Goal: Task Accomplishment & Management: Manage account settings

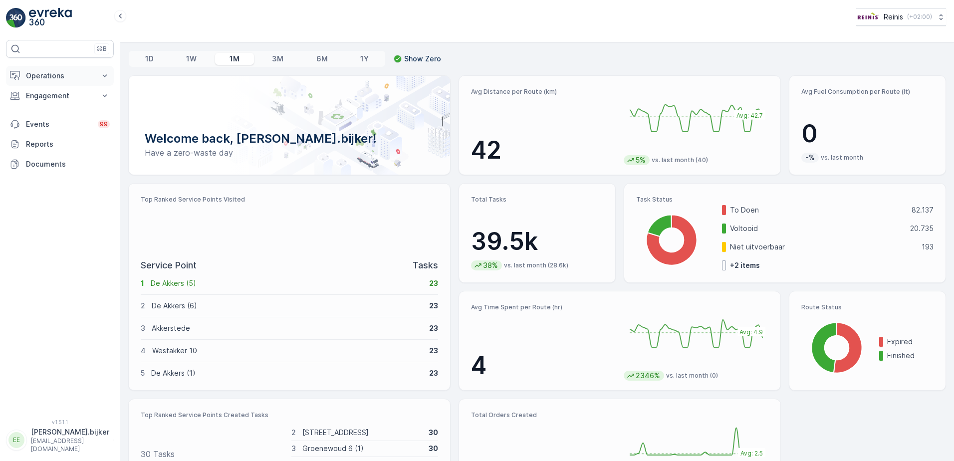
click at [41, 72] on p "Operations" at bounding box center [60, 76] width 68 height 10
click at [43, 136] on p "Cockpit" at bounding box center [38, 135] width 26 height 10
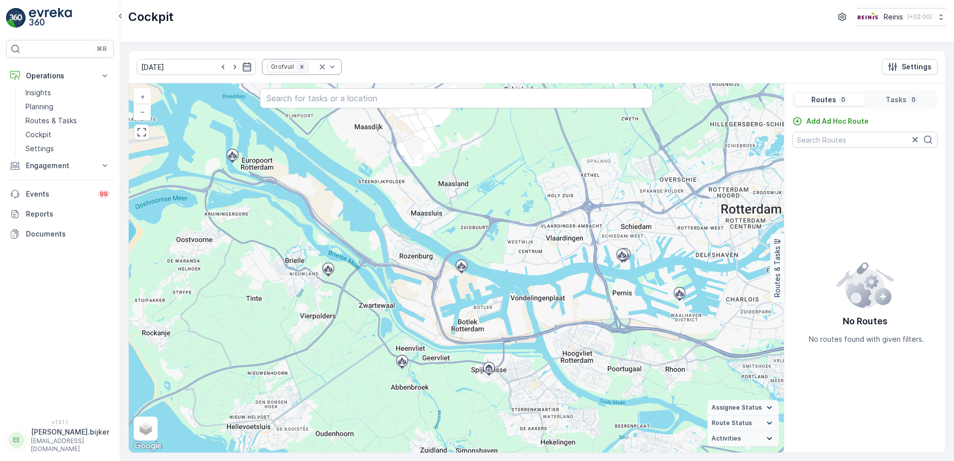
click at [300, 68] on icon "Remove Grofvuil" at bounding box center [301, 66] width 3 height 3
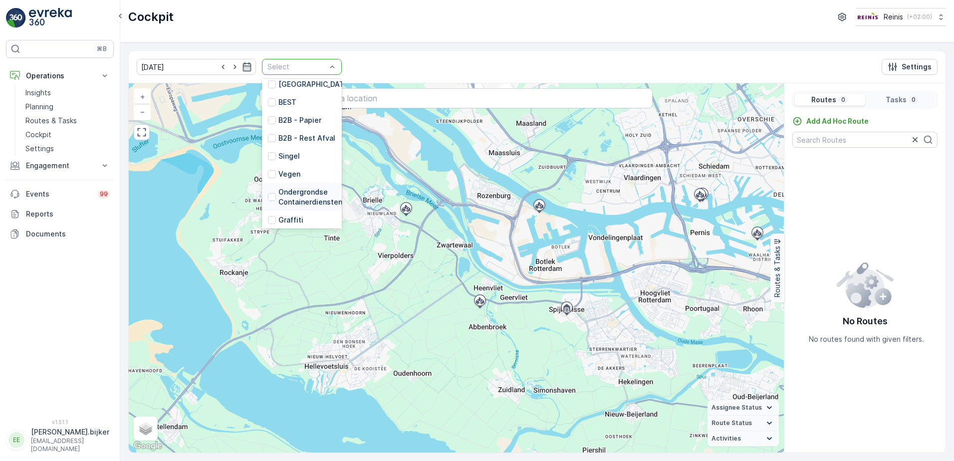
scroll to position [253, 0]
click at [279, 159] on p "GFT HaH" at bounding box center [293, 164] width 30 height 10
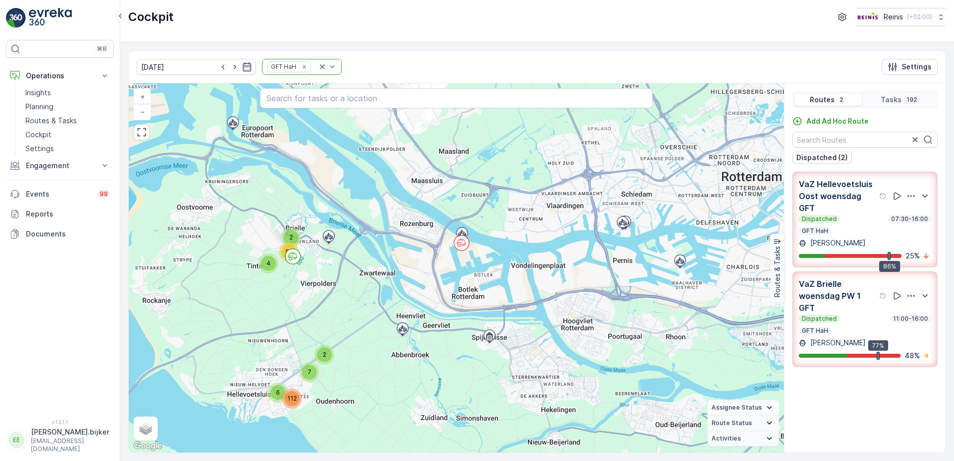
click at [852, 232] on div "Dispatched 07:30-16:00 GFT HaH" at bounding box center [864, 225] width 132 height 20
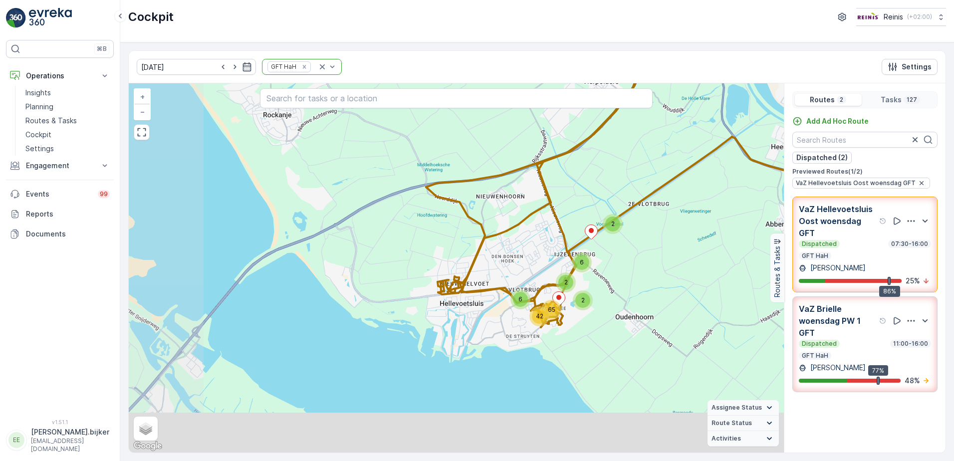
drag, startPoint x: 408, startPoint y: 352, endPoint x: 484, endPoint y: 257, distance: 121.7
click at [484, 257] on div "2 6 6 2 2 42 65 + − Satellite Roadmap Terrain Hybrid Leaflet Keyboard shortcuts…" at bounding box center [456, 267] width 655 height 369
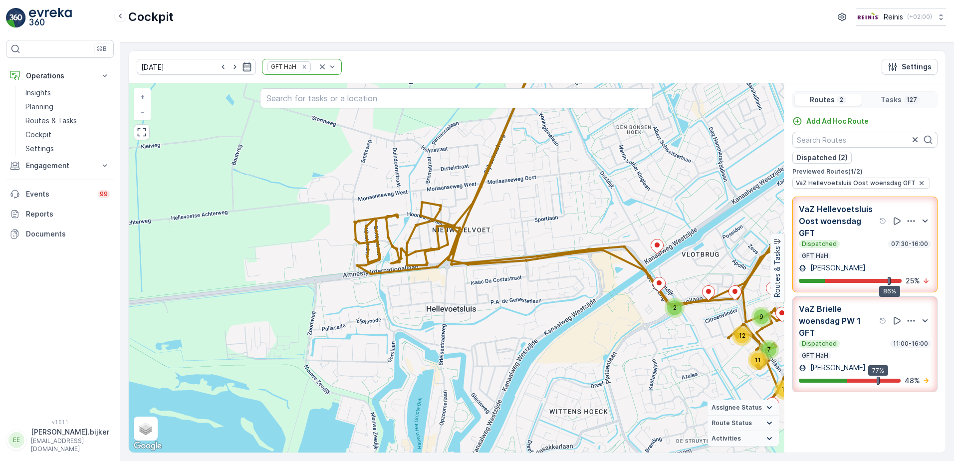
drag, startPoint x: 567, startPoint y: 202, endPoint x: 545, endPoint y: 229, distance: 35.1
click at [545, 229] on div "2 2 2 7 11 12 11 4 3 6 9 7 11 2 10 9 + − Satellite Roadmap Terrain Hybrid Leafl…" at bounding box center [456, 267] width 655 height 369
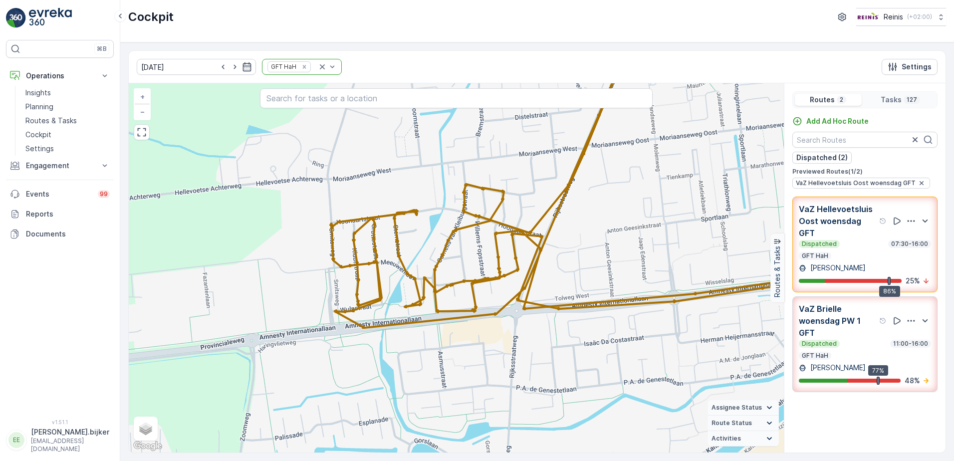
drag, startPoint x: 564, startPoint y: 247, endPoint x: 608, endPoint y: 216, distance: 53.7
click at [608, 216] on div "2 2 2 4 2 5 2 2 2 7 2 3 6 3 2 2 3 3 4 2 5 2 7 2 2 6 2 3 2 + − Satellite Roadmap…" at bounding box center [456, 267] width 655 height 369
click at [565, 237] on div "2 3 2 3 6 2 2 3 2 2 2 5 3 7 4 2 5 2 2 2 7 2 4 2 3 5 3 3 + − Satellite Roadmap T…" at bounding box center [456, 267] width 655 height 369
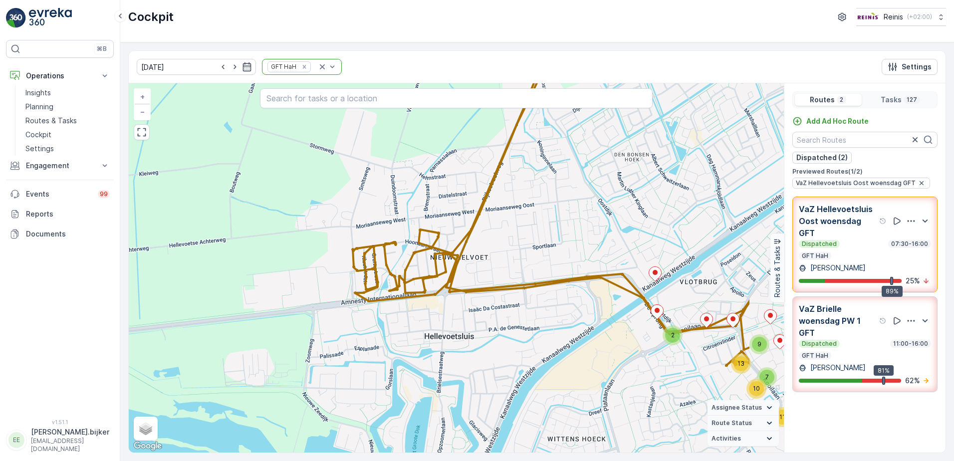
drag, startPoint x: 715, startPoint y: 280, endPoint x: 615, endPoint y: 303, distance: 102.7
click at [615, 303] on div "2 2 2 7 11 13 10 4 3 6 9 8 10 2 10 9 + − Satellite Roadmap Terrain Hybrid Leafl…" at bounding box center [456, 267] width 655 height 369
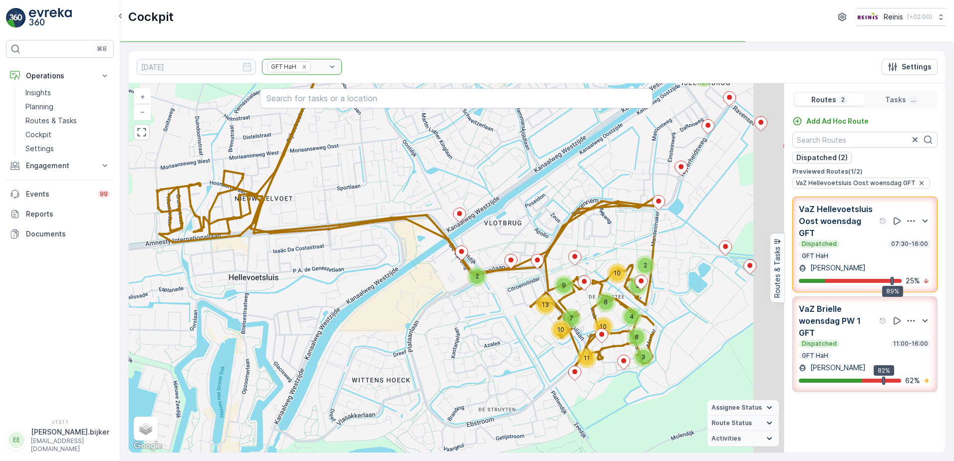
drag, startPoint x: 731, startPoint y: 377, endPoint x: 536, endPoint y: 318, distance: 204.2
click at [536, 318] on div "2 2 2 6 10 8 4 11 3 10 2 7 13 10 9 9 + − Satellite Roadmap Terrain Hybrid Leafl…" at bounding box center [456, 267] width 655 height 369
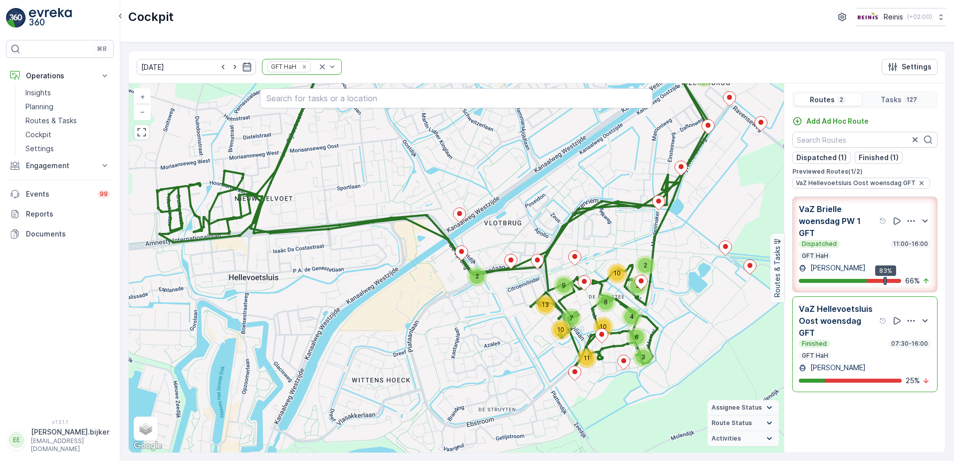
click at [857, 256] on div "Dispatched 11:00-16:00 GFT HaH" at bounding box center [864, 250] width 132 height 20
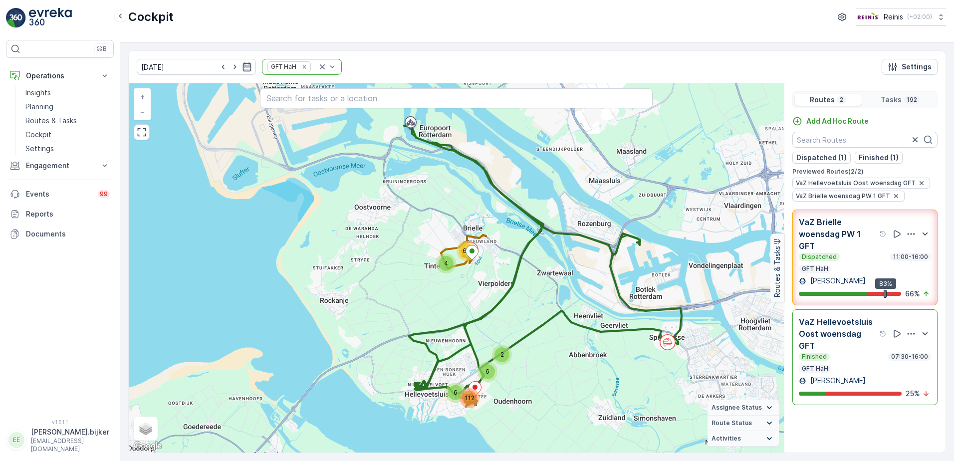
click at [822, 248] on p "VaZ Brielle woensdag PW 1 GFT" at bounding box center [837, 234] width 78 height 36
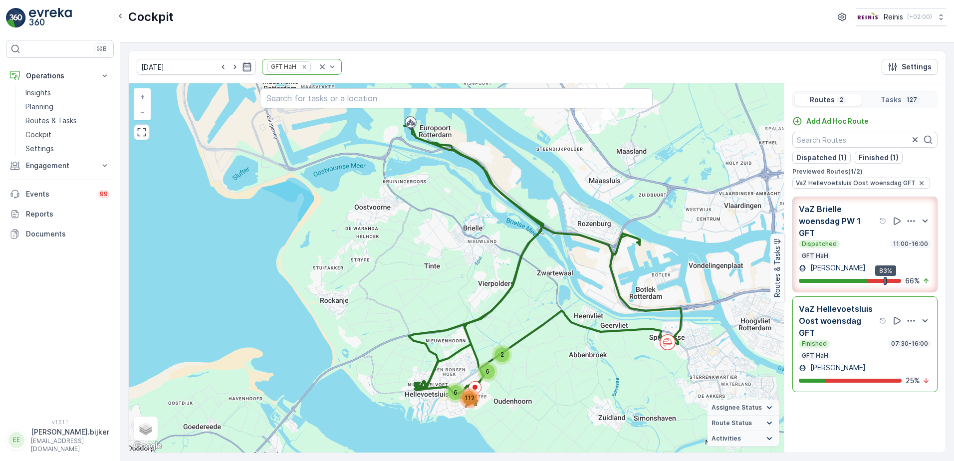
click at [853, 324] on p "VaZ Hellevoetsluis Oost woensdag GFT" at bounding box center [837, 321] width 78 height 36
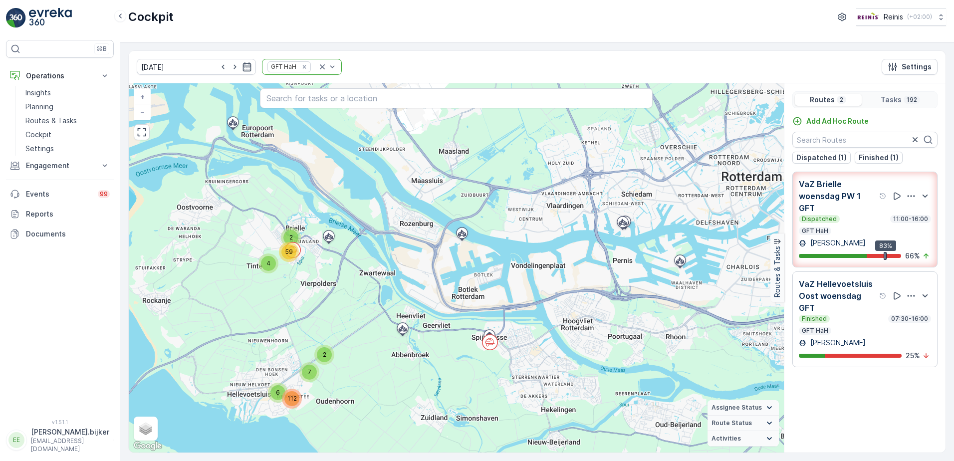
click at [876, 306] on p "VaZ Hellevoetsluis Oost woensdag GFT" at bounding box center [837, 296] width 78 height 36
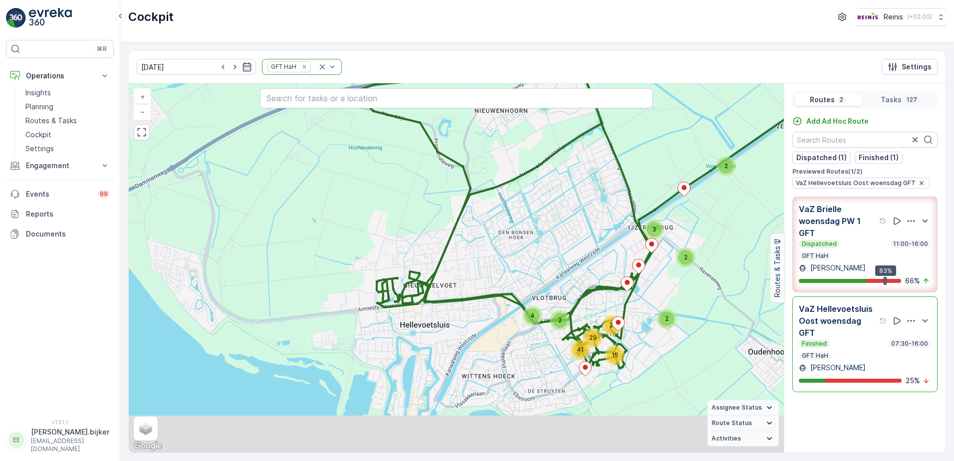
drag, startPoint x: 625, startPoint y: 418, endPoint x: 629, endPoint y: 374, distance: 44.6
click at [629, 375] on div "2 2 4 2 3 2 41 15 29 21 + − Satellite Roadmap Terrain Hybrid Leaflet Keyboard s…" at bounding box center [456, 267] width 655 height 369
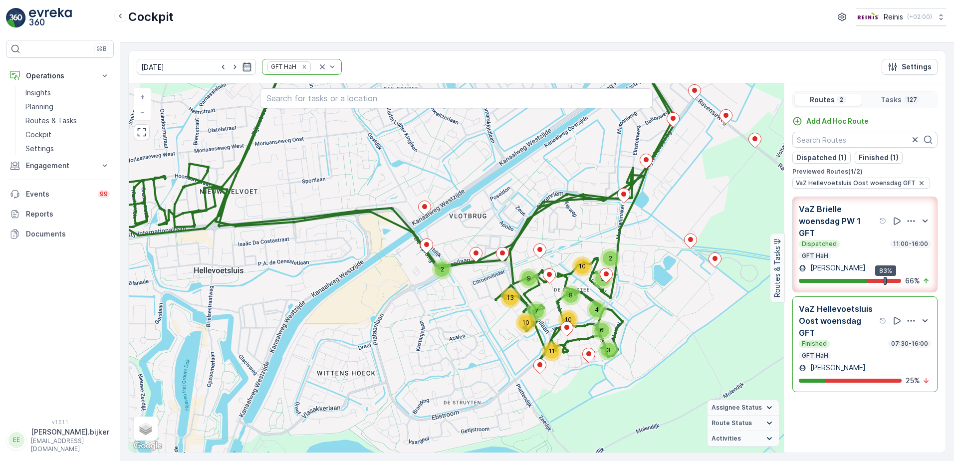
drag, startPoint x: 703, startPoint y: 343, endPoint x: 697, endPoint y: 341, distance: 6.8
click at [697, 341] on div "2 2 2 7 11 13 10 4 3 6 9 8 10 2 10 9 + − Satellite Roadmap Terrain Hybrid Leafl…" at bounding box center [456, 267] width 655 height 369
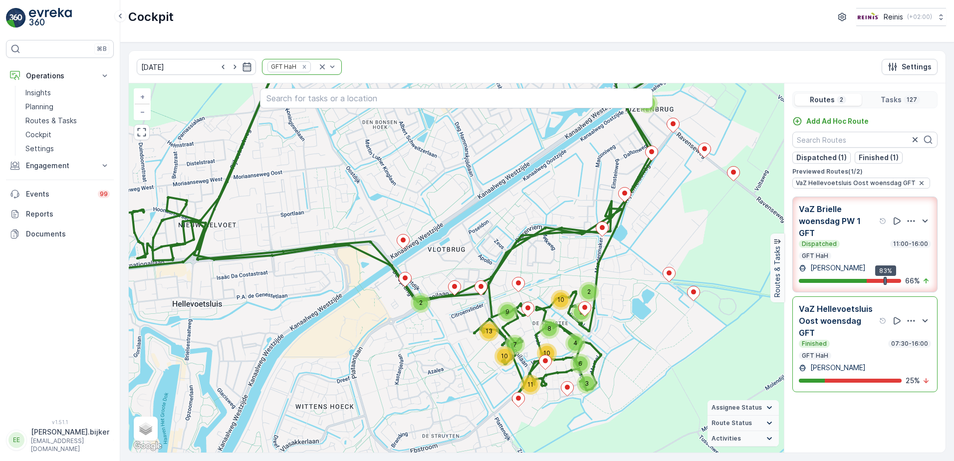
drag, startPoint x: 673, startPoint y: 296, endPoint x: 657, endPoint y: 312, distance: 22.9
click at [657, 312] on div "2 2 2 6 10 8 4 11 3 10 2 7 13 10 9 9 + − Satellite Roadmap Terrain Hybrid Leafl…" at bounding box center [456, 267] width 655 height 369
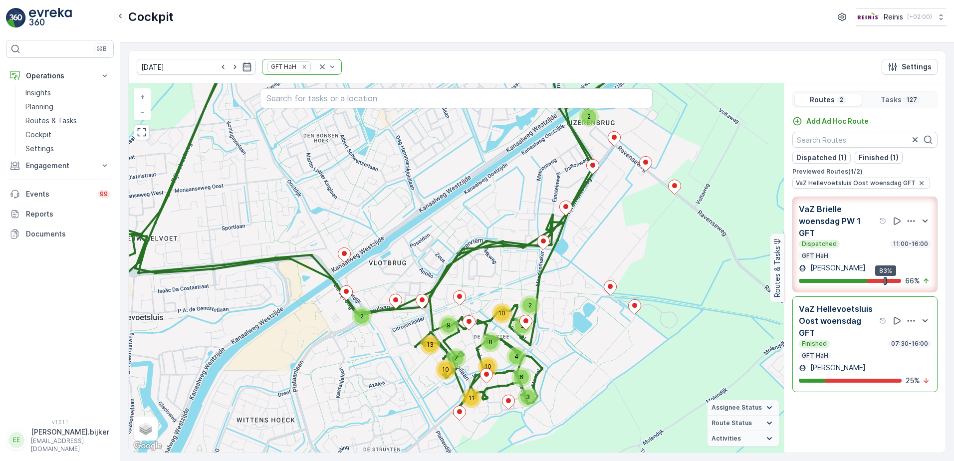
drag, startPoint x: 688, startPoint y: 306, endPoint x: 629, endPoint y: 320, distance: 60.4
click at [629, 320] on div "2 2 2 6 10 8 4 11 3 10 2 7 13 10 9 9 + − Satellite Roadmap Terrain Hybrid Leafl…" at bounding box center [456, 267] width 655 height 369
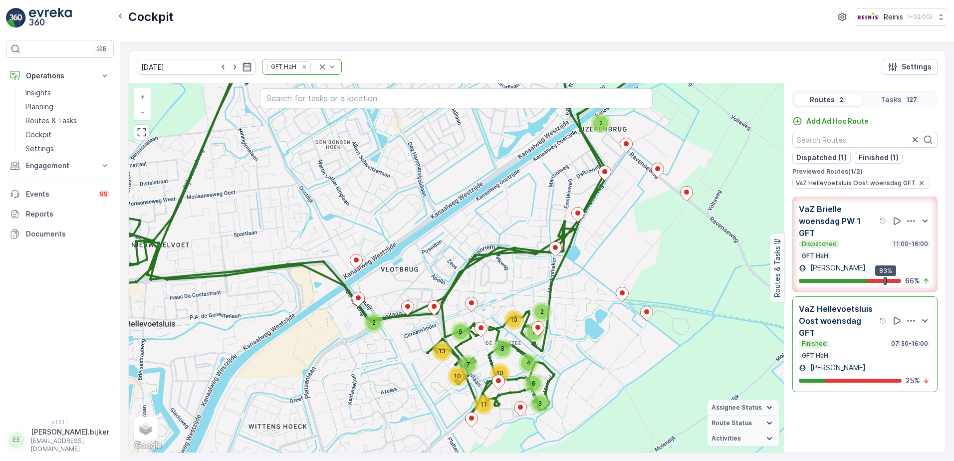
drag, startPoint x: 593, startPoint y: 305, endPoint x: 605, endPoint y: 311, distance: 13.6
click at [605, 311] on div "2 2 2 6 10 8 4 11 3 10 2 7 13 10 9 9 + − Satellite Roadmap Terrain Hybrid Leafl…" at bounding box center [456, 267] width 655 height 369
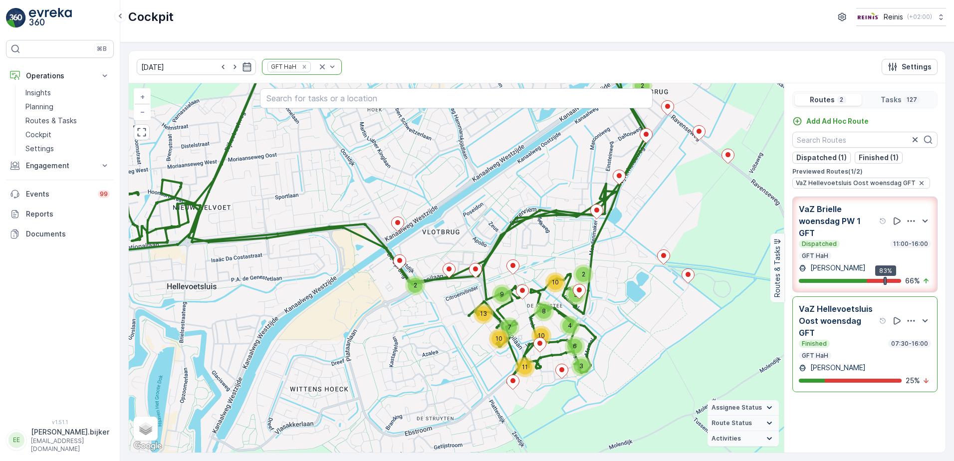
drag, startPoint x: 596, startPoint y: 352, endPoint x: 638, endPoint y: 314, distance: 55.8
click at [638, 314] on div "2 2 2 6 10 8 4 11 3 10 2 7 13 10 9 9 + − Satellite Roadmap Terrain Hybrid Leafl…" at bounding box center [456, 267] width 655 height 369
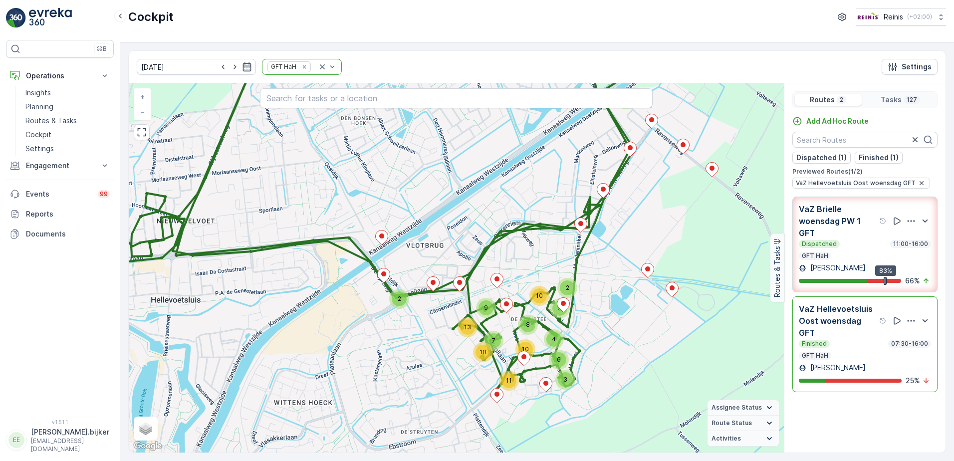
drag, startPoint x: 679, startPoint y: 274, endPoint x: 663, endPoint y: 287, distance: 20.9
click at [663, 287] on div "2 2 2 6 10 8 4 11 3 10 2 7 13 10 9 9 + − Satellite Roadmap Terrain Hybrid Leafl…" at bounding box center [456, 267] width 655 height 369
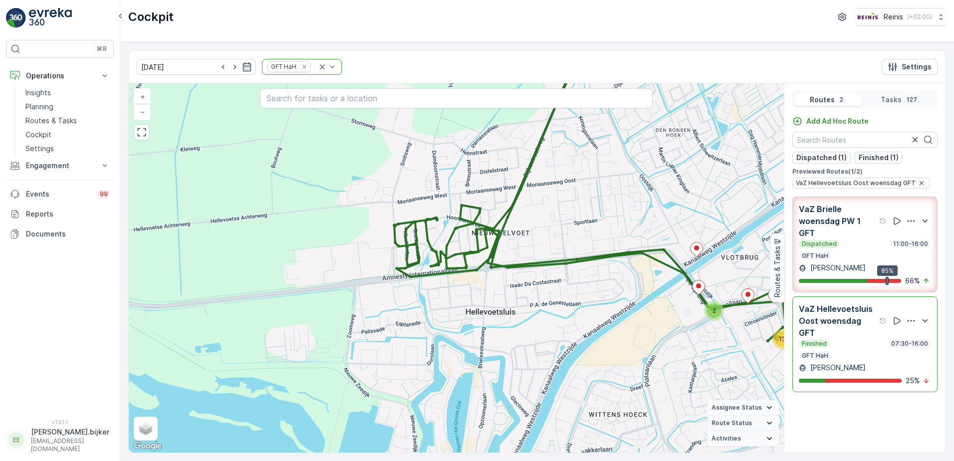
drag, startPoint x: 537, startPoint y: 231, endPoint x: 574, endPoint y: 227, distance: 37.1
click at [574, 227] on div "2 2 2 6 10 8 4 11 3 10 2 7 13 10 9 9 + − Satellite Roadmap Terrain Hybrid Leafl…" at bounding box center [456, 267] width 655 height 369
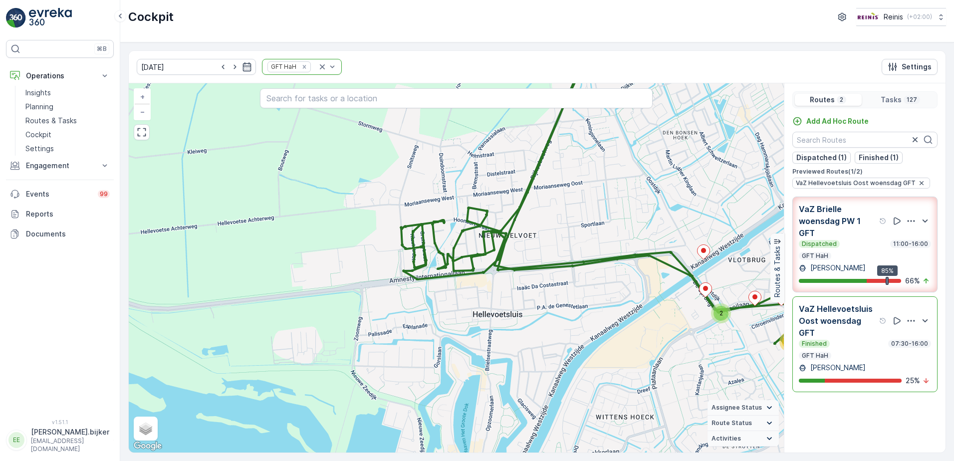
click at [833, 255] on div "Dispatched 11:00-16:00 GFT HaH" at bounding box center [864, 250] width 132 height 20
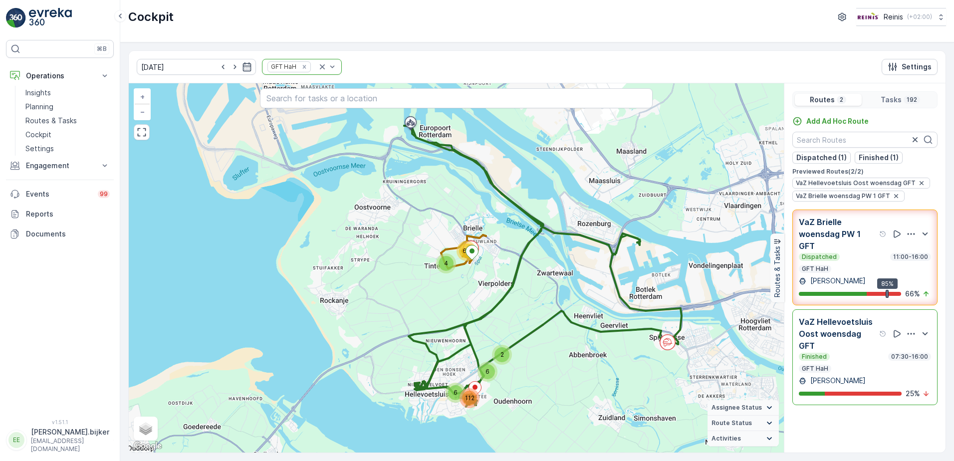
drag, startPoint x: 845, startPoint y: 243, endPoint x: 841, endPoint y: 294, distance: 51.0
click at [846, 245] on p "VaZ Brielle woensdag PW 1 GFT" at bounding box center [837, 234] width 78 height 36
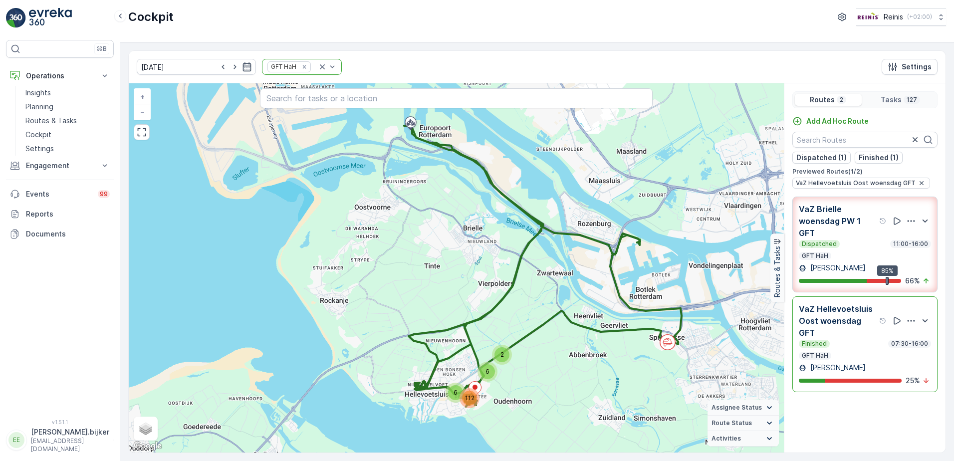
click at [838, 338] on p "VaZ Hellevoetsluis Oost woensdag GFT" at bounding box center [837, 321] width 78 height 36
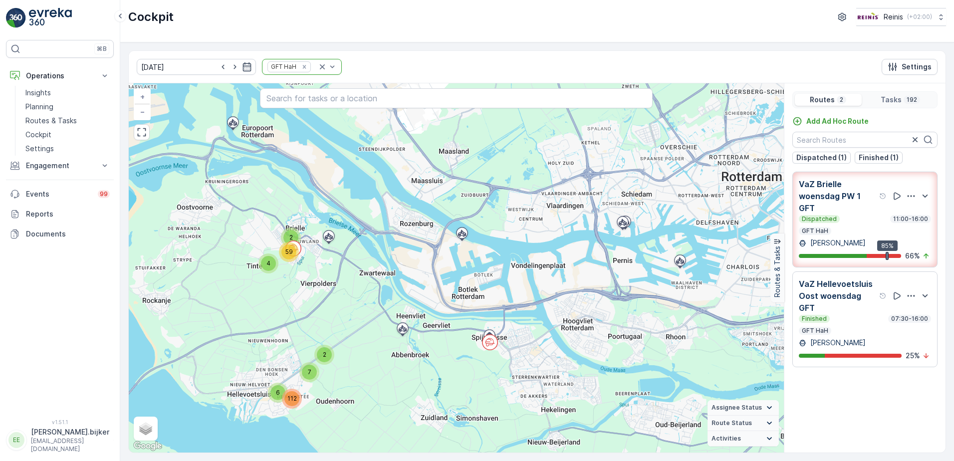
click at [849, 317] on div "Finished 07:30-16:00" at bounding box center [864, 319] width 132 height 8
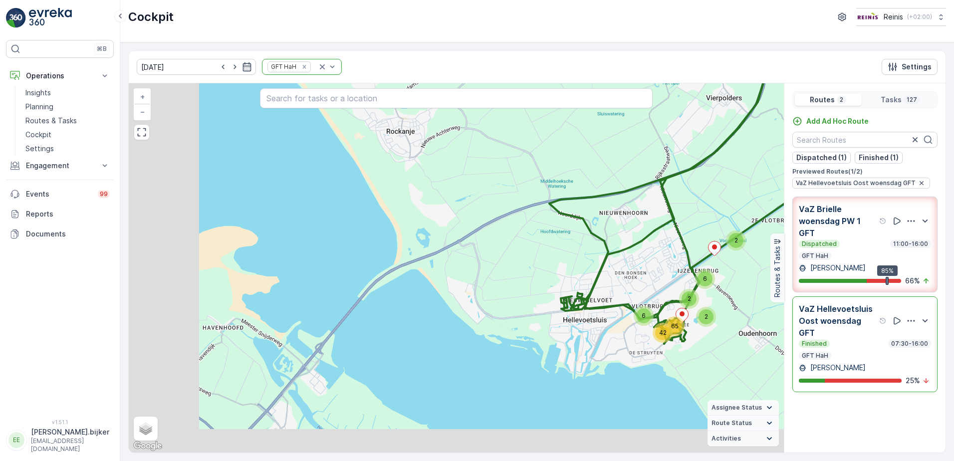
drag, startPoint x: 447, startPoint y: 363, endPoint x: 607, endPoint y: 312, distance: 168.0
click at [617, 291] on div "2 6 6 2 2 42 65 + − Satellite Roadmap Terrain Hybrid Leaflet Keyboard shortcuts…" at bounding box center [456, 267] width 655 height 369
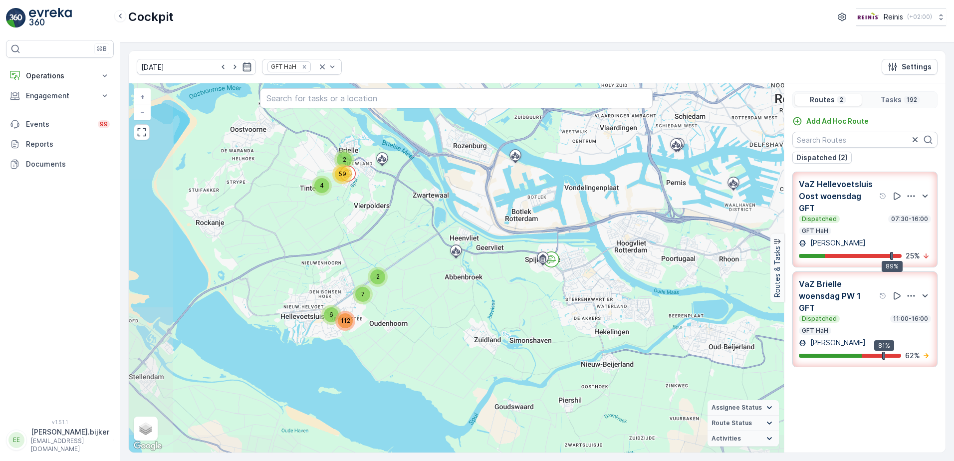
drag, startPoint x: 344, startPoint y: 315, endPoint x: 397, endPoint y: 237, distance: 94.6
click at [397, 237] on div "2 6 7 112 2 4 59 + − Satellite Roadmap Terrain Hybrid Leaflet Keyboard shortcut…" at bounding box center [456, 267] width 655 height 369
click at [457, 289] on div "2 6 7 112 2 4 59 + − Satellite Roadmap Terrain Hybrid Leaflet Keyboard shortcut…" at bounding box center [456, 267] width 655 height 369
click at [301, 65] on icon "Remove GFT HaH" at bounding box center [304, 66] width 7 height 7
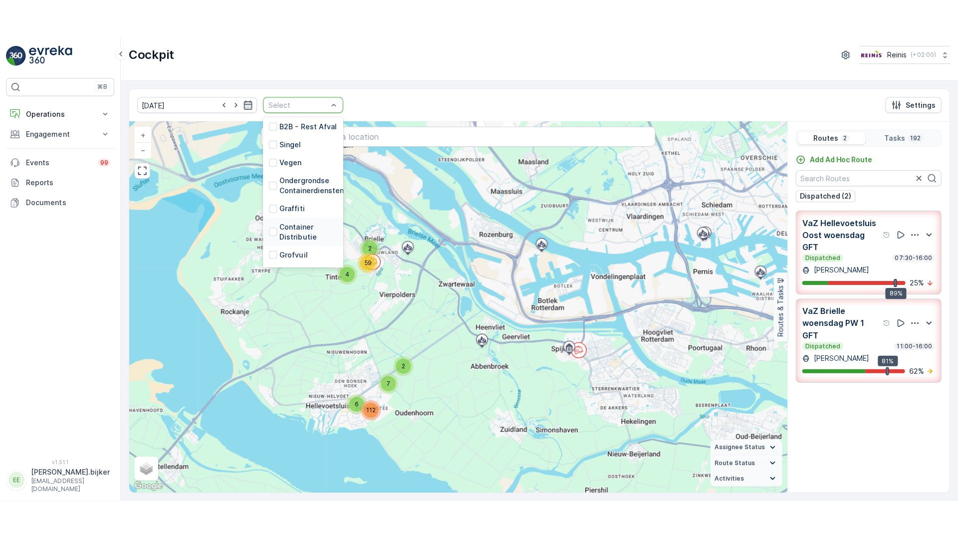
scroll to position [253, 0]
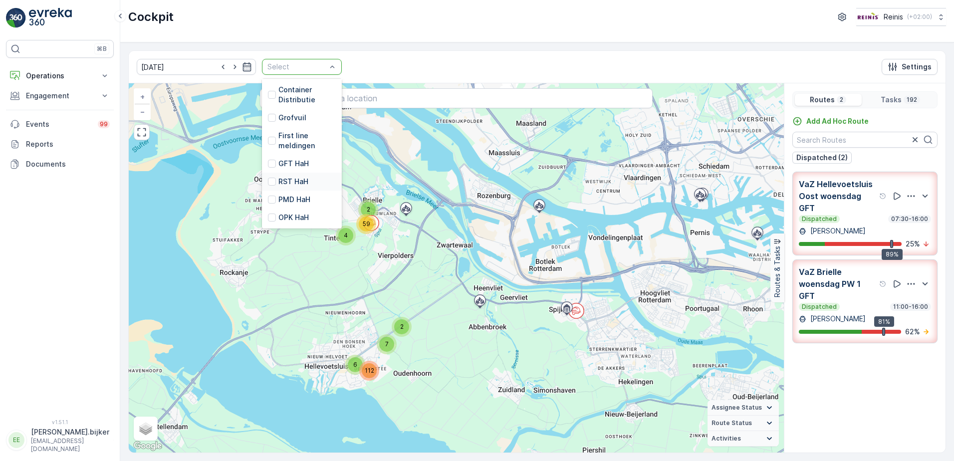
click at [278, 177] on p "RST HaH" at bounding box center [293, 182] width 30 height 10
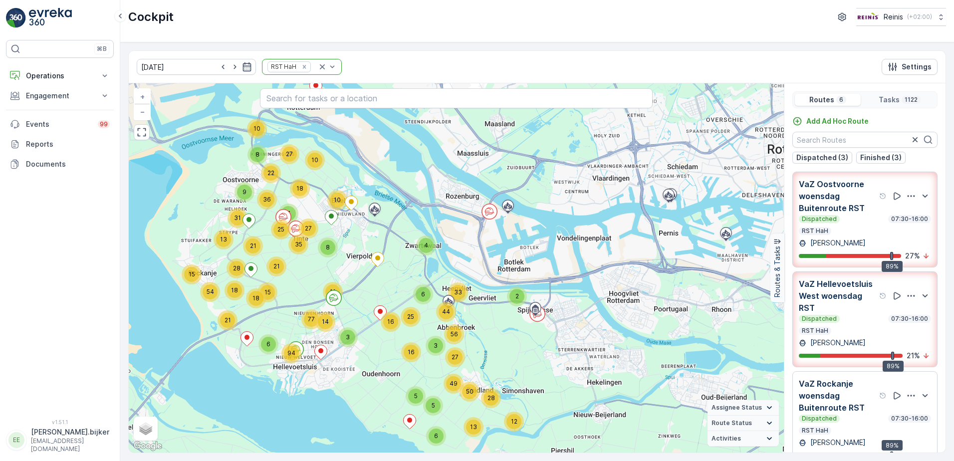
click at [819, 230] on p "RST HaH" at bounding box center [814, 231] width 28 height 8
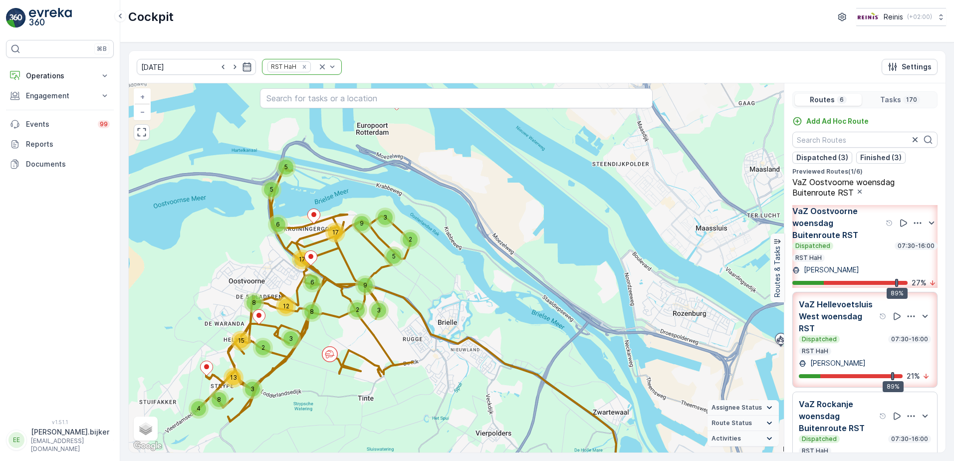
drag, startPoint x: 347, startPoint y: 320, endPoint x: 381, endPoint y: 308, distance: 36.1
click at [381, 308] on div "3" at bounding box center [378, 310] width 15 height 15
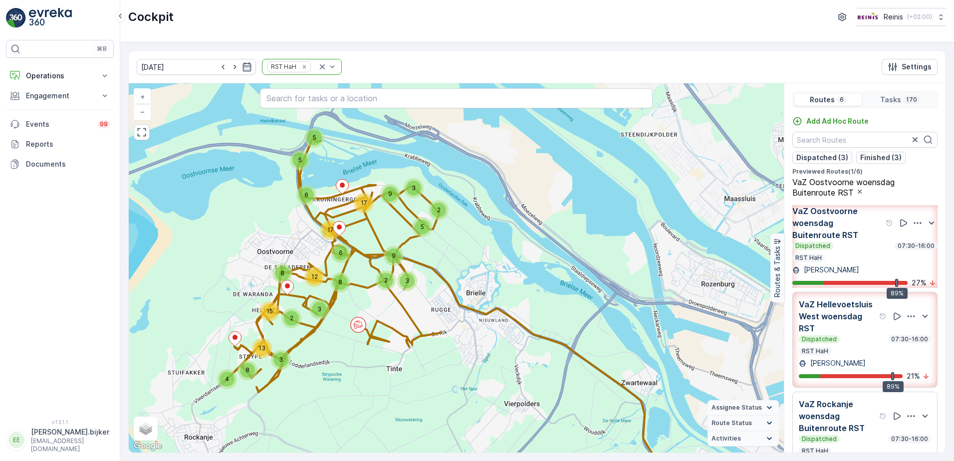
drag, startPoint x: 340, startPoint y: 374, endPoint x: 360, endPoint y: 357, distance: 25.8
click at [360, 357] on div "8 4 3 8 2 13 15 6 6 17 2 3 5 17 9 5 5 3 9 2 12 3 8 + − Satellite Roadmap Terrai…" at bounding box center [456, 267] width 655 height 369
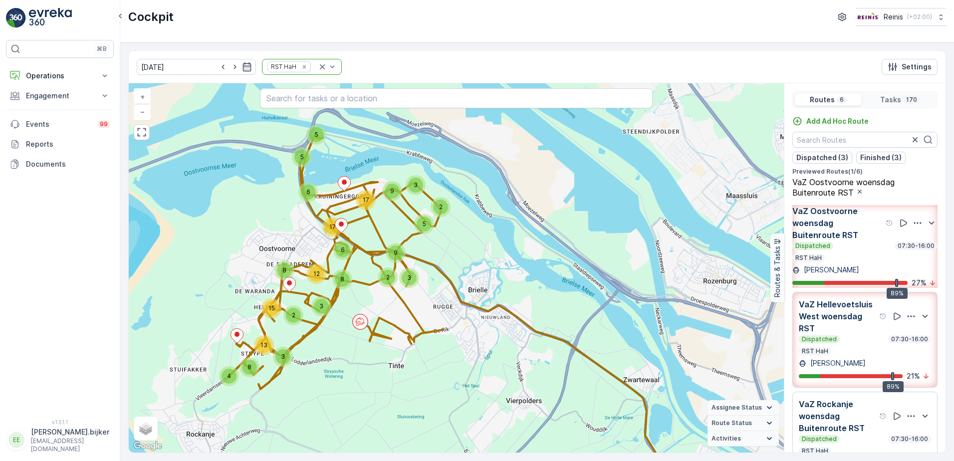
click at [879, 260] on div "Dispatched 07:30-16:00 RST HaH" at bounding box center [864, 252] width 145 height 20
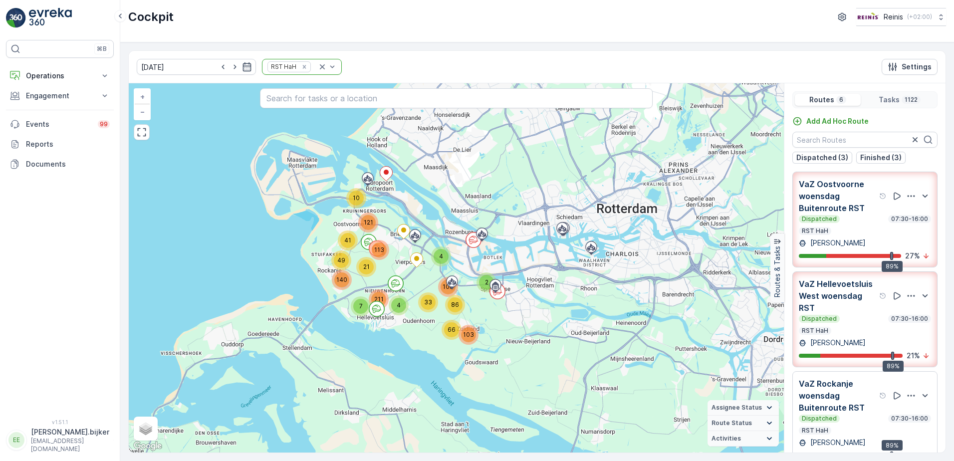
click at [855, 328] on div "Dispatched 07:30-16:00 RST HaH" at bounding box center [864, 325] width 132 height 20
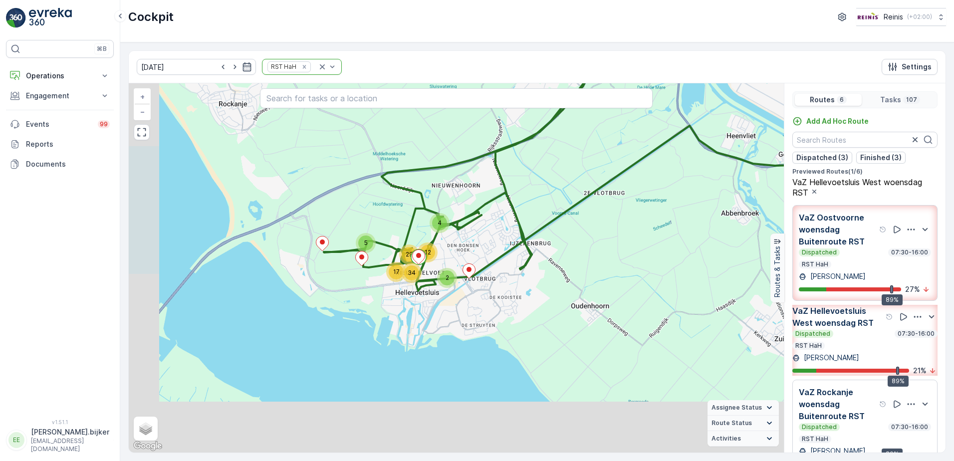
drag, startPoint x: 367, startPoint y: 389, endPoint x: 493, endPoint y: 253, distance: 186.0
click at [493, 253] on div "4 5 2 12 29 17 34 + − Satellite Roadmap Terrain Hybrid Leaflet Keyboard shortcu…" at bounding box center [456, 267] width 655 height 369
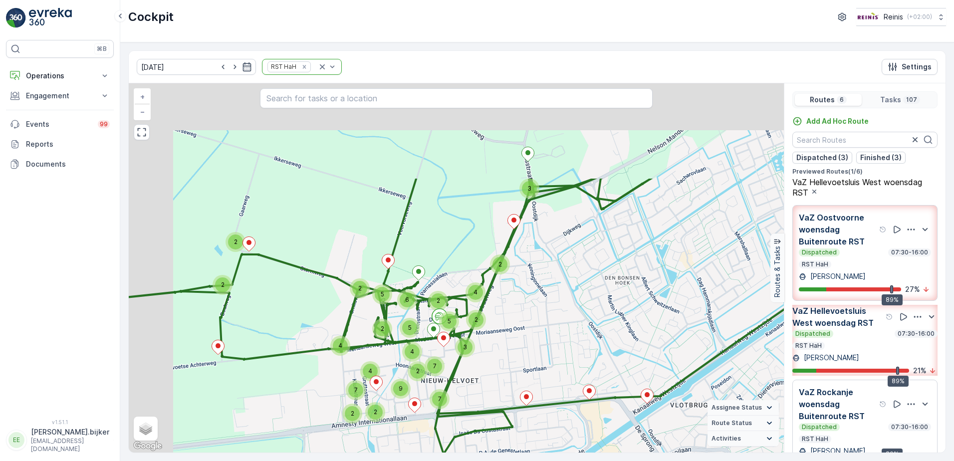
drag, startPoint x: 518, startPoint y: 236, endPoint x: 587, endPoint y: 383, distance: 162.4
click at [587, 383] on div "3 2 2 2 3 2 4 2 5 2 2 5 5 6 4 2 4 7 7 4 7 2 2 9 + − Satellite Roadmap Terrain H…" at bounding box center [456, 267] width 655 height 369
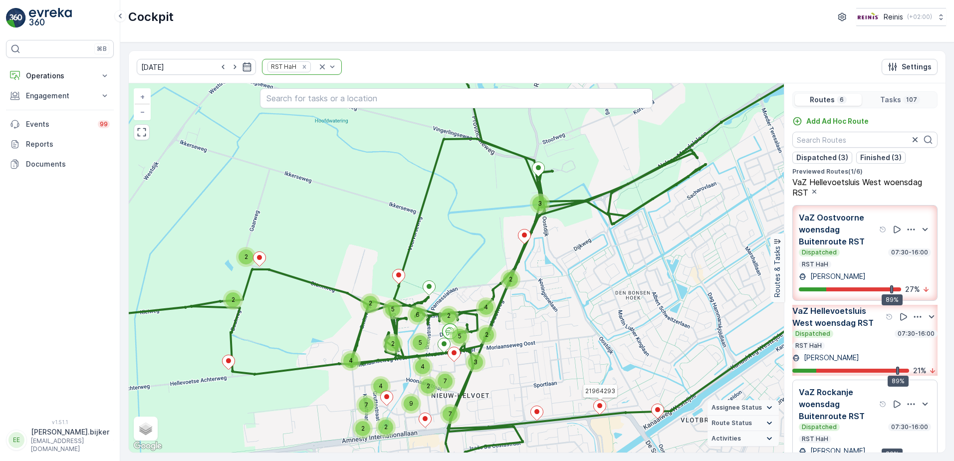
drag, startPoint x: 603, startPoint y: 355, endPoint x: 397, endPoint y: 330, distance: 207.5
click at [397, 330] on div "3 2 2 2 3 2 4 2 5 2 2 5 5 6 4 2 4 7 7 4 7 2 2 9 21964293 + − Satellite Roadmap …" at bounding box center [456, 267] width 655 height 369
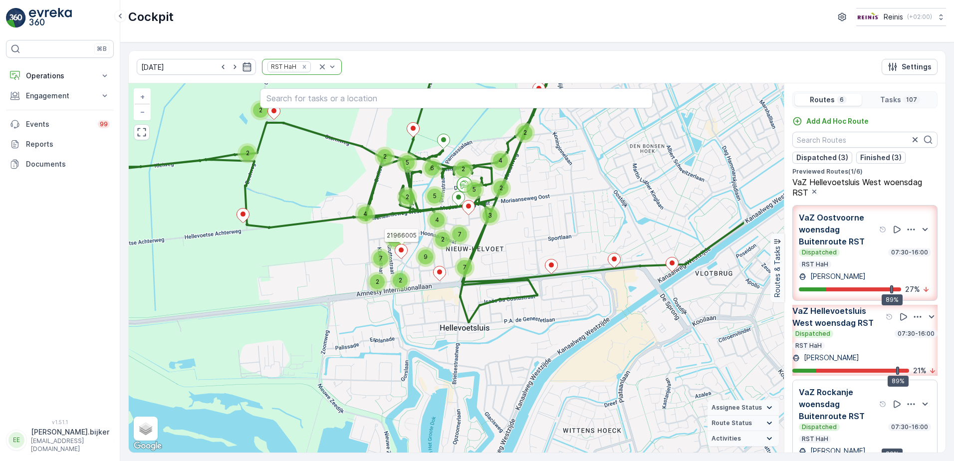
click at [402, 260] on div at bounding box center [401, 252] width 13 height 17
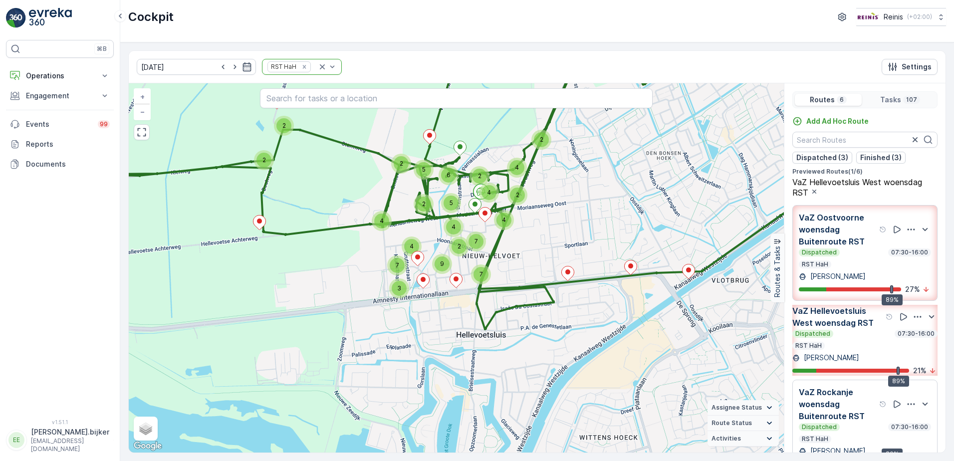
drag, startPoint x: 427, startPoint y: 295, endPoint x: 444, endPoint y: 302, distance: 17.9
click at [444, 302] on div "2 6 4 7 4 2 5 4 2 4 9 2 7 2 4 2 4 2 2 7 3 5 3 + − Satellite Roadmap Terrain Hyb…" at bounding box center [456, 267] width 655 height 369
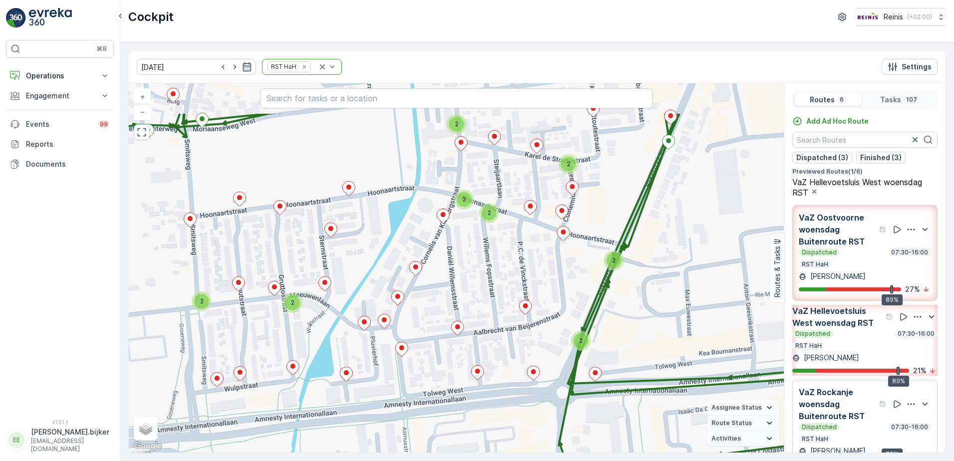
drag, startPoint x: 513, startPoint y: 257, endPoint x: 465, endPoint y: 324, distance: 82.3
click at [465, 324] on div "3 3 2 3 2 2 2 2 2 2 2 2 + − Satellite Roadmap Terrain Hybrid Leaflet Keyboard s…" at bounding box center [456, 267] width 655 height 369
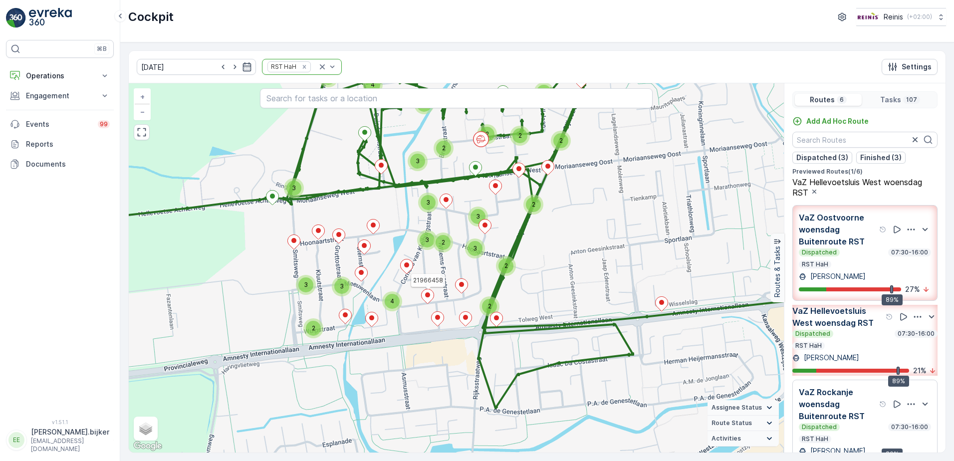
drag, startPoint x: 616, startPoint y: 282, endPoint x: 579, endPoint y: 265, distance: 40.4
click at [579, 265] on div "2 2 2 2 2 4 2 3 2 2 5 3 2 3 3 2 2 3 3 3 2 4 3 21966458 + − Satellite Roadmap Te…" at bounding box center [456, 267] width 655 height 369
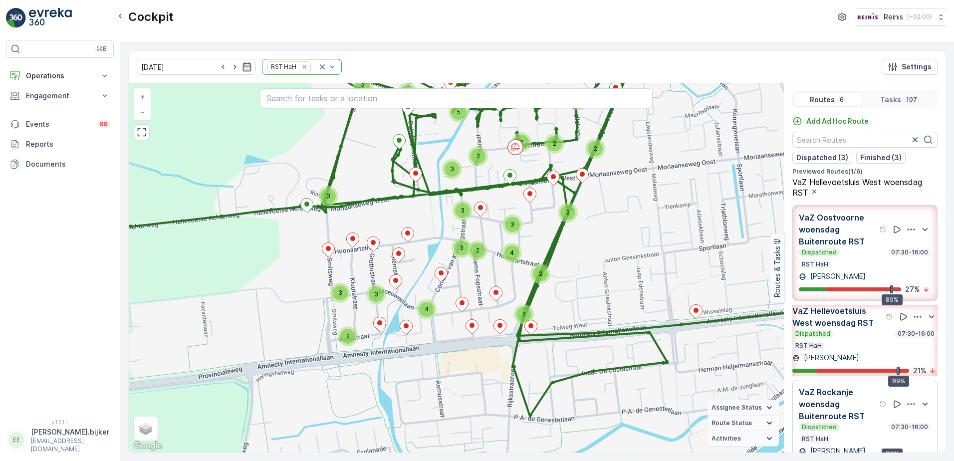
click at [602, 257] on div "5 2 2 3 3 3 4 3 2 2 4 2 4 3 3 2 2 2 2 2 2 3 2 + − Satellite Roadmap Terrain Hyb…" at bounding box center [456, 267] width 655 height 369
click at [138, 128] on icon "button" at bounding box center [142, 132] width 8 height 8
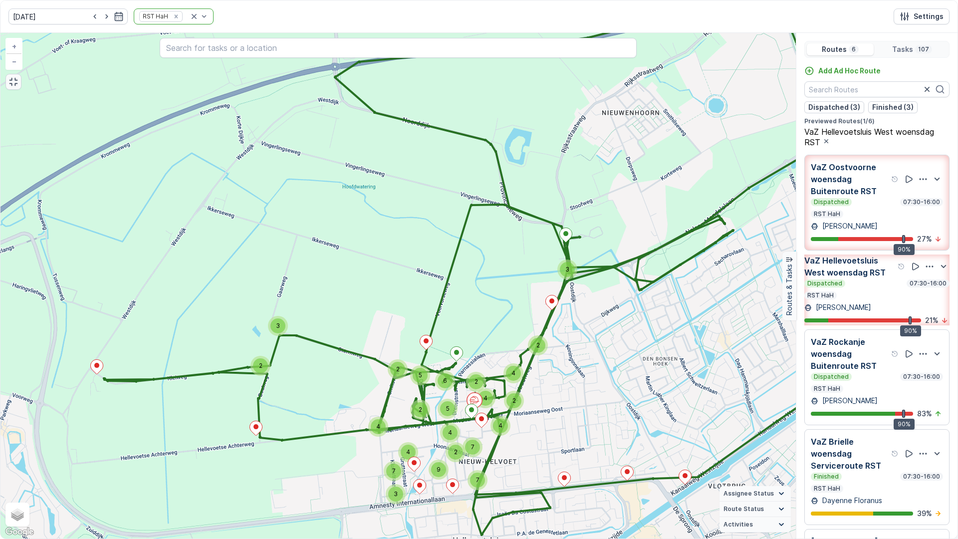
drag, startPoint x: 618, startPoint y: 297, endPoint x: 607, endPoint y: 366, distance: 69.7
click at [607, 366] on div "3 2 3 2 4 2 4 2 2 5 2 5 4 6 4 3 4 7 7 4 7 2 9 + − Satellite Roadmap Terrain Hyb…" at bounding box center [397, 285] width 795 height 505
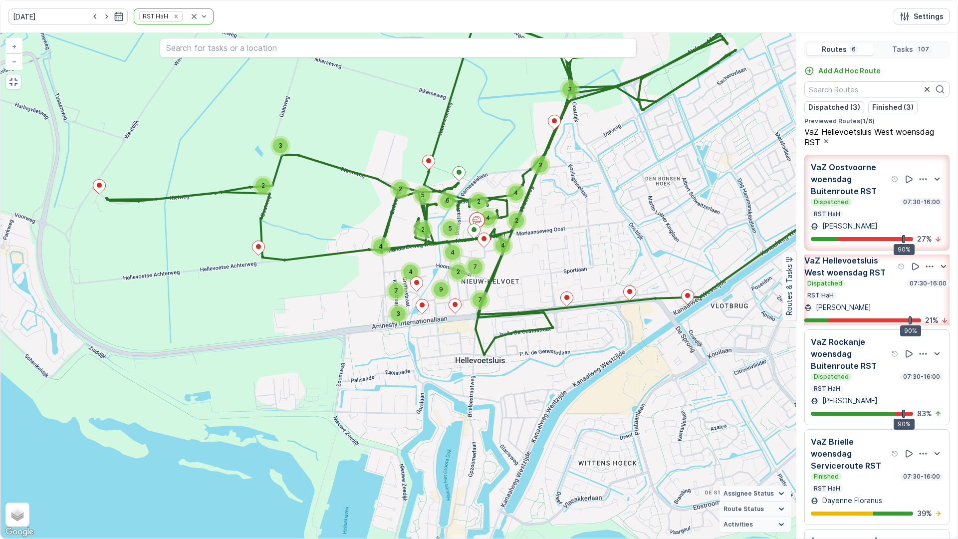
drag, startPoint x: 480, startPoint y: 422, endPoint x: 482, endPoint y: 242, distance: 180.1
click at [482, 242] on icon at bounding box center [484, 240] width 12 height 14
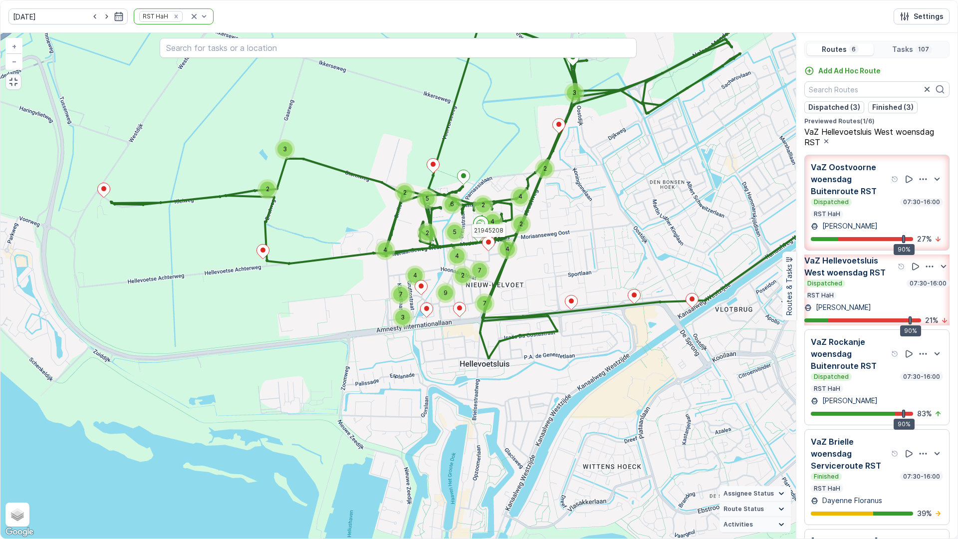
click at [887, 189] on div "VaZ Oostvoorne woensdag Buitenroute RST Dispatched 07:30-16:00 RST HaH" at bounding box center [876, 189] width 132 height 57
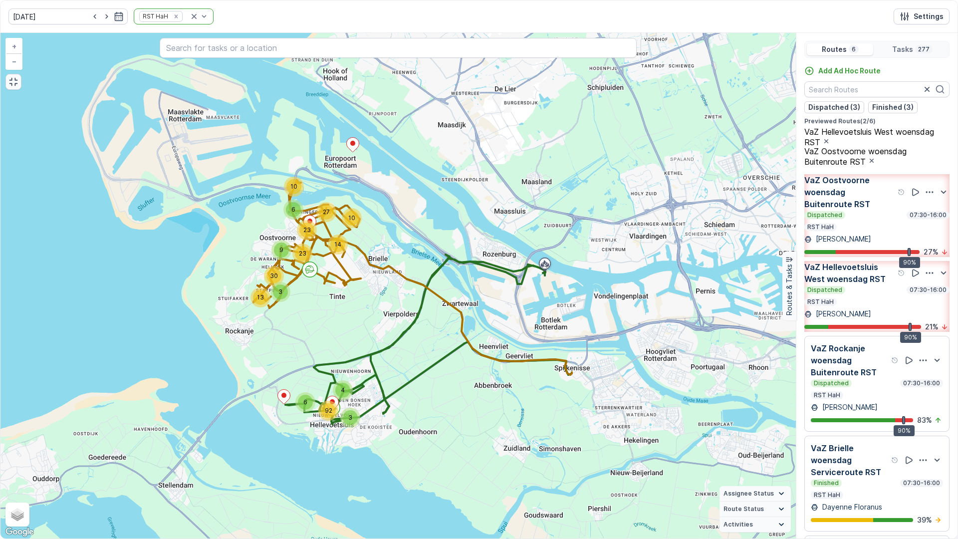
click at [877, 285] on p "VaZ Hellevoetsluis West woensdag RST" at bounding box center [849, 273] width 91 height 24
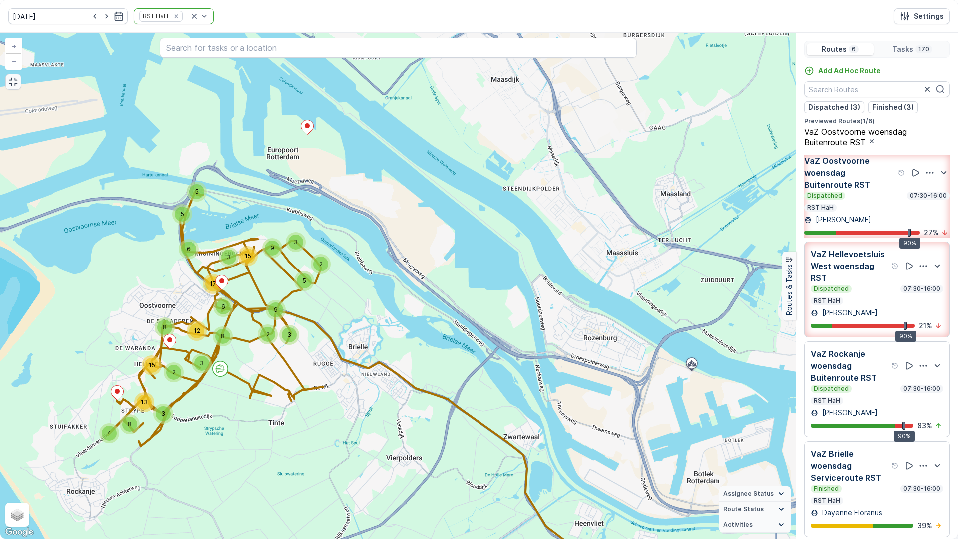
click at [873, 198] on div "Dispatched 07:30-16:00" at bounding box center [876, 196] width 145 height 8
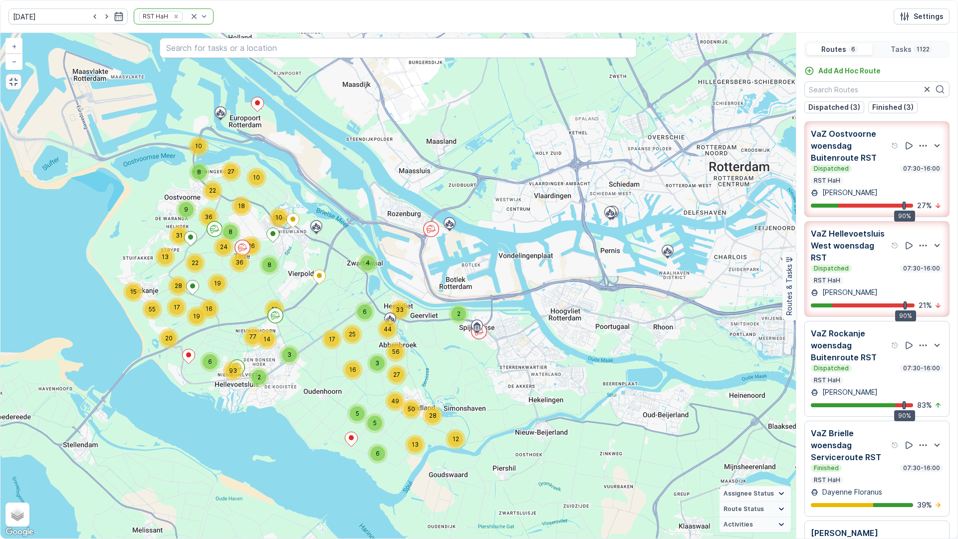
click at [556, 300] on div "2 17 3 56 16 33 25 44 5 12 5 49 28 6 13 50 27 6 9 13 10 11 3 2 6 15 22 10 18 20…" at bounding box center [397, 285] width 795 height 505
click at [899, 175] on div "Dispatched 07:30-16:00 RST HaH" at bounding box center [876, 175] width 132 height 20
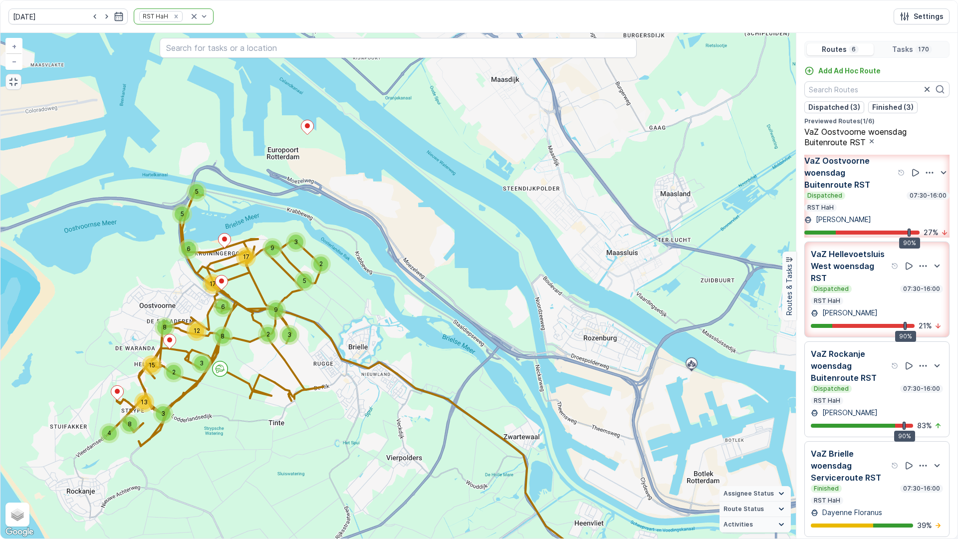
click at [859, 284] on p "VaZ Hellevoetsluis West woensdag RST" at bounding box center [849, 266] width 78 height 36
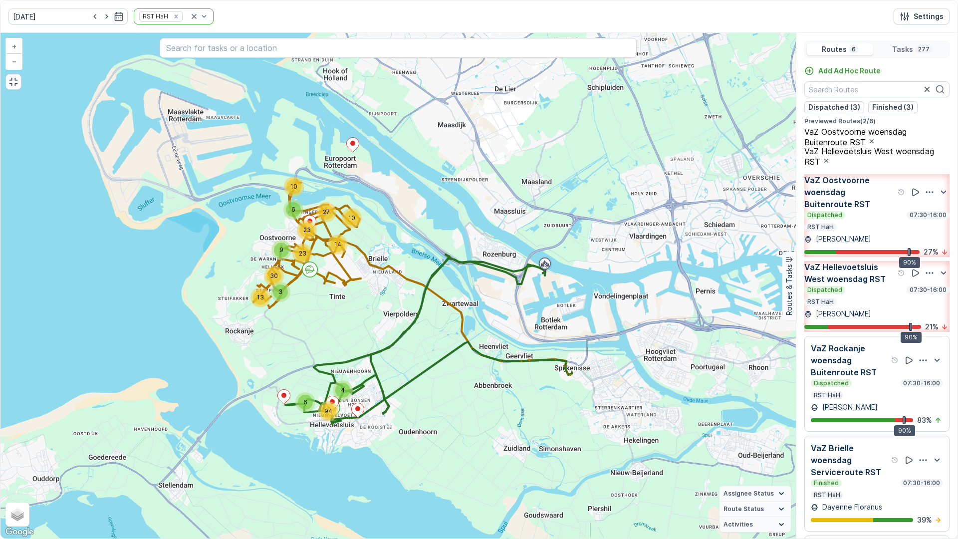
click at [849, 207] on p "VaZ Oostvoorne woensdag Buitenroute RST" at bounding box center [849, 192] width 91 height 36
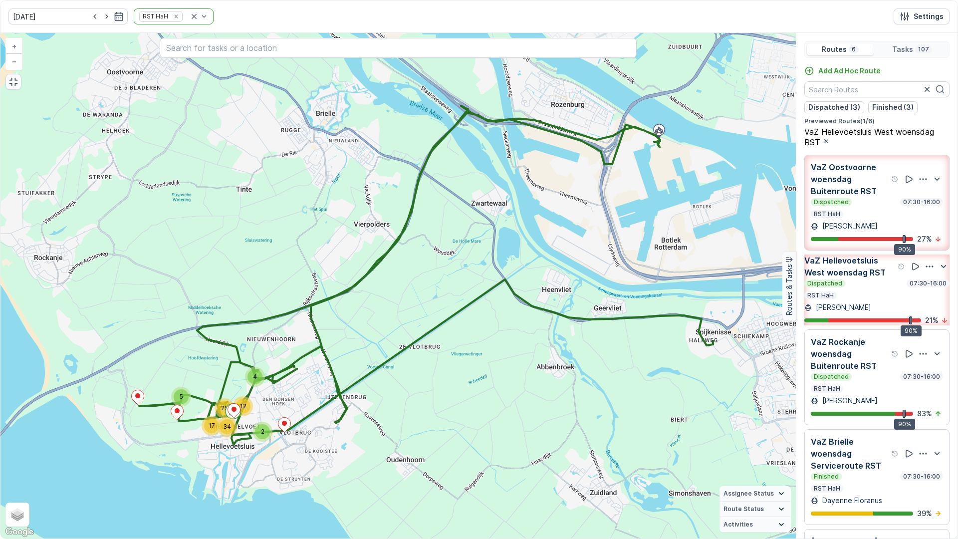
click at [837, 187] on p "VaZ Oostvoorne woensdag Buitenroute RST" at bounding box center [849, 179] width 78 height 36
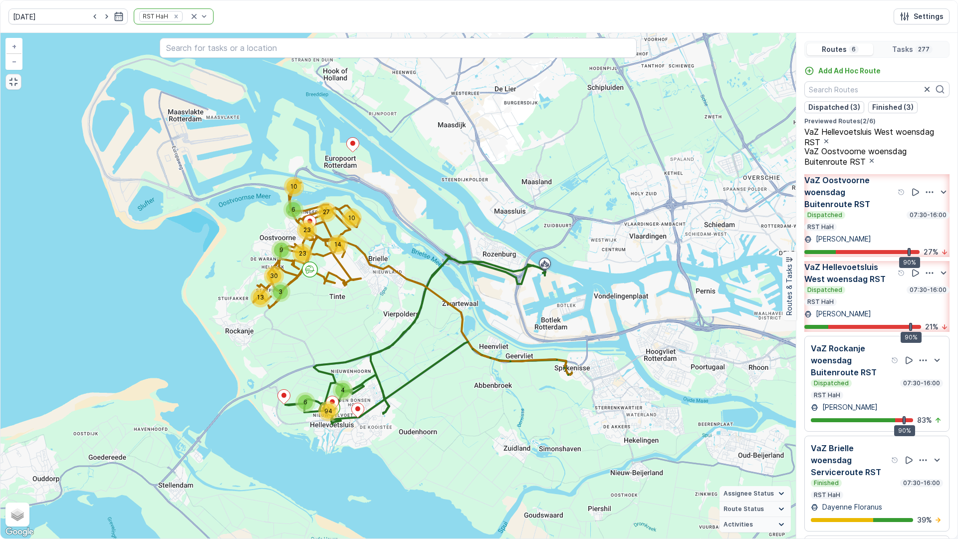
click at [846, 193] on p "VaZ Oostvoorne woensdag Buitenroute RST" at bounding box center [849, 192] width 91 height 36
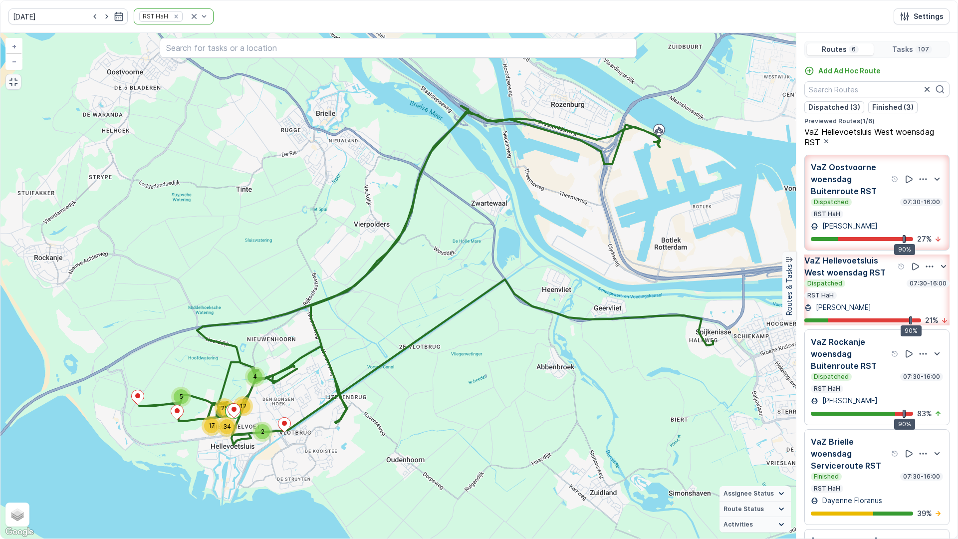
click at [846, 311] on div "VaZ Hellevoetsluis West woensdag RST Dispatched 07:30-16:00 RST HaH Bernice Beu…" at bounding box center [876, 289] width 145 height 71
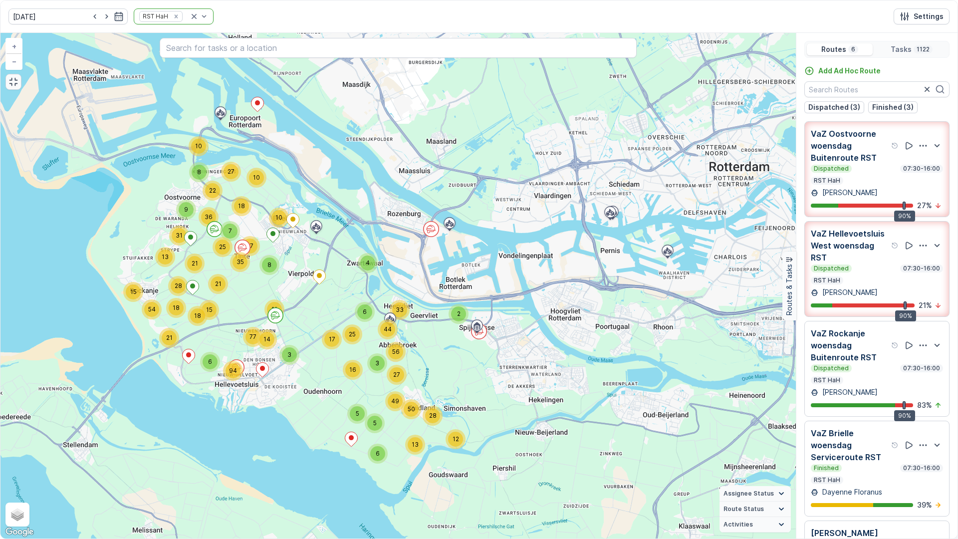
click at [853, 361] on p "VaZ Rockanje woensdag Buitenroute RST" at bounding box center [849, 345] width 78 height 36
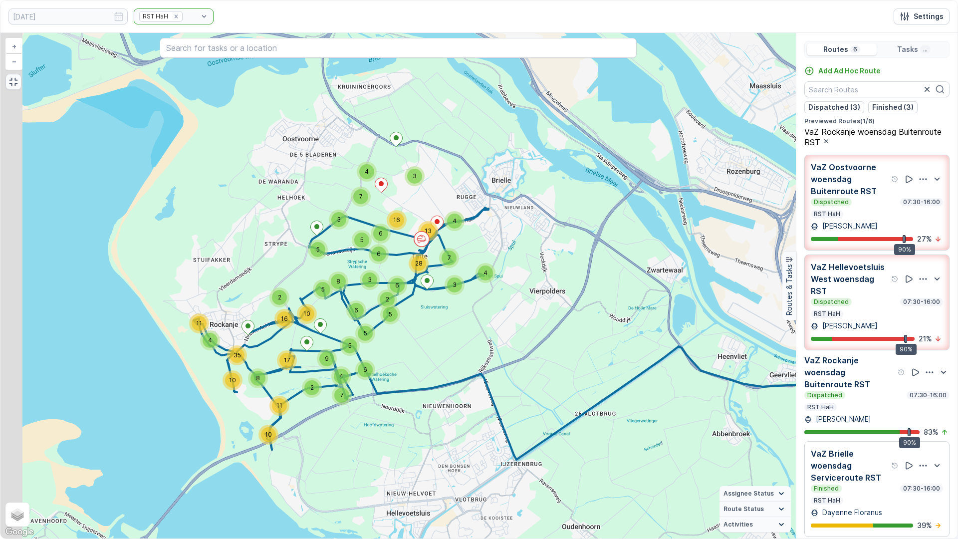
drag, startPoint x: 195, startPoint y: 326, endPoint x: 310, endPoint y: 335, distance: 115.5
click at [310, 335] on div "7 4 6 3 5 3 3 4 16 4 13 7 6 6 28 3 5 5 2 6 5 4 6 5 5 8 4 11 10 11 2 9 7 8 10 35…" at bounding box center [397, 285] width 795 height 505
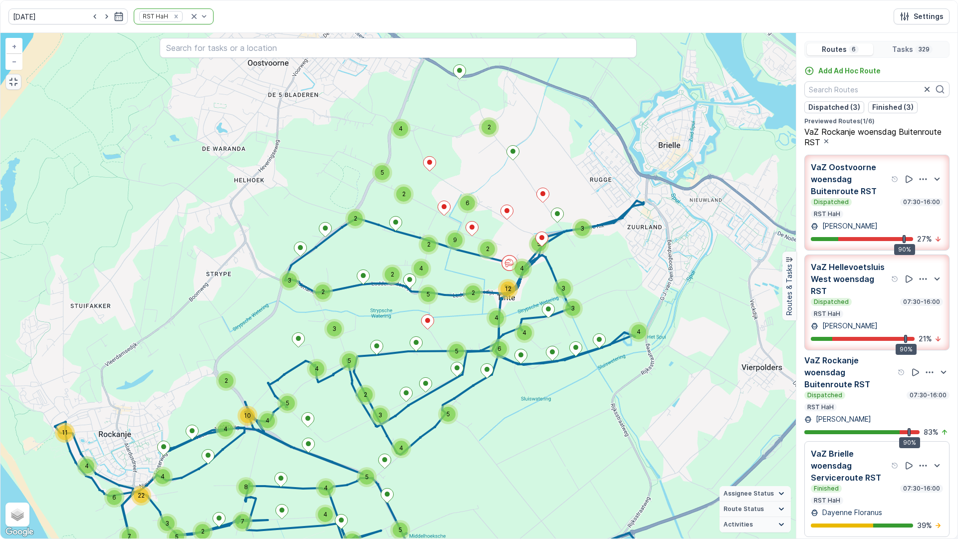
drag, startPoint x: 434, startPoint y: 241, endPoint x: 446, endPoint y: 298, distance: 58.6
click at [444, 306] on div "3 10 3 2 2 4 2 5 4 2 3 4 4 4 5 2 4 2 4 3 7 2 6 2 2 3 2 2 4 22 6 4 4 6 4 11 5 5 …" at bounding box center [397, 285] width 795 height 505
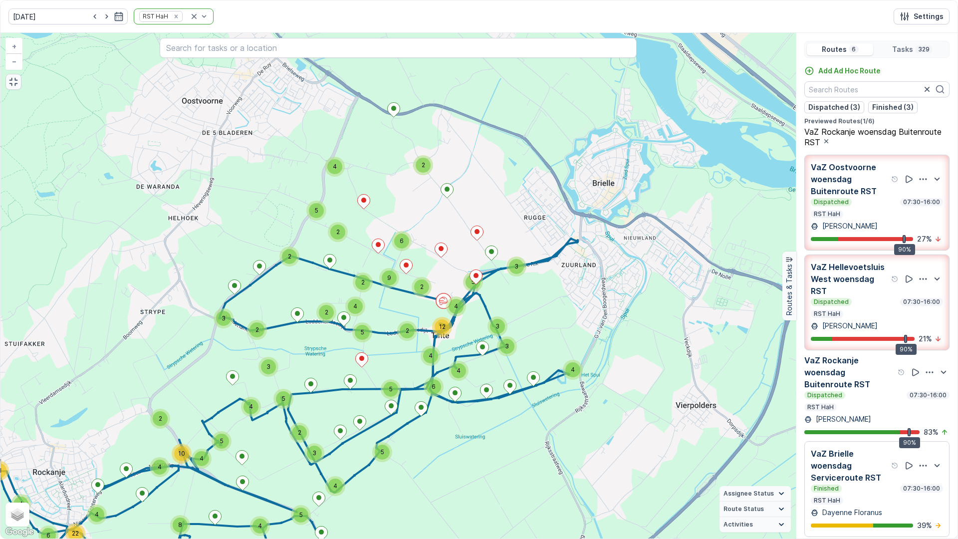
drag, startPoint x: 596, startPoint y: 293, endPoint x: 531, endPoint y: 330, distance: 75.5
click at [531, 330] on div "3 10 3 2 2 4 2 5 4 2 3 4 4 4 5 2 4 2 4 3 7 2 6 2 2 3 2 2 4 22 6 4 4 6 4 11 5 5 …" at bounding box center [397, 285] width 795 height 505
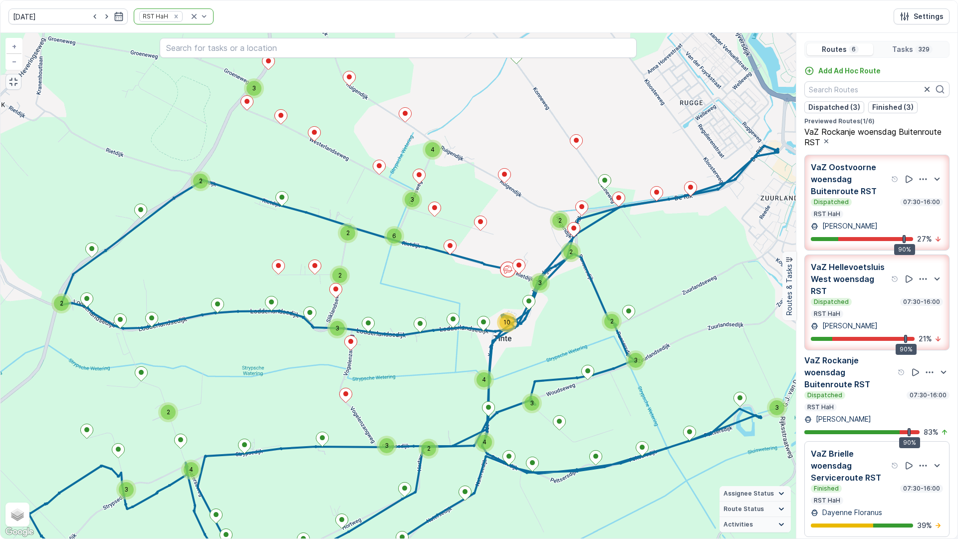
drag, startPoint x: 675, startPoint y: 237, endPoint x: 637, endPoint y: 228, distance: 39.1
click at [637, 228] on div "3 2 2 2 2 3 4 6 3 2 2 3 2 3 2 3 3 4 4 10 3 2 2 2 2 3 2 2 3 3 2 4 2 3 2 2 2 5 9 …" at bounding box center [397, 285] width 795 height 505
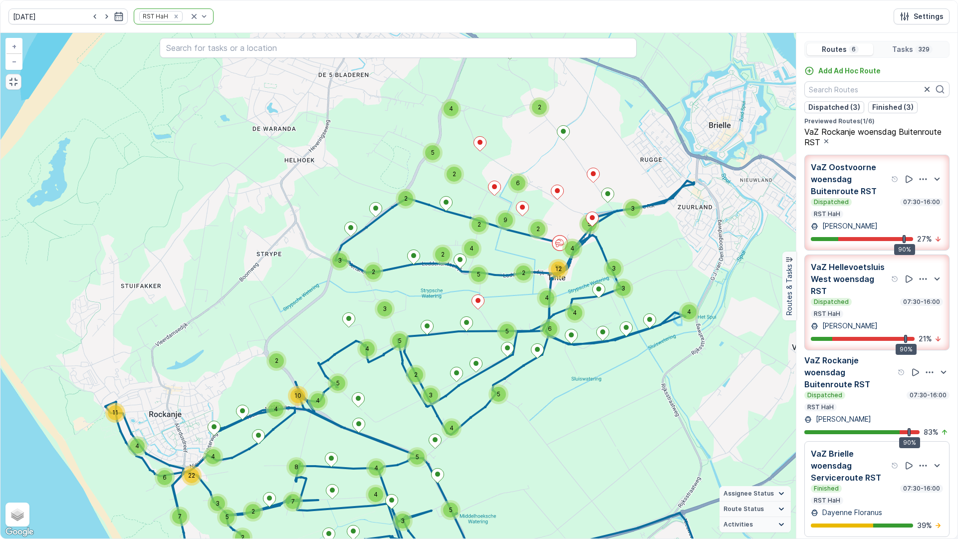
click at [877, 383] on p "VaZ Rockanje woensdag Buitenroute RST" at bounding box center [849, 372] width 91 height 36
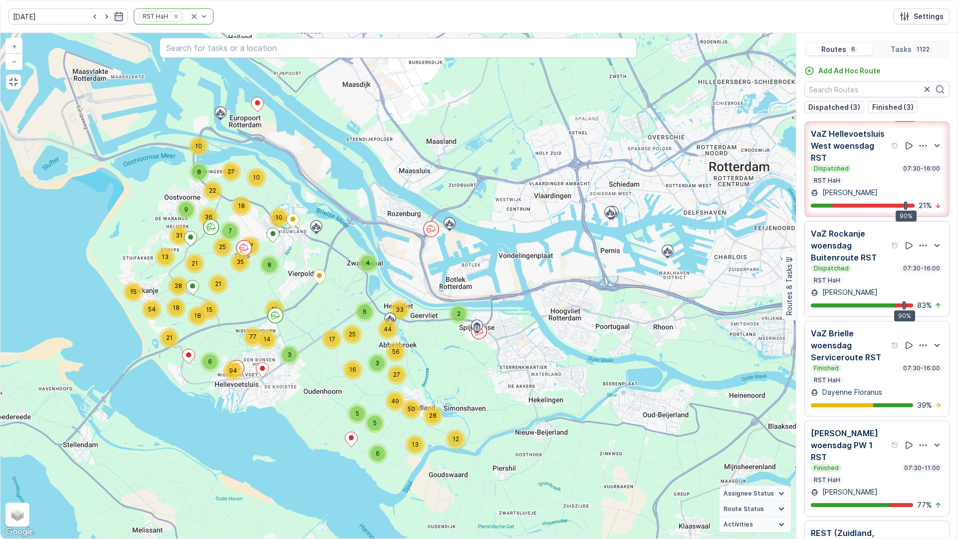
scroll to position [150, 0]
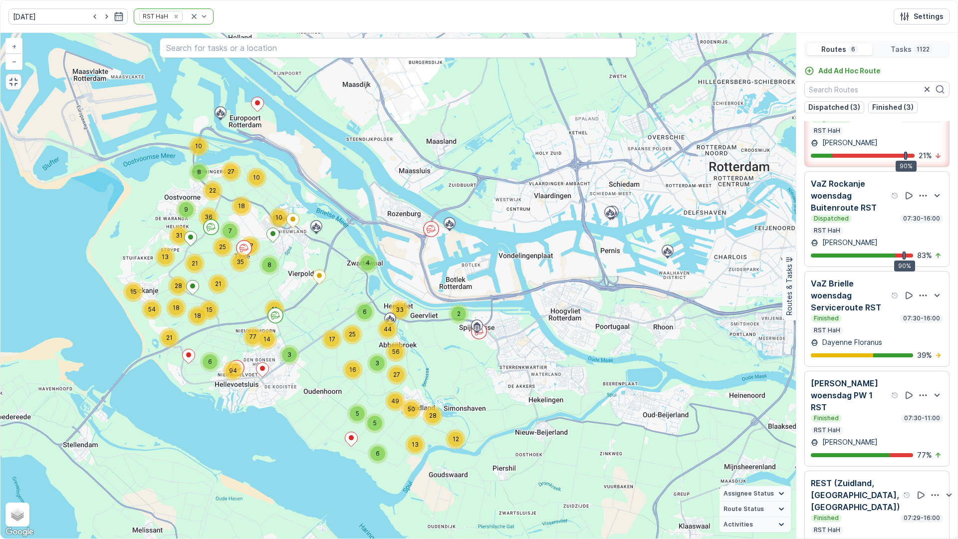
click at [848, 411] on p "[PERSON_NAME] woensdag PW 1 RST" at bounding box center [849, 395] width 78 height 36
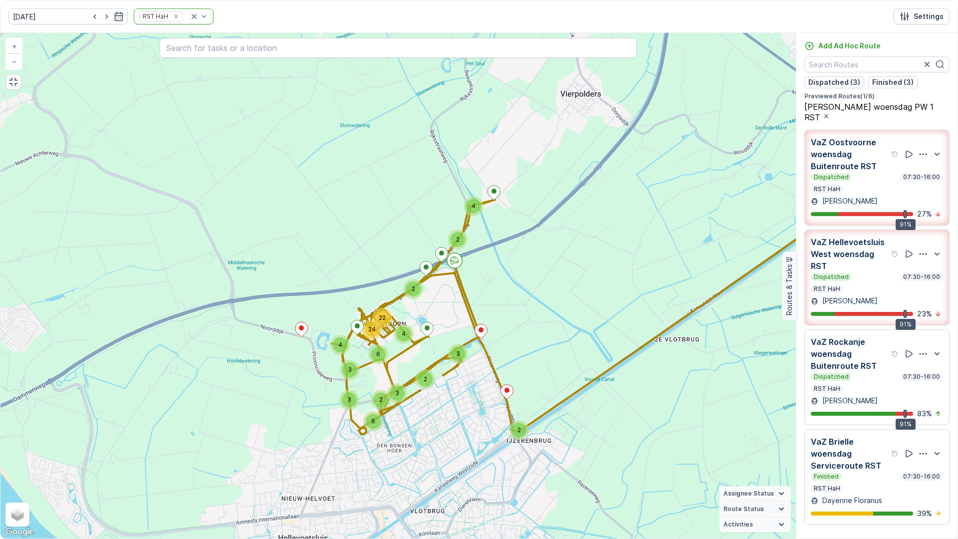
scroll to position [0, 0]
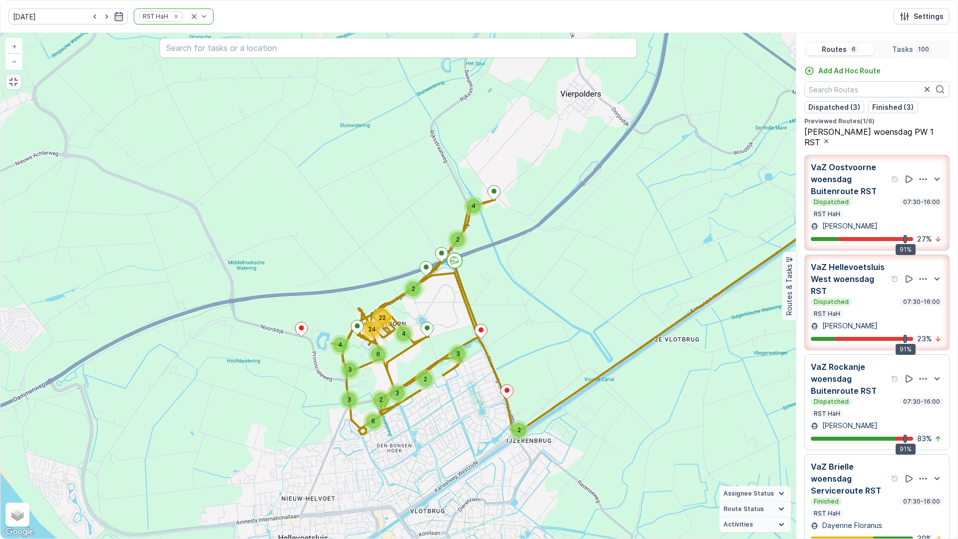
click at [866, 187] on p "VaZ Oostvoorne woensdag Buitenroute RST" at bounding box center [849, 179] width 78 height 36
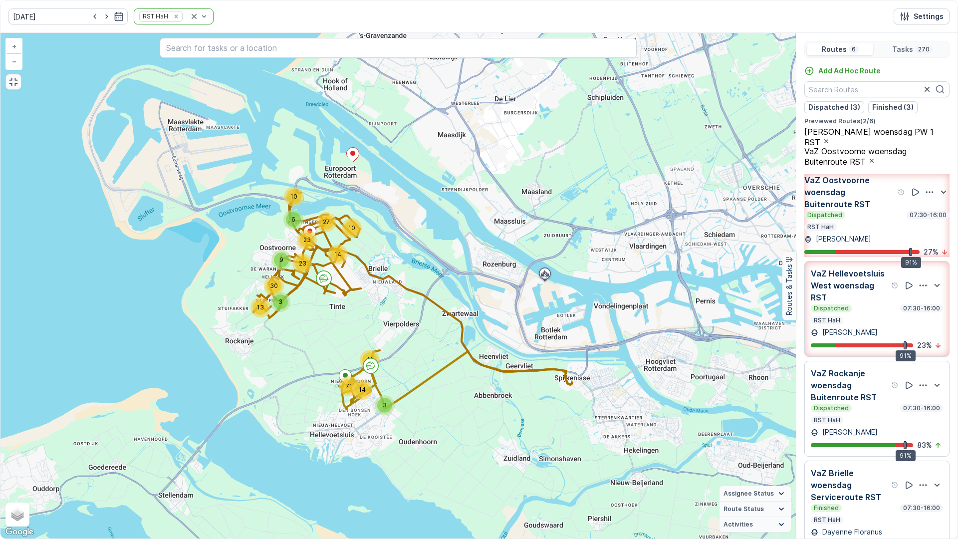
click at [861, 303] on p "VaZ Hellevoetsluis West woensdag RST" at bounding box center [849, 285] width 78 height 36
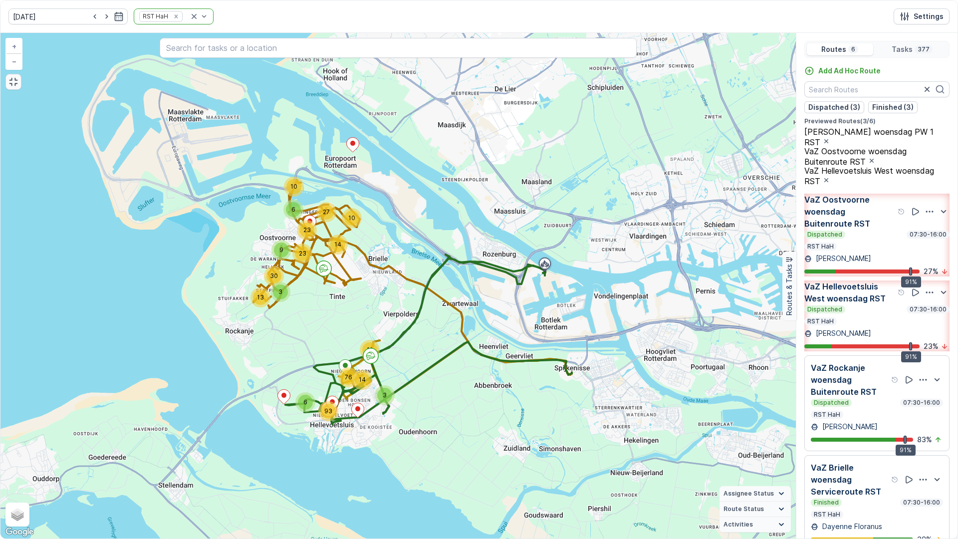
click at [850, 210] on p "VaZ Oostvoorne woensdag Buitenroute RST" at bounding box center [849, 212] width 91 height 36
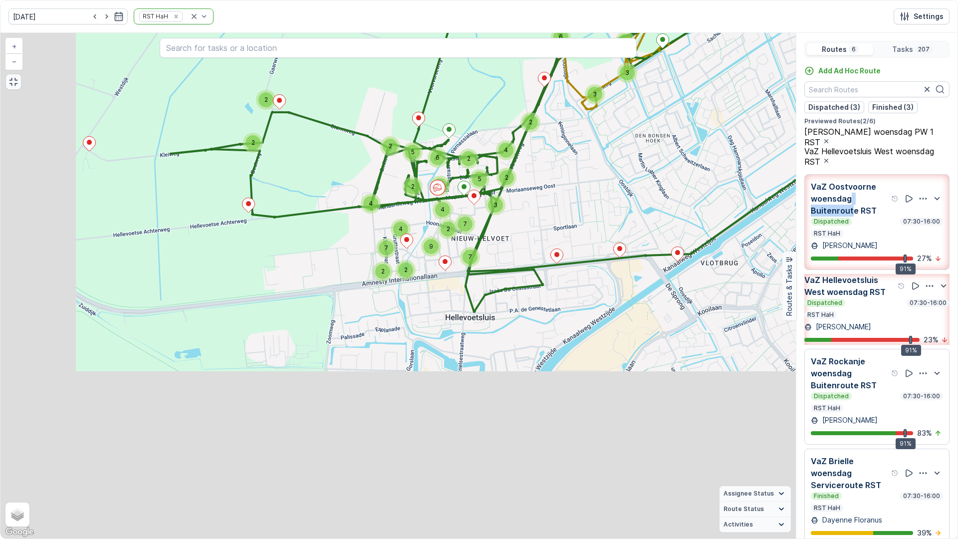
drag, startPoint x: 305, startPoint y: 413, endPoint x: 544, endPoint y: 206, distance: 315.7
click at [544, 206] on div "2 2 2 3 2 4 2 5 2 2 5 5 6 4 2 4 7 7 4 7 2 2 9 2 3 2 2 6 3 3 3 4 2 3 16 15 8 3 +…" at bounding box center [397, 285] width 795 height 505
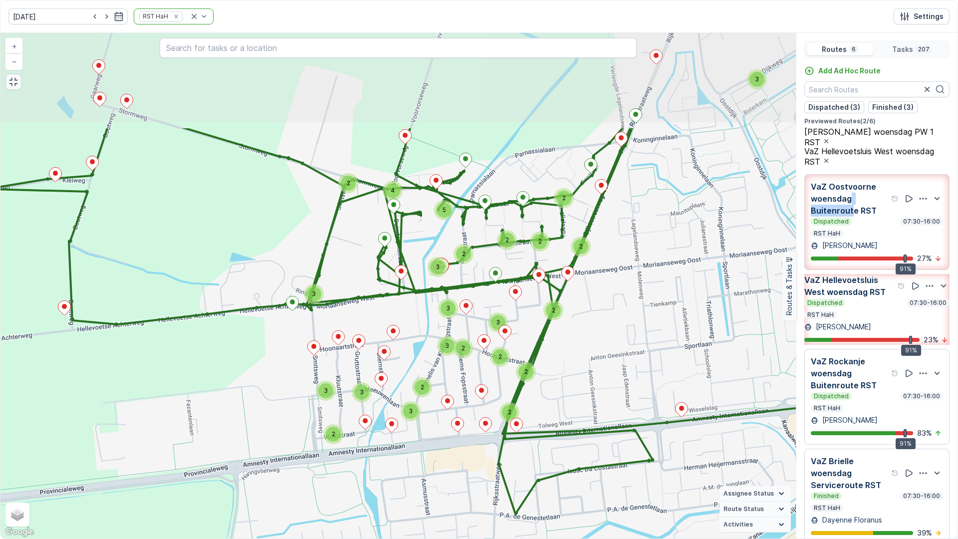
drag, startPoint x: 492, startPoint y: 262, endPoint x: 509, endPoint y: 393, distance: 131.8
click at [490, 407] on div "2 2 2 4 2 3 2 2 2 5 3 2 3 3 2 2 3 2 3 2 3 3 2 2 2 2 4 3 3 3 2 2 2 2 2 5 3 3 3 4…" at bounding box center [397, 285] width 795 height 505
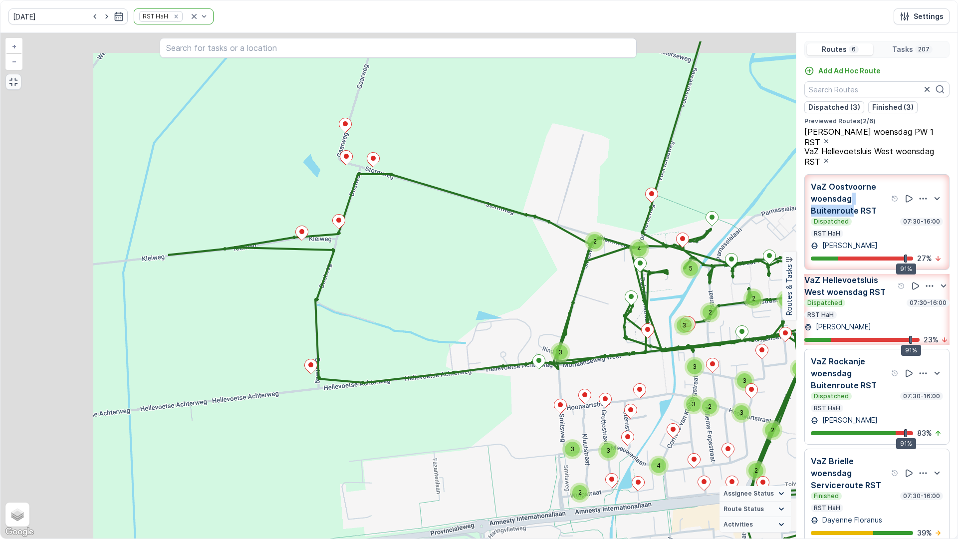
drag, startPoint x: 426, startPoint y: 214, endPoint x: 673, endPoint y: 273, distance: 253.8
click at [673, 273] on div "2 3 3 2 2 2 2 2 3 3 3 2 2 5 3 3 4 6 2 4 5 5 2 2 3 3 3 3 3 2 2 4 2 4 3 3 2 2 2 2…" at bounding box center [397, 285] width 795 height 505
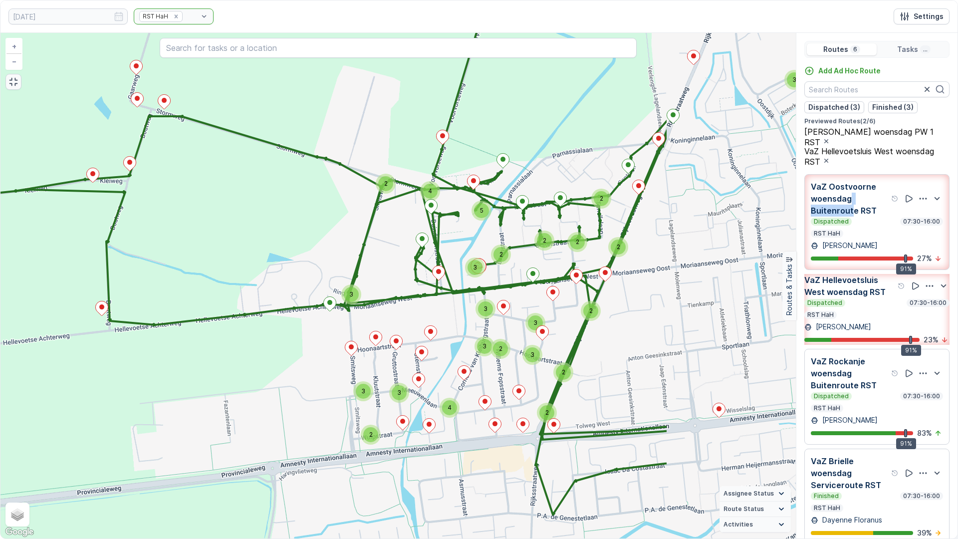
drag, startPoint x: 645, startPoint y: 278, endPoint x: 503, endPoint y: 227, distance: 151.0
click at [503, 227] on div "2 3 3 2 2 2 2 2 3 3 3 2 2 5 3 3 4 6 2 4 5 5 2 2 3 3 3 3 3 2 2 4 2 4 3 3 2 2 2 2…" at bounding box center [397, 285] width 795 height 505
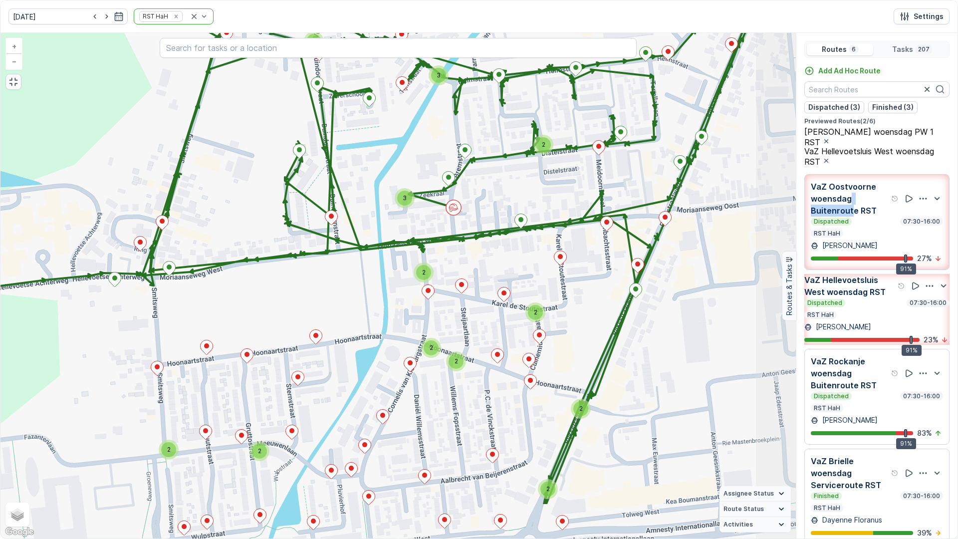
drag, startPoint x: 581, startPoint y: 272, endPoint x: 501, endPoint y: 193, distance: 112.1
click at [501, 193] on div "3 3 2 3 2 2 2 2 2 2 2 2 2 3 2 3 2 2 2 2 2 3 2 3 3 3 3 2 2 3 3 + − Satellite Roa…" at bounding box center [397, 285] width 795 height 505
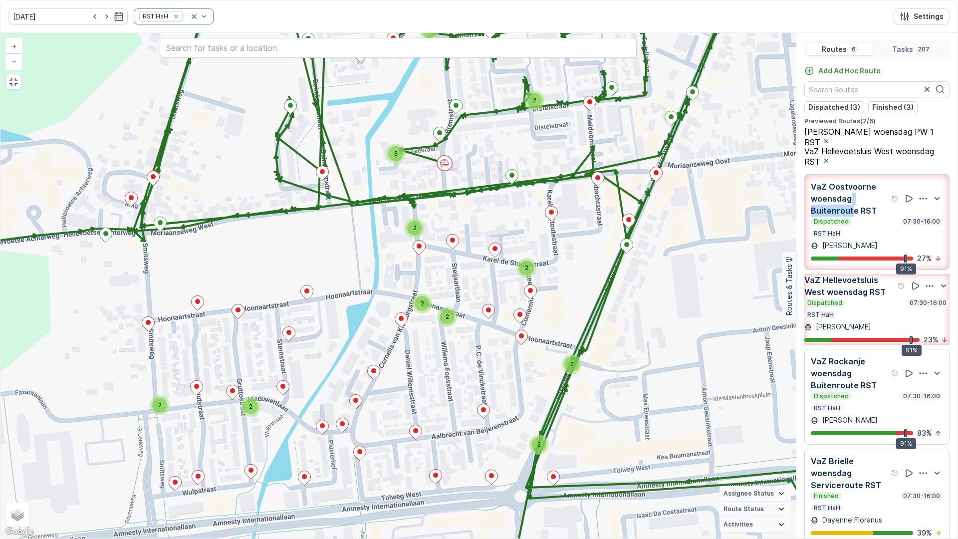
drag, startPoint x: 534, startPoint y: 253, endPoint x: 530, endPoint y: 220, distance: 33.1
click at [530, 220] on div "3 3 2 3 2 2 2 2 2 2 2 2 2 3 2 3 2 2 2 2 2 3 2 3 3 3 3 2 2 3 3 + − Satellite Roa…" at bounding box center [397, 285] width 795 height 505
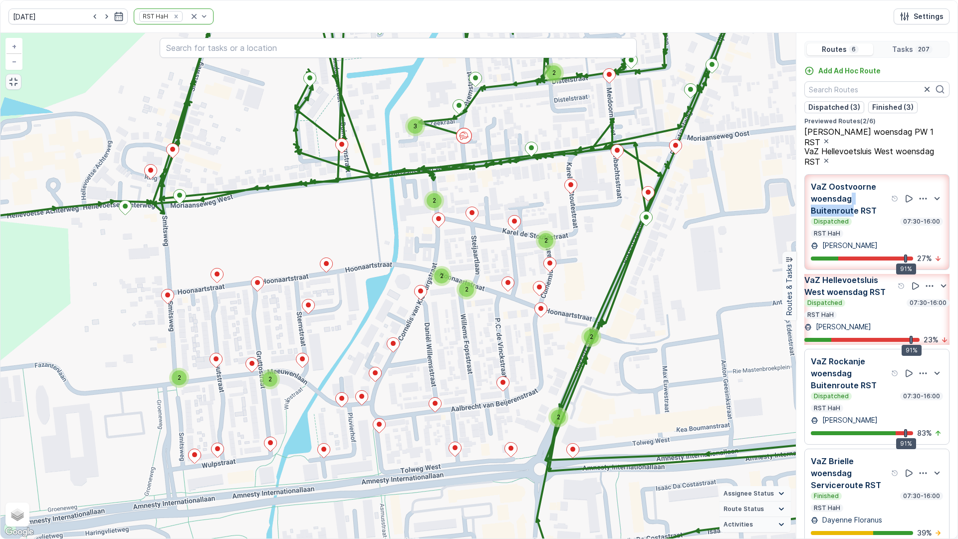
drag, startPoint x: 520, startPoint y: 225, endPoint x: 550, endPoint y: 199, distance: 39.6
click at [542, 197] on div "3 3 2 3 2 2 2 2 2 2 2 2 2 3 2 3 2 2 2 2 2 3 2 3 3 3 3 2 2 3 3 + − Satellite Roa…" at bounding box center [397, 285] width 795 height 505
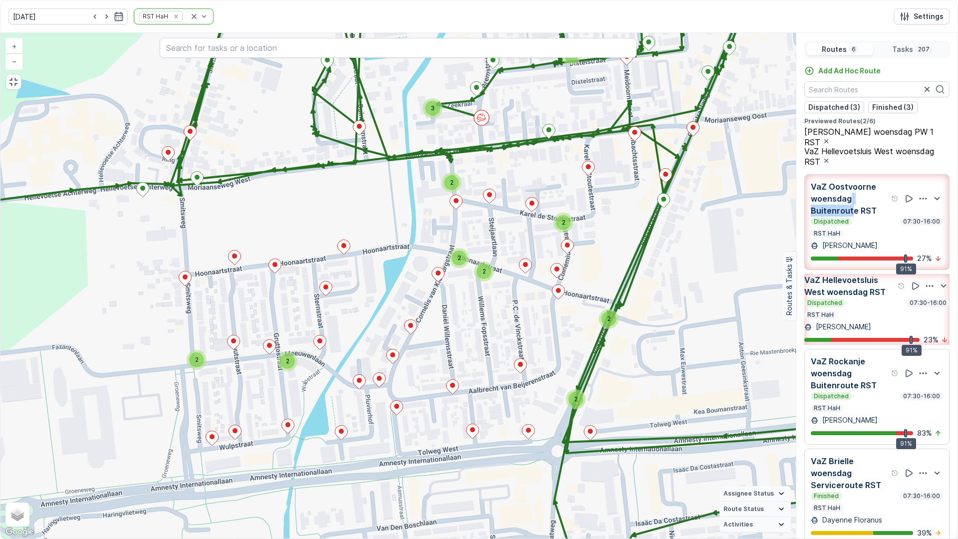
drag, startPoint x: 537, startPoint y: 336, endPoint x: 549, endPoint y: 320, distance: 19.9
click at [549, 320] on div "3 3 2 3 2 2 2 2 2 2 2 2 2 3 2 3 2 2 2 2 2 3 2 3 3 3 3 2 2 3 3 + − Satellite Roa…" at bounding box center [397, 285] width 795 height 505
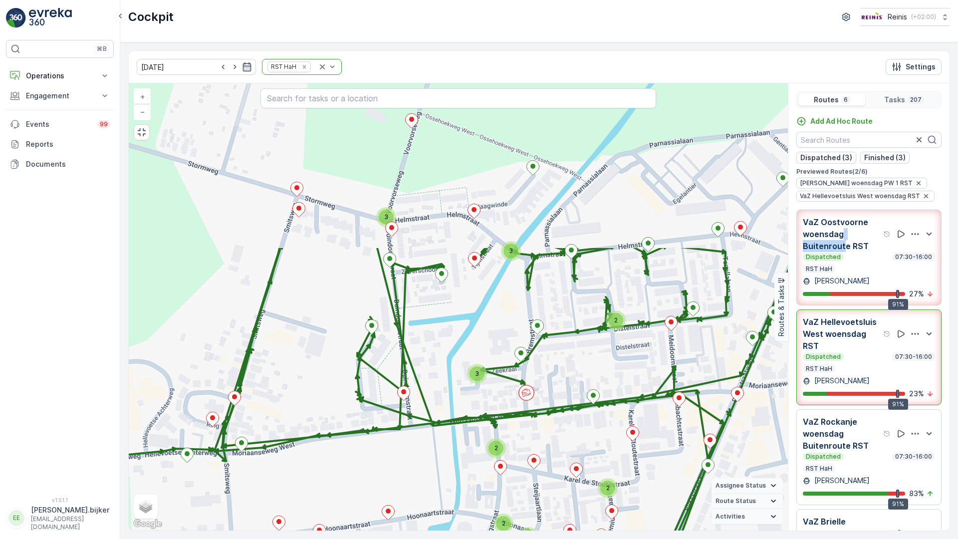
drag, startPoint x: 650, startPoint y: 82, endPoint x: 567, endPoint y: 297, distance: 230.7
click at [567, 297] on div "2 2 3 2 2 3 2 3 2 2 2 3 3 3 3 2 3 2 2 3 2 2 3 2 2 2 2 2 2 3 3 + − Satellite Roa…" at bounding box center [458, 306] width 659 height 447
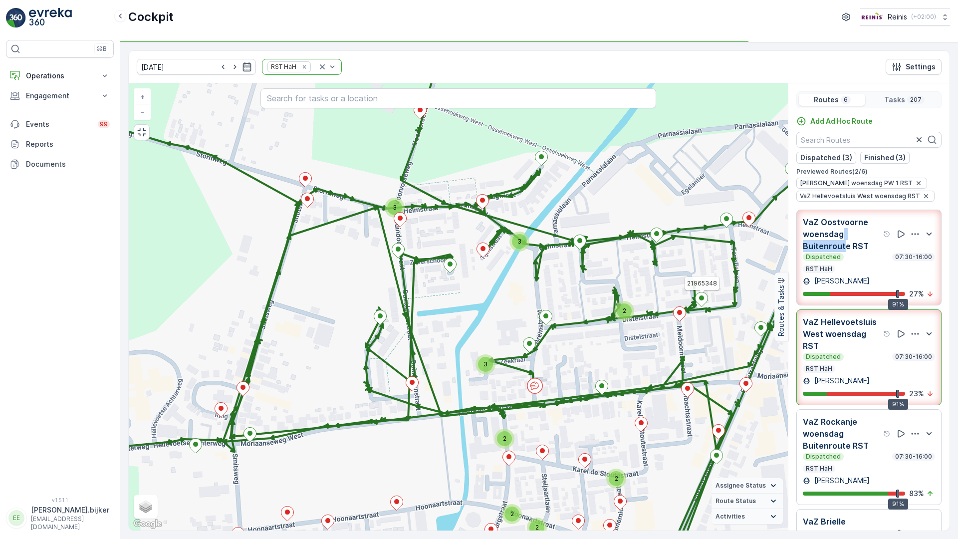
drag, startPoint x: 537, startPoint y: 406, endPoint x: 546, endPoint y: 397, distance: 12.7
click at [546, 397] on div "2 2 3 2 2 3 2 3 2 2 2 3 3 3 3 2 3 2 2 3 2 2 3 2 2 2 2 2 2 3 3 21965348 + − Sate…" at bounding box center [458, 306] width 659 height 447
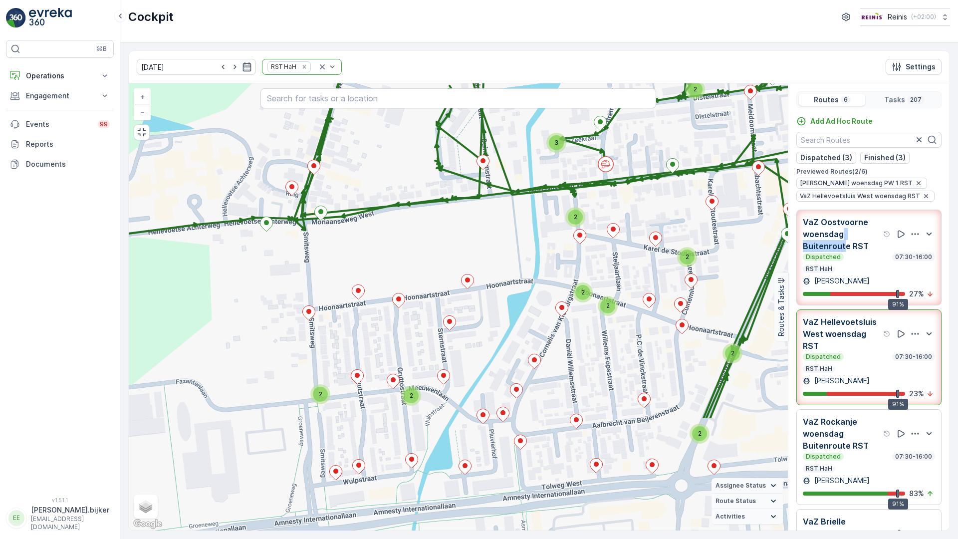
drag, startPoint x: 545, startPoint y: 407, endPoint x: 615, endPoint y: 186, distance: 232.5
click at [615, 186] on div "2 2 3 2 2 3 2 3 2 2 2 3 3 3 3 2 3 2 2 3 2 2 3 2 2 2 2 2 2 3 3 + − Satellite Roa…" at bounding box center [458, 306] width 659 height 447
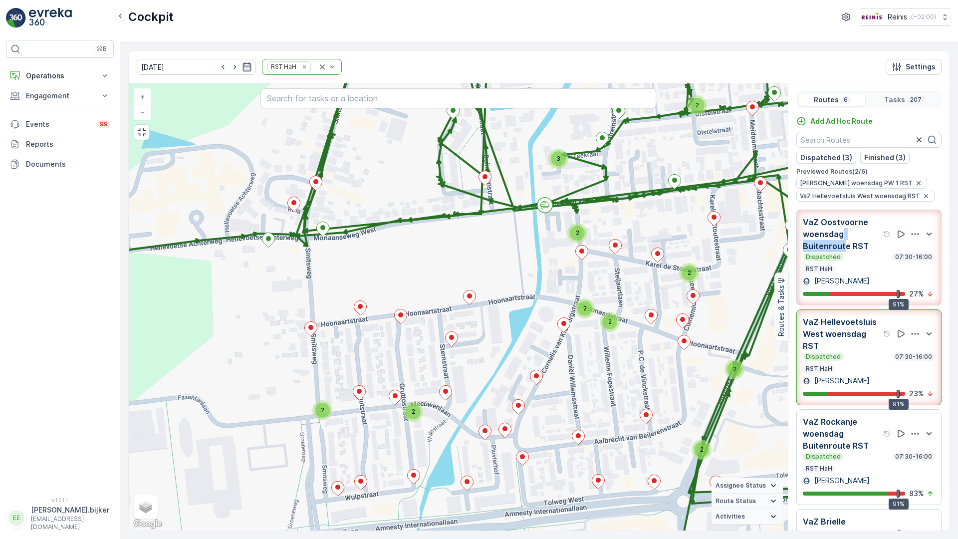
drag, startPoint x: 463, startPoint y: 210, endPoint x: 465, endPoint y: 226, distance: 16.1
click at [465, 226] on div "2 2 3 2 2 3 2 3 2 2 2 3 3 3 3 2 3 2 2 3 2 2 3 2 2 2 2 2 2 3 3 + − Satellite Roa…" at bounding box center [458, 306] width 659 height 447
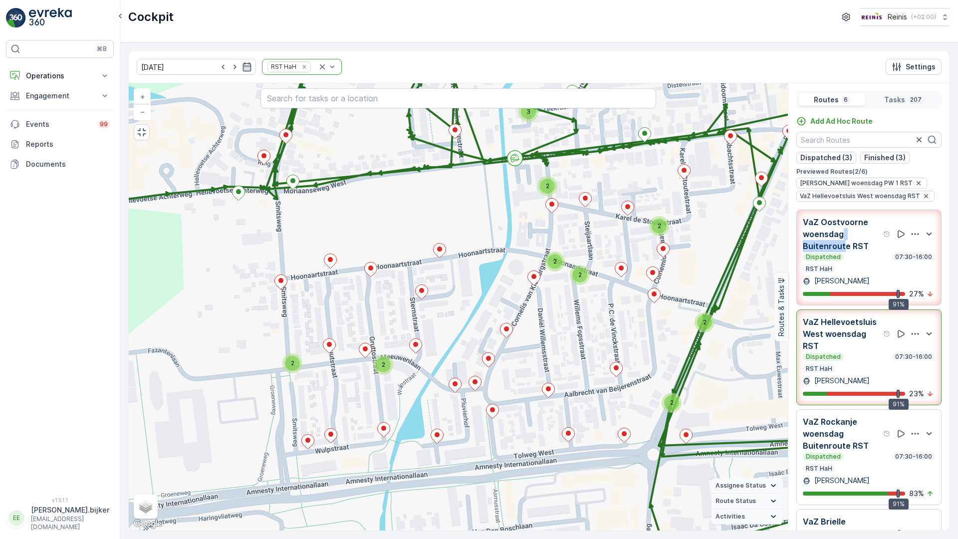
drag, startPoint x: 525, startPoint y: 154, endPoint x: 495, endPoint y: 107, distance: 55.6
click at [495, 107] on div "2 2 3 2 2 3 2 3 2 2 2 3 3 3 3 2 3 2 2 3 2 2 3 2 2 2 2 2 2 3 3 + − Satellite Roa…" at bounding box center [458, 306] width 659 height 447
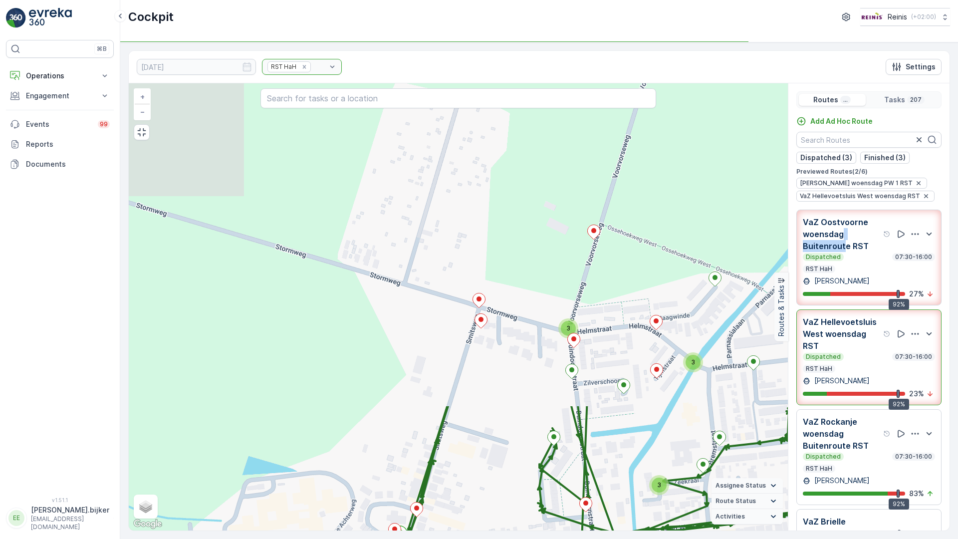
drag, startPoint x: 450, startPoint y: 496, endPoint x: 480, endPoint y: 538, distance: 51.9
click at [480, 531] on div "[DATE] RST HaH Settings 2 2 3 2 2 3 2 3 2 2 2 3 3 3 3 2 3 2 2 3 2 2 3 2 2 2 2 2…" at bounding box center [538, 290] width 821 height 480
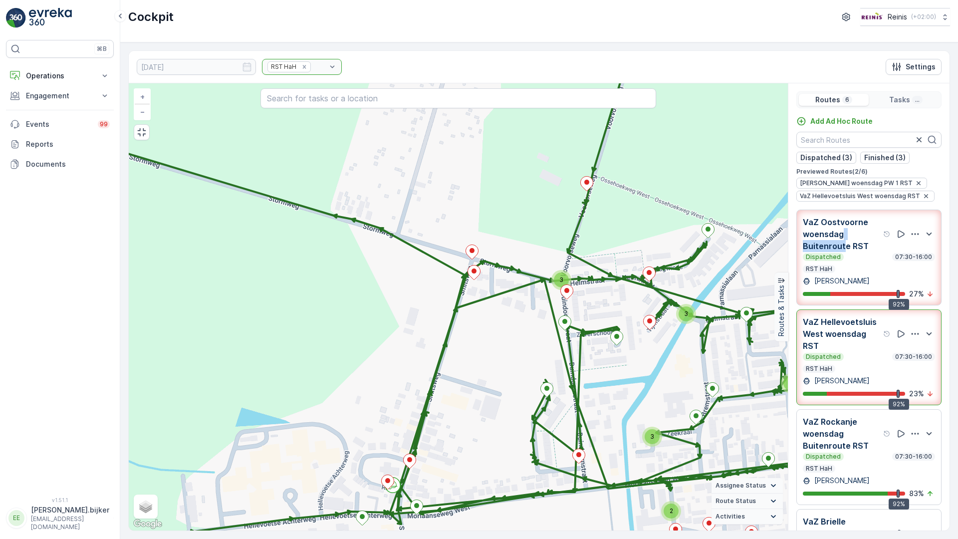
drag, startPoint x: 540, startPoint y: 406, endPoint x: 513, endPoint y: 391, distance: 30.6
click at [511, 209] on div "2 2 3 2 2 3 2 3 2 2 2 3 3 3 3 2 3 2 2 3 2 2 3 2 2 2 2 2 2 3 3 + − Satellite Roa…" at bounding box center [458, 306] width 659 height 447
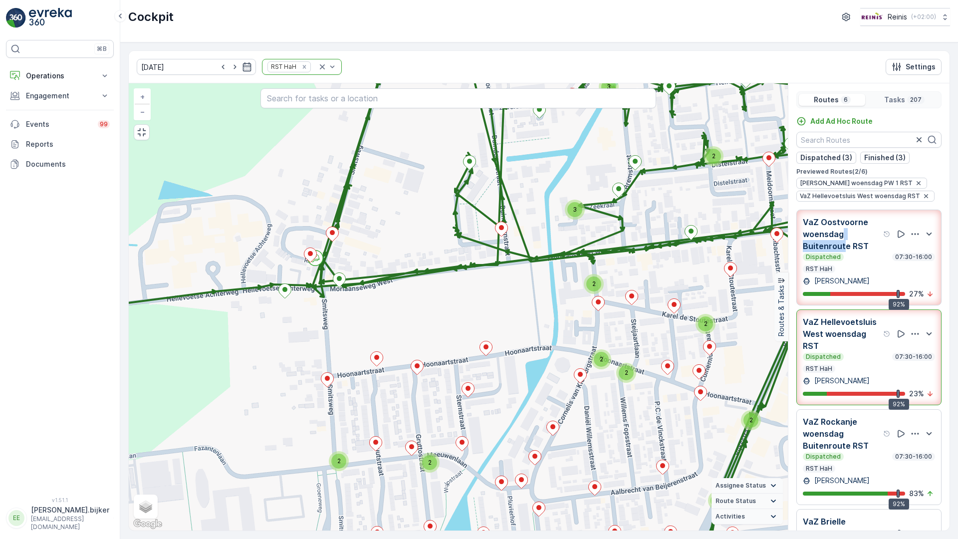
drag, startPoint x: 513, startPoint y: 391, endPoint x: 597, endPoint y: 316, distance: 112.3
click at [454, 324] on div "2 2 3 2 2 3 2 3 2 2 2 3 3 3 3 2 3 2 2 3 2 2 3 2 2 2 2 2 2 3 3 + − Satellite Roa…" at bounding box center [458, 306] width 659 height 447
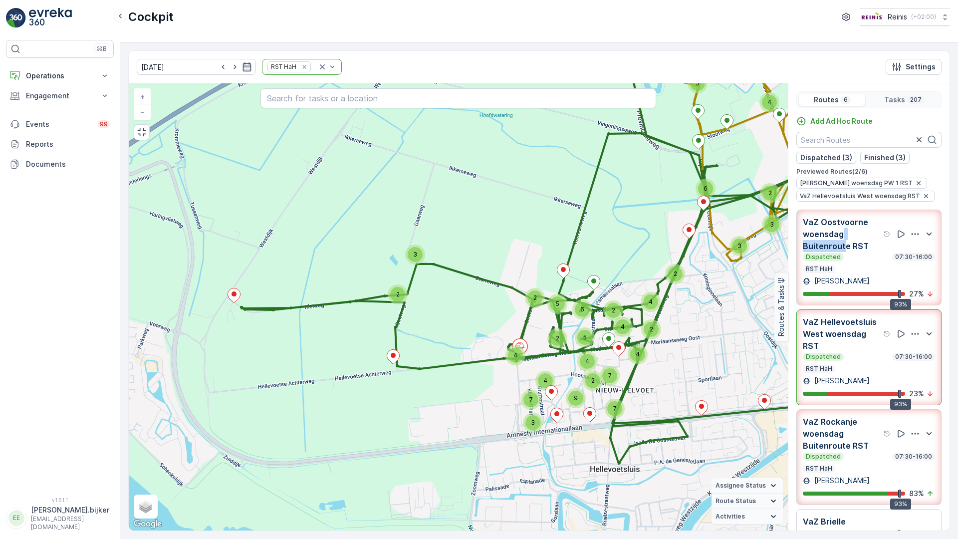
drag, startPoint x: 697, startPoint y: 84, endPoint x: 625, endPoint y: 141, distance: 91.7
click at [669, 99] on div "2 3 2 4 2 4 2 2 5 2 5 4 6 4 3 4 7 7 4 7 2 9 2 3 2 2 6 3 3 3 4 2 3 16 15 8 3 + −…" at bounding box center [458, 306] width 659 height 447
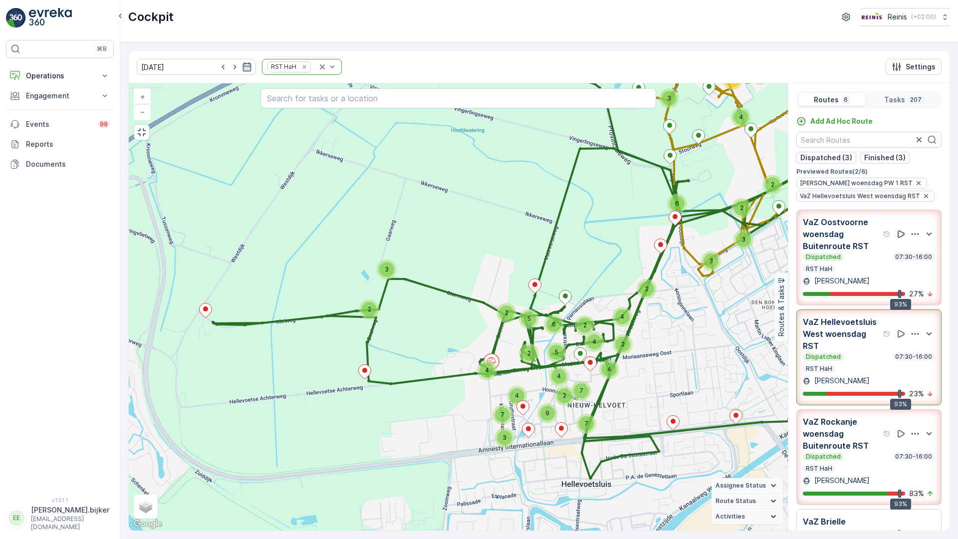
click at [903, 253] on p "07:30-16:00" at bounding box center [913, 257] width 39 height 8
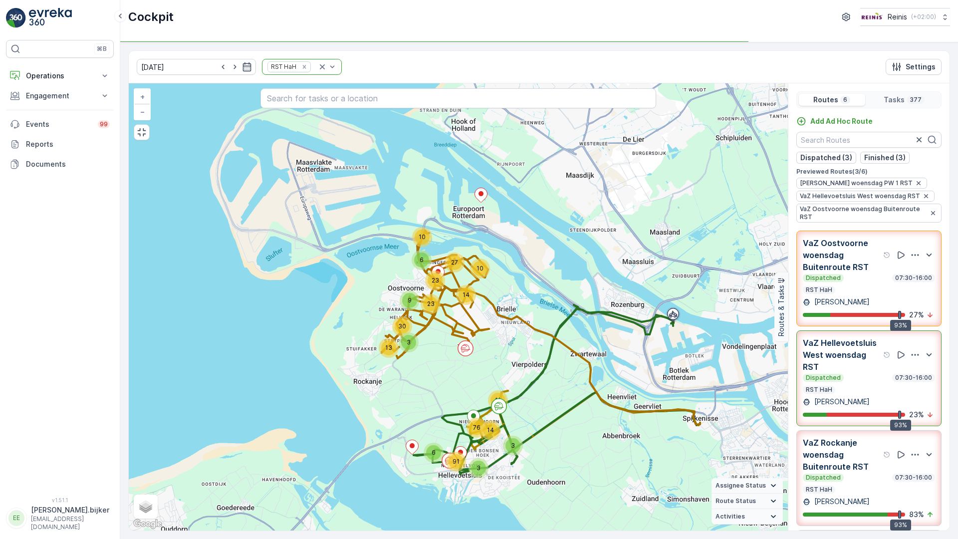
click at [831, 337] on p "VaZ Hellevoetsluis West woensdag RST" at bounding box center [841, 355] width 78 height 36
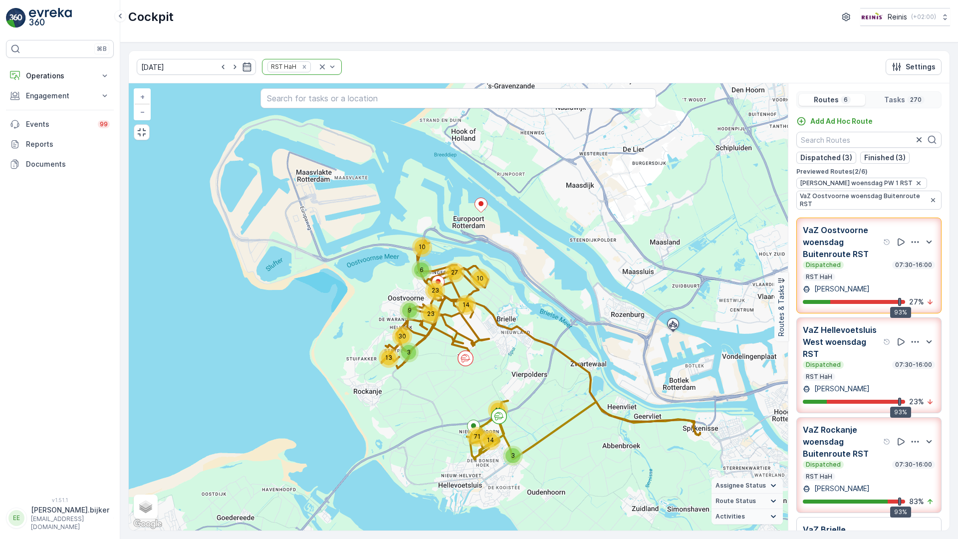
click at [844, 423] on p "VaZ Rockanje woensdag Buitenroute RST" at bounding box center [841, 441] width 78 height 36
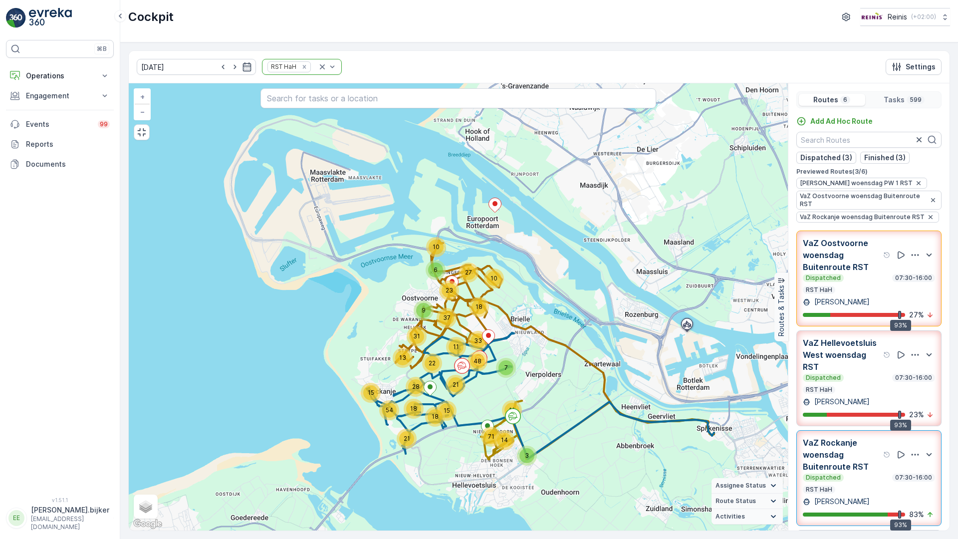
click at [839, 237] on p "VaZ Oostvoorne woensdag Buitenroute RST" at bounding box center [841, 255] width 78 height 36
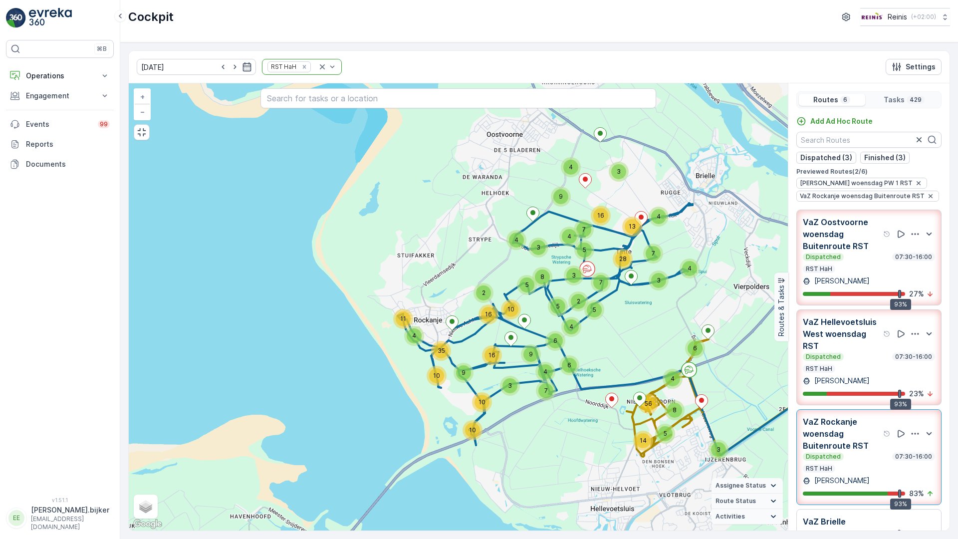
drag, startPoint x: 306, startPoint y: 313, endPoint x: 497, endPoint y: 276, distance: 194.6
click at [497, 276] on div "5 14 4 6 3 8 56 10 4 2 4 3 2 5 4 5 9 3 4 10 3 13 4 35 4 5 11 8 10 7 10 3 5 3 7 …" at bounding box center [458, 306] width 659 height 447
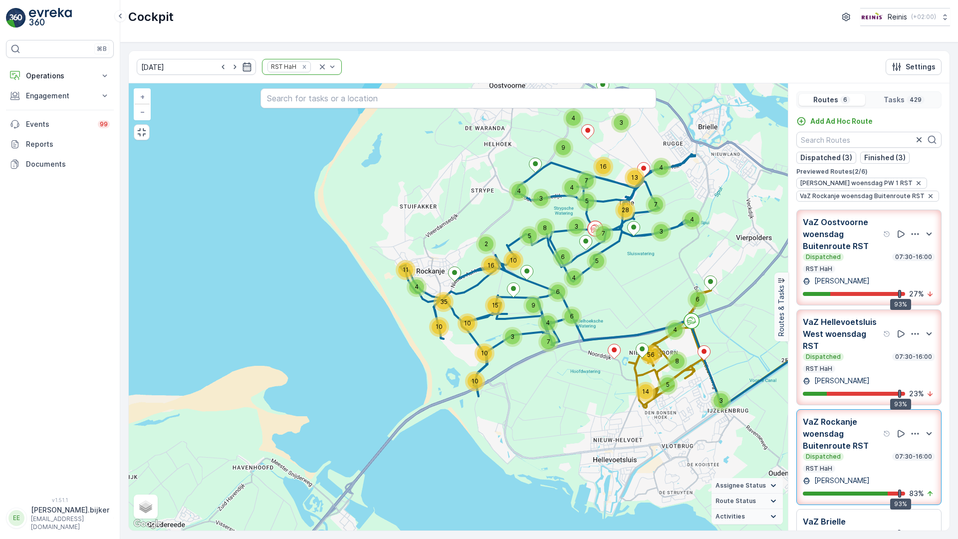
click at [876, 353] on div "Dispatched 07:30-16:00 RST HaH" at bounding box center [868, 363] width 132 height 20
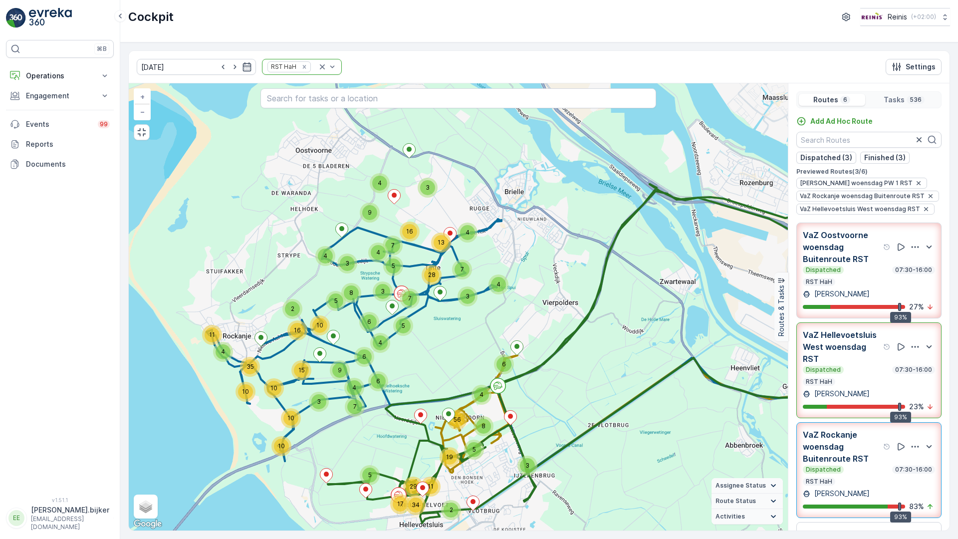
click at [881, 266] on div "Dispatched 07:30-16:00" at bounding box center [868, 270] width 132 height 8
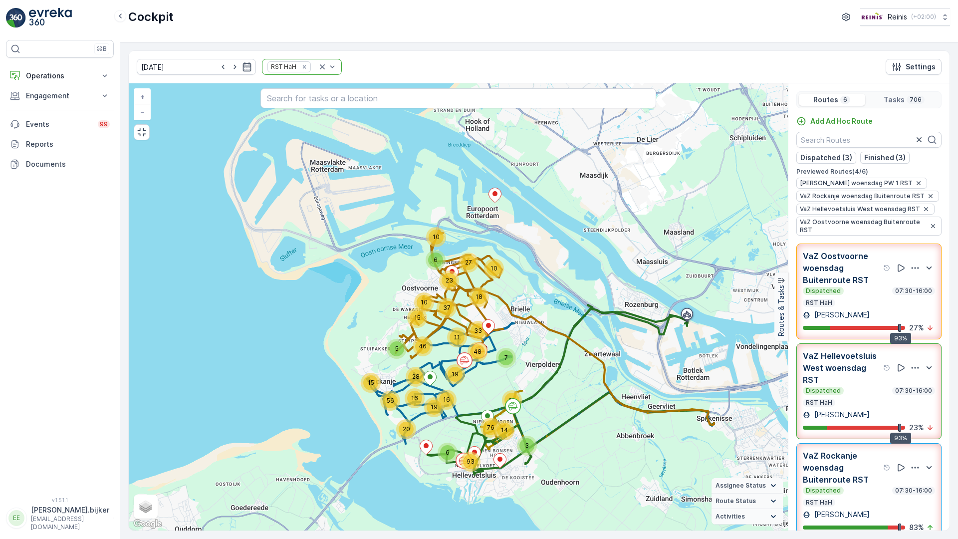
click at [827, 250] on p "VaZ Oostvoorne woensdag Buitenroute RST" at bounding box center [841, 268] width 78 height 36
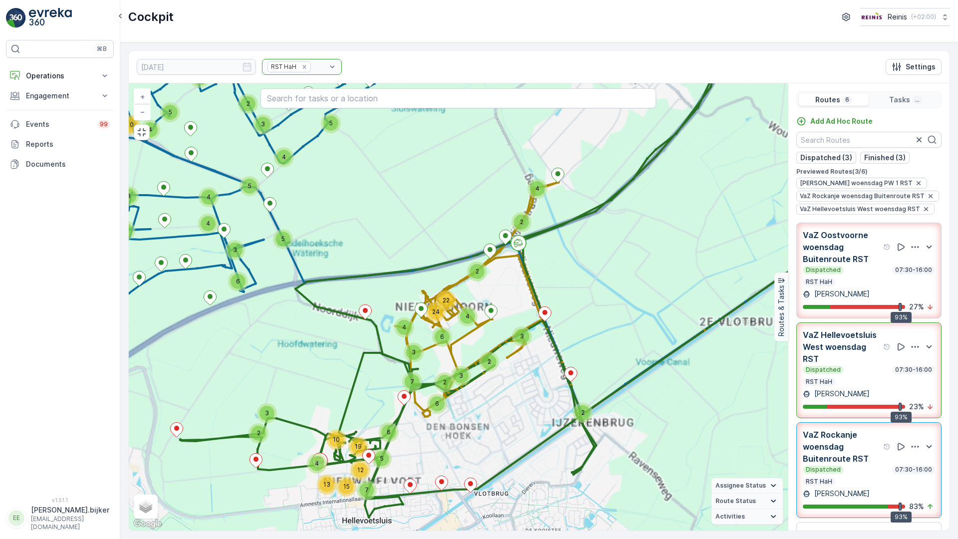
click at [348, 377] on div "10 2 7 4 4 6 2 3 5 3 7 3 4 22 6 8 7 4 11 2 5 4 10 4 4 2 5 3 3 2 2 4 2 2 2 5 4 2…" at bounding box center [458, 306] width 659 height 447
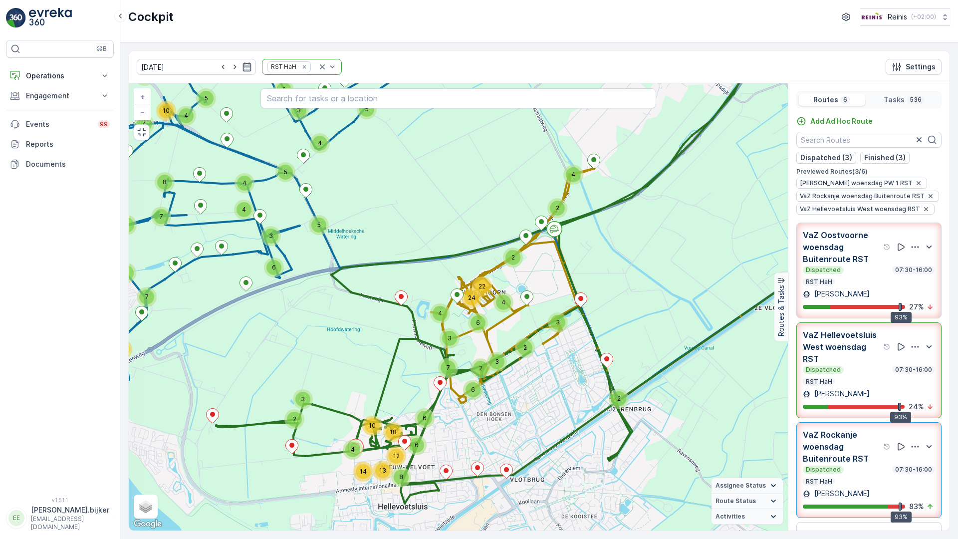
click at [867, 465] on div "Dispatched 07:30-16:00 RST HaH" at bounding box center [868, 475] width 132 height 20
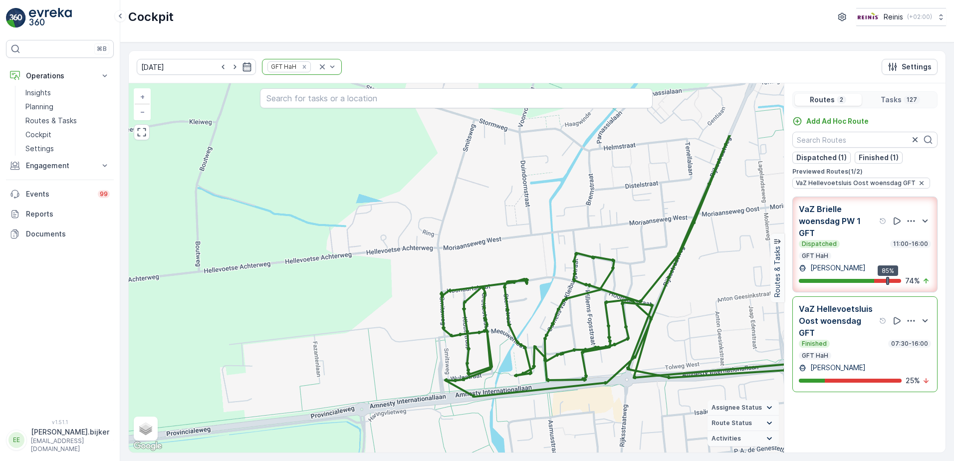
drag, startPoint x: 551, startPoint y: 374, endPoint x: 553, endPoint y: 384, distance: 10.7
click at [553, 384] on div "2 2 2 4 2 2 5 2 3 7 2 3 5 3 2 2 3 3 4 2 5 2 7 2 2 6 3 3 + − Satellite Roadmap T…" at bounding box center [456, 267] width 655 height 369
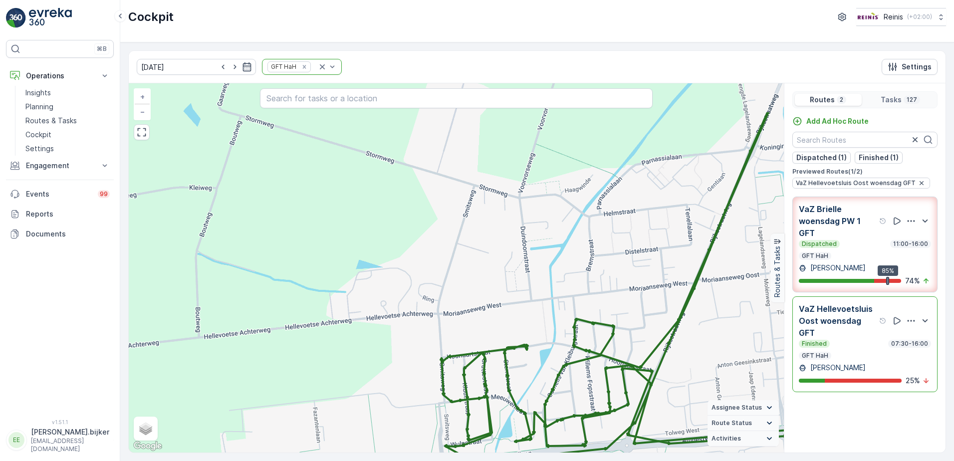
drag, startPoint x: 610, startPoint y: 227, endPoint x: 610, endPoint y: 245, distance: 17.5
click at [610, 245] on div "2 2 2 4 2 2 5 2 3 7 2 3 5 3 2 2 3 3 4 2 5 2 7 2 2 6 3 3 + − Satellite Roadmap T…" at bounding box center [456, 267] width 655 height 369
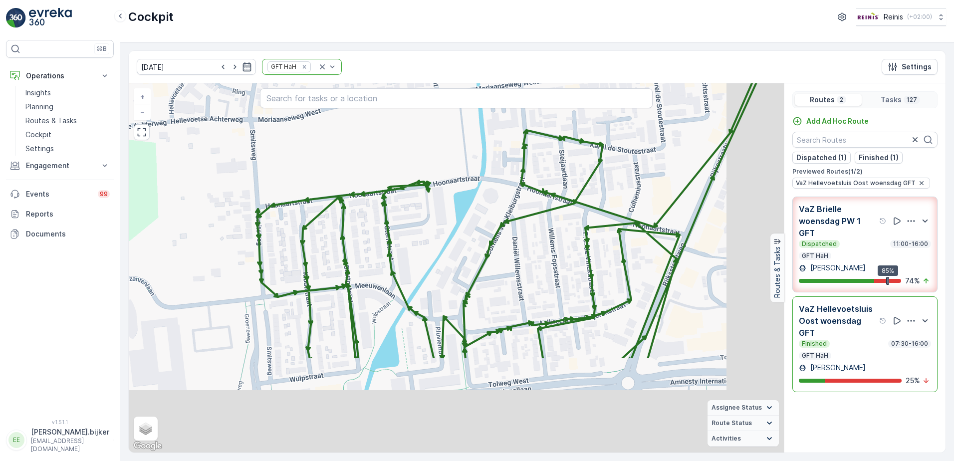
drag, startPoint x: 595, startPoint y: 371, endPoint x: 534, endPoint y: 239, distance: 144.6
click at [534, 239] on div "3 2 3 2 3 2 2 2 2 2 2 2 3 2 2 2 2 2 2 2 2 2 + − Satellite Roadmap Terrain Hybri…" at bounding box center [456, 267] width 655 height 369
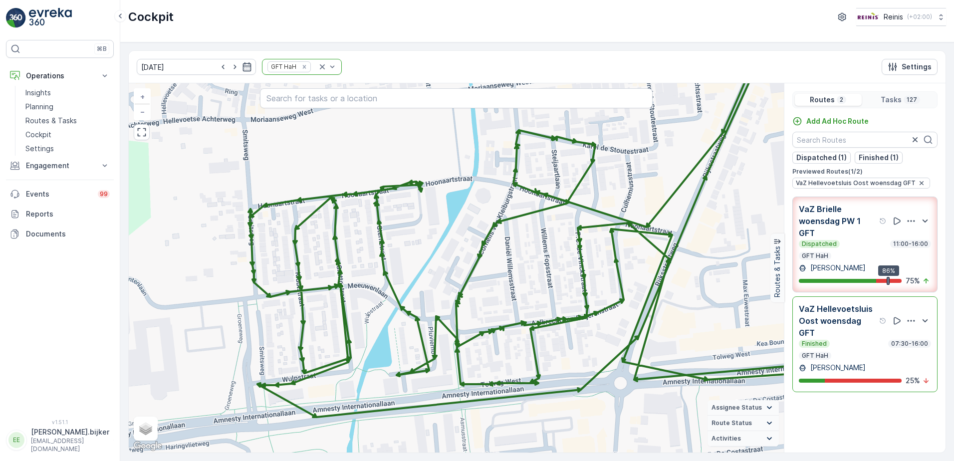
drag, startPoint x: 542, startPoint y: 307, endPoint x: 534, endPoint y: 307, distance: 7.5
click at [534, 307] on div "2 2 2 2 2 2 2 2 2 2 2 3 2 3 2 2 2 3 2 3 2 2 + − Satellite Roadmap Terrain Hybri…" at bounding box center [456, 267] width 655 height 369
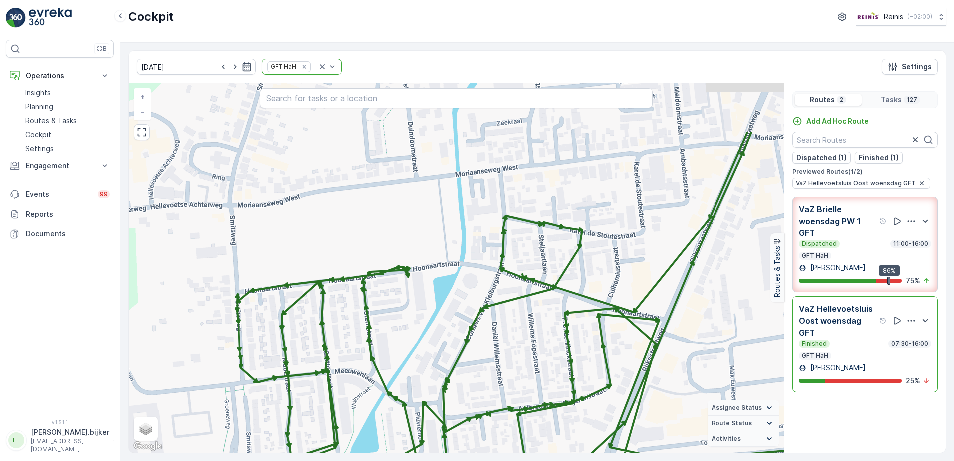
drag, startPoint x: 645, startPoint y: 269, endPoint x: 642, endPoint y: 286, distance: 17.7
click at [642, 286] on div "2 2 2 2 2 2 2 2 2 2 2 3 2 3 2 2 2 3 2 3 2 2 + − Satellite Roadmap Terrain Hybri…" at bounding box center [456, 267] width 655 height 369
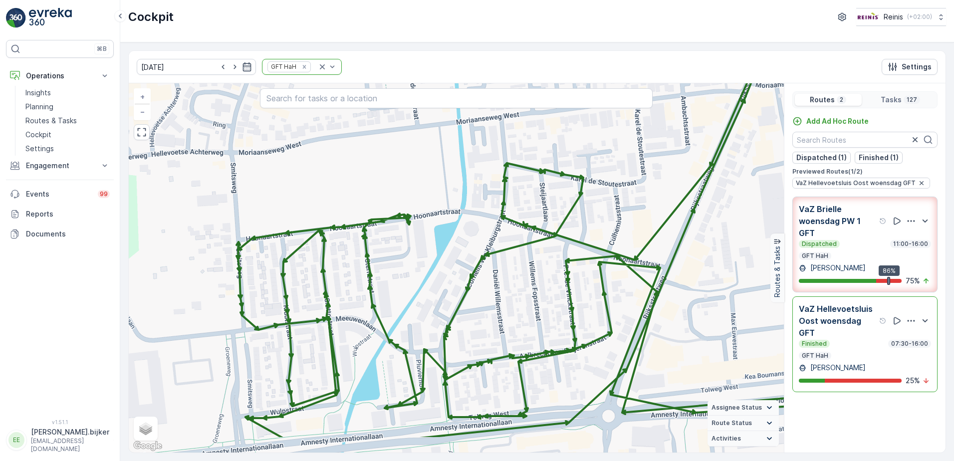
drag, startPoint x: 647, startPoint y: 262, endPoint x: 648, endPoint y: 240, distance: 22.5
click at [648, 240] on div "2 2 2 2 2 2 2 2 2 2 2 3 2 3 2 2 2 3 2 3 2 2 + − Satellite Roadmap Terrain Hybri…" at bounding box center [456, 267] width 655 height 369
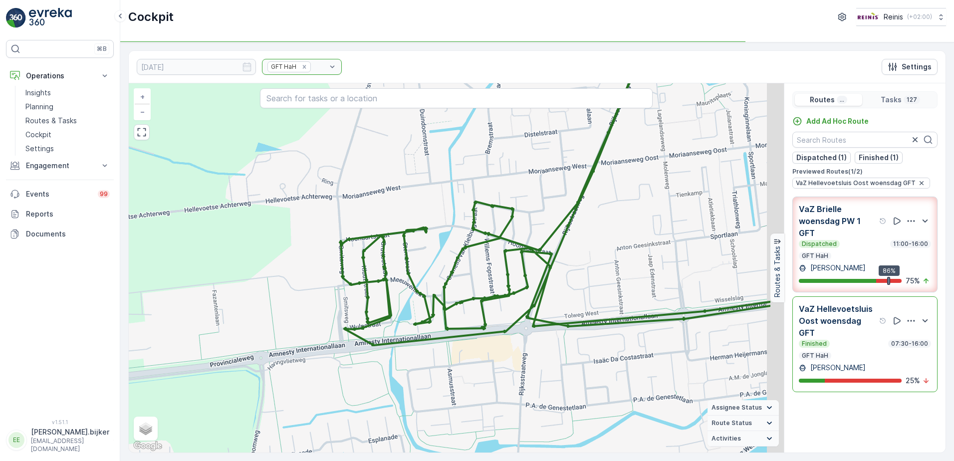
drag, startPoint x: 690, startPoint y: 168, endPoint x: 609, endPoint y: 146, distance: 83.7
click at [609, 146] on div "2 2 2 4 2 2 5 2 3 7 2 3 5 3 2 2 3 3 4 2 5 2 7 2 2 6 3 3 + − Satellite Roadmap T…" at bounding box center [456, 267] width 655 height 369
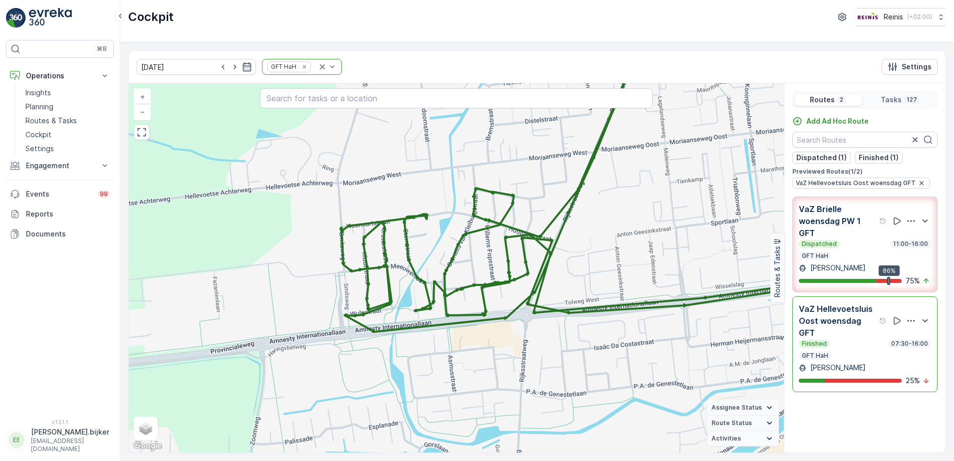
click at [652, 223] on div "2 3 2 3 6 2 2 3 2 2 2 5 3 7 4 2 5 2 2 2 7 2 4 2 3 5 3 3 + − Satellite Roadmap T…" at bounding box center [456, 267] width 655 height 369
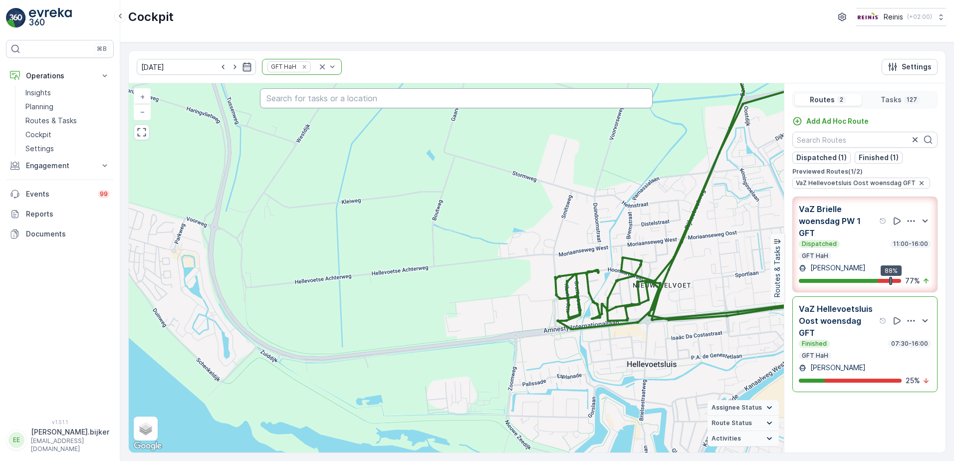
click at [416, 104] on input "text" at bounding box center [456, 98] width 393 height 20
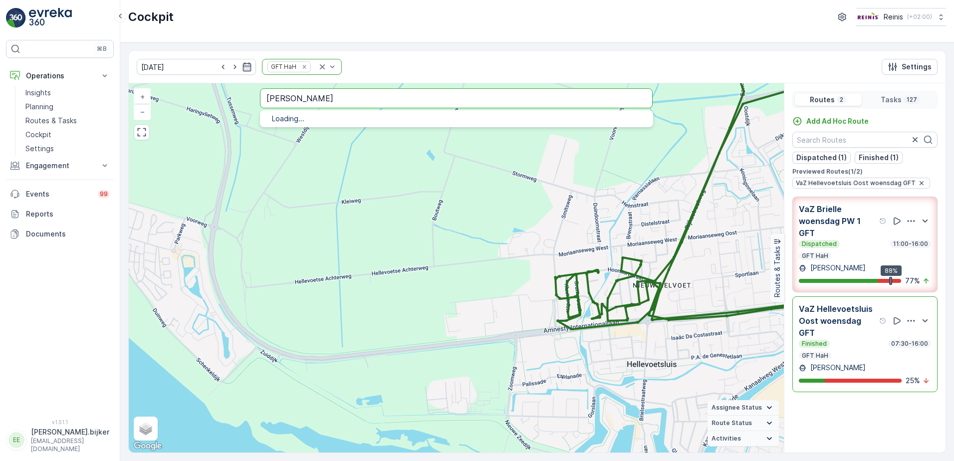
type input "karel de stoutestraat"
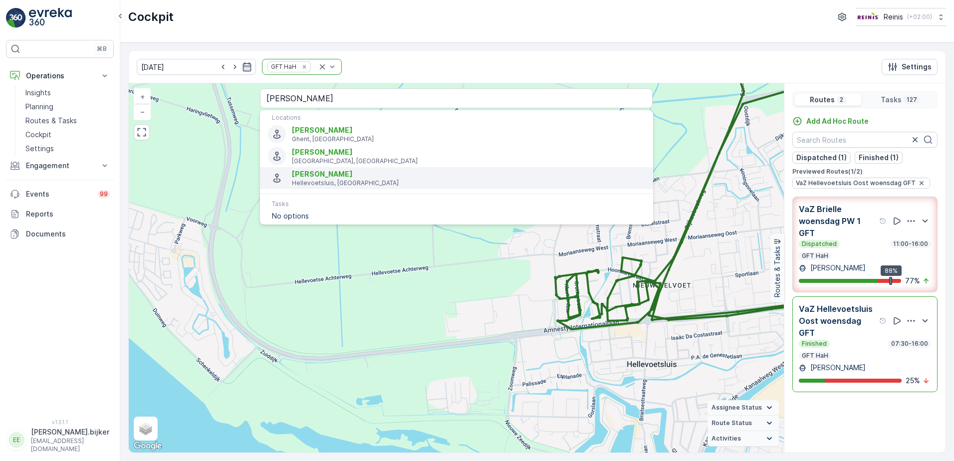
click at [352, 177] on span "Karel de Stoutestraat" at bounding box center [322, 174] width 61 height 8
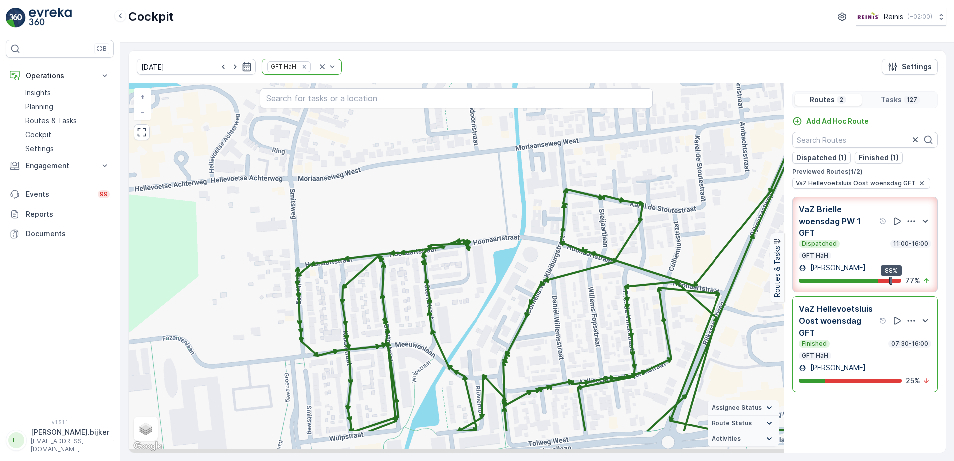
drag, startPoint x: 570, startPoint y: 388, endPoint x: 552, endPoint y: 325, distance: 64.7
click at [552, 325] on div "3 2 3 2 3 2 2 2 2 2 2 2 3 2 2 2 2 2 2 2 2 2 + − Satellite Roadmap Terrain Hybri…" at bounding box center [456, 267] width 655 height 369
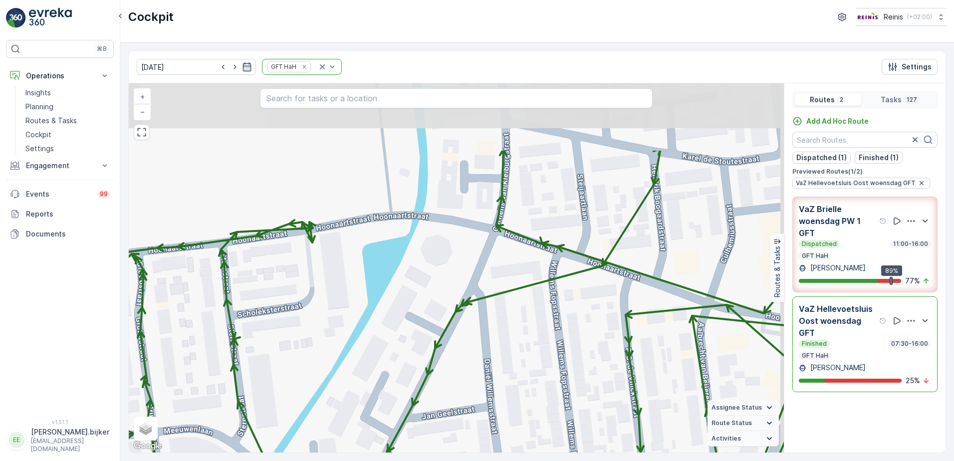
drag, startPoint x: 666, startPoint y: 229, endPoint x: 620, endPoint y: 331, distance: 111.8
click at [620, 331] on div "2 2 + − Satellite Roadmap Terrain Hybrid Leaflet Keyboard shortcuts Map Data Ma…" at bounding box center [456, 267] width 655 height 369
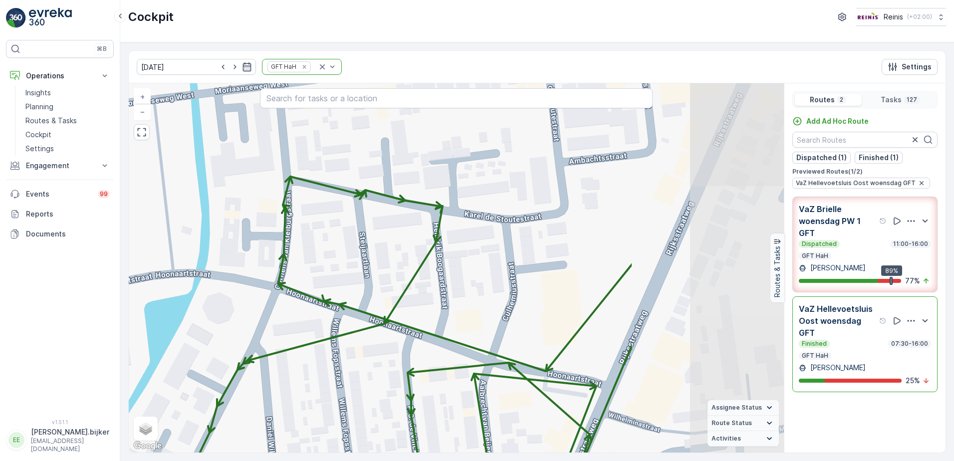
drag, startPoint x: 679, startPoint y: 223, endPoint x: 461, endPoint y: 281, distance: 225.5
click at [461, 281] on div "2 2 + − Satellite Roadmap Terrain Hybrid Leaflet Keyboard shortcuts Map Data Ma…" at bounding box center [456, 267] width 655 height 369
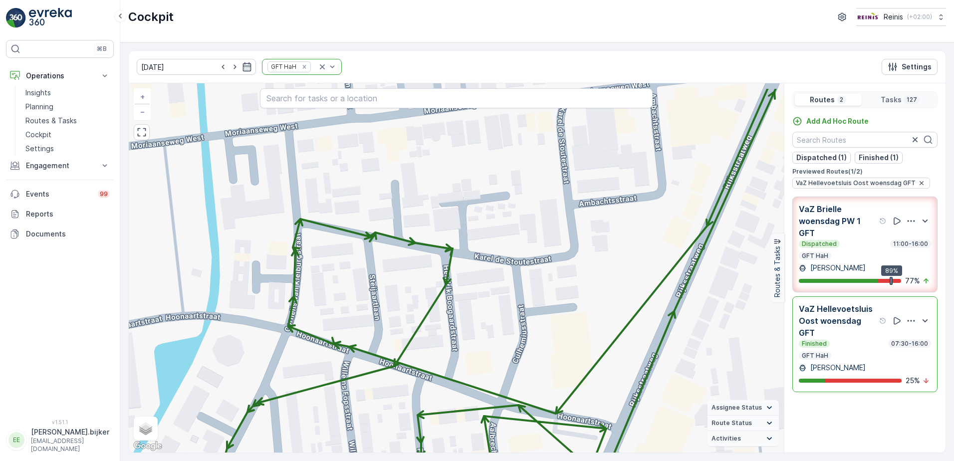
drag, startPoint x: 592, startPoint y: 202, endPoint x: 601, endPoint y: 253, distance: 51.8
click at [601, 253] on div "2 2 + − Satellite Roadmap Terrain Hybrid Leaflet Keyboard shortcuts Map Data Ma…" at bounding box center [456, 267] width 655 height 369
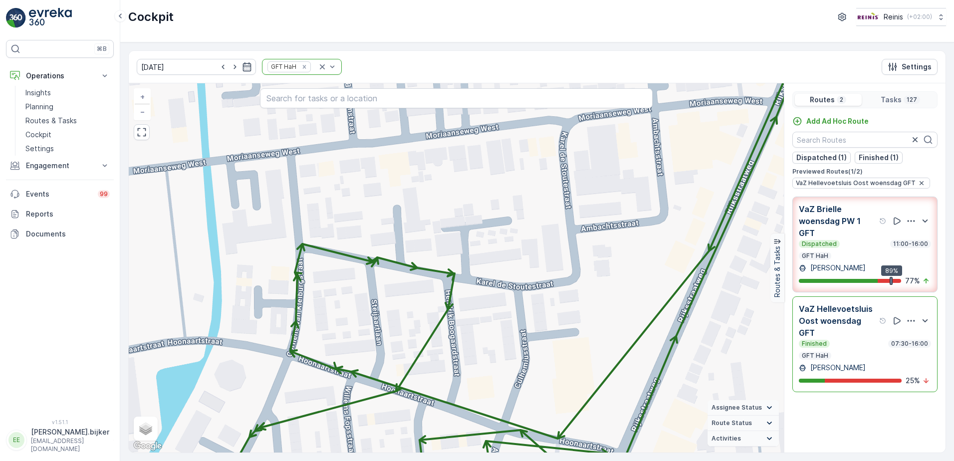
drag, startPoint x: 471, startPoint y: 240, endPoint x: 473, endPoint y: 257, distance: 16.6
click at [473, 257] on div "2 2 + − Satellite Roadmap Terrain Hybrid Leaflet Keyboard shortcuts Map Data Ma…" at bounding box center [456, 267] width 655 height 369
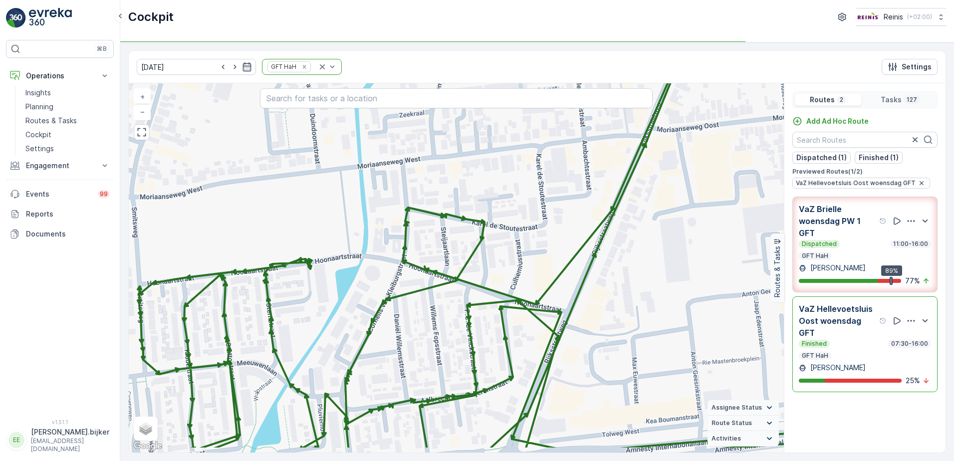
drag, startPoint x: 511, startPoint y: 175, endPoint x: 575, endPoint y: 146, distance: 69.6
click at [489, 131] on div "3 2 3 2 3 2 2 2 2 2 2 2 3 2 2 2 2 2 2 2 2 2 + − Satellite Roadmap Terrain Hybri…" at bounding box center [456, 267] width 655 height 369
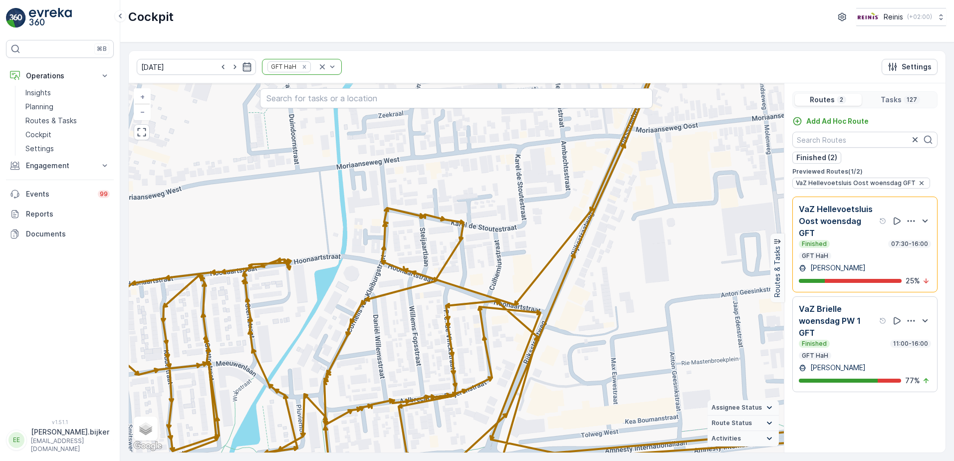
click at [518, 252] on div "3 2 3 2 3 2 2 2 2 2 2 2 3 2 2 2 2 2 2 2 2 2 + − Satellite Roadmap Terrain Hybri…" at bounding box center [456, 267] width 655 height 369
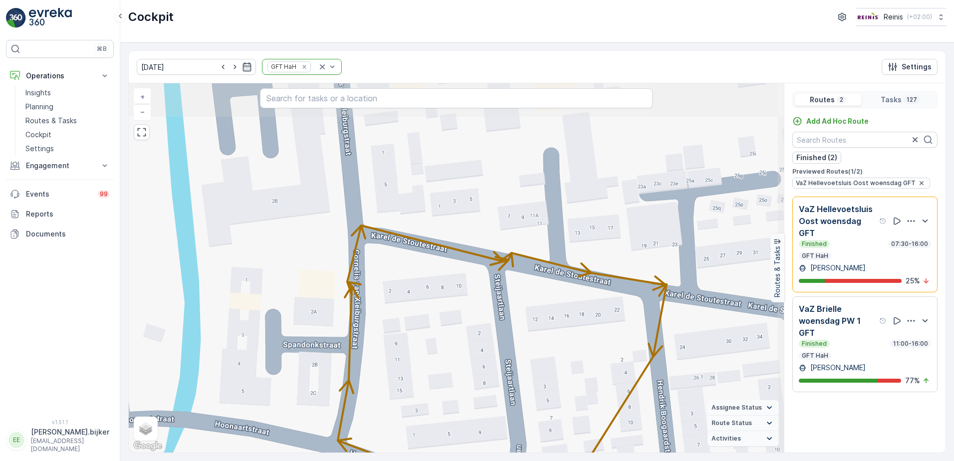
drag, startPoint x: 504, startPoint y: 235, endPoint x: 489, endPoint y: 374, distance: 139.5
click at [496, 381] on div "+ − Satellite Roadmap Terrain Hybrid Leaflet Keyboard shortcuts Map Data Map da…" at bounding box center [456, 267] width 655 height 369
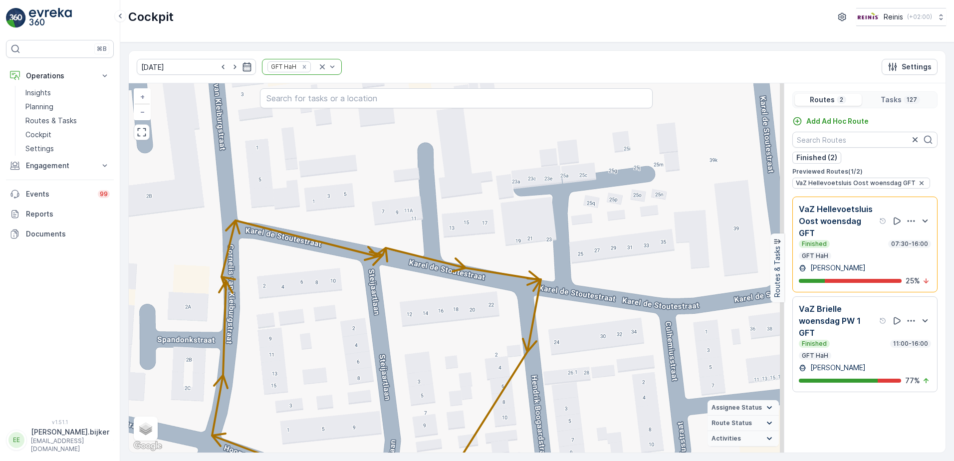
drag, startPoint x: 633, startPoint y: 324, endPoint x: 484, endPoint y: 311, distance: 149.7
click at [484, 311] on div "+ − Satellite Roadmap Terrain Hybrid Leaflet Keyboard shortcuts Map Data Map da…" at bounding box center [456, 267] width 655 height 369
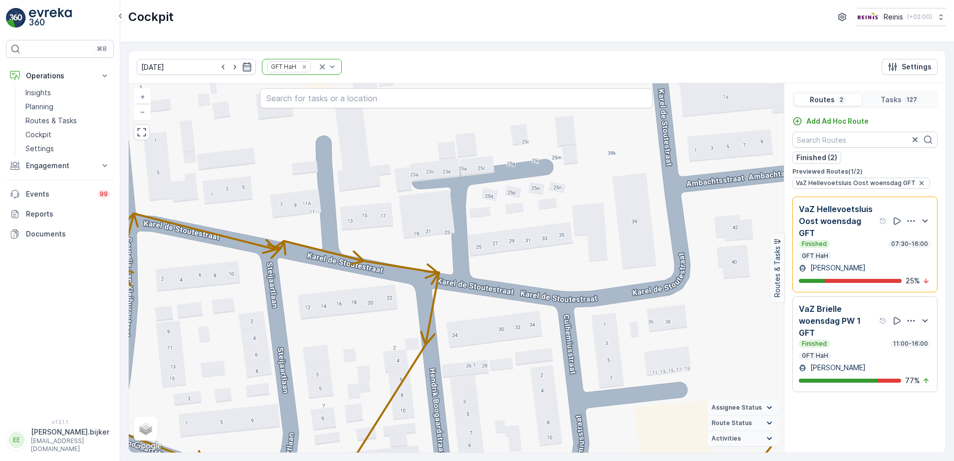
drag, startPoint x: 594, startPoint y: 337, endPoint x: 569, endPoint y: 337, distance: 25.4
click at [569, 337] on div "+ − Satellite Roadmap Terrain Hybrid Leaflet Keyboard shortcuts Map Data Map da…" at bounding box center [456, 267] width 655 height 369
click at [496, 270] on div "+ − Satellite Roadmap Terrain Hybrid Leaflet Keyboard shortcuts Map Data Map da…" at bounding box center [456, 267] width 655 height 369
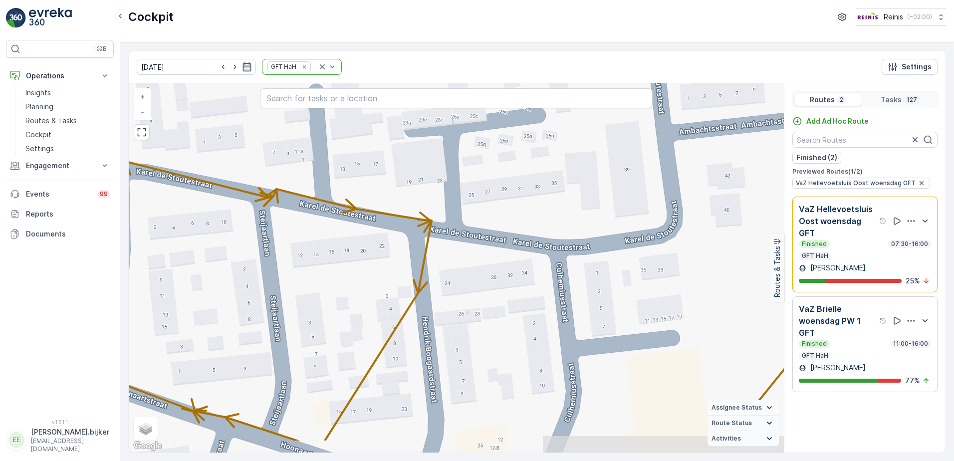
drag, startPoint x: 500, startPoint y: 295, endPoint x: 495, endPoint y: 267, distance: 28.4
click at [495, 267] on div "+ − Satellite Roadmap Terrain Hybrid Leaflet Keyboard shortcuts Map Data Map da…" at bounding box center [456, 267] width 655 height 369
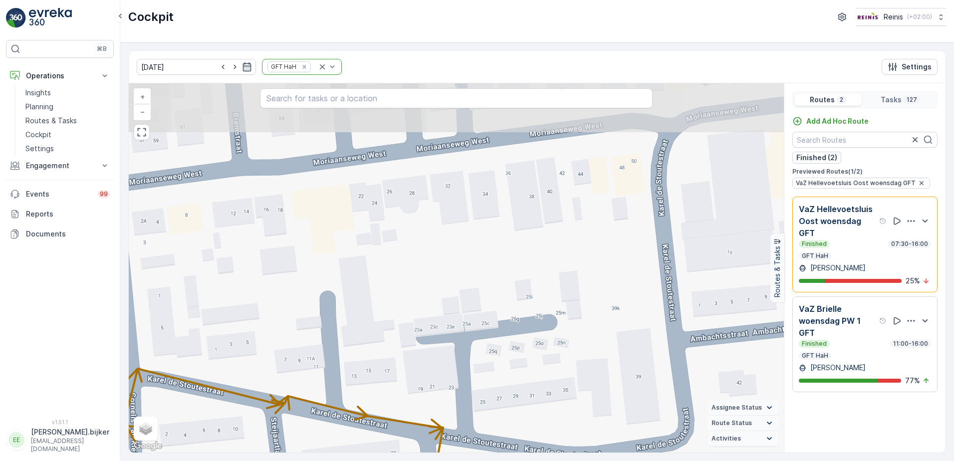
drag, startPoint x: 667, startPoint y: 126, endPoint x: 676, endPoint y: 339, distance: 213.2
click at [676, 339] on div "+ − Satellite Roadmap Terrain Hybrid Leaflet Keyboard shortcuts Map Data Map da…" at bounding box center [456, 267] width 655 height 369
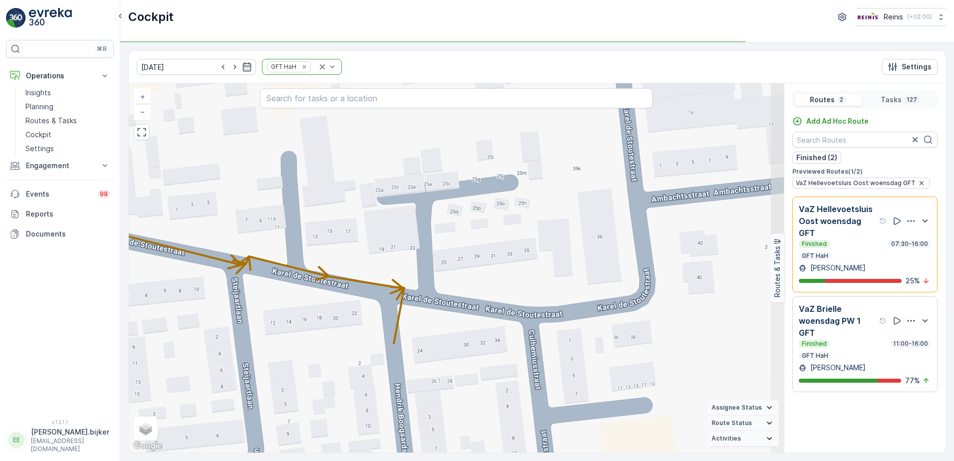
drag, startPoint x: 649, startPoint y: 235, endPoint x: 620, endPoint y: 115, distance: 124.0
click at [620, 115] on div "+ − Satellite Roadmap Terrain Hybrid Leaflet Keyboard shortcuts Map Data Map da…" at bounding box center [456, 267] width 655 height 369
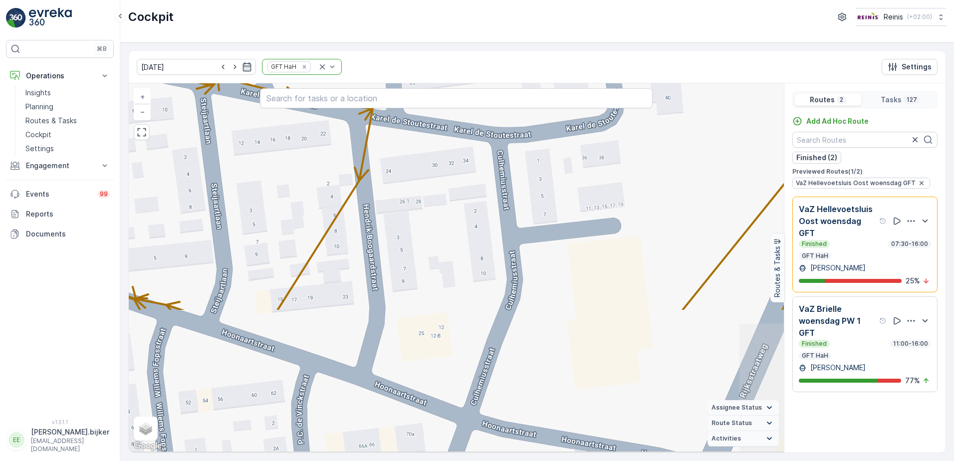
drag, startPoint x: 603, startPoint y: 248, endPoint x: 595, endPoint y: 152, distance: 96.6
click at [595, 152] on div "+ − Satellite Roadmap Terrain Hybrid Leaflet Keyboard shortcuts Map Data Map da…" at bounding box center [456, 267] width 655 height 369
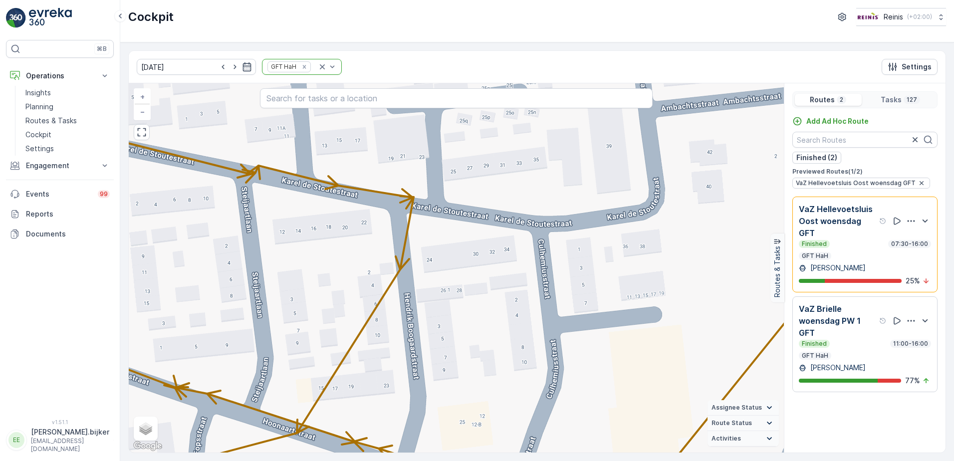
drag, startPoint x: 497, startPoint y: 174, endPoint x: 538, endPoint y: 262, distance: 97.7
click at [538, 262] on div "+ − Satellite Roadmap Terrain Hybrid Leaflet Keyboard shortcuts Map Data Map da…" at bounding box center [456, 267] width 655 height 369
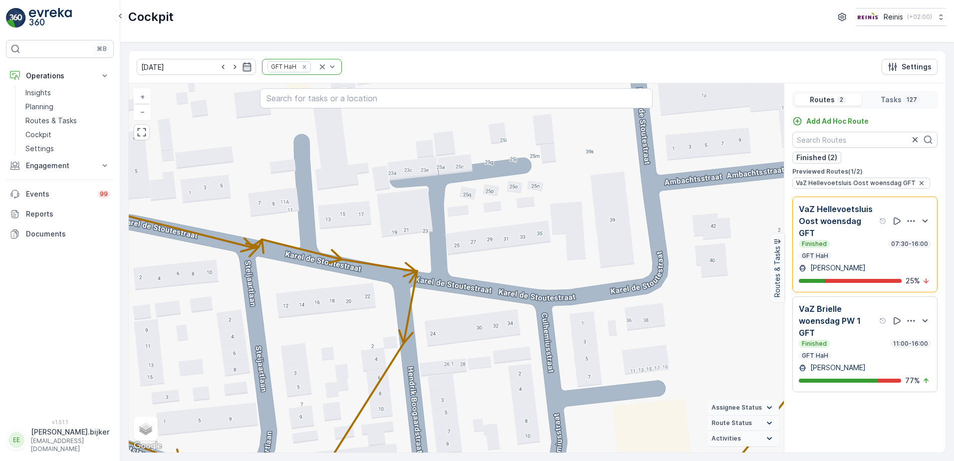
drag, startPoint x: 536, startPoint y: 172, endPoint x: 539, endPoint y: 247, distance: 74.9
click at [539, 247] on div "+ − Satellite Roadmap Terrain Hybrid Leaflet Keyboard shortcuts Map Data Map da…" at bounding box center [456, 267] width 655 height 369
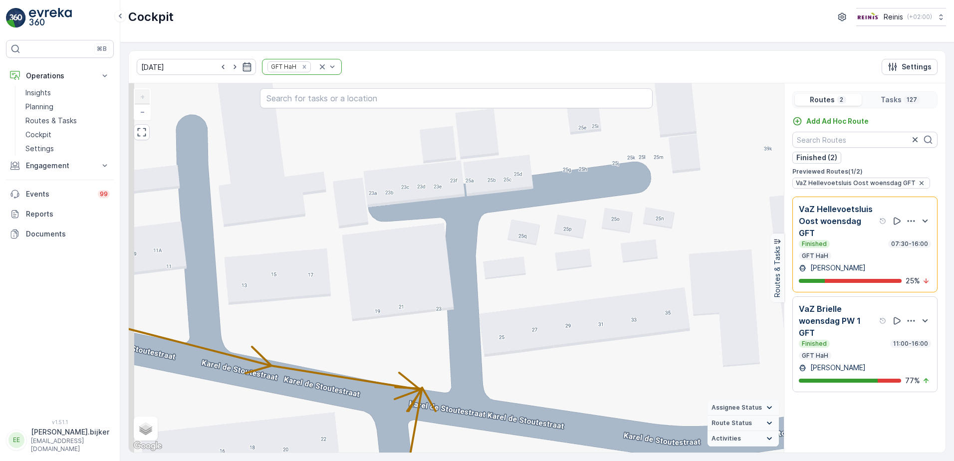
click at [542, 213] on div "+ − Satellite Roadmap Terrain Hybrid Leaflet Keyboard shortcuts Map Data Map da…" at bounding box center [456, 267] width 655 height 369
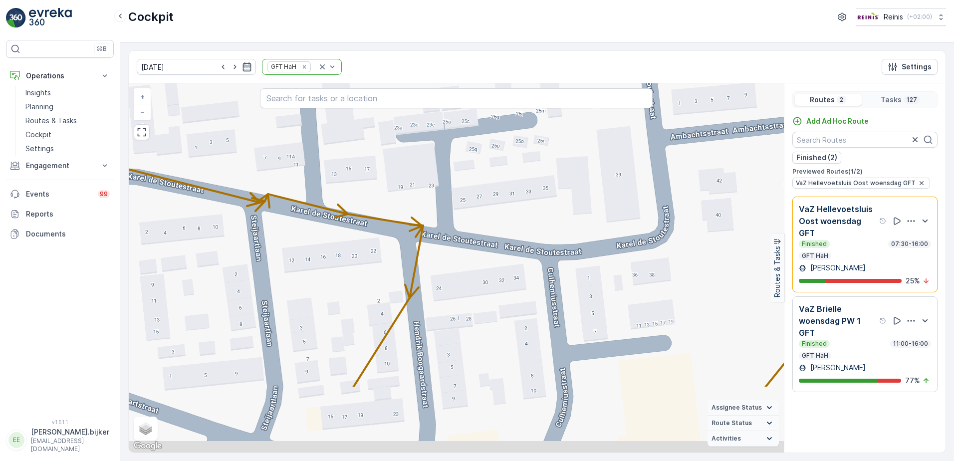
drag, startPoint x: 577, startPoint y: 336, endPoint x: 530, endPoint y: 233, distance: 113.1
click at [530, 233] on div "+ − Satellite Roadmap Terrain Hybrid Leaflet Keyboard shortcuts Map Data Map da…" at bounding box center [456, 267] width 655 height 369
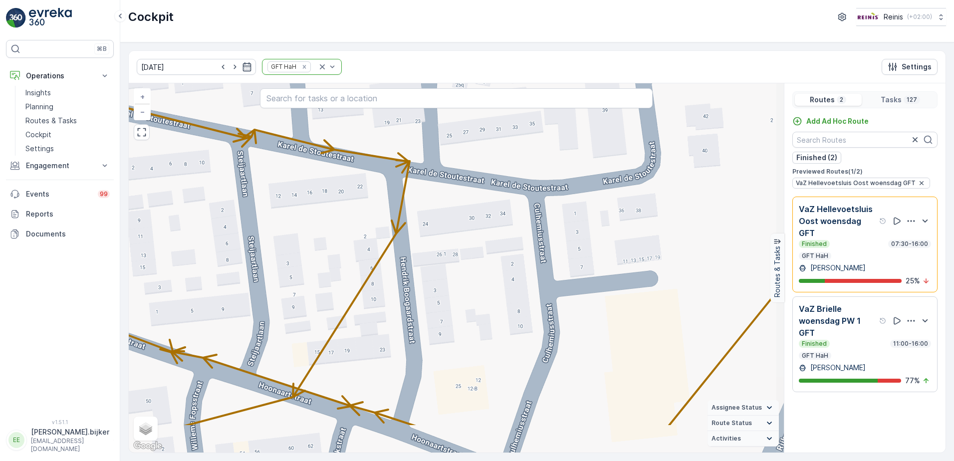
drag, startPoint x: 464, startPoint y: 319, endPoint x: 460, endPoint y: 294, distance: 25.3
click at [460, 294] on div "+ − Satellite Roadmap Terrain Hybrid Leaflet Keyboard shortcuts Map Data Map da…" at bounding box center [456, 267] width 655 height 369
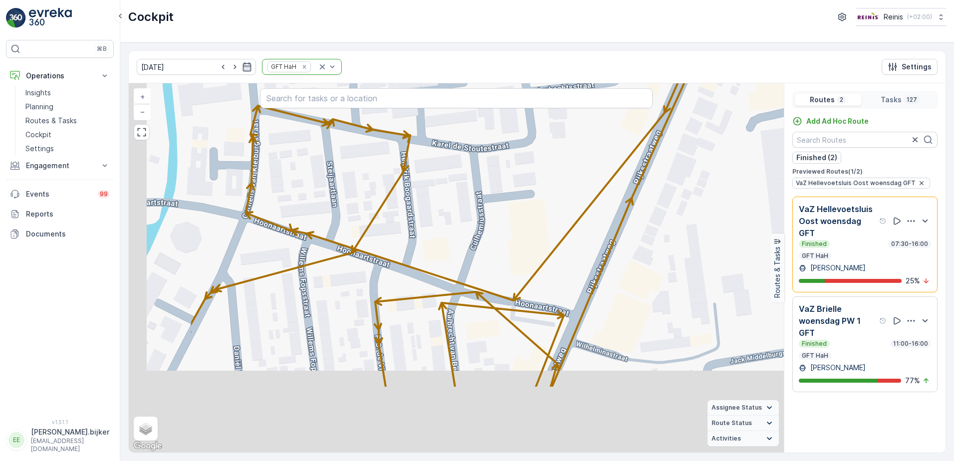
click at [537, 250] on div "2 2 + − Satellite Roadmap Terrain Hybrid Leaflet Keyboard shortcuts Map Data Ma…" at bounding box center [456, 267] width 655 height 369
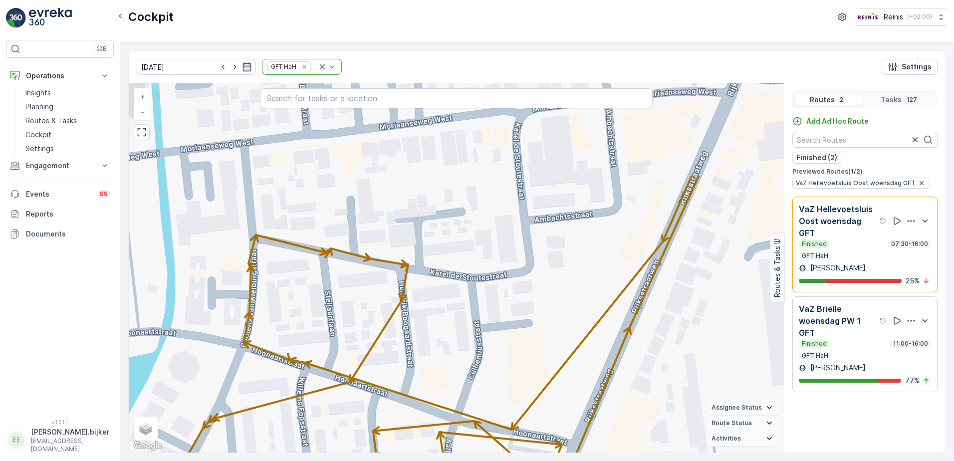
drag, startPoint x: 493, startPoint y: 151, endPoint x: 491, endPoint y: 308, distance: 157.6
click at [491, 308] on div "2 2 + − Satellite Roadmap Terrain Hybrid Leaflet Keyboard shortcuts Map Data Ma…" at bounding box center [456, 267] width 655 height 369
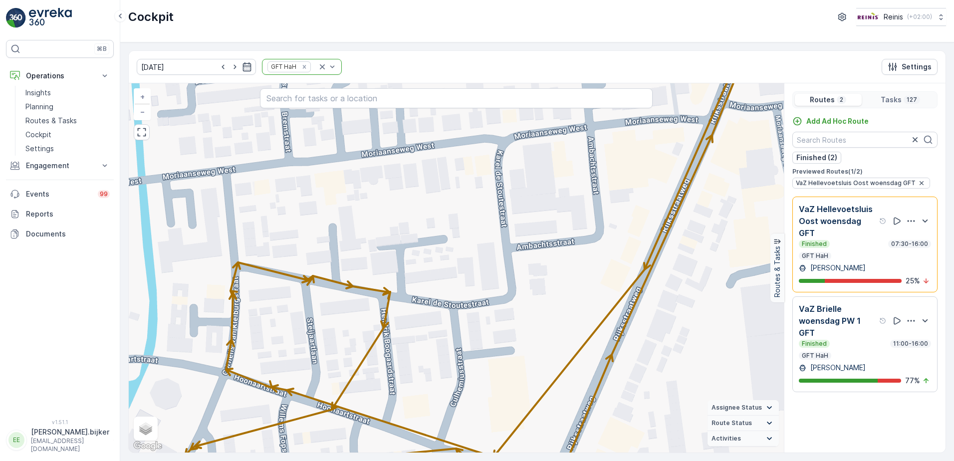
drag, startPoint x: 575, startPoint y: 297, endPoint x: 557, endPoint y: 296, distance: 18.0
click at [557, 296] on div "2 2 + − Satellite Roadmap Terrain Hybrid Leaflet Keyboard shortcuts Map Data Ma…" at bounding box center [456, 267] width 655 height 369
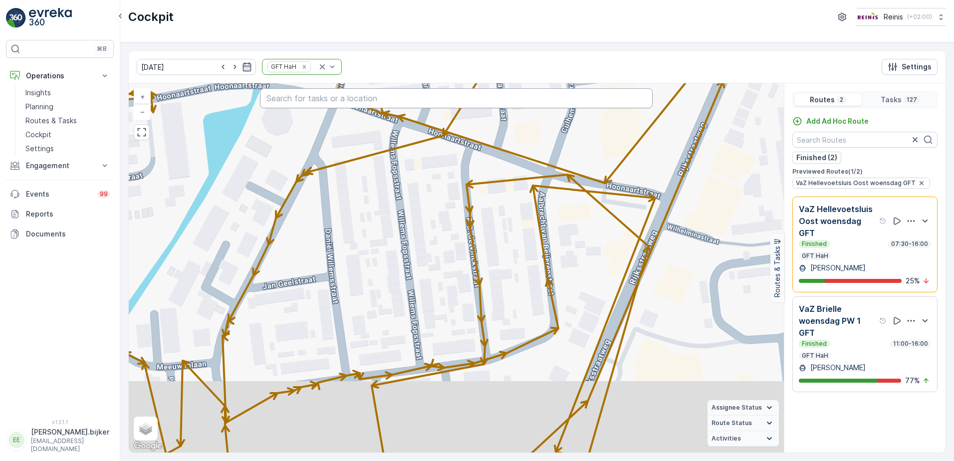
drag, startPoint x: 522, startPoint y: 194, endPoint x: 512, endPoint y: 272, distance: 79.4
click at [596, 89] on div "2 2 + − Satellite Roadmap Terrain Hybrid Leaflet Keyboard shortcuts Map Data Ma…" at bounding box center [456, 267] width 655 height 369
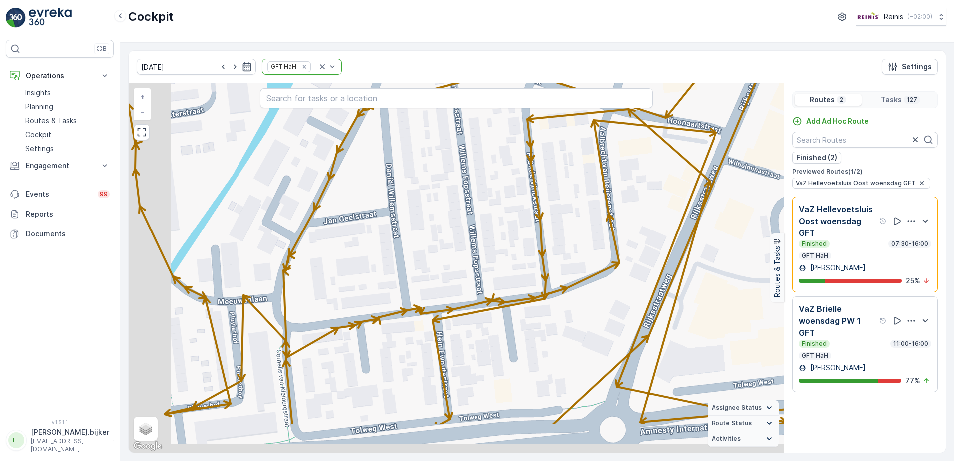
drag, startPoint x: 437, startPoint y: 307, endPoint x: 512, endPoint y: 213, distance: 120.0
click at [517, 212] on div "2 2 + − Satellite Roadmap Terrain Hybrid Leaflet Keyboard shortcuts Map Data Ma…" at bounding box center [456, 267] width 655 height 369
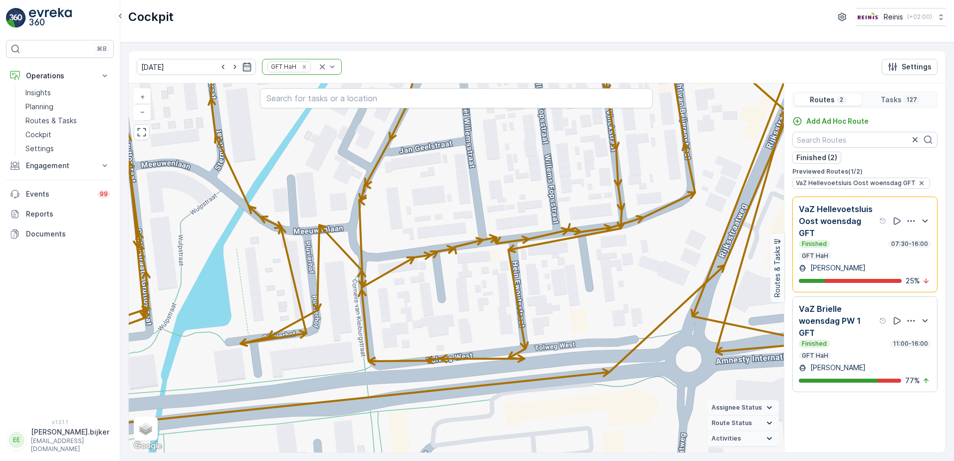
drag, startPoint x: 626, startPoint y: 311, endPoint x: 666, endPoint y: 275, distance: 53.7
click at [666, 275] on div "2 2 + − Satellite Roadmap Terrain Hybrid Leaflet Keyboard shortcuts Map Data Ma…" at bounding box center [456, 267] width 655 height 369
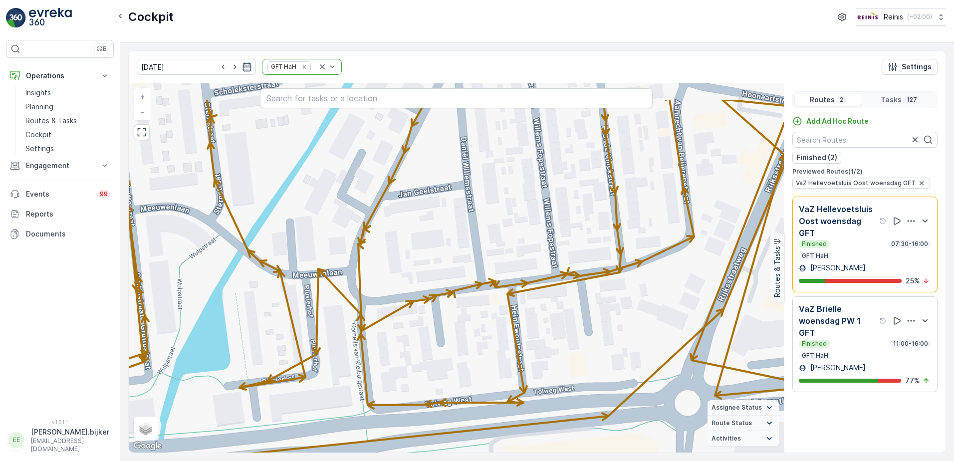
drag, startPoint x: 645, startPoint y: 247, endPoint x: 640, endPoint y: 290, distance: 42.6
click at [640, 290] on div "2 2 + − Satellite Roadmap Terrain Hybrid Leaflet Keyboard shortcuts Map Data Ma…" at bounding box center [456, 267] width 655 height 369
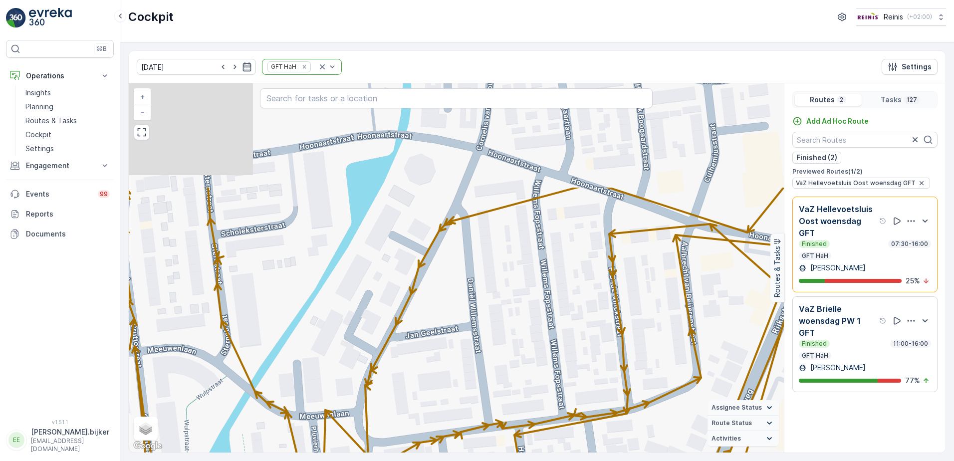
drag, startPoint x: 649, startPoint y: 223, endPoint x: 655, endPoint y: 369, distance: 145.8
click at [655, 369] on div "2 2 + − Satellite Roadmap Terrain Hybrid Leaflet Keyboard shortcuts Map Data Ma…" at bounding box center [456, 267] width 655 height 369
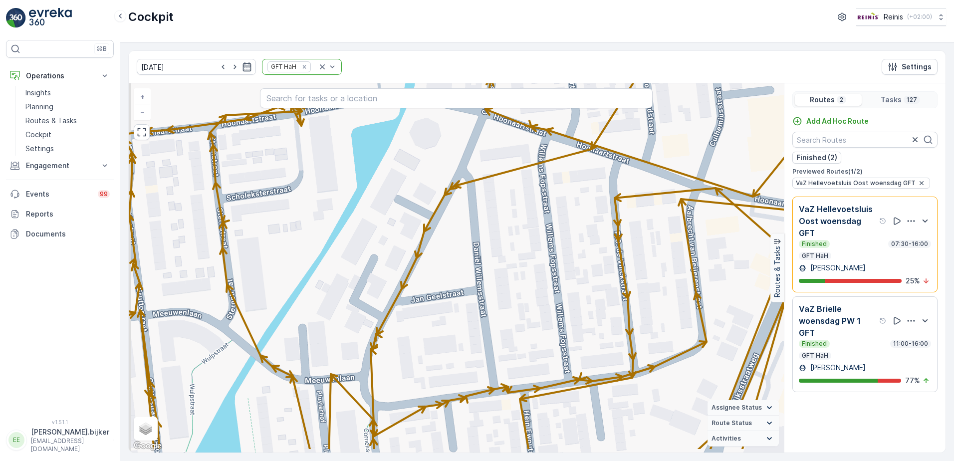
drag, startPoint x: 571, startPoint y: 372, endPoint x: 577, endPoint y: 352, distance: 20.8
click at [577, 352] on div "2 2 + − Satellite Roadmap Terrain Hybrid Leaflet Keyboard shortcuts Map Data Ma…" at bounding box center [456, 267] width 655 height 369
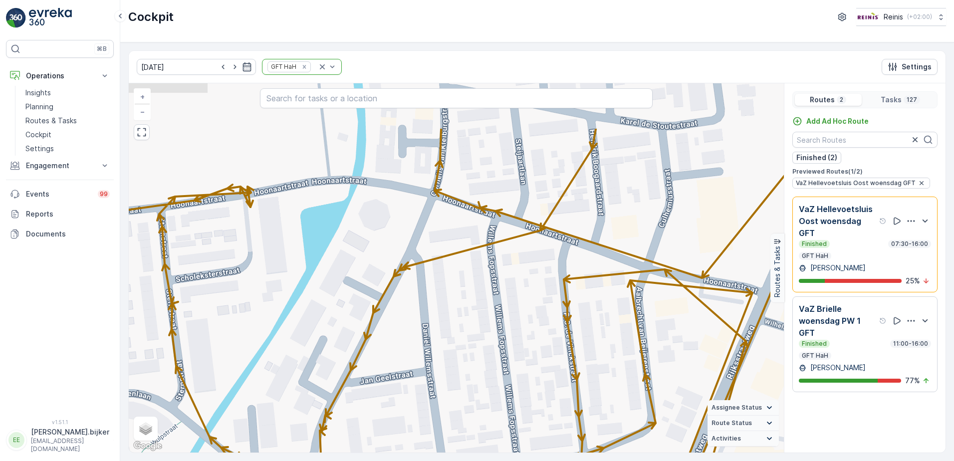
drag, startPoint x: 630, startPoint y: 307, endPoint x: 603, endPoint y: 365, distance: 64.0
click at [603, 365] on div "2 2 + − Satellite Roadmap Terrain Hybrid Leaflet Keyboard shortcuts Map Data Ma…" at bounding box center [456, 267] width 655 height 369
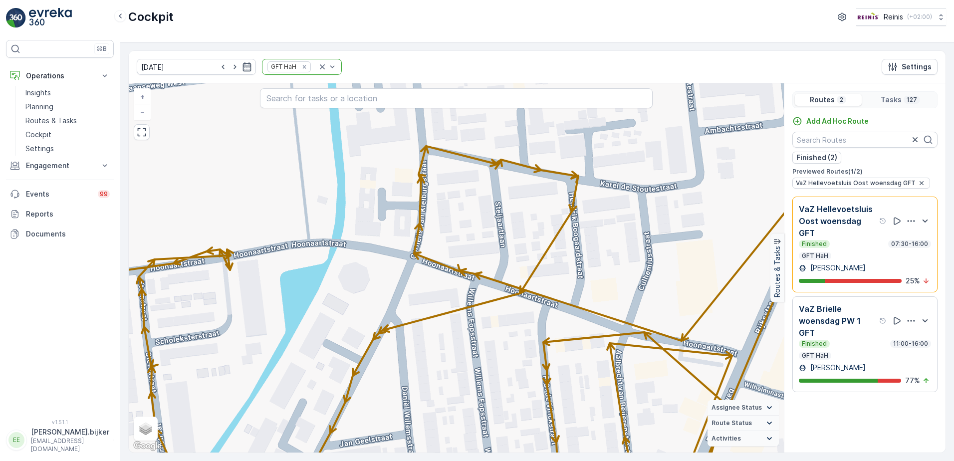
drag, startPoint x: 662, startPoint y: 238, endPoint x: 644, endPoint y: 298, distance: 62.8
click at [644, 298] on div "2 2 + − Satellite Roadmap Terrain Hybrid Leaflet Keyboard shortcuts Map Data Ma…" at bounding box center [456, 267] width 655 height 369
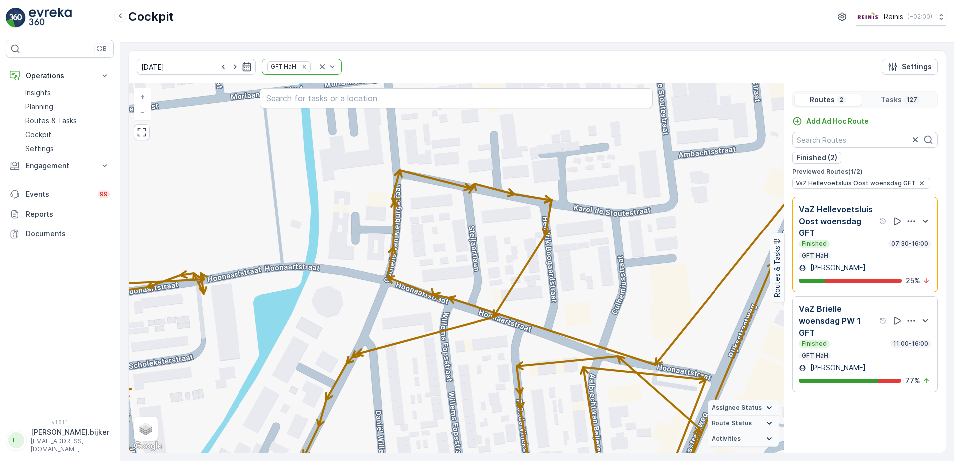
drag, startPoint x: 601, startPoint y: 255, endPoint x: 574, endPoint y: 280, distance: 37.1
click at [574, 280] on div "2 2 + − Satellite Roadmap Terrain Hybrid Leaflet Keyboard shortcuts Map Data Ma…" at bounding box center [456, 267] width 655 height 369
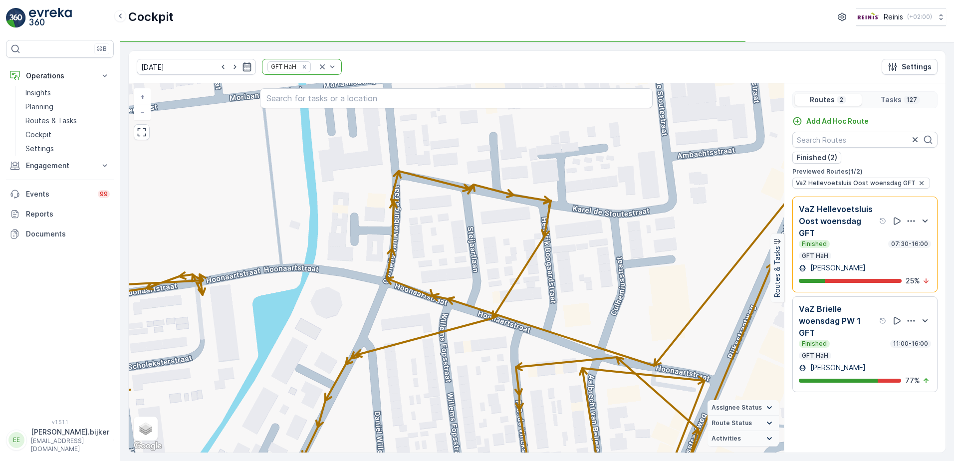
click at [289, 200] on div "2 2 + − Satellite Roadmap Terrain Hybrid Leaflet Keyboard shortcuts Map Data Ma…" at bounding box center [456, 267] width 655 height 369
click at [301, 69] on icon "Remove GFT HaH" at bounding box center [304, 66] width 7 height 7
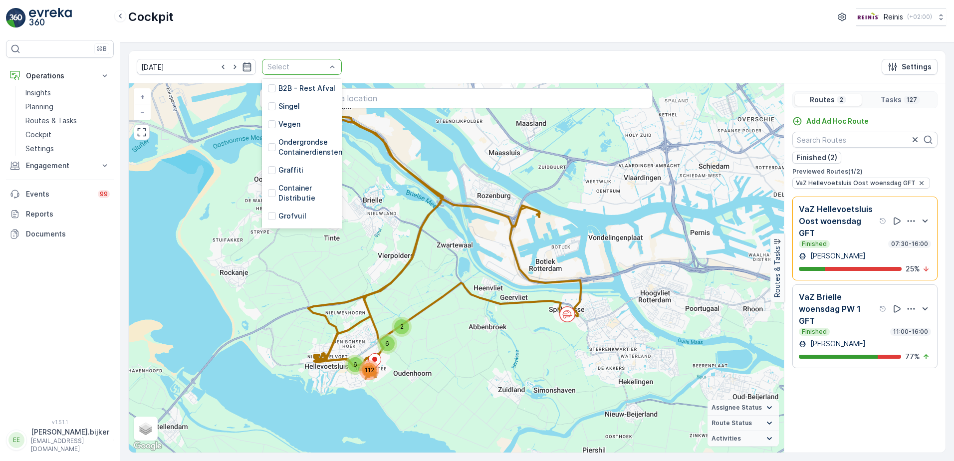
scroll to position [253, 0]
click at [279, 177] on p "RST HaH" at bounding box center [293, 182] width 30 height 10
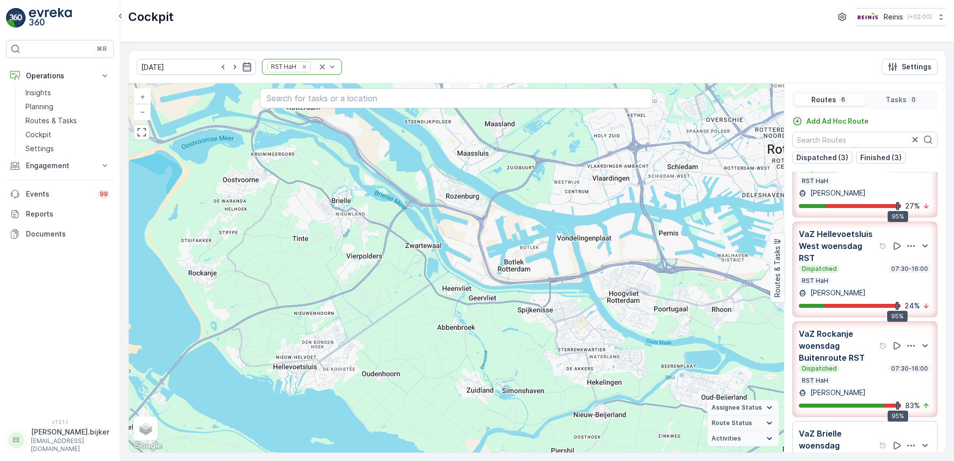
scroll to position [100, 0]
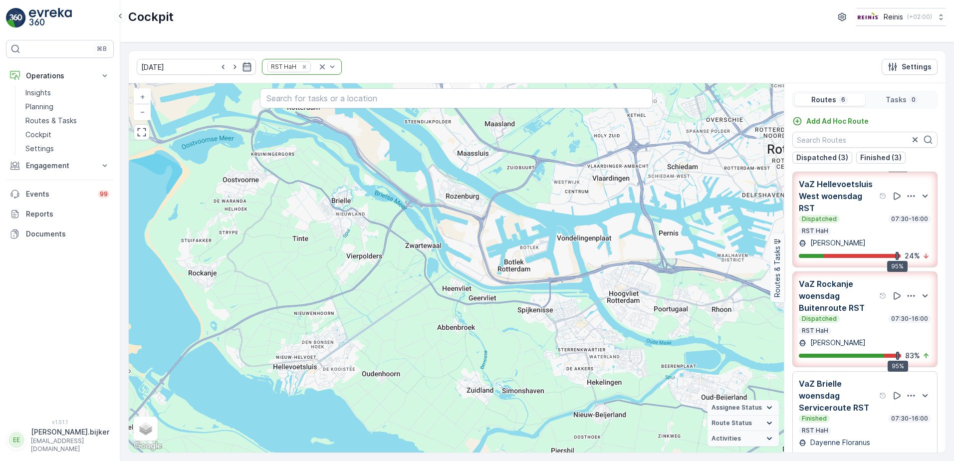
click at [851, 318] on div "Dispatched 07:30-16:00" at bounding box center [864, 319] width 132 height 8
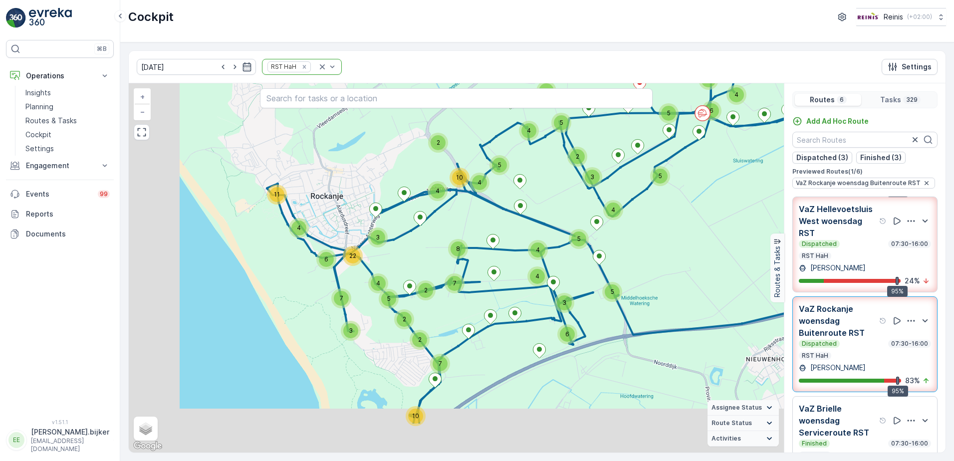
drag, startPoint x: 584, startPoint y: 308, endPoint x: 670, endPoint y: 245, distance: 106.3
click at [670, 245] on div "5 2 4 3 2 2 3 2 4 5 2 9 3 2 5 4 3 3 5 5 2 4 6 12 4 5 4 2 3 5 3 5 4 3 2 5 3 4 11…" at bounding box center [456, 267] width 655 height 369
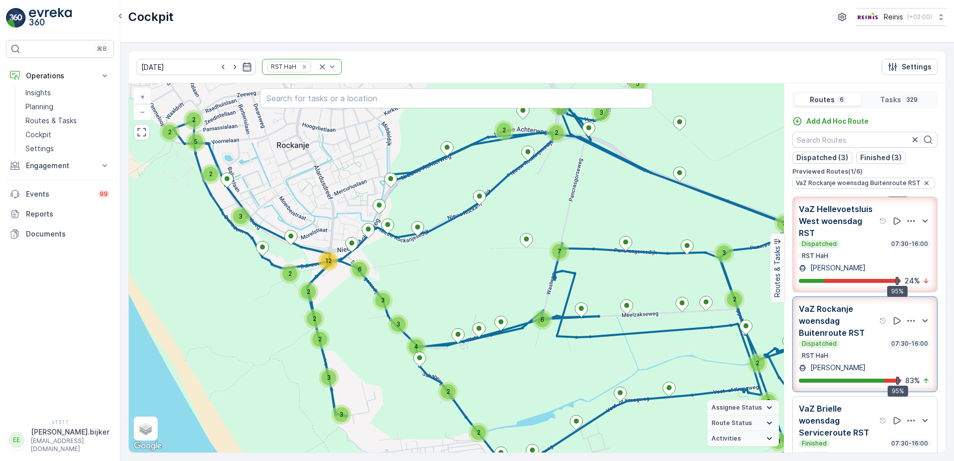
drag, startPoint x: 421, startPoint y: 250, endPoint x: 451, endPoint y: 298, distance: 56.0
click at [367, 338] on div "3 9 2 2 2 2 2 2 2 2 3 3 2 2 3 2 6 3 3 3 2 2 2 4 2 2 3 3 6 2 2 3 12 3 2 5 3 4 2 …" at bounding box center [456, 267] width 655 height 369
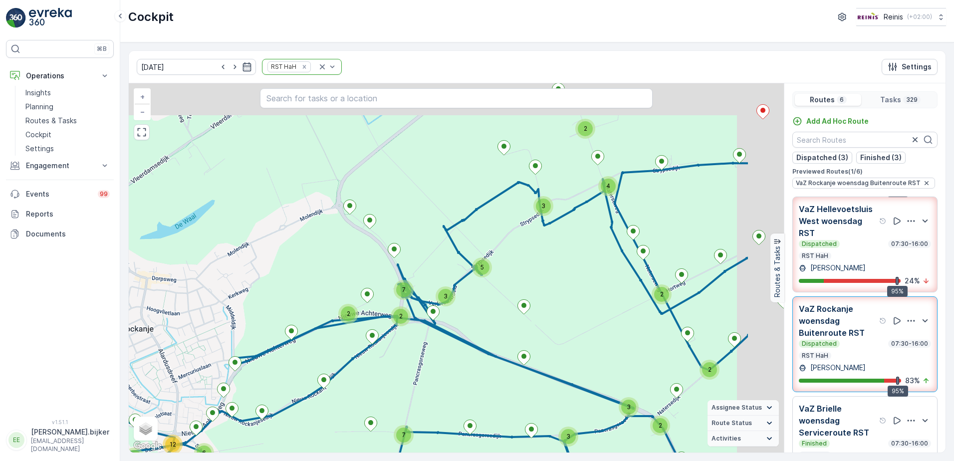
drag, startPoint x: 521, startPoint y: 221, endPoint x: 411, endPoint y: 326, distance: 151.7
click at [411, 325] on div "3 9 2 2 2 2 2 2 2 2 3 3 2 2 3 2 6 3 3 3 2 2 2 4 2 2 3 3 6 2 2 3 12 3 2 5 3 4 2 …" at bounding box center [456, 267] width 655 height 369
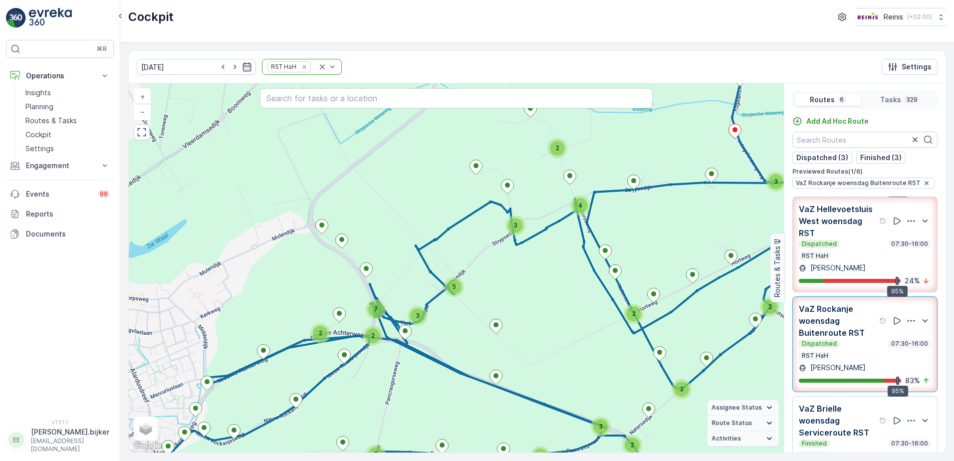
drag, startPoint x: 557, startPoint y: 246, endPoint x: 353, endPoint y: 312, distance: 213.9
click at [353, 311] on div "3 9 2 2 2 2 2 2 2 2 3 3 2 2 3 2 6 3 3 3 2 2 2 4 2 2 3 3 6 2 2 3 12 3 2 5 3 4 2 …" at bounding box center [456, 267] width 655 height 369
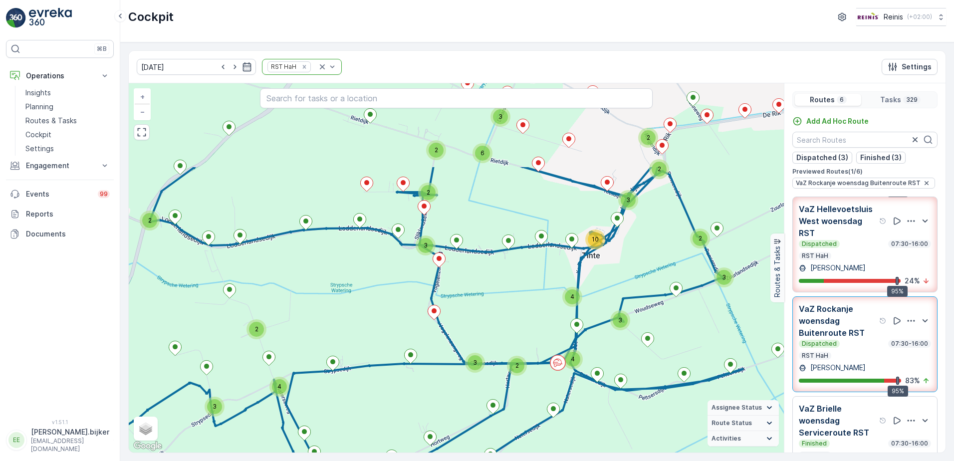
drag, startPoint x: 479, startPoint y: 334, endPoint x: 457, endPoint y: 370, distance: 41.7
click at [457, 370] on div "3 9 2 2 2 2 2 2 2 2 3 3 2 2 3 2 6 3 3 3 2 2 2 4 2 2 3 3 6 2 2 3 12 3 2 5 3 4 2 …" at bounding box center [456, 267] width 655 height 369
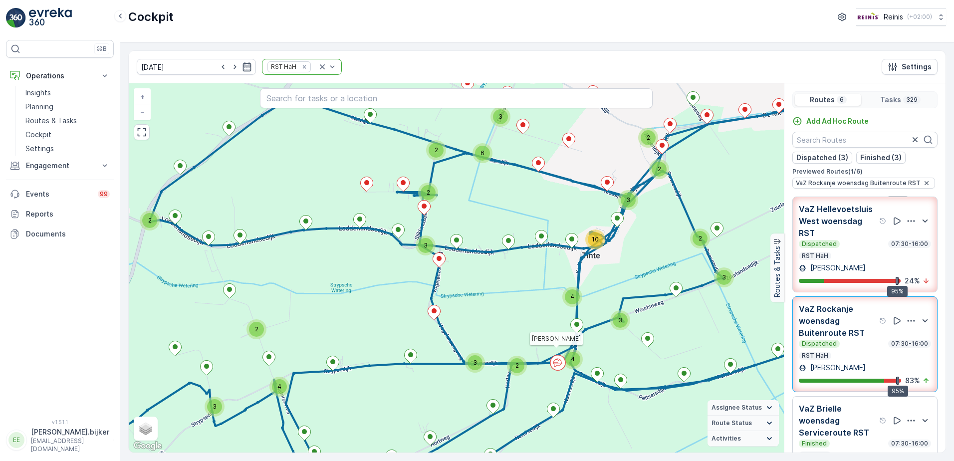
click at [559, 366] on circle at bounding box center [557, 362] width 15 height 15
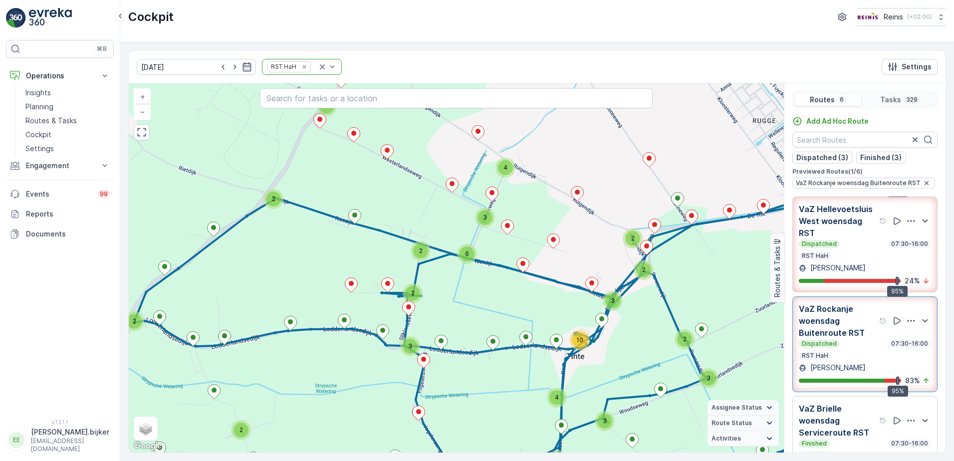
drag, startPoint x: 374, startPoint y: 292, endPoint x: 359, endPoint y: 393, distance: 101.9
click at [359, 393] on div "3 9 2 2 2 2 2 2 2 2 3 3 2 2 3 2 6 3 3 3 2 2 2 4 2 2 3 3 6 2 2 3 12 3 2 5 3 4 2 …" at bounding box center [456, 267] width 655 height 369
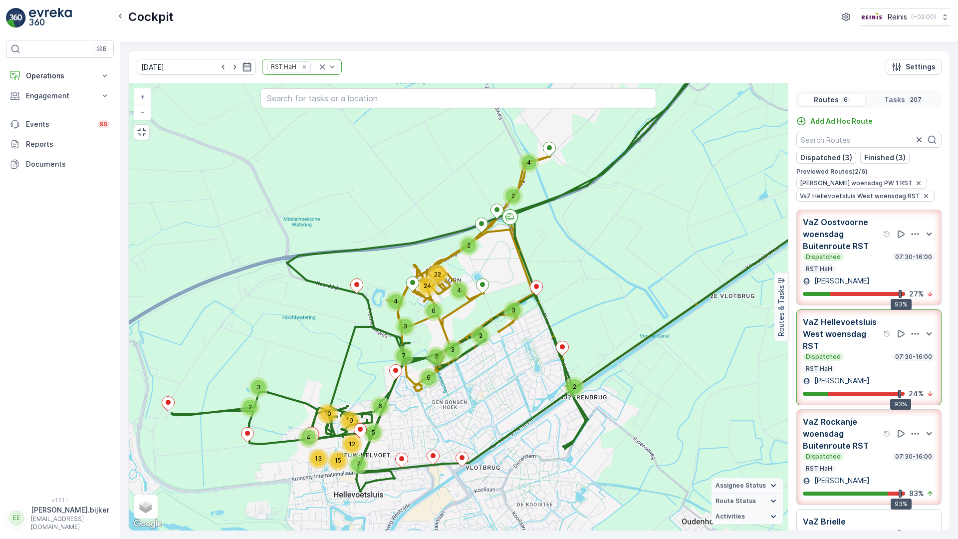
click at [284, 362] on div "2 3 5 6 10 19 4 13 7 12 15 2 3 4 2 3 2 3 7 6 4 6 22 24 2 2 4 + − Satellite Road…" at bounding box center [458, 306] width 659 height 447
click at [845, 316] on p "VaZ Hellevoetsluis West woensdag RST" at bounding box center [841, 334] width 78 height 36
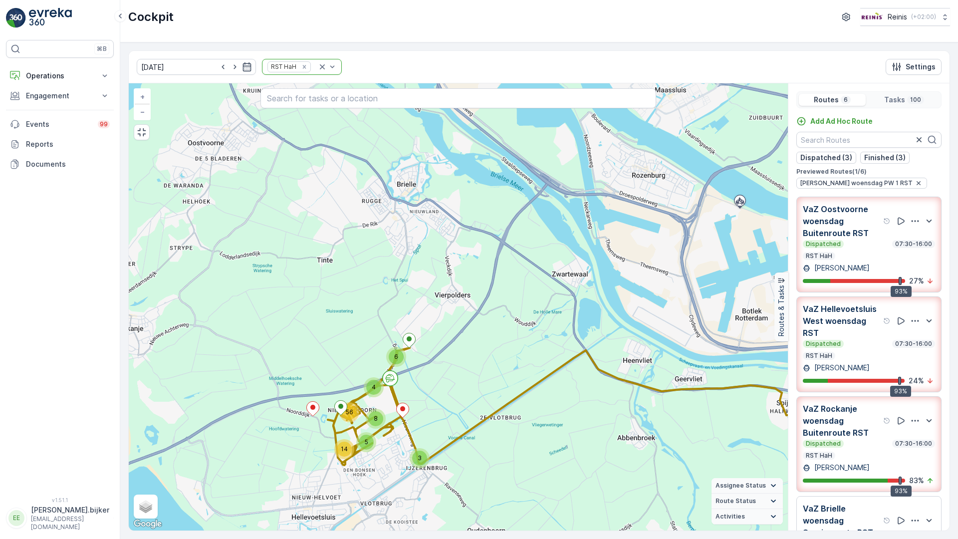
click at [845, 303] on p "VaZ Hellevoetsluis West woensdag RST" at bounding box center [841, 321] width 78 height 36
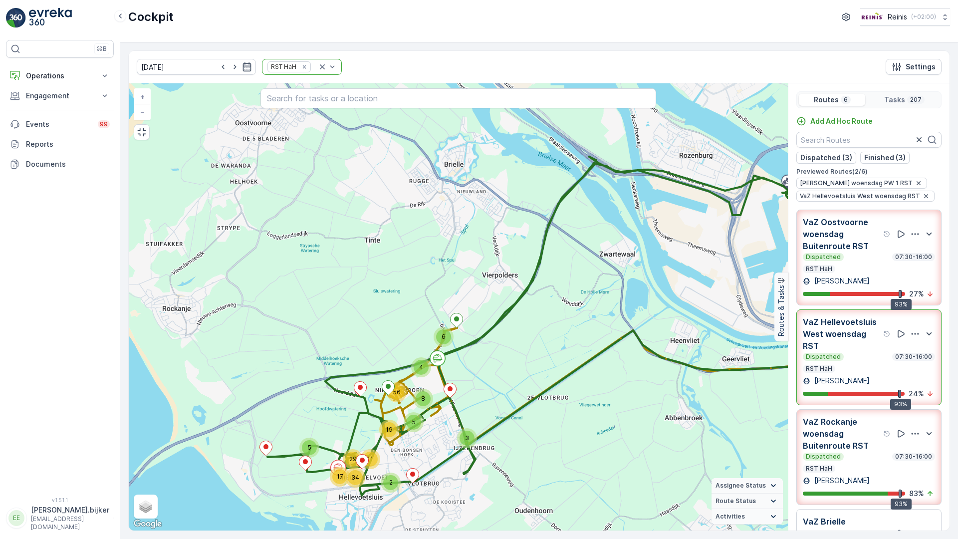
click at [864, 253] on div "Dispatched 07:30-16:00" at bounding box center [868, 257] width 132 height 8
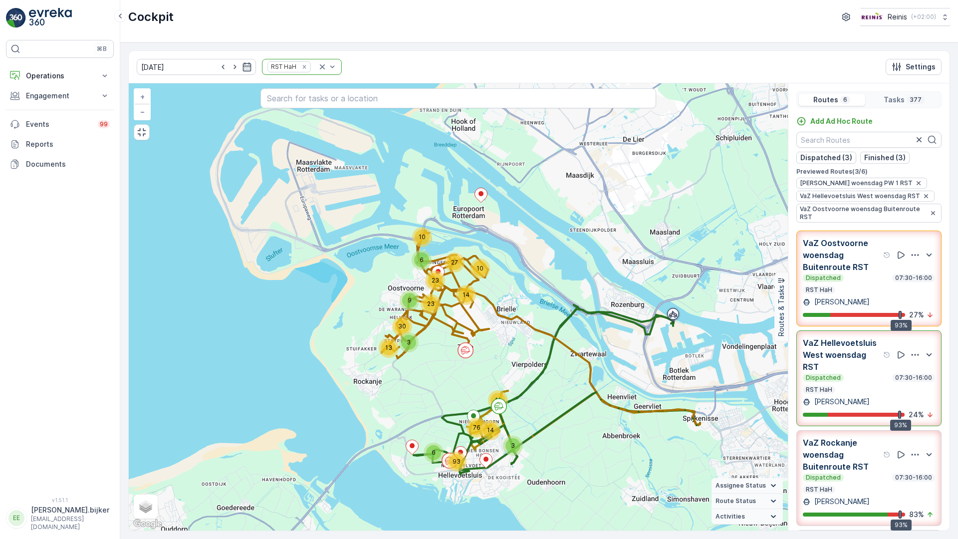
click at [864, 237] on p "VaZ Oostvoorne woensdag Buitenroute RST" at bounding box center [841, 255] width 78 height 36
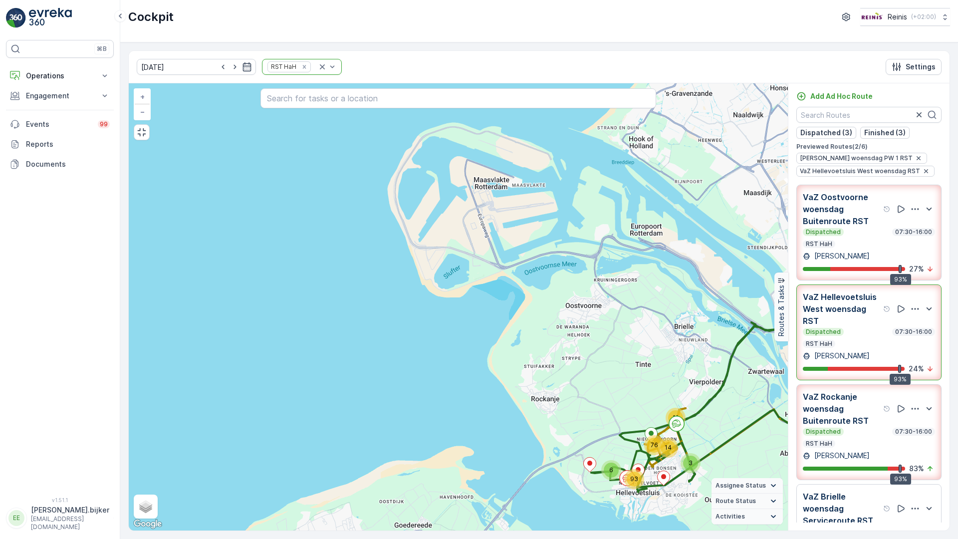
click at [857, 427] on div "Dispatched 07:30-16:00" at bounding box center [868, 431] width 132 height 8
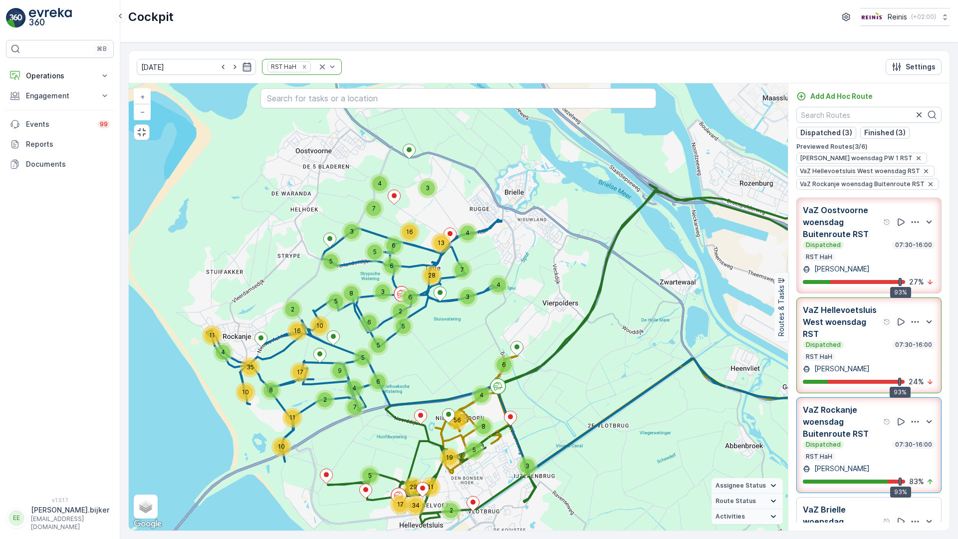
click at [893, 423] on div "VaZ Rockanje woensdag Buitenroute RST Dispatched 07:30-16:00 RST HaH [PERSON_NA…" at bounding box center [868, 444] width 132 height 83
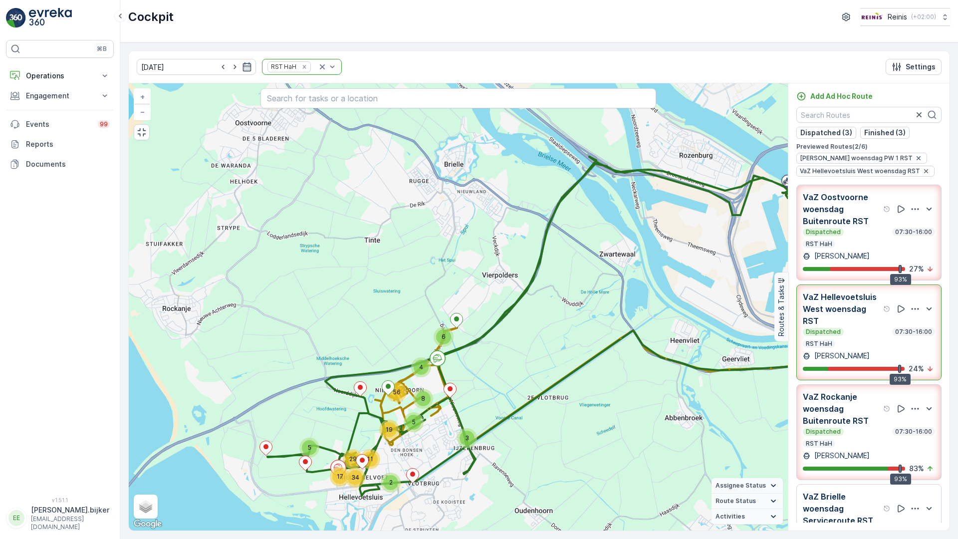
click at [886, 450] on div "[PERSON_NAME]" at bounding box center [868, 455] width 132 height 10
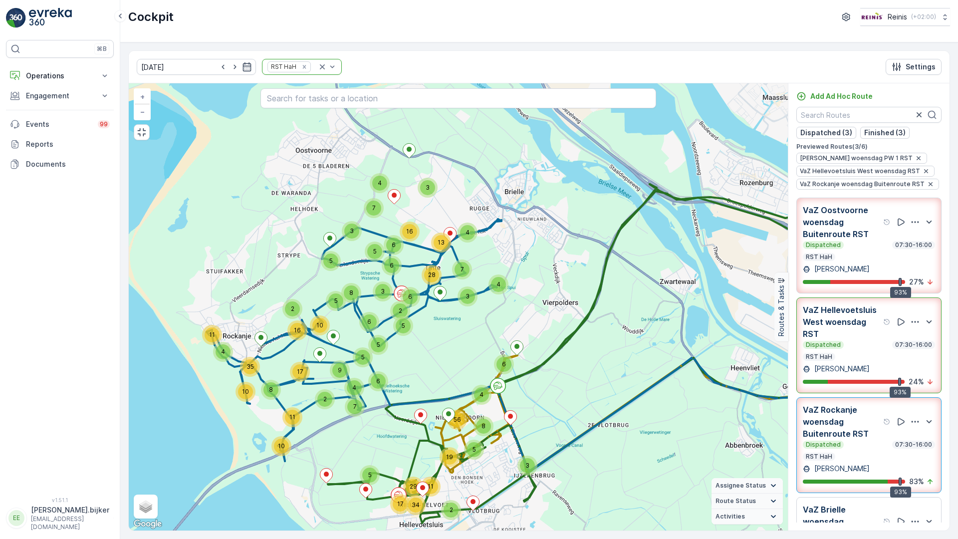
click at [886, 440] on div "Dispatched 07:30-16:00 RST HaH" at bounding box center [868, 450] width 132 height 20
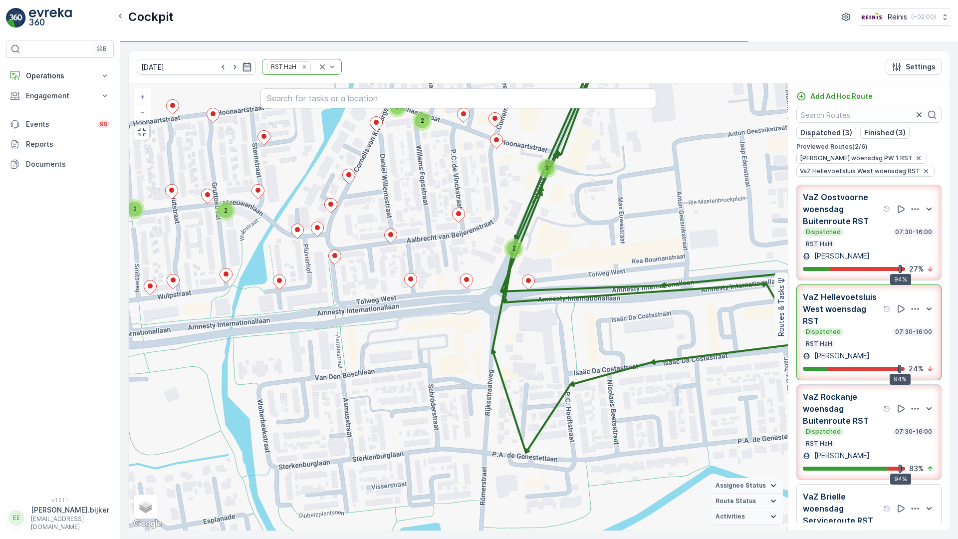
drag, startPoint x: 204, startPoint y: 361, endPoint x: 260, endPoint y: 371, distance: 56.7
click at [260, 371] on div "2 2 3 2 3 2 2 2 2 2 2 2 2 2 3 2 3 2 2 2 2 2 3 2 3 3 3 3 2 2 3 3 + − Satellite R…" at bounding box center [458, 306] width 659 height 447
click at [832, 328] on p "Dispatched" at bounding box center [822, 332] width 37 height 8
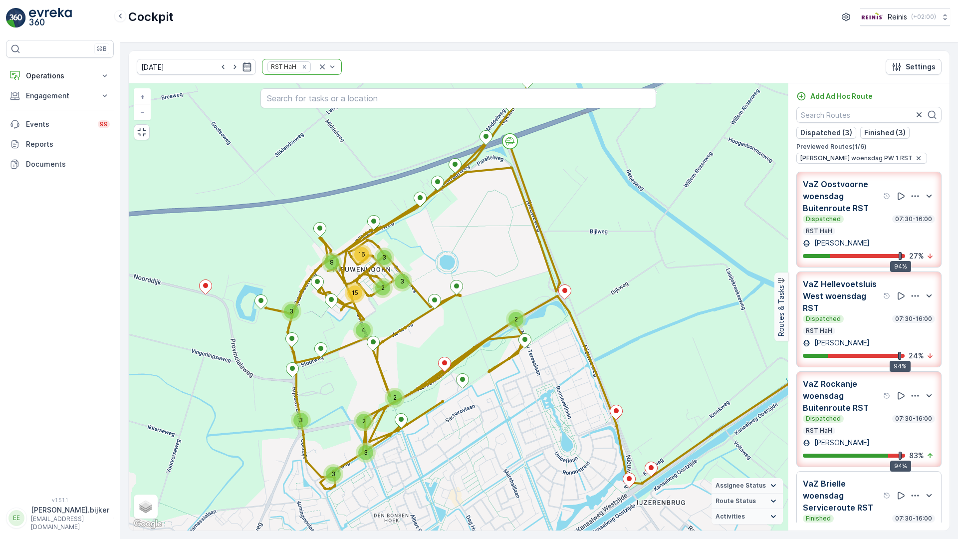
drag, startPoint x: 230, startPoint y: 449, endPoint x: 265, endPoint y: 418, distance: 45.9
click at [265, 418] on div "2 3 2 2 3 3 3 3 4 2 3 16 15 8 3 + − Satellite Roadmap Terrain Hybrid Leaflet Ke…" at bounding box center [458, 306] width 659 height 447
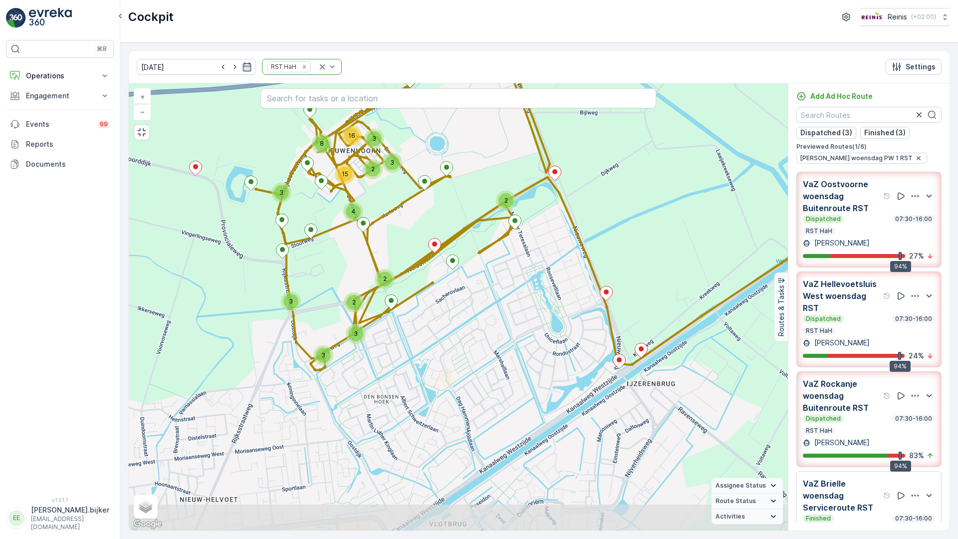
drag, startPoint x: 291, startPoint y: 472, endPoint x: 270, endPoint y: 363, distance: 111.3
click at [270, 363] on div "2 3 2 2 3 3 3 3 4 2 3 16 15 8 3 + − Satellite Roadmap Terrain Hybrid Leaflet Ke…" at bounding box center [458, 306] width 659 height 447
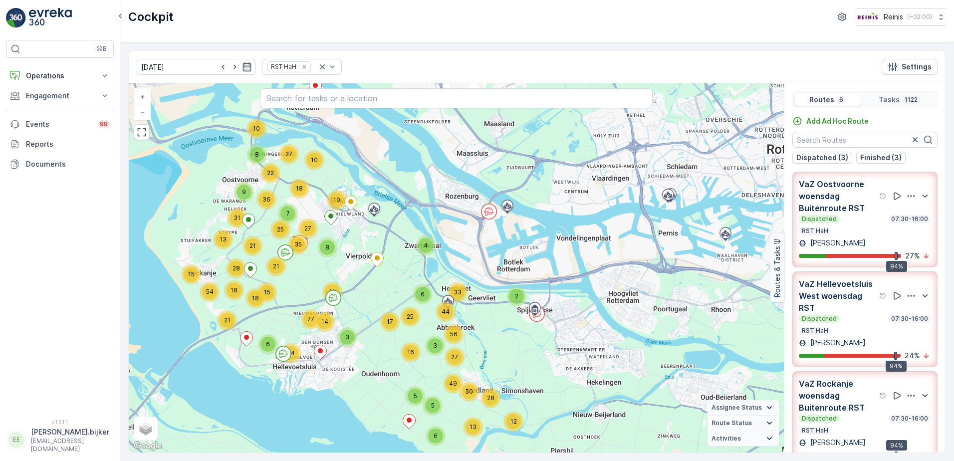
click at [856, 318] on div "Dispatched 07:30-16:00" at bounding box center [864, 319] width 132 height 8
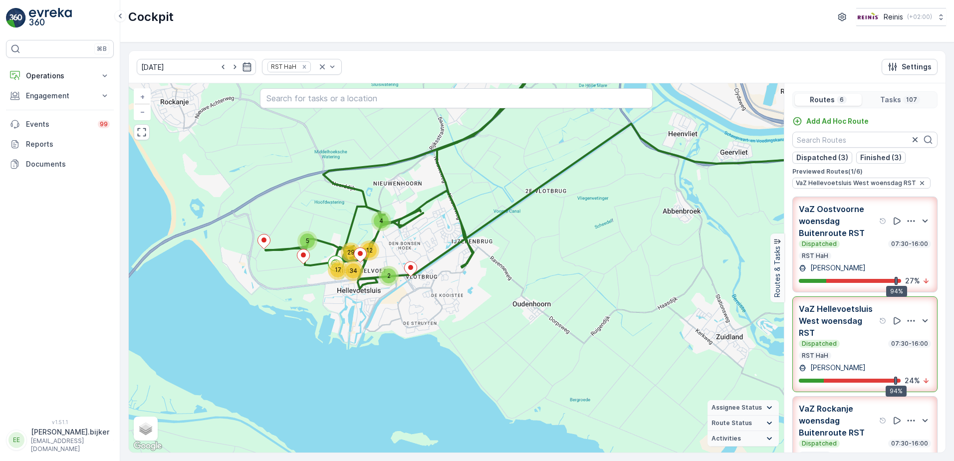
drag, startPoint x: 427, startPoint y: 380, endPoint x: 489, endPoint y: 260, distance: 134.5
click at [489, 260] on div "4 5 2 12 29 17 34 + − Satellite Roadmap Terrain Hybrid Leaflet Keyboard shortcu…" at bounding box center [456, 267] width 655 height 369
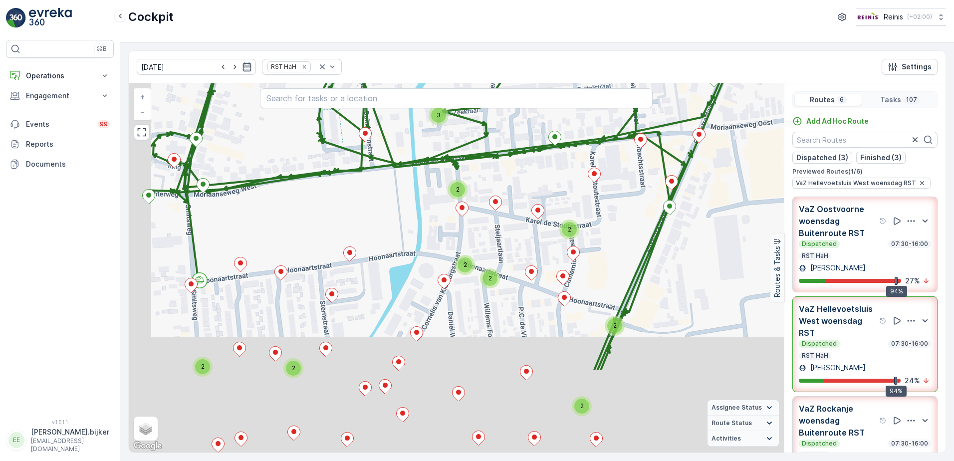
drag, startPoint x: 294, startPoint y: 233, endPoint x: 383, endPoint y: 128, distance: 138.4
click at [379, 113] on div "2 2 3 2 3 2 2 2 2 2 2 2 2 + − Satellite Roadmap Terrain Hybrid Leaflet Keyboard…" at bounding box center [456, 267] width 655 height 369
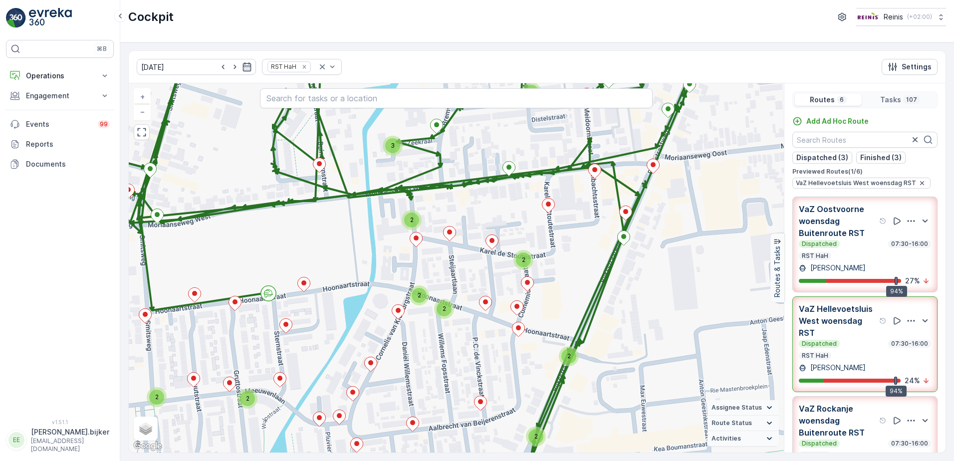
drag, startPoint x: 368, startPoint y: 289, endPoint x: 322, endPoint y: 320, distance: 55.3
click at [322, 320] on div "2 3 2 2 3 2 2 2 2 2 2 3 + − Satellite Roadmap Terrain Hybrid Leaflet Keyboard s…" at bounding box center [456, 267] width 655 height 369
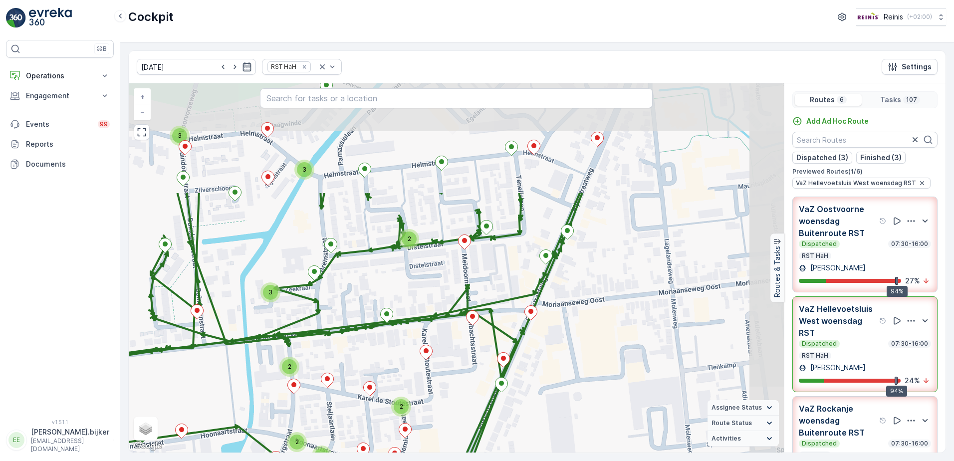
drag, startPoint x: 494, startPoint y: 241, endPoint x: 372, endPoint y: 390, distance: 192.7
click at [372, 390] on icon at bounding box center [370, 389] width 12 height 14
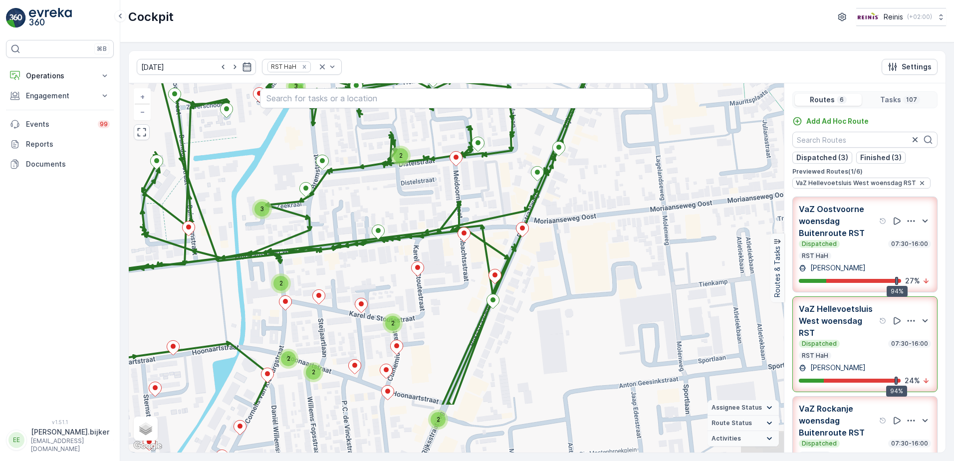
drag, startPoint x: 368, startPoint y: 353, endPoint x: 363, endPoint y: 294, distance: 58.6
click at [363, 294] on div "2 3 2 2 3 2 2 2 2 2 2 3 + − Satellite Roadmap Terrain Hybrid Leaflet Keyboard s…" at bounding box center [456, 267] width 655 height 369
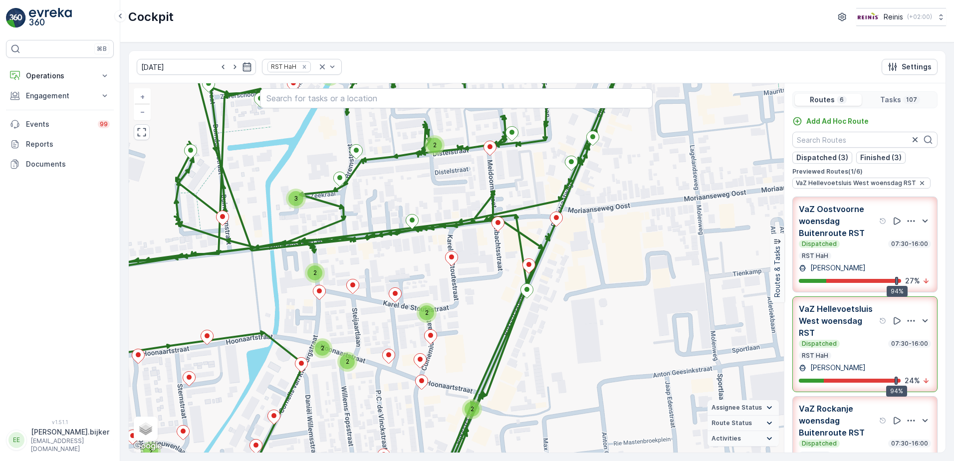
drag, startPoint x: 269, startPoint y: 363, endPoint x: 279, endPoint y: 361, distance: 10.8
click at [279, 361] on div "2 3 2 2 3 2 2 2 2 2 2 3 + − Satellite Roadmap Terrain Hybrid Leaflet Keyboard s…" at bounding box center [456, 267] width 655 height 369
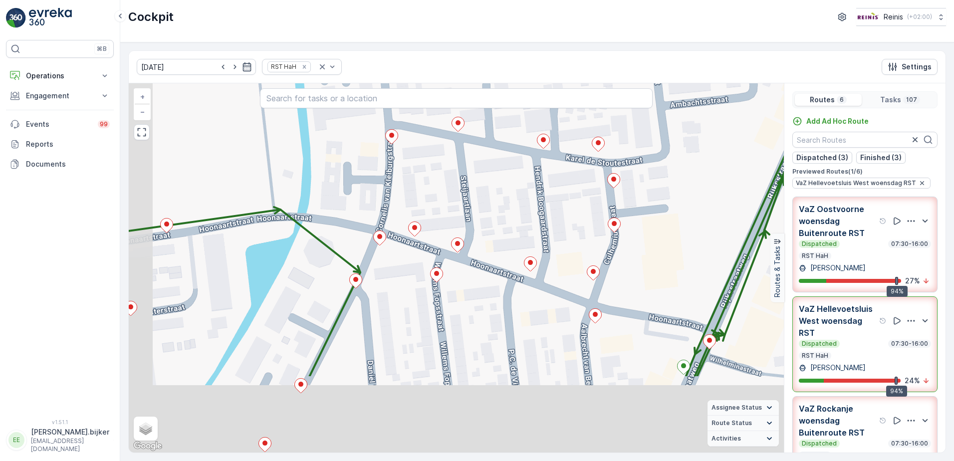
drag, startPoint x: 364, startPoint y: 405, endPoint x: 417, endPoint y: 297, distance: 120.4
click at [417, 297] on div "+ − Satellite Roadmap Terrain Hybrid Leaflet Keyboard shortcuts Map Data Map da…" at bounding box center [456, 267] width 655 height 369
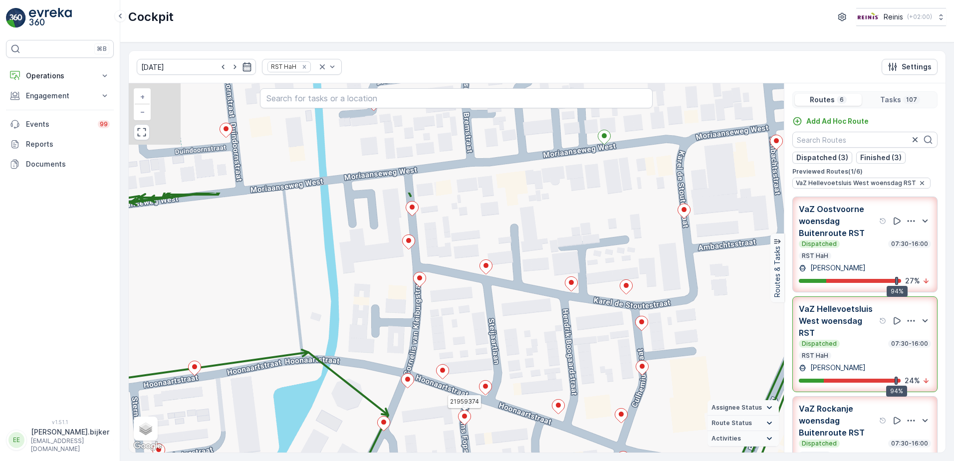
drag, startPoint x: 506, startPoint y: 186, endPoint x: 533, endPoint y: 332, distance: 148.6
click at [533, 332] on div "21959374 + − Satellite Roadmap Terrain Hybrid Leaflet Keyboard shortcuts Map Da…" at bounding box center [456, 267] width 655 height 369
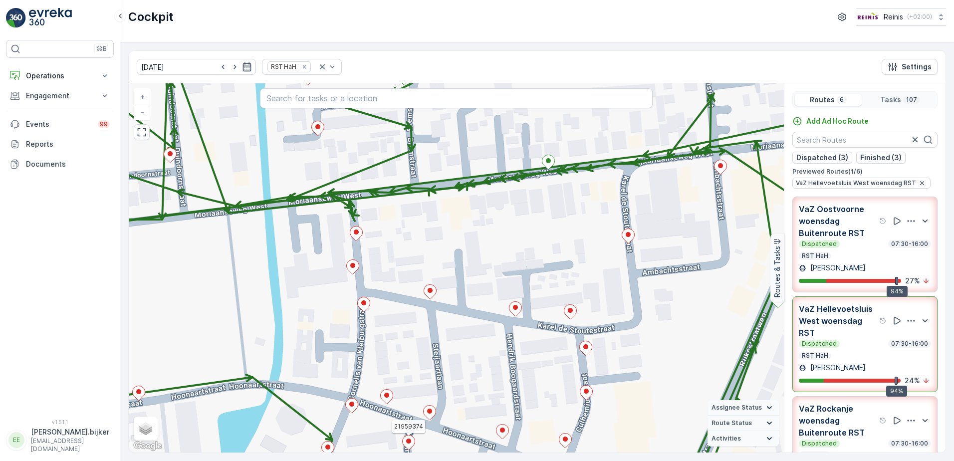
drag, startPoint x: 579, startPoint y: 279, endPoint x: 490, endPoint y: 285, distance: 88.5
click at [490, 285] on div "21959374 21955071 + − Satellite Roadmap Terrain Hybrid Leaflet Keyboard shortcu…" at bounding box center [456, 267] width 655 height 369
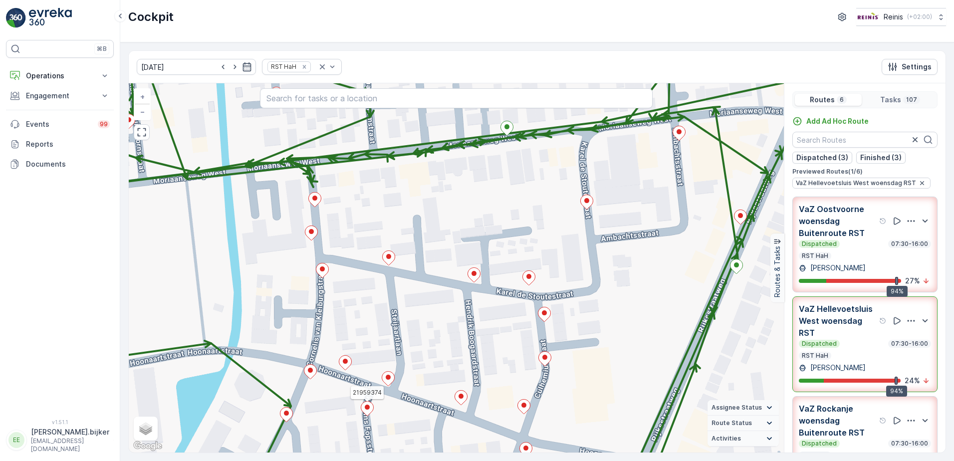
drag, startPoint x: 355, startPoint y: 329, endPoint x: 357, endPoint y: 338, distance: 9.6
click at [363, 301] on div "21959374 + − Satellite Roadmap Terrain Hybrid Leaflet Keyboard shortcuts Map Da…" at bounding box center [456, 267] width 655 height 369
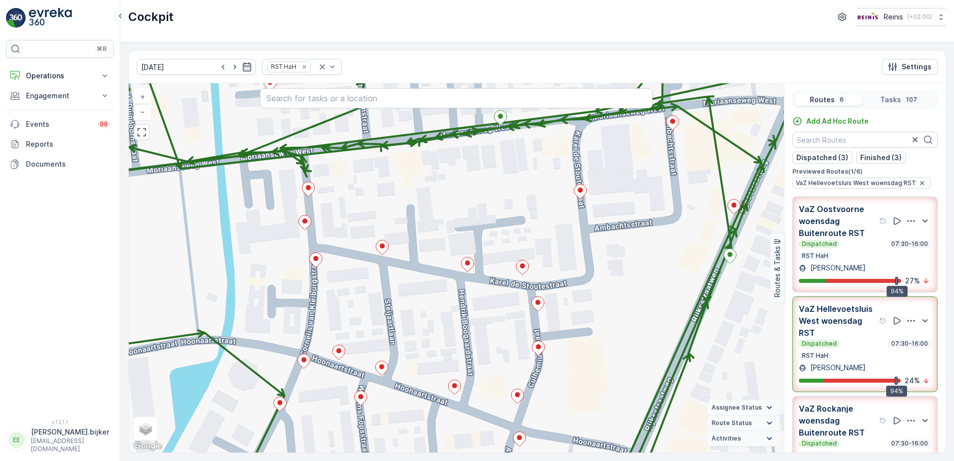
drag, startPoint x: 487, startPoint y: 336, endPoint x: 481, endPoint y: 325, distance: 12.5
click at [481, 325] on div "+ − Satellite Roadmap Terrain Hybrid Leaflet Keyboard shortcuts Map Data Map da…" at bounding box center [456, 267] width 655 height 369
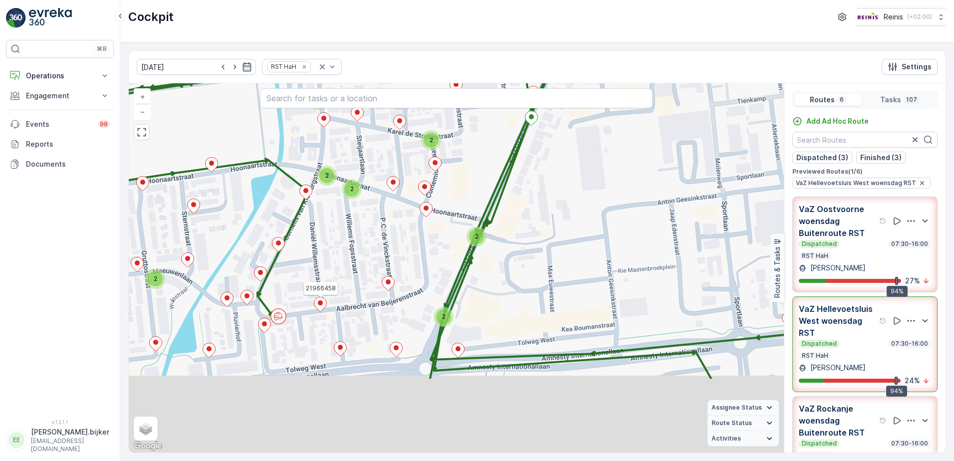
drag, startPoint x: 355, startPoint y: 375, endPoint x: 364, endPoint y: 262, distance: 112.6
click at [364, 262] on div "2 3 2 2 3 2 2 2 2 2 2 3 21966458 + − Satellite Roadmap Terrain Hybrid Leaflet K…" at bounding box center [456, 267] width 655 height 369
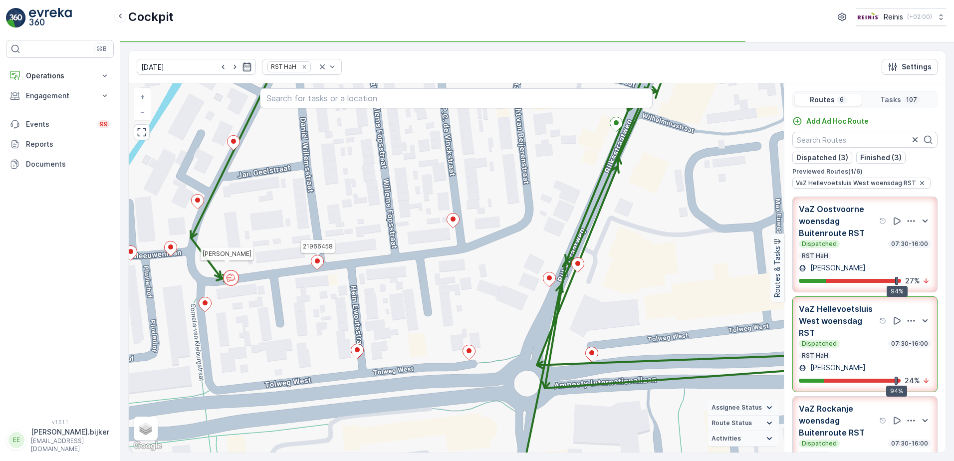
click at [234, 277] on icon at bounding box center [231, 276] width 6 height 5
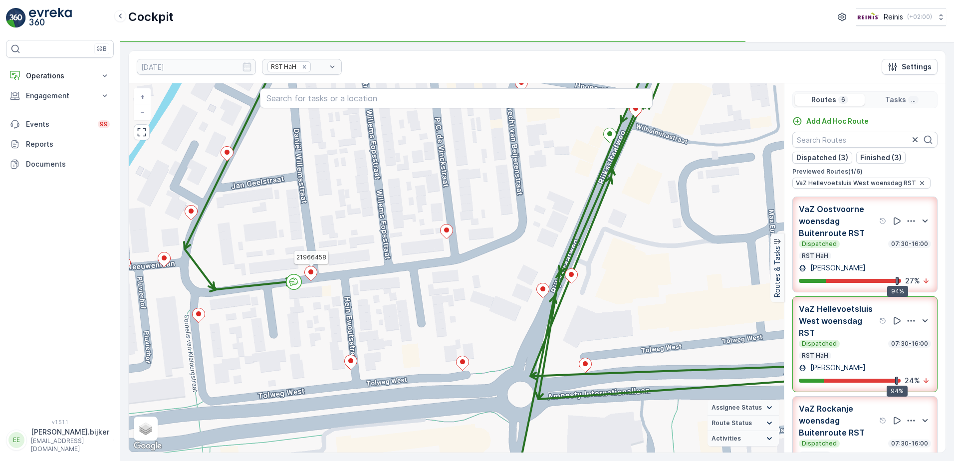
click at [328, 327] on div "21966458 Bernice Beukelman + − Satellite Roadmap Terrain Hybrid Leaflet Keyboar…" at bounding box center [456, 267] width 655 height 369
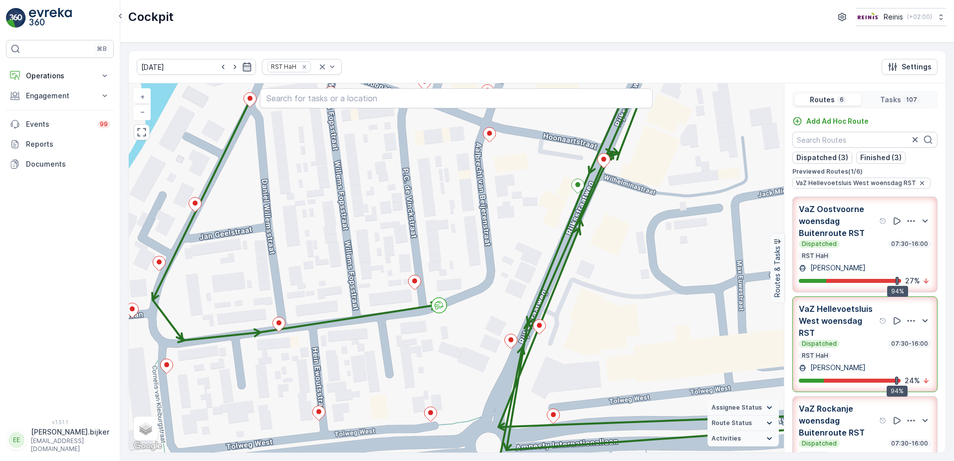
drag, startPoint x: 453, startPoint y: 259, endPoint x: 403, endPoint y: 323, distance: 81.0
click at [403, 323] on div "+ − Satellite Roadmap Terrain Hybrid Leaflet Keyboard shortcuts Map Data Map da…" at bounding box center [456, 267] width 655 height 369
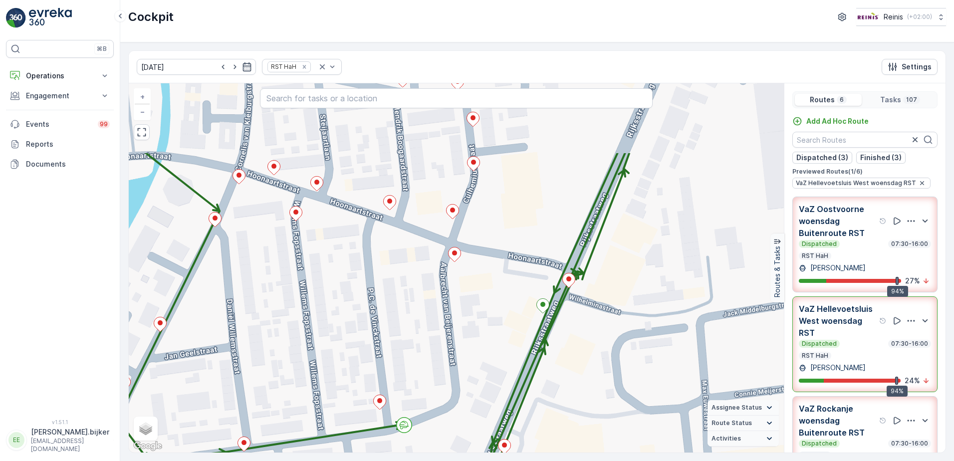
drag, startPoint x: 487, startPoint y: 218, endPoint x: 461, endPoint y: 300, distance: 85.7
click at [461, 300] on div "+ − Satellite Roadmap Terrain Hybrid Leaflet Keyboard shortcuts Map Data Map da…" at bounding box center [456, 267] width 655 height 369
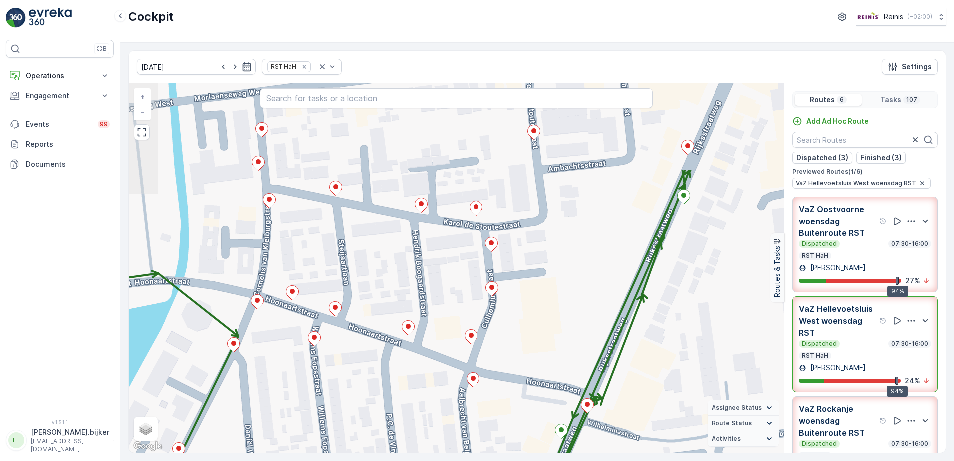
drag, startPoint x: 369, startPoint y: 262, endPoint x: 394, endPoint y: 336, distance: 77.4
click at [394, 336] on div "+ − Satellite Roadmap Terrain Hybrid Leaflet Keyboard shortcuts Map Data Map da…" at bounding box center [456, 267] width 655 height 369
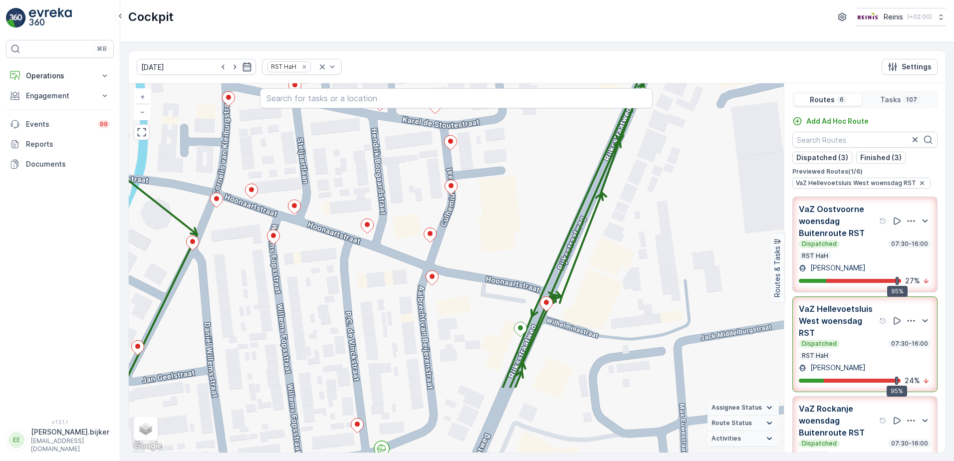
drag, startPoint x: 460, startPoint y: 404, endPoint x: 419, endPoint y: 303, distance: 109.7
click at [419, 303] on div "+ − Satellite Roadmap Terrain Hybrid Leaflet Keyboard shortcuts Map Data Map da…" at bounding box center [456, 267] width 655 height 369
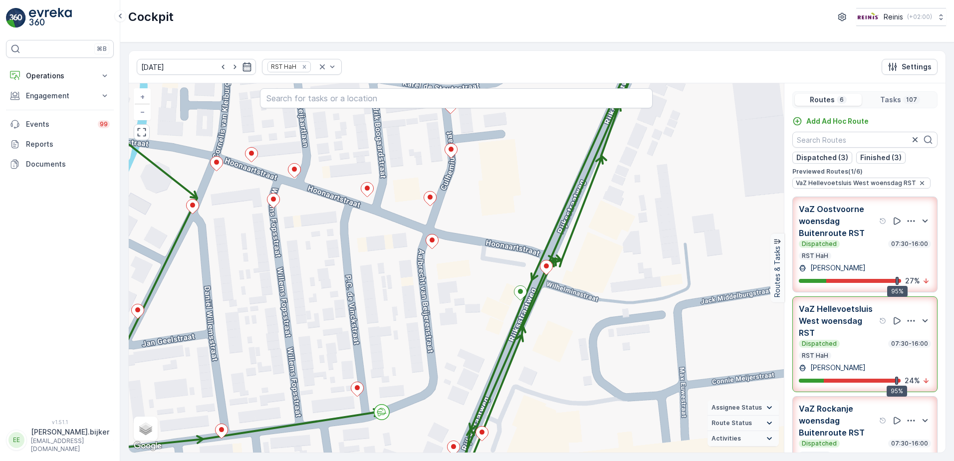
drag, startPoint x: 416, startPoint y: 389, endPoint x: 418, endPoint y: 357, distance: 32.0
click at [418, 357] on div "+ − Satellite Roadmap Terrain Hybrid Leaflet Keyboard shortcuts Map Data Map da…" at bounding box center [456, 267] width 655 height 369
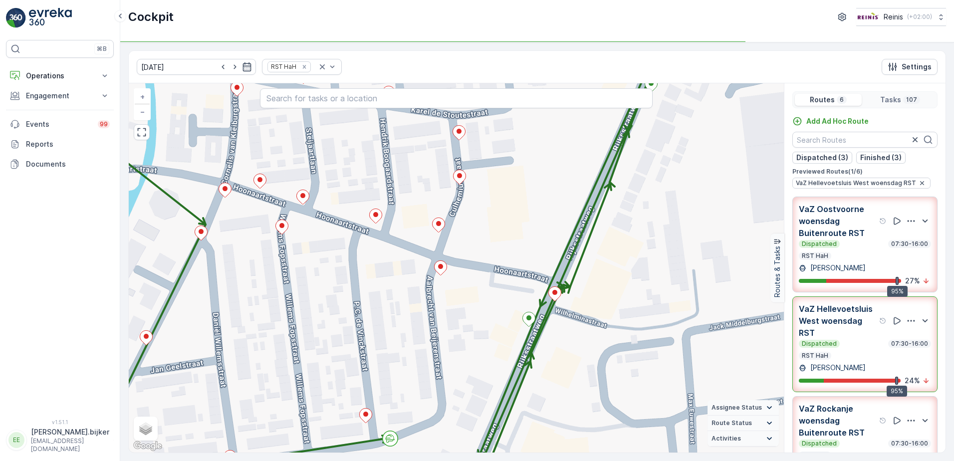
drag, startPoint x: 360, startPoint y: 315, endPoint x: 367, endPoint y: 338, distance: 23.5
click at [367, 338] on div "+ − Satellite Roadmap Terrain Hybrid Leaflet Keyboard shortcuts Map Data Map da…" at bounding box center [456, 267] width 655 height 369
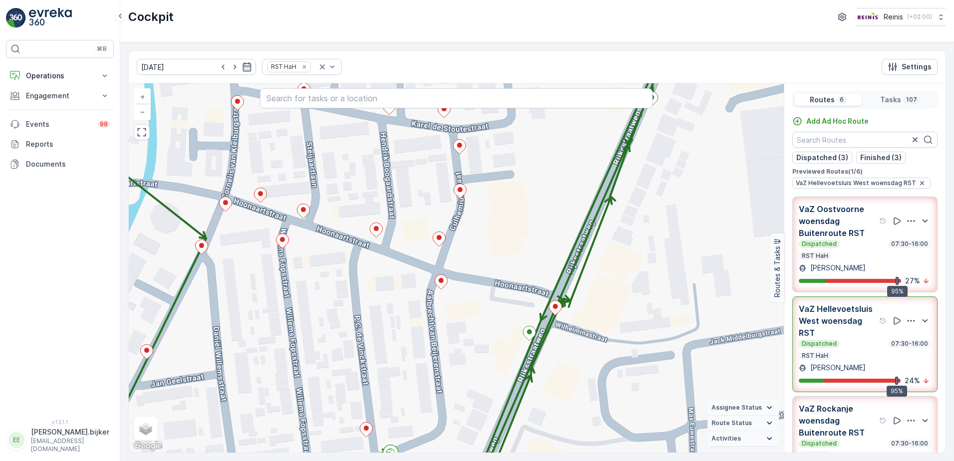
drag, startPoint x: 393, startPoint y: 284, endPoint x: 391, endPoint y: 308, distance: 24.6
click at [391, 308] on div "+ − Satellite Roadmap Terrain Hybrid Leaflet Keyboard shortcuts Map Data Map da…" at bounding box center [456, 267] width 655 height 369
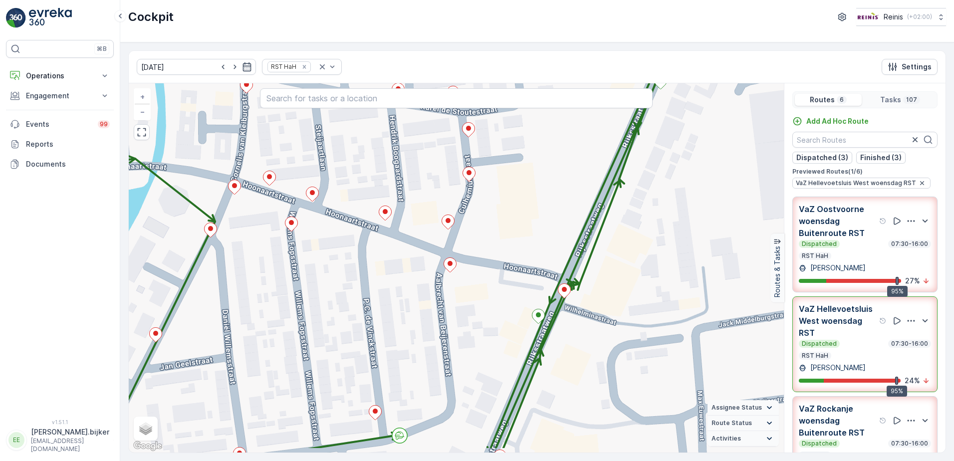
drag, startPoint x: 386, startPoint y: 232, endPoint x: 393, endPoint y: 184, distance: 48.4
click at [396, 188] on div "+ − Satellite Roadmap Terrain Hybrid Leaflet Keyboard shortcuts Map Data Map da…" at bounding box center [456, 267] width 655 height 369
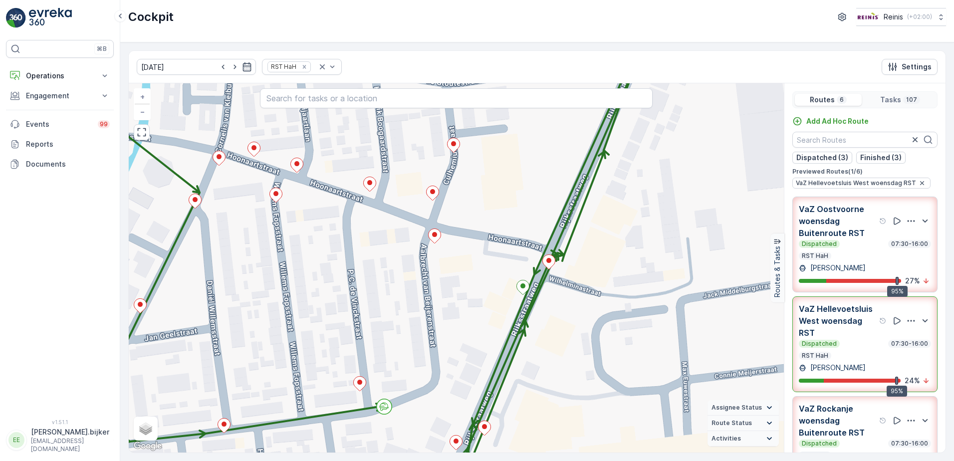
drag, startPoint x: 432, startPoint y: 358, endPoint x: 419, endPoint y: 337, distance: 24.4
click at [419, 337] on div "+ − Satellite Roadmap Terrain Hybrid Leaflet Keyboard shortcuts Map Data Map da…" at bounding box center [456, 267] width 655 height 369
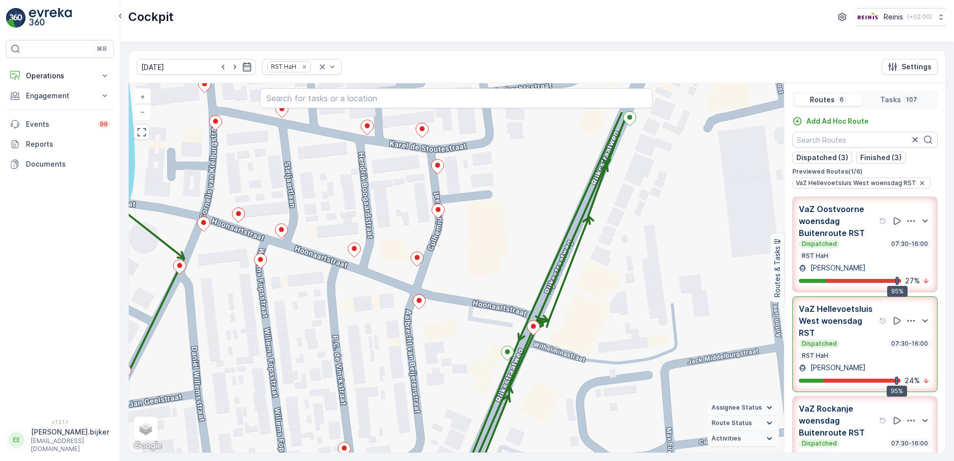
drag, startPoint x: 414, startPoint y: 307, endPoint x: 398, endPoint y: 374, distance: 68.2
click at [398, 374] on div "+ − Satellite Roadmap Terrain Hybrid Leaflet Keyboard shortcuts Map Data Map da…" at bounding box center [456, 267] width 655 height 369
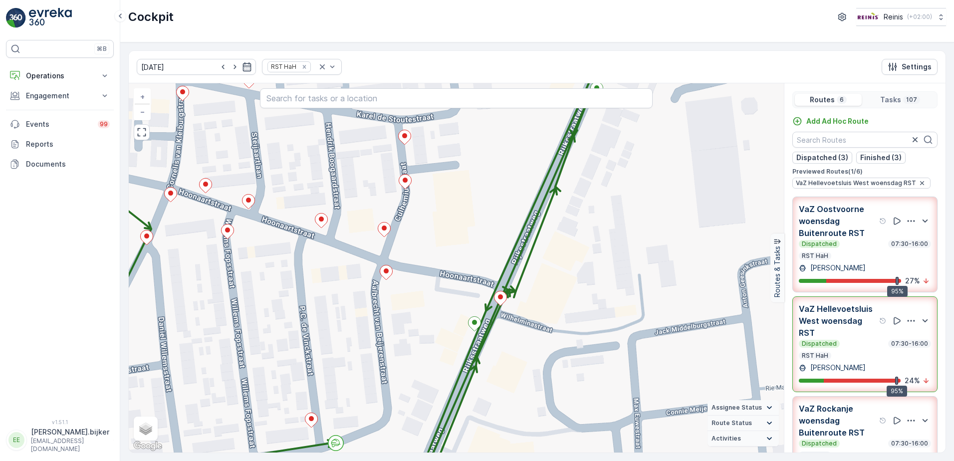
drag, startPoint x: 377, startPoint y: 381, endPoint x: 344, endPoint y: 351, distance: 44.1
click at [344, 351] on div "+ − Satellite Roadmap Terrain Hybrid Leaflet Keyboard shortcuts Map Data Map da…" at bounding box center [456, 267] width 655 height 369
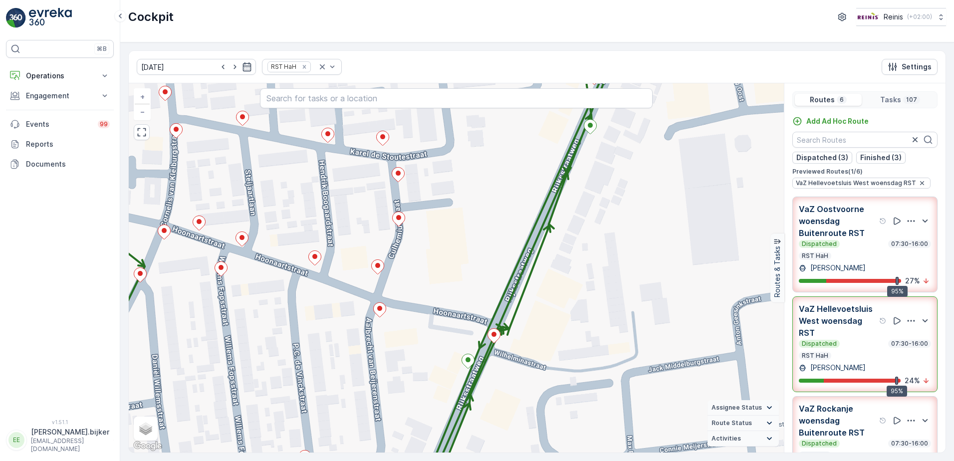
drag, startPoint x: 335, startPoint y: 337, endPoint x: 328, endPoint y: 374, distance: 38.0
click at [328, 374] on div "+ − Satellite Roadmap Terrain Hybrid Leaflet Keyboard shortcuts Map Data Map da…" at bounding box center [456, 267] width 655 height 369
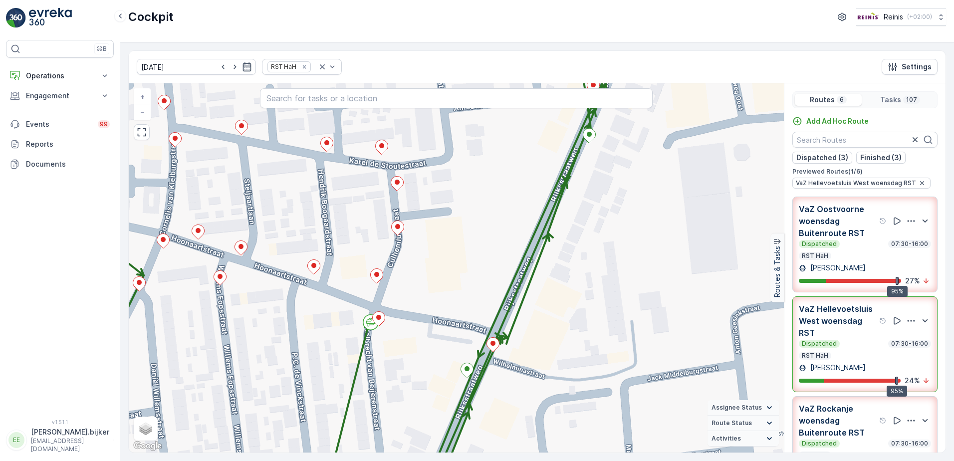
drag, startPoint x: 326, startPoint y: 310, endPoint x: 326, endPoint y: 320, distance: 9.5
click at [326, 320] on div "+ − Satellite Roadmap Terrain Hybrid Leaflet Keyboard shortcuts Map Data Map da…" at bounding box center [456, 267] width 655 height 369
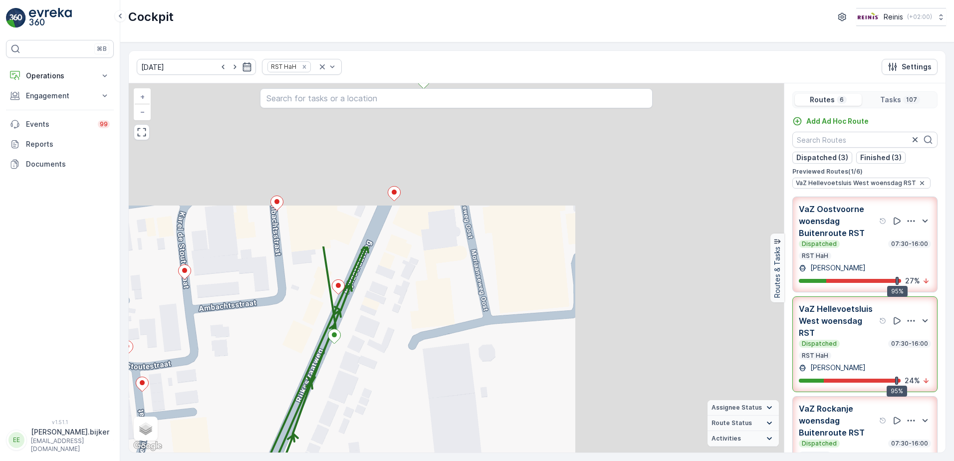
drag, startPoint x: 517, startPoint y: 163, endPoint x: 268, endPoint y: 373, distance: 326.0
click at [257, 379] on div "21955071 + − Satellite Roadmap Terrain Hybrid Leaflet Keyboard shortcuts Map Da…" at bounding box center [456, 267] width 655 height 369
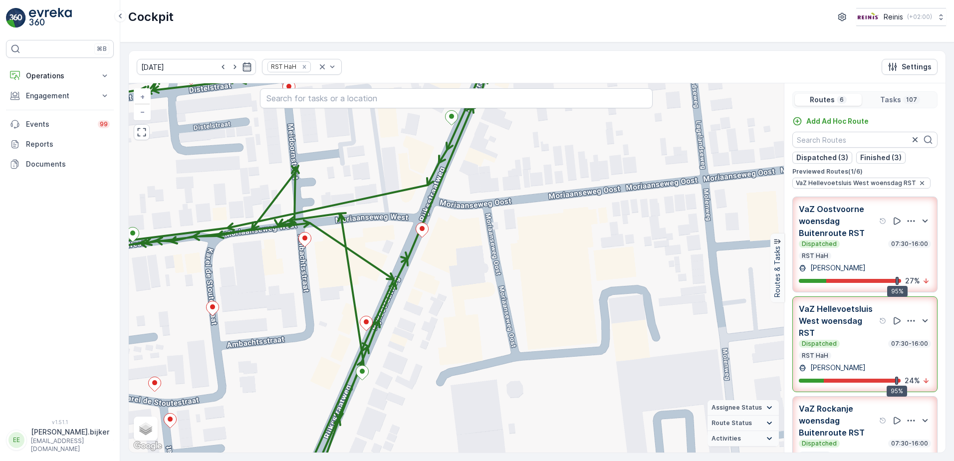
drag, startPoint x: 314, startPoint y: 253, endPoint x: 347, endPoint y: 270, distance: 36.6
click at [347, 270] on div "21955071 + − Satellite Roadmap Terrain Hybrid Leaflet Keyboard shortcuts Map Da…" at bounding box center [456, 267] width 655 height 369
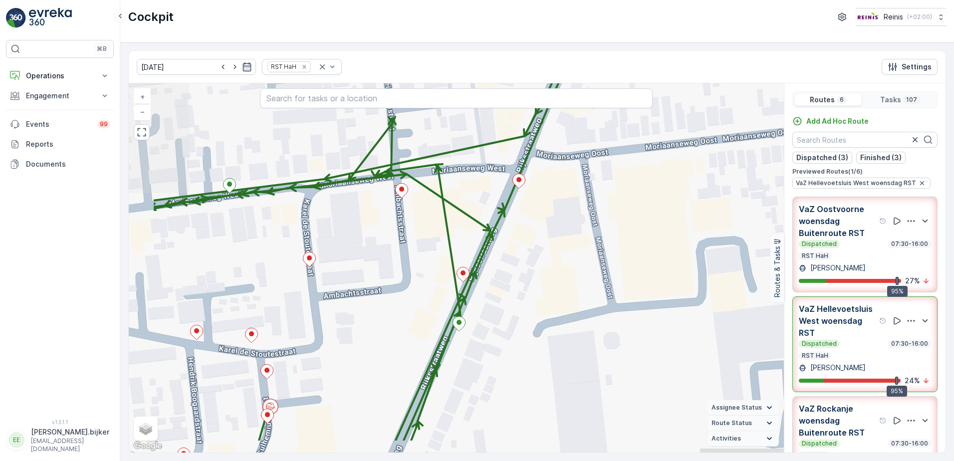
drag, startPoint x: 233, startPoint y: 334, endPoint x: 324, endPoint y: 285, distance: 102.7
click at [324, 285] on div "+ − Satellite Roadmap Terrain Hybrid Leaflet Keyboard shortcuts Map Data Map da…" at bounding box center [456, 267] width 655 height 369
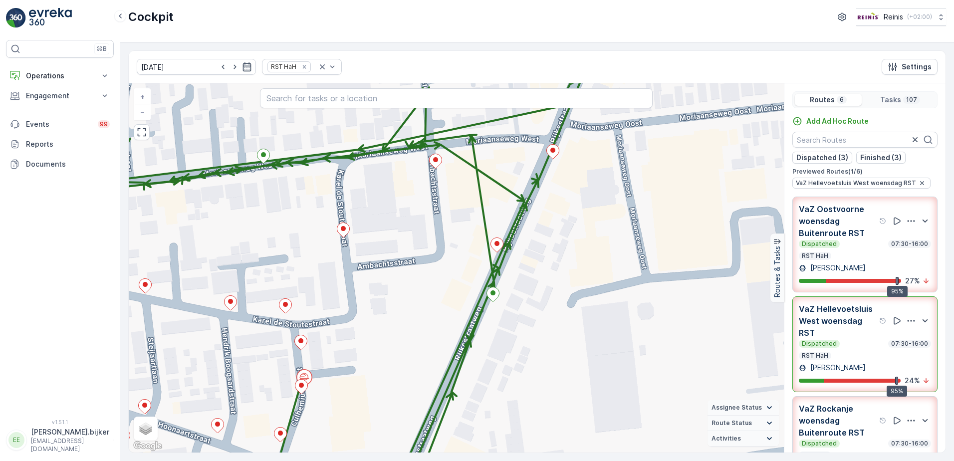
drag, startPoint x: 287, startPoint y: 337, endPoint x: 321, endPoint y: 308, distance: 44.9
click at [321, 308] on div "+ − Satellite Roadmap Terrain Hybrid Leaflet Keyboard shortcuts Map Data Map da…" at bounding box center [456, 267] width 655 height 369
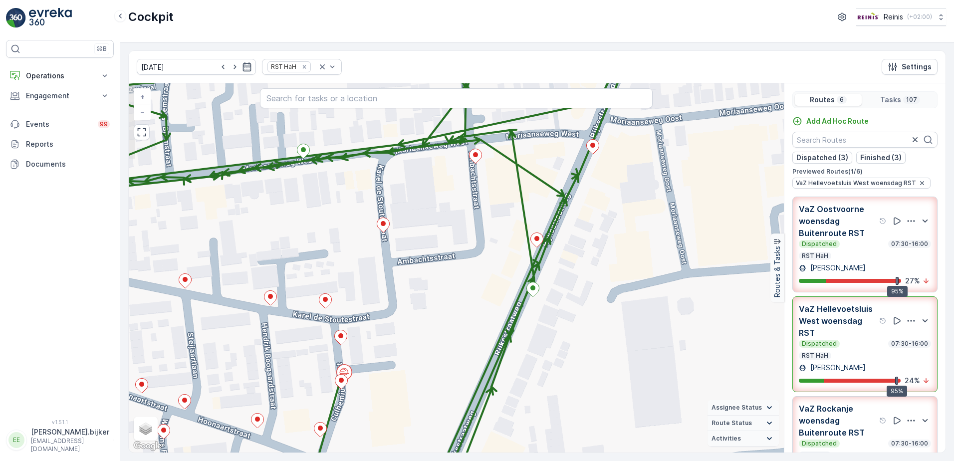
drag, startPoint x: 362, startPoint y: 331, endPoint x: 402, endPoint y: 326, distance: 40.2
click at [402, 326] on div "+ − Satellite Roadmap Terrain Hybrid Leaflet Keyboard shortcuts Map Data Map da…" at bounding box center [456, 267] width 655 height 369
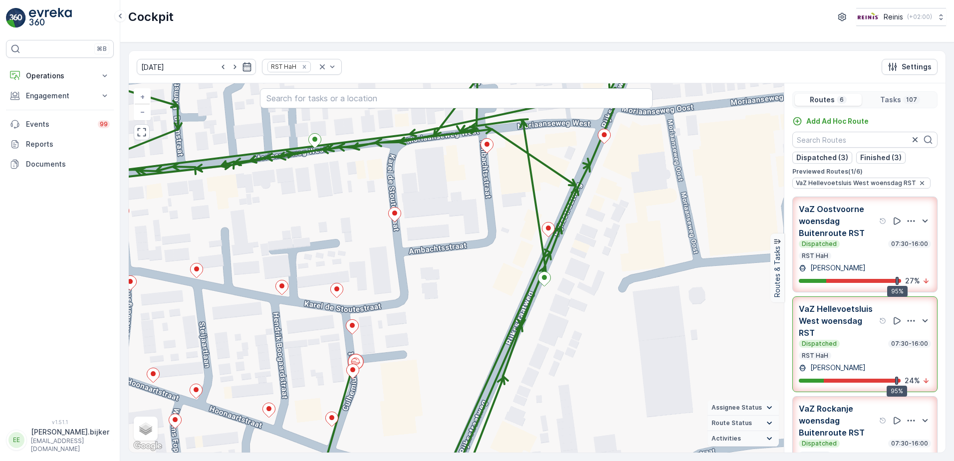
drag, startPoint x: 401, startPoint y: 345, endPoint x: 412, endPoint y: 334, distance: 15.5
click at [412, 334] on div "+ − Satellite Roadmap Terrain Hybrid Leaflet Keyboard shortcuts Map Data Map da…" at bounding box center [456, 267] width 655 height 369
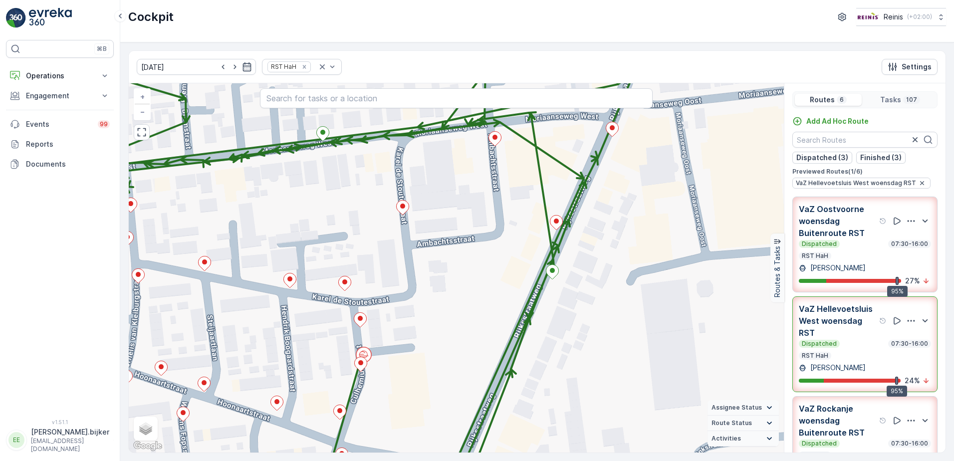
drag, startPoint x: 416, startPoint y: 348, endPoint x: 424, endPoint y: 340, distance: 11.3
click at [424, 340] on div "+ − Satellite Roadmap Terrain Hybrid Leaflet Keyboard shortcuts Map Data Map da…" at bounding box center [456, 267] width 655 height 369
click at [363, 349] on circle at bounding box center [362, 354] width 15 height 15
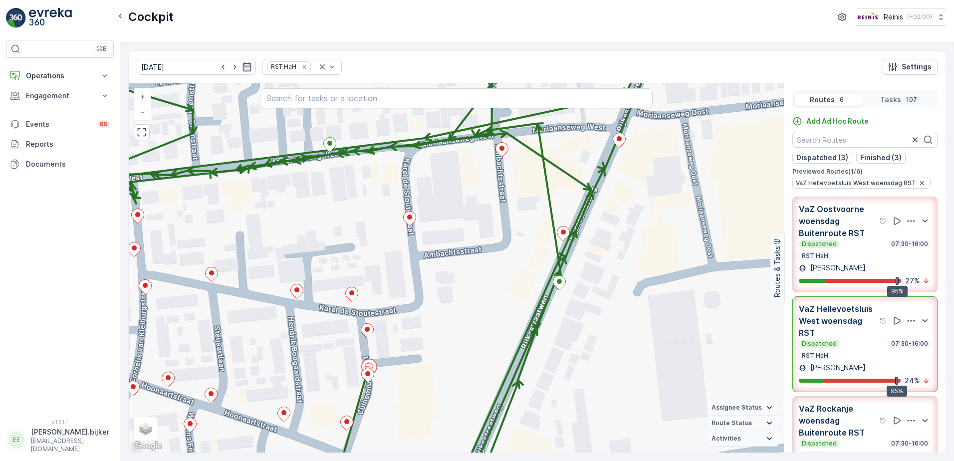
drag, startPoint x: 355, startPoint y: 214, endPoint x: 370, endPoint y: 241, distance: 30.6
click at [366, 241] on div "+ − Satellite Roadmap Terrain Hybrid Leaflet Keyboard shortcuts Map Data Map da…" at bounding box center [456, 267] width 655 height 369
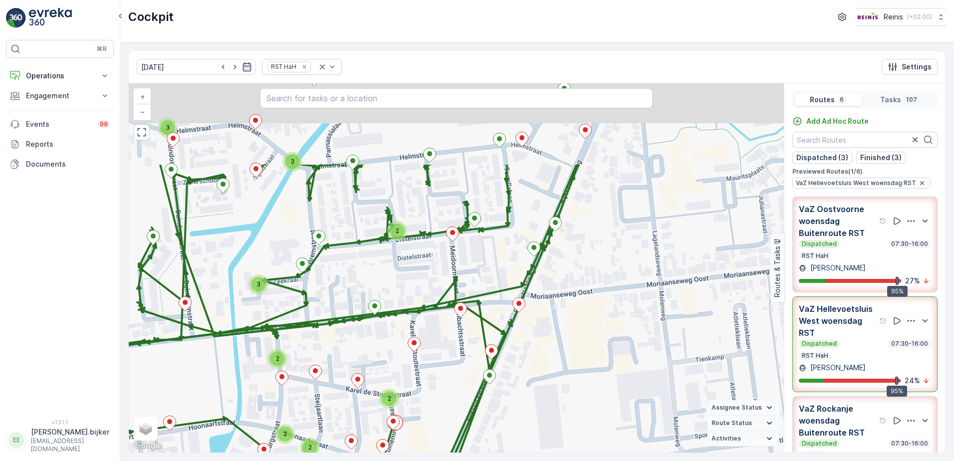
drag, startPoint x: 418, startPoint y: 186, endPoint x: 432, endPoint y: 320, distance: 135.4
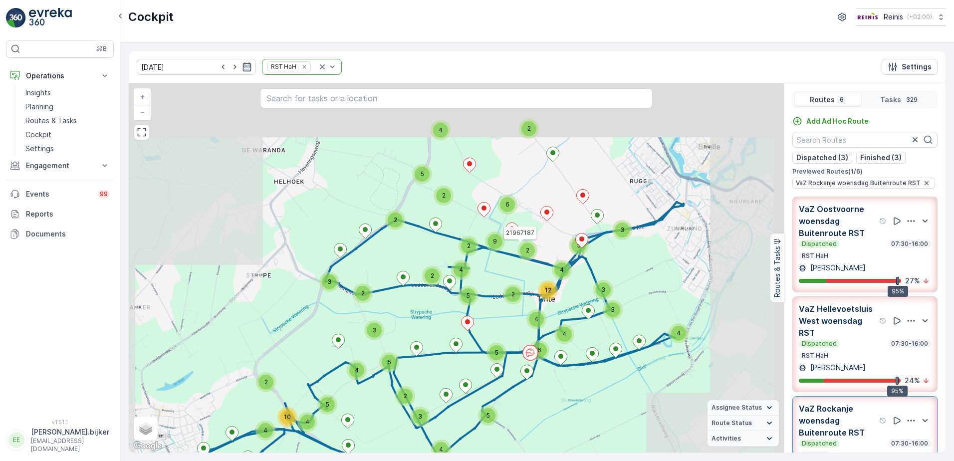
scroll to position [100, 0]
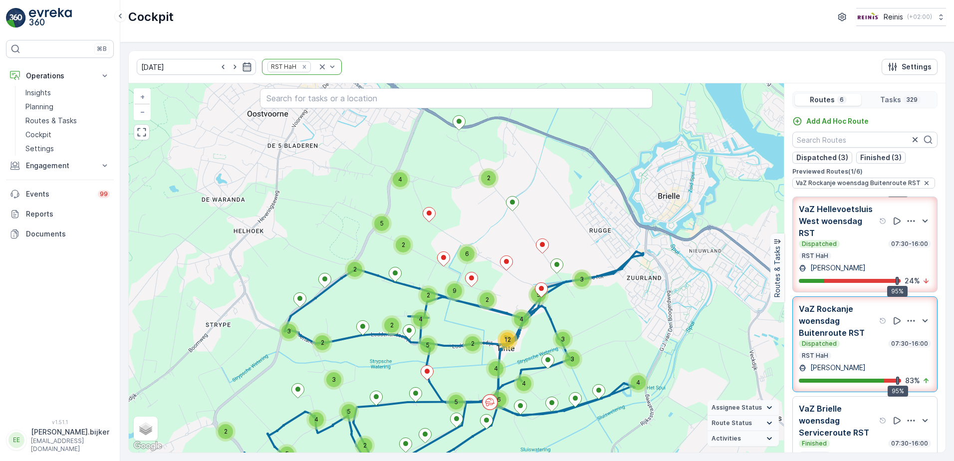
drag, startPoint x: 551, startPoint y: 228, endPoint x: 521, endPoint y: 257, distance: 42.0
click at [521, 257] on div "2 5 4 2 4 2 2 2 4 6 9 3 2 5 4 3 3 5 5 2 4 6 12 4 5 4 2 3 5 3 5 4 2 3 5 3 4 11 1…" at bounding box center [456, 267] width 655 height 369
click at [849, 333] on p "VaZ Rockanje woensdag Buitenroute RST" at bounding box center [837, 321] width 78 height 36
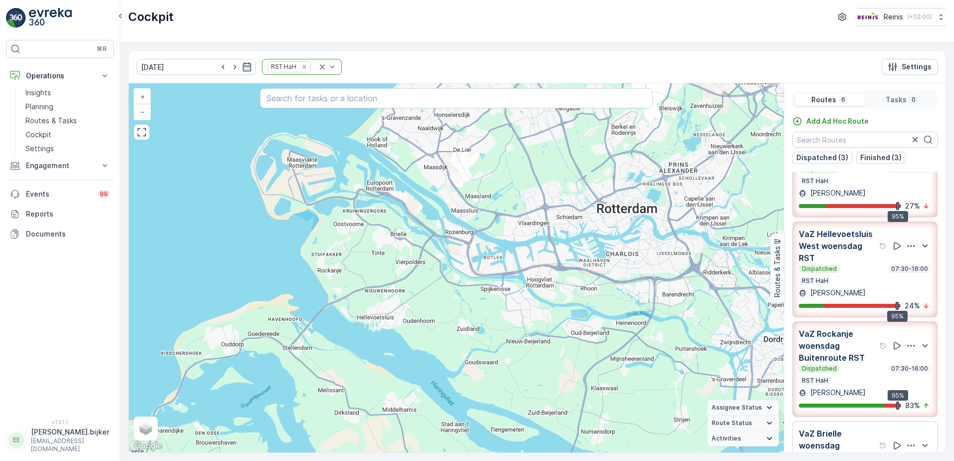
scroll to position [0, 0]
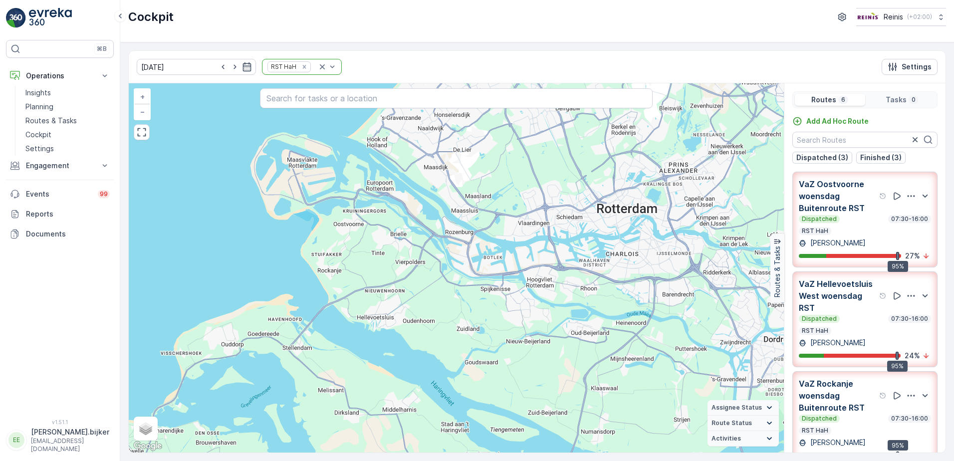
click at [866, 222] on div "Dispatched 07:30-16:00" at bounding box center [864, 219] width 132 height 8
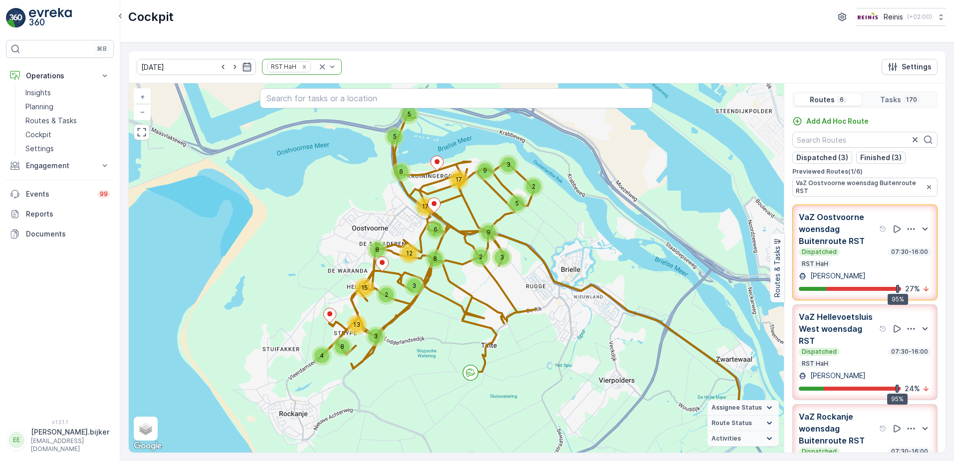
drag, startPoint x: 418, startPoint y: 296, endPoint x: 487, endPoint y: 407, distance: 131.0
click at [521, 243] on icon at bounding box center [638, 307] width 637 height 388
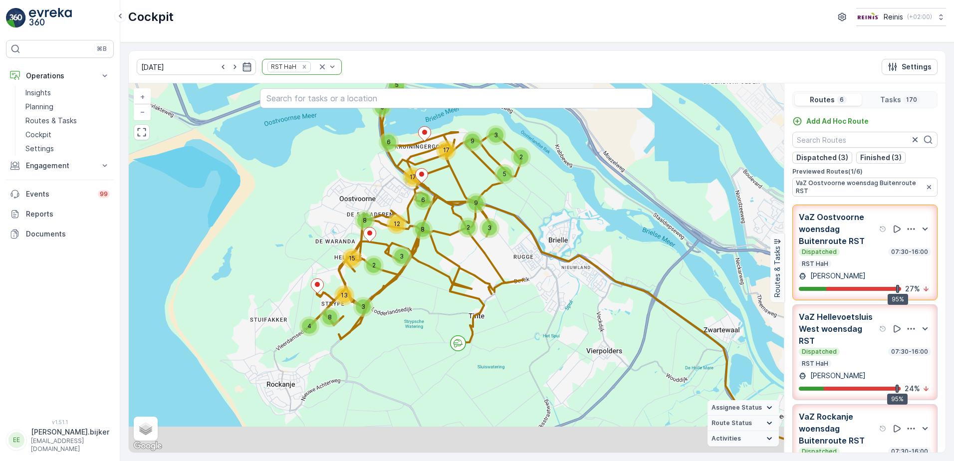
drag, startPoint x: 471, startPoint y: 390, endPoint x: 461, endPoint y: 349, distance: 42.1
click at [461, 349] on div "8 4 3 8 2 13 15 6 6 17 2 3 5 17 9 5 5 3 9 2 12 3 8 + − Satellite Roadmap Terrai…" at bounding box center [456, 267] width 655 height 369
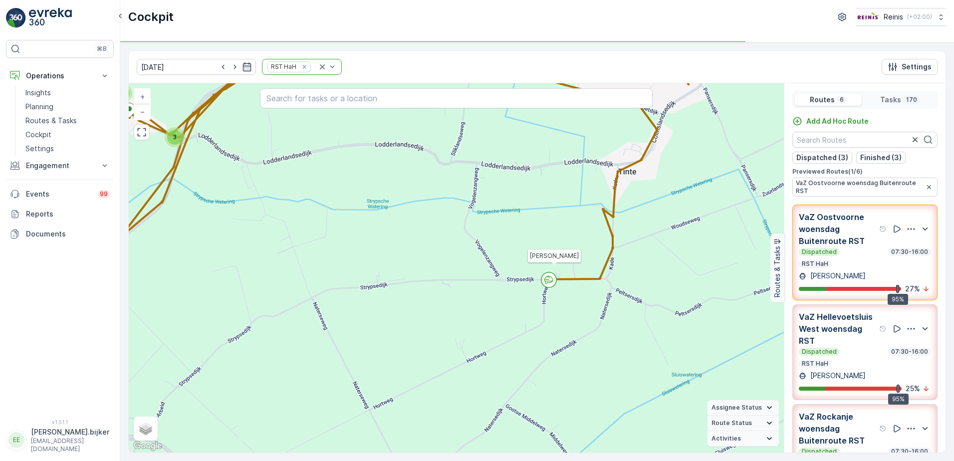
drag, startPoint x: 615, startPoint y: 299, endPoint x: 603, endPoint y: 303, distance: 12.1
click at [603, 303] on div "2 2 3 3 3 3 3 4 5 2 2 3 3 3 2 3 2 2 3 2 3 2 2 2 2 2 2 2 2 2 6 3 3 2 3 2 2 3 2 2…" at bounding box center [456, 267] width 655 height 369
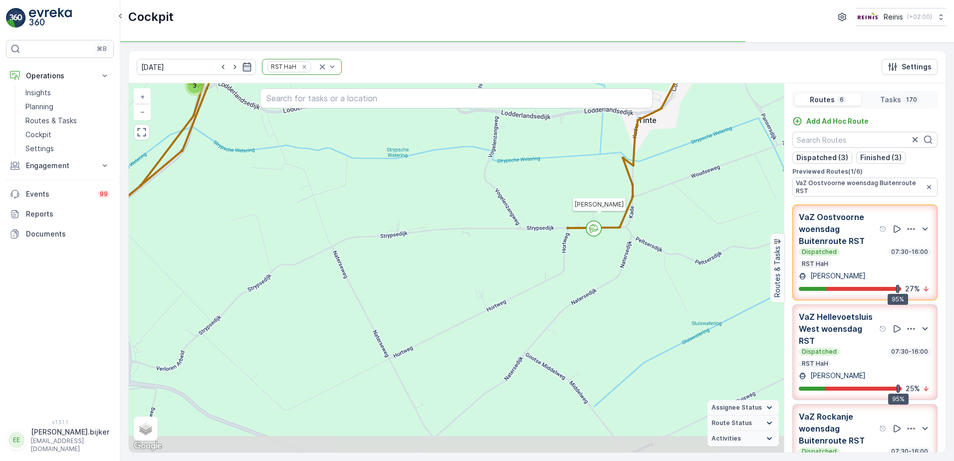
drag, startPoint x: 597, startPoint y: 292, endPoint x: 603, endPoint y: 285, distance: 9.6
click at [603, 285] on div "2 2 3 3 3 3 3 4 5 2 2 3 3 3 2 3 2 2 3 2 3 2 2 2 2 2 2 2 2 2 6 3 3 2 3 2 2 3 2 2…" at bounding box center [456, 267] width 655 height 369
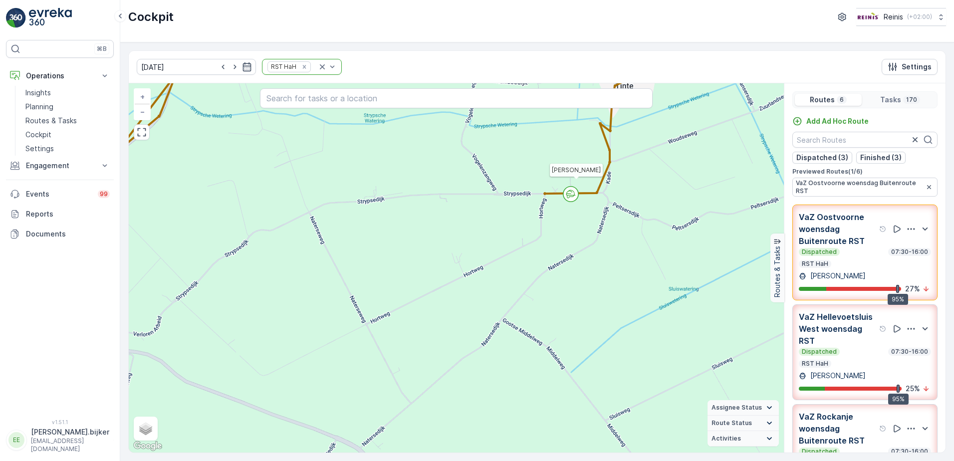
drag, startPoint x: 517, startPoint y: 380, endPoint x: 495, endPoint y: 349, distance: 38.0
click at [495, 349] on div "2 2 3 3 3 3 3 4 5 2 2 3 3 3 2 3 2 2 3 2 3 2 2 2 2 2 2 2 2 2 6 3 3 2 3 2 2 3 2 2…" at bounding box center [456, 267] width 655 height 369
click at [851, 264] on div "Dispatched 07:30-16:00 RST HaH" at bounding box center [864, 258] width 132 height 20
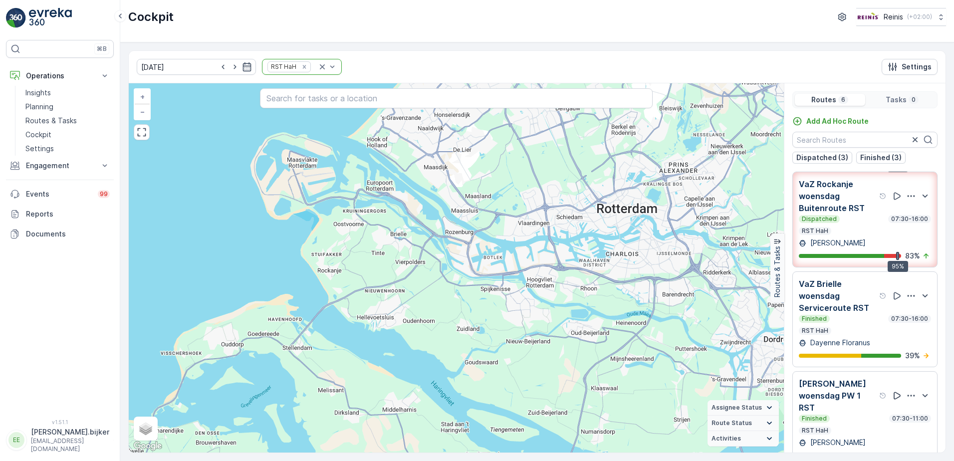
scroll to position [249, 0]
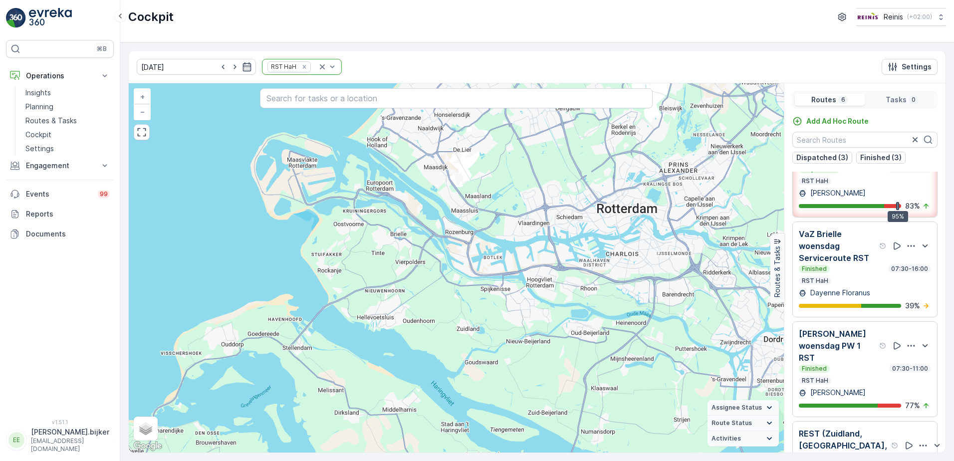
click at [879, 373] on div "Finished 07:30-11:00" at bounding box center [864, 369] width 132 height 8
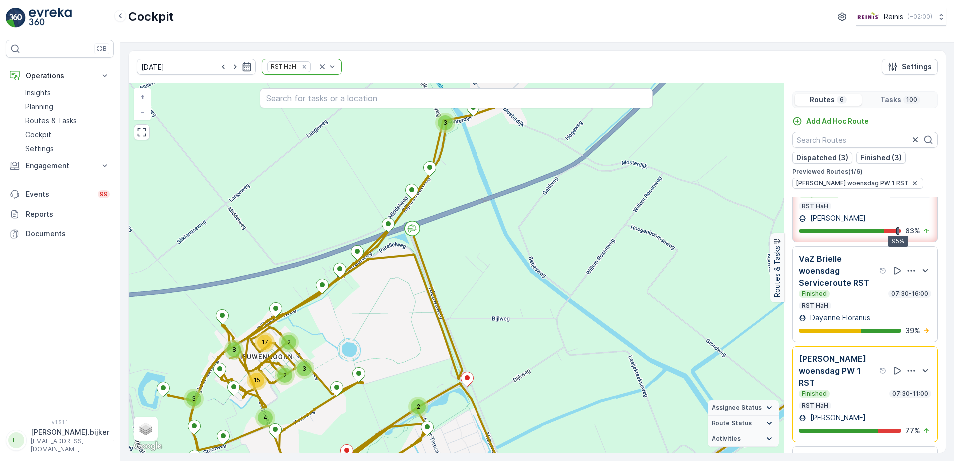
click at [480, 152] on div "2 3 2 3 2 3 3 3 4 2 2 17 15 8 3 + − Satellite Roadmap Terrain Hybrid Leaflet Ke…" at bounding box center [456, 267] width 655 height 369
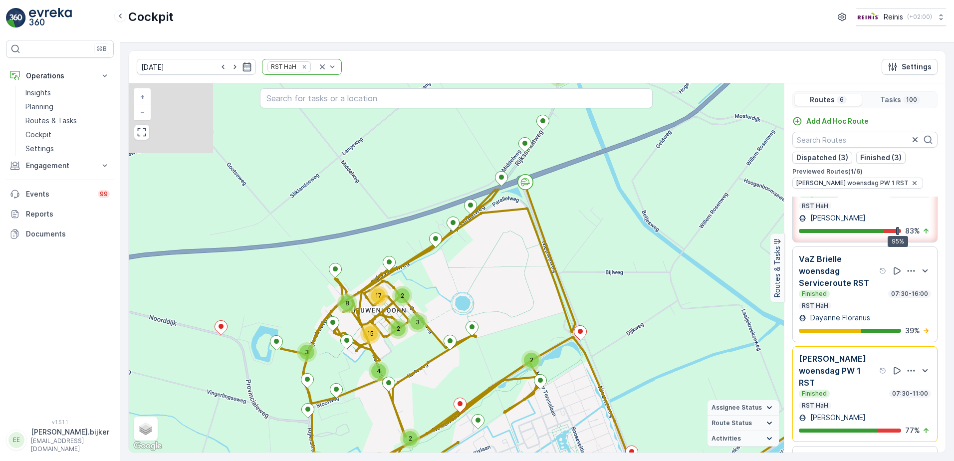
drag, startPoint x: 530, startPoint y: 209, endPoint x: 516, endPoint y: 331, distance: 123.0
click at [517, 331] on div "2 3 2 3 2 3 3 3 4 2 2 17 15 8 3 + − Satellite Roadmap Terrain Hybrid Leaflet Ke…" at bounding box center [456, 267] width 655 height 369
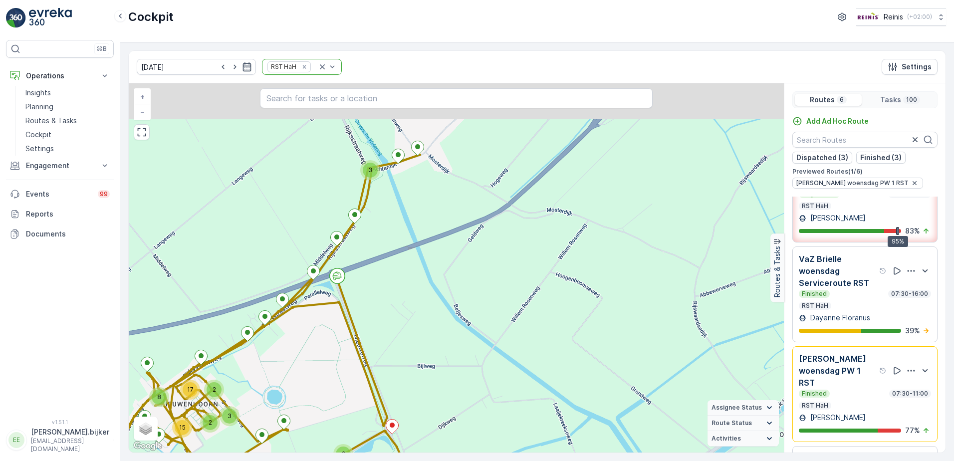
drag, startPoint x: 465, startPoint y: 298, endPoint x: 483, endPoint y: 292, distance: 18.8
click at [442, 316] on div "2 3 2 3 2 3 3 3 4 2 2 17 15 8 3 + − Satellite Roadmap Terrain Hybrid Leaflet Ke…" at bounding box center [456, 267] width 655 height 369
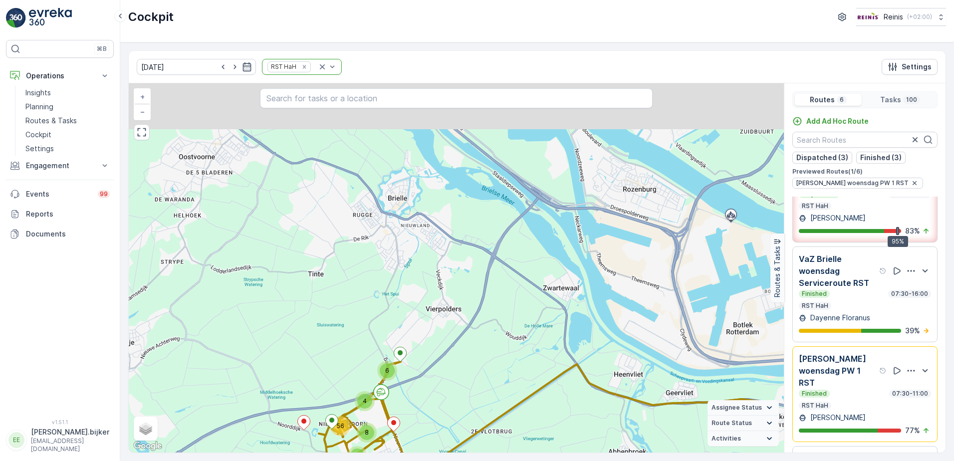
drag, startPoint x: 580, startPoint y: 194, endPoint x: 491, endPoint y: 328, distance: 161.3
click at [491, 328] on div "3 8 5 14 56 4 6 + − Satellite Roadmap Terrain Hybrid Leaflet Keyboard shortcuts…" at bounding box center [456, 267] width 655 height 369
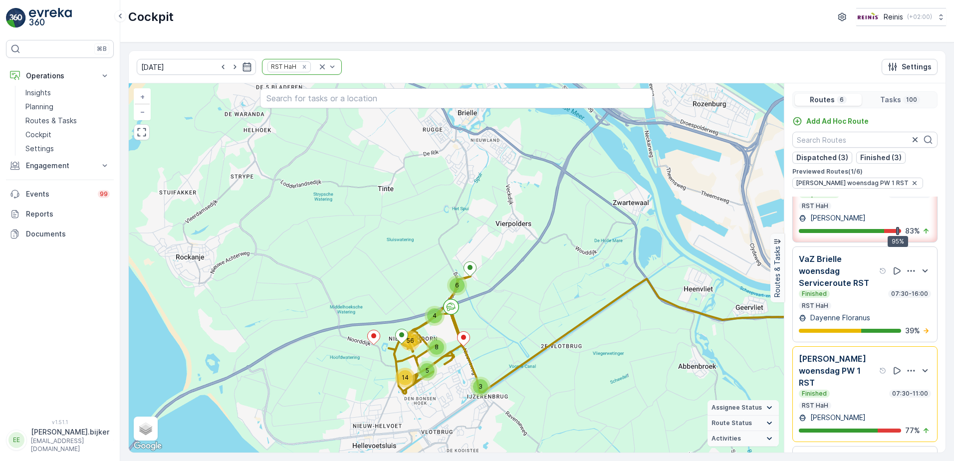
drag, startPoint x: 407, startPoint y: 402, endPoint x: 477, endPoint y: 317, distance: 110.2
click at [477, 317] on div "3 8 5 14 56 4 6 + − Satellite Roadmap Terrain Hybrid Leaflet Keyboard shortcuts…" at bounding box center [456, 267] width 655 height 369
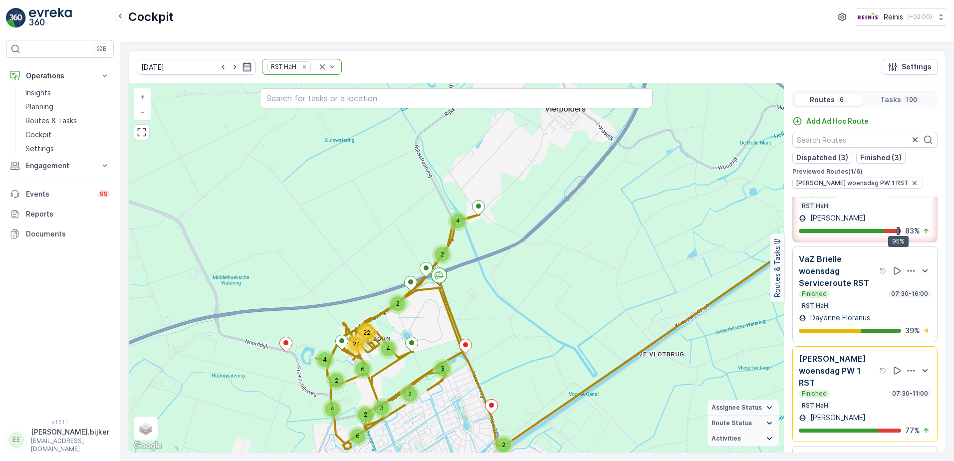
drag, startPoint x: 445, startPoint y: 363, endPoint x: 484, endPoint y: 323, distance: 55.4
click at [452, 359] on div "3" at bounding box center [442, 369] width 20 height 20
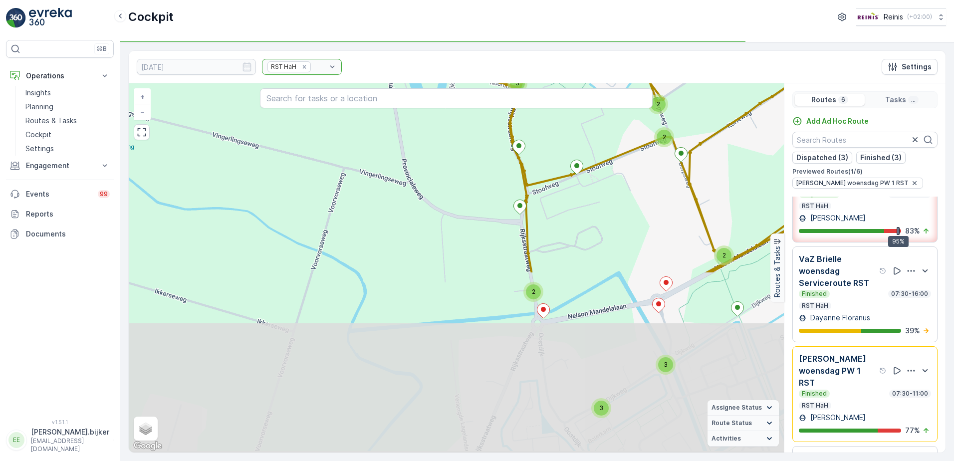
drag, startPoint x: 411, startPoint y: 245, endPoint x: 426, endPoint y: 149, distance: 96.9
click at [426, 149] on div "2 2 2 2 3 3 3 2 2 2 2 2 5 3 3 3 4 4 6 5 2 3 21958890 + − Satellite Roadmap Terr…" at bounding box center [456, 267] width 655 height 369
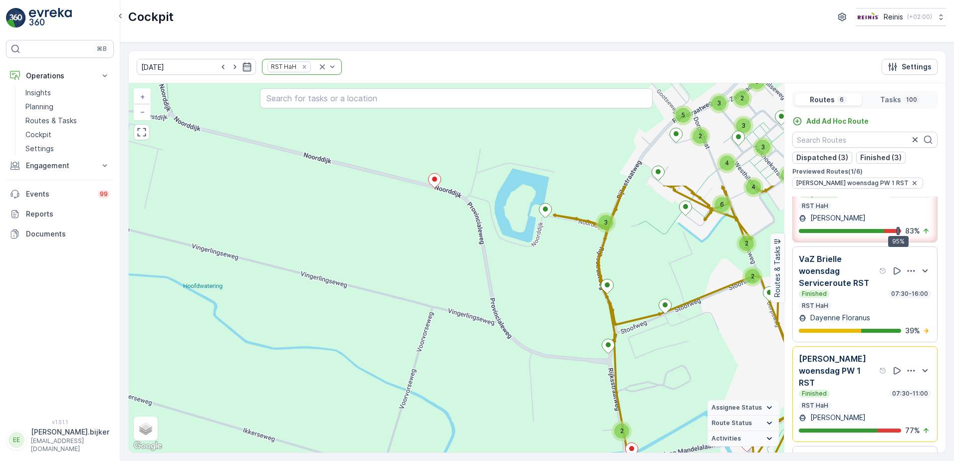
drag, startPoint x: 389, startPoint y: 220, endPoint x: 469, endPoint y: 350, distance: 152.3
click at [469, 350] on div "2 3 3 2 2 2 2 2 2 3 3 3 2 2 5 3 3 4 6 2 4 5 + − Satellite Roadmap Terrain Hybri…" at bounding box center [456, 267] width 655 height 369
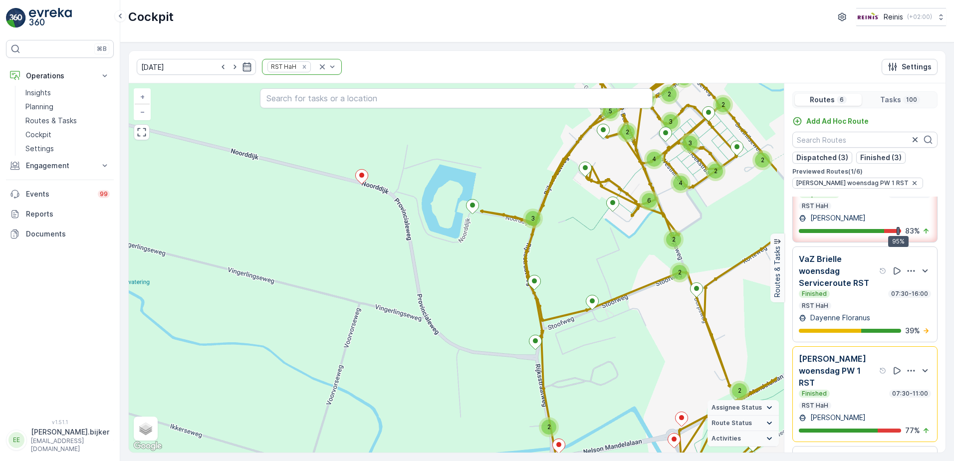
drag, startPoint x: 497, startPoint y: 254, endPoint x: 343, endPoint y: 246, distance: 154.3
click at [343, 246] on div "2 3 3 2 2 2 2 2 2 3 3 3 2 2 5 3 3 4 6 2 4 5 + − Satellite Roadmap Terrain Hybri…" at bounding box center [456, 267] width 655 height 369
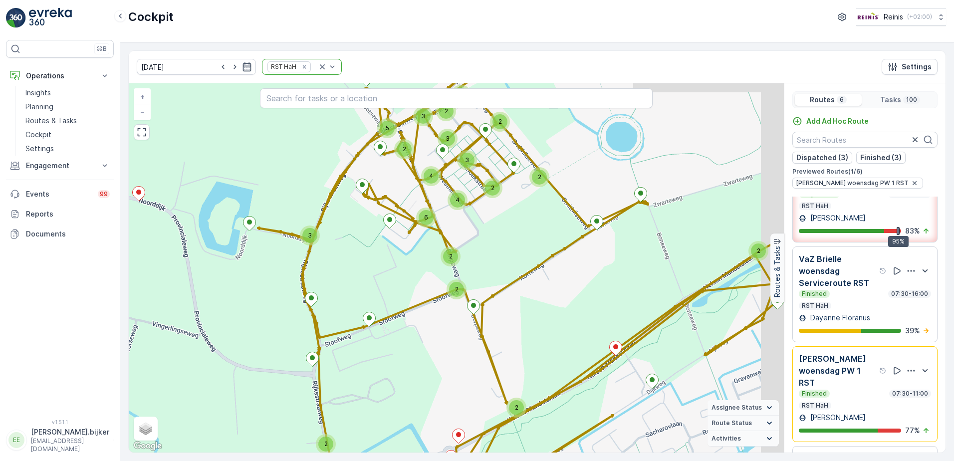
drag, startPoint x: 520, startPoint y: 244, endPoint x: 469, endPoint y: 274, distance: 59.0
click at [413, 285] on div "2 3 3 2 2 2 2 2 2 3 3 3 2 2 5 3 3 4 6 2 4 5 + − Satellite Roadmap Terrain Hybri…" at bounding box center [456, 267] width 655 height 369
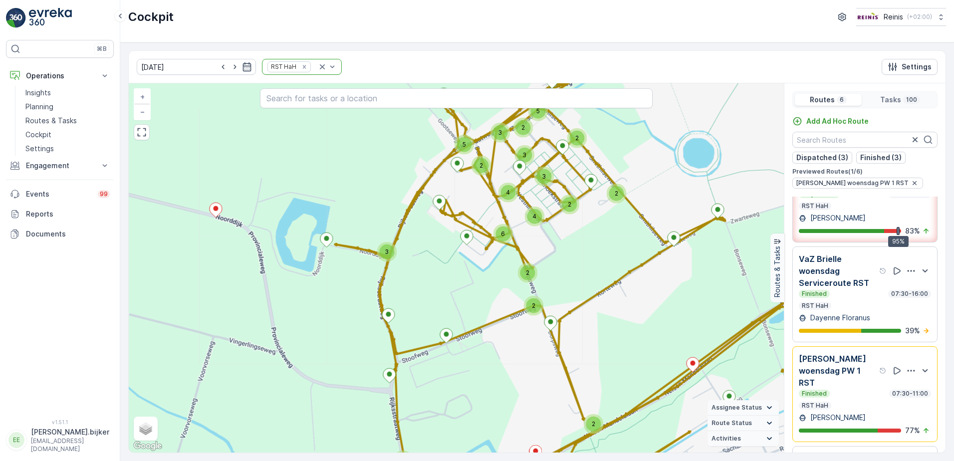
drag, startPoint x: 569, startPoint y: 235, endPoint x: 735, endPoint y: 236, distance: 166.6
click at [735, 236] on div "2 3 3 2 2 2 2 2 2 3 3 3 2 2 5 3 3 4 6 2 4 5 21949673 + − Satellite Roadmap Terr…" at bounding box center [456, 267] width 655 height 369
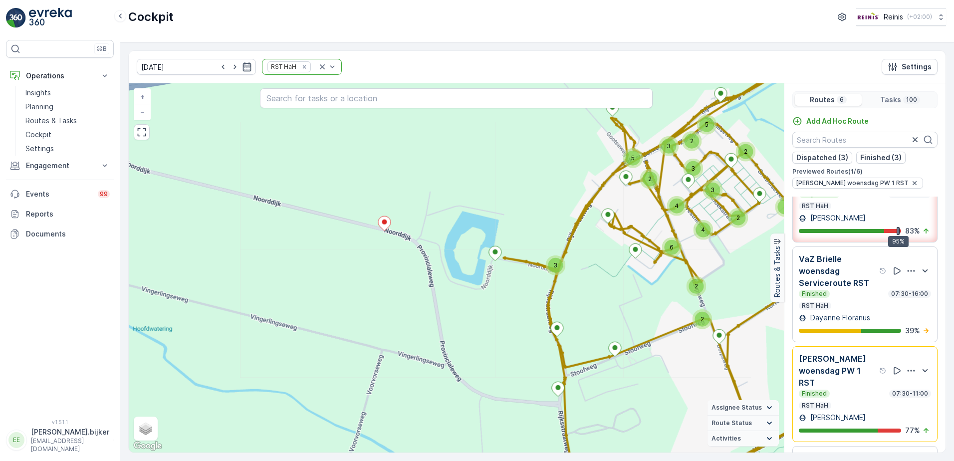
drag, startPoint x: 524, startPoint y: 233, endPoint x: 663, endPoint y: 230, distance: 139.2
click at [663, 230] on div "2 3 3 2 2 2 2 2 2 3 3 3 2 2 5 3 3 4 6 2 4 5 + − Satellite Roadmap Terrain Hybri…" at bounding box center [456, 267] width 655 height 369
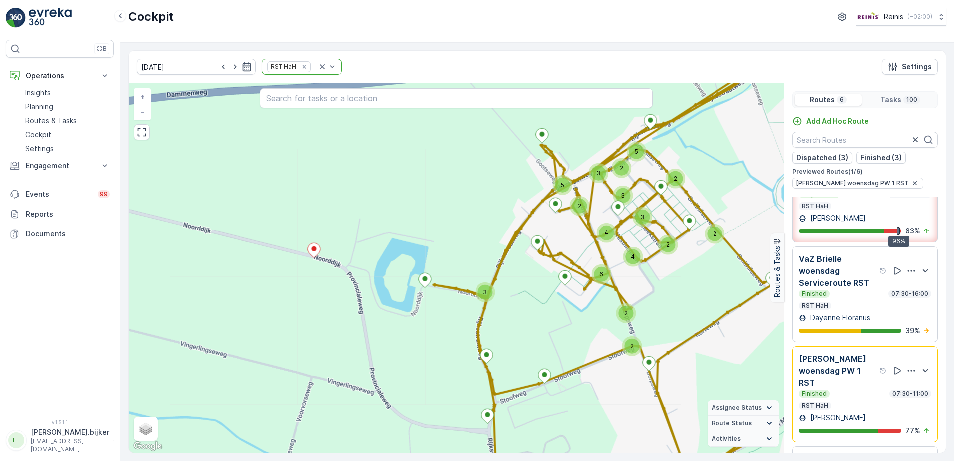
drag, startPoint x: 618, startPoint y: 328, endPoint x: 548, endPoint y: 355, distance: 75.3
click at [548, 355] on div "2 3 3 2 2 2 2 2 2 3 3 3 2 2 5 3 3 4 6 2 4 5 + − Satellite Roadmap Terrain Hybri…" at bounding box center [456, 267] width 655 height 369
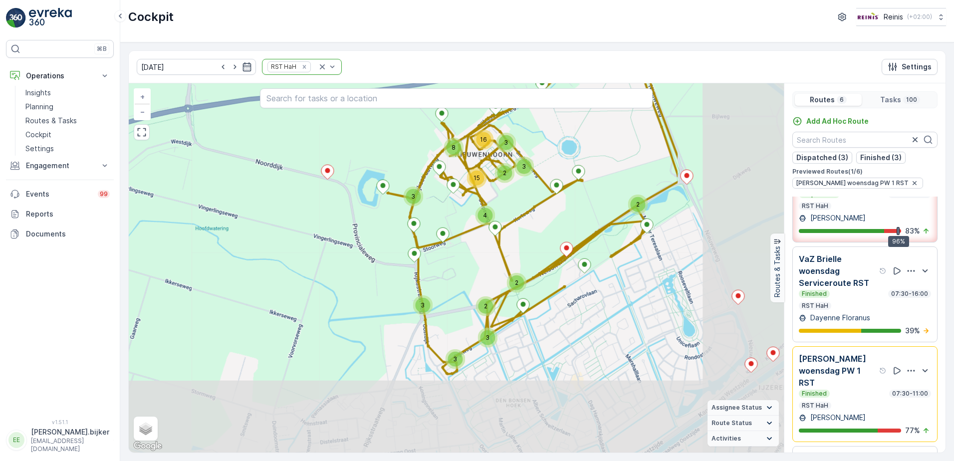
drag, startPoint x: 610, startPoint y: 286, endPoint x: 525, endPoint y: 235, distance: 98.6
click at [525, 235] on div "2 3 2 2 3 3 3 3 4 2 3 16 15 8 3 + − Satellite Roadmap Terrain Hybrid Leaflet Ke…" at bounding box center [456, 267] width 655 height 369
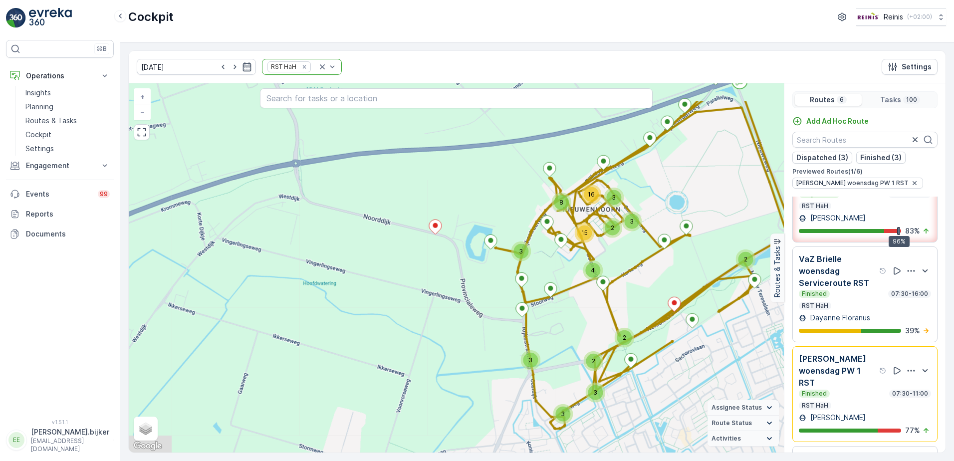
drag, startPoint x: 515, startPoint y: 254, endPoint x: 622, endPoint y: 317, distance: 125.0
click at [622, 317] on div "2 3 2 2 3 3 3 3 4 2 3 16 15 8 3 + − Satellite Roadmap Terrain Hybrid Leaflet Ke…" at bounding box center [456, 267] width 655 height 369
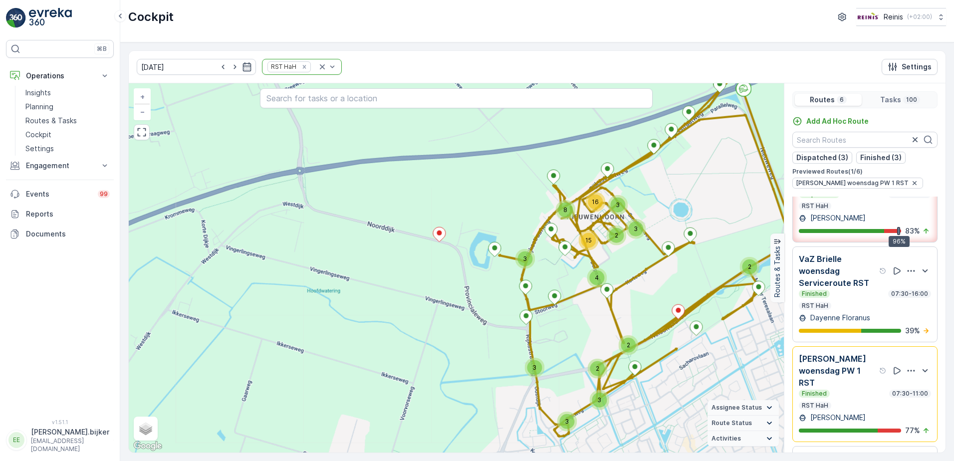
drag, startPoint x: 499, startPoint y: 280, endPoint x: 502, endPoint y: 286, distance: 6.5
click at [502, 286] on div "2 3 2 2 3 3 3 3 4 2 3 16 15 8 3 + − Satellite Roadmap Terrain Hybrid Leaflet Ke…" at bounding box center [456, 267] width 655 height 369
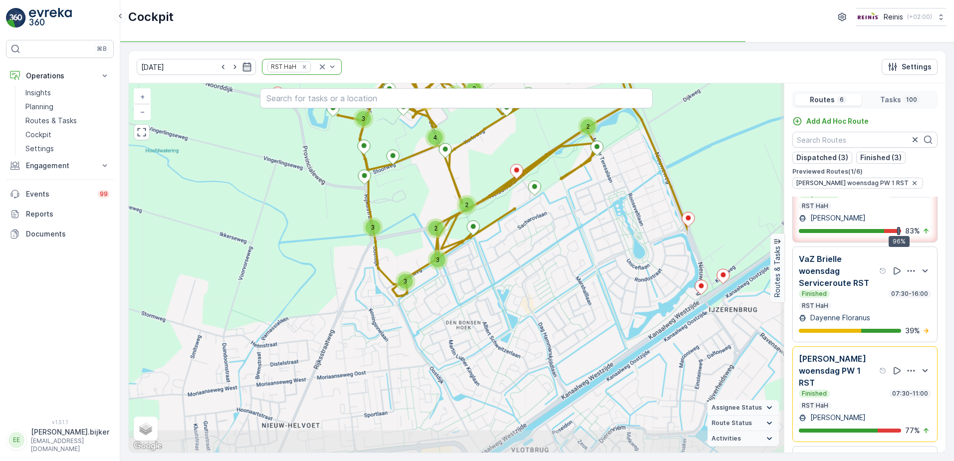
drag, startPoint x: 518, startPoint y: 249, endPoint x: 465, endPoint y: 218, distance: 61.2
click at [465, 218] on div "3 2 2 2 2 3 3 3 3 4 8 3 3 15 16 + − Satellite Roadmap Terrain Hybrid Leaflet Ke…" at bounding box center [456, 267] width 655 height 369
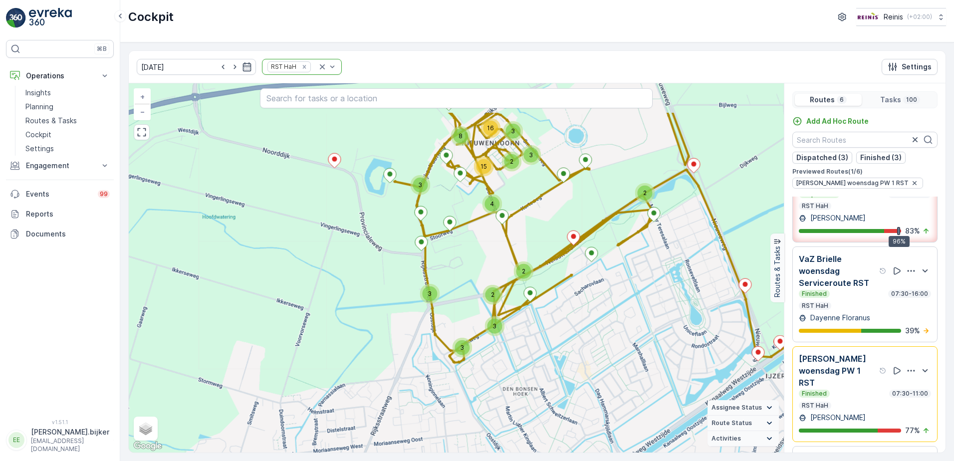
drag, startPoint x: 442, startPoint y: 213, endPoint x: 499, endPoint y: 281, distance: 88.2
click at [500, 281] on div "3 2 2 2 2 3 3 3 3 4 8 3 3 15 16 + − Satellite Roadmap Terrain Hybrid Leaflet Ke…" at bounding box center [456, 267] width 655 height 369
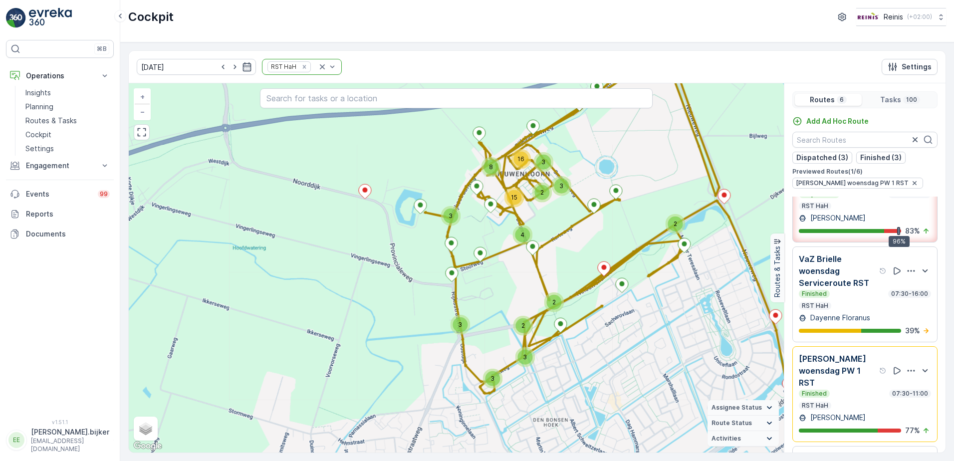
drag, startPoint x: 484, startPoint y: 222, endPoint x: 513, endPoint y: 250, distance: 40.6
click at [513, 250] on div "3 2 2 2 2 3 3 3 3 4 8 3 3 15 16 + − Satellite Roadmap Terrain Hybrid Leaflet Ke…" at bounding box center [456, 267] width 655 height 369
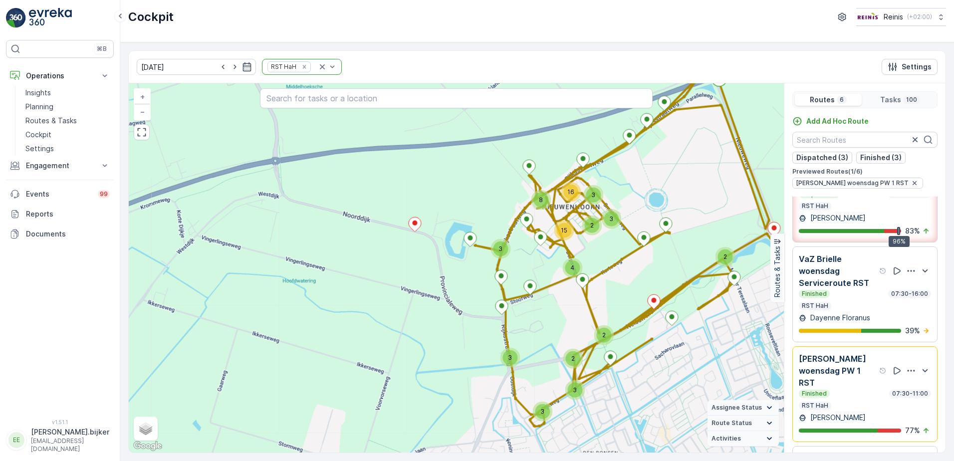
drag, startPoint x: 460, startPoint y: 256, endPoint x: 471, endPoint y: 266, distance: 14.8
click at [471, 266] on div "3 2 2 2 2 3 3 3 3 4 8 3 3 15 16 + − Satellite Roadmap Terrain Hybrid Leaflet Ke…" at bounding box center [456, 267] width 655 height 369
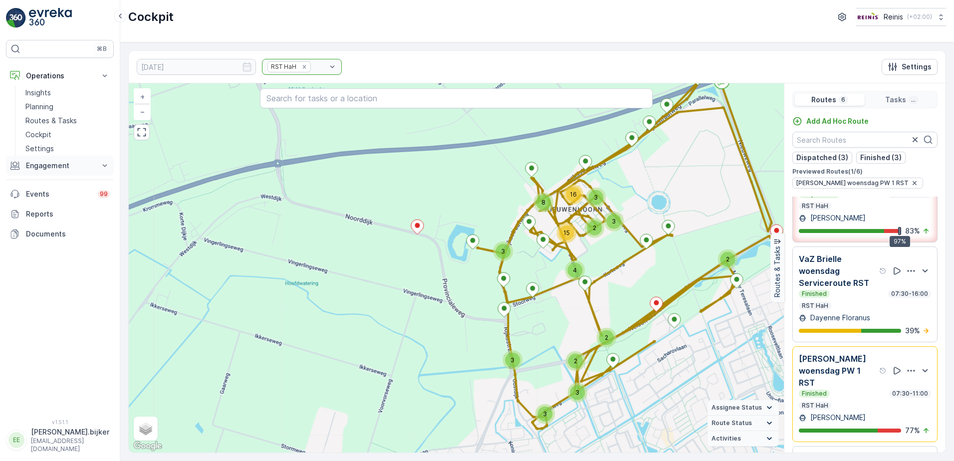
click at [44, 166] on p "Engagement" at bounding box center [60, 166] width 68 height 10
click at [41, 237] on p "Orders" at bounding box center [36, 238] width 23 height 10
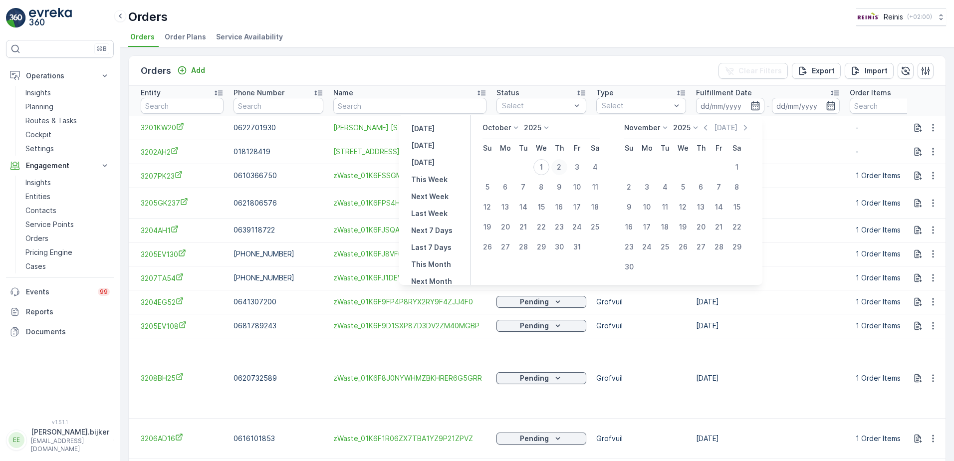
click at [565, 163] on div "2" at bounding box center [559, 167] width 16 height 16
type input "02.10.2025"
click at [565, 163] on div "2" at bounding box center [559, 167] width 16 height 16
type input "02.10.2025"
click at [565, 163] on div "2" at bounding box center [559, 167] width 16 height 16
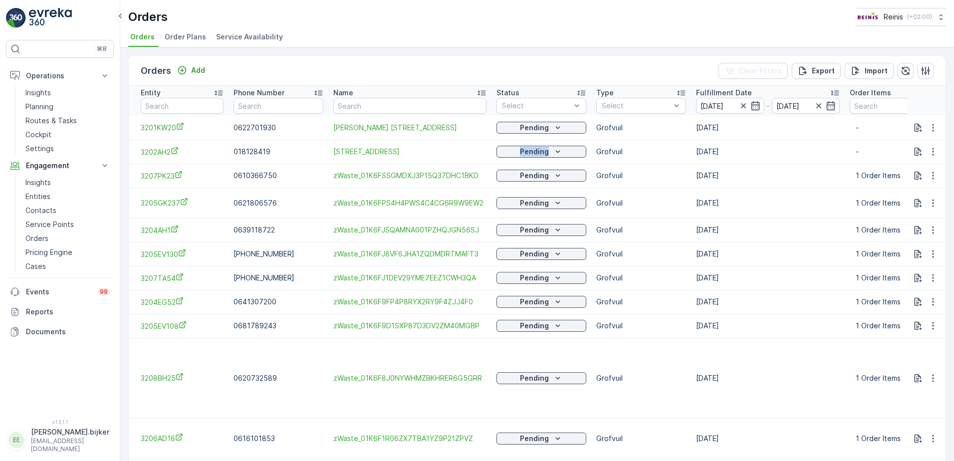
click at [565, 163] on td "Pending" at bounding box center [541, 152] width 100 height 24
click at [662, 32] on ul "Orders Order Plans Service Availability" at bounding box center [532, 38] width 809 height 17
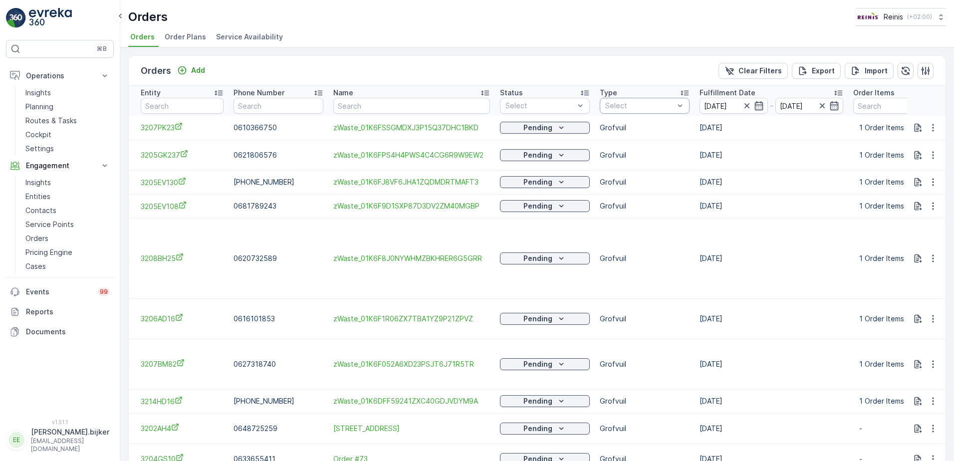
click at [686, 105] on div "Select" at bounding box center [644, 106] width 90 height 16
click at [616, 237] on p "Grofvuil" at bounding box center [630, 238] width 28 height 10
click at [597, 362] on td "Grofvuil" at bounding box center [644, 364] width 100 height 50
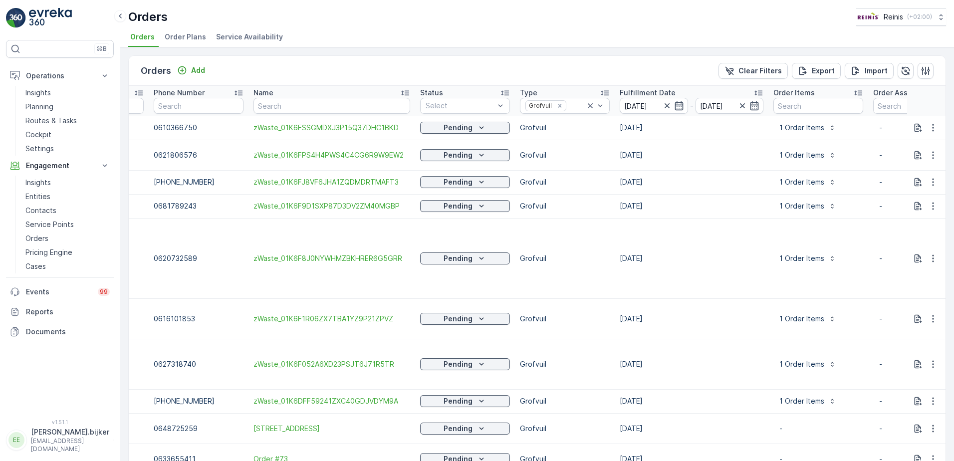
click at [754, 264] on td "02.10.2025" at bounding box center [691, 258] width 154 height 80
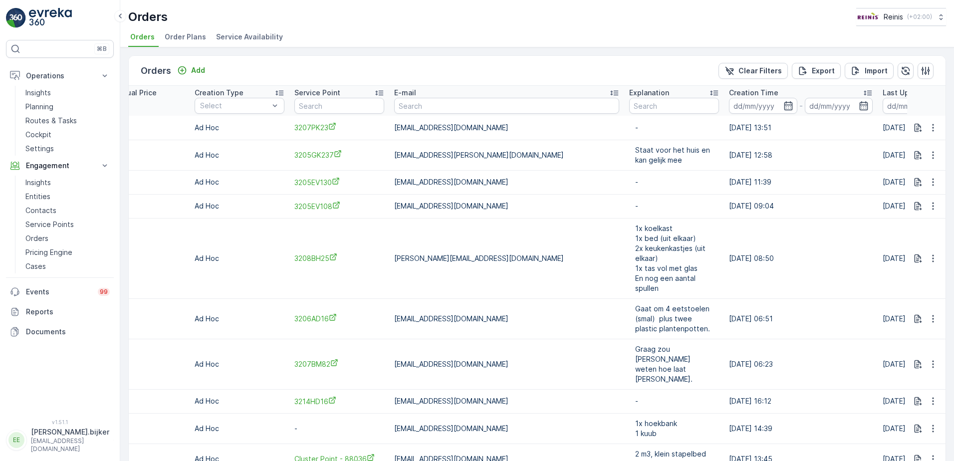
scroll to position [0, 1063]
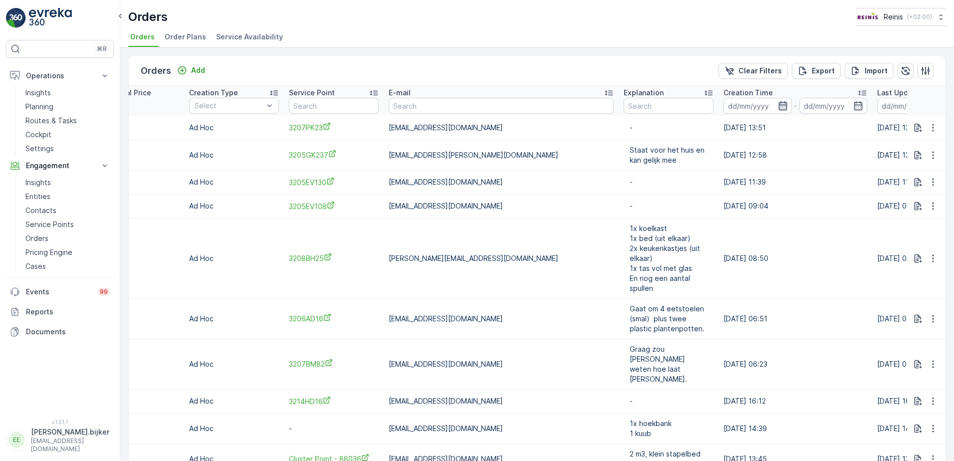
click at [778, 107] on icon "button" at bounding box center [783, 106] width 10 height 10
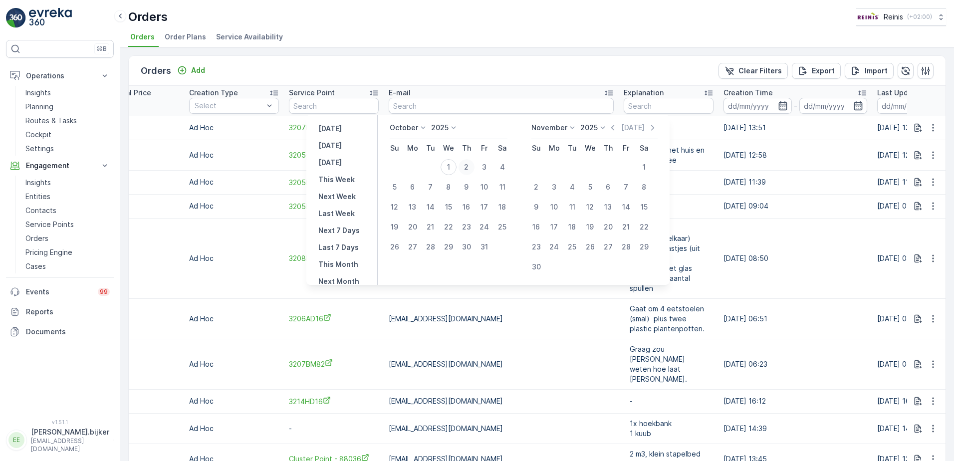
click at [472, 165] on div "2" at bounding box center [466, 167] width 16 height 16
type input "[DATE]"
click at [472, 165] on div "2" at bounding box center [466, 167] width 16 height 16
type input "[DATE]"
click at [472, 165] on div "2" at bounding box center [466, 167] width 16 height 16
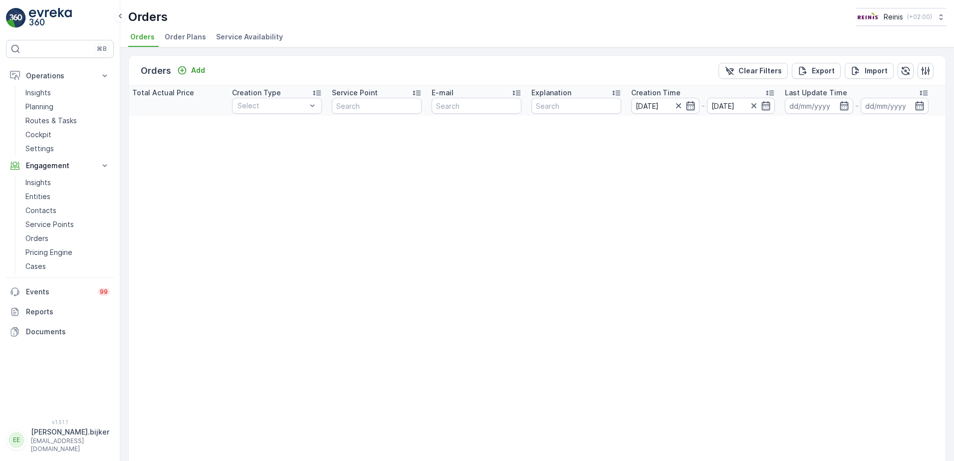
scroll to position [0, 956]
click at [677, 102] on icon "button" at bounding box center [678, 106] width 10 height 10
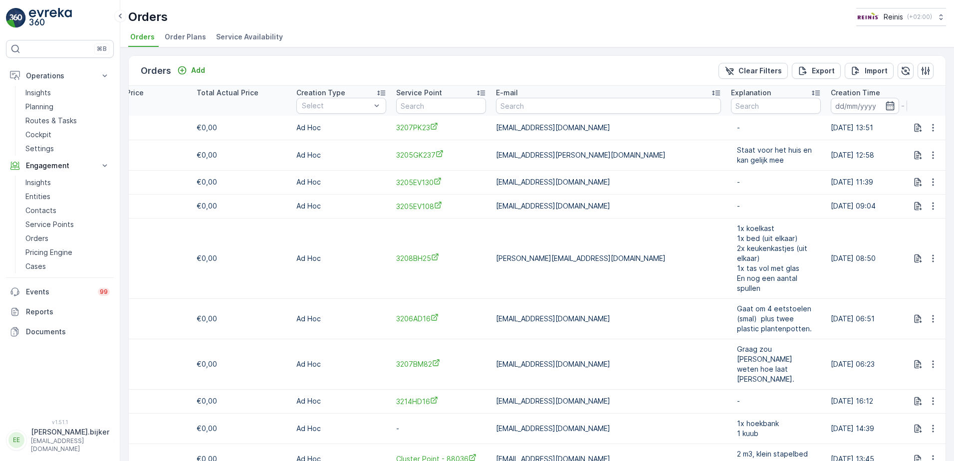
scroll to position [100, 0]
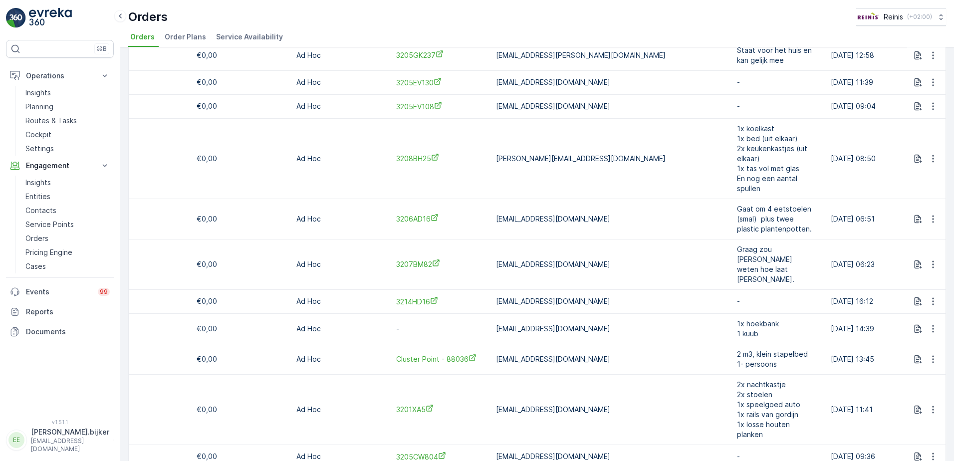
click at [429, 388] on td "3201XA5" at bounding box center [441, 409] width 100 height 70
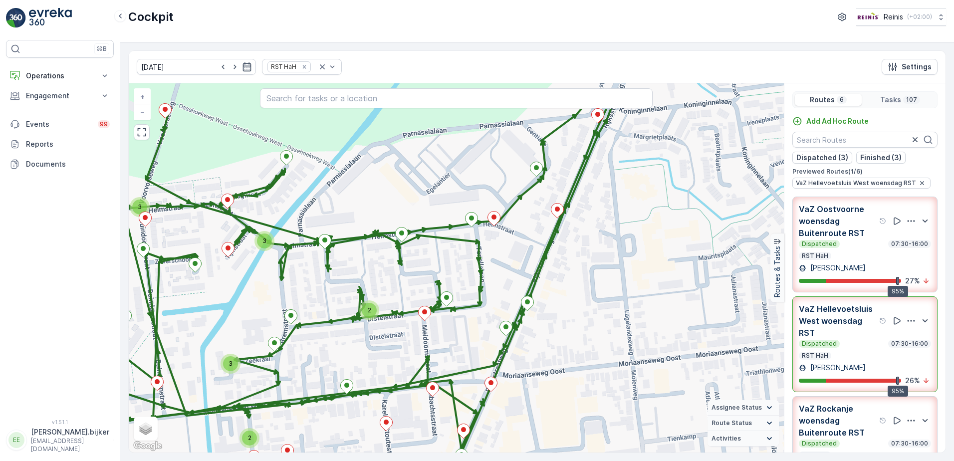
drag, startPoint x: 439, startPoint y: 296, endPoint x: 415, endPoint y: 359, distance: 67.2
click at [415, 359] on div "2 3 2 2 3 2 2 2 2 2 2 3 + − Satellite Roadmap Terrain Hybrid Leaflet Keyboard s…" at bounding box center [456, 267] width 655 height 369
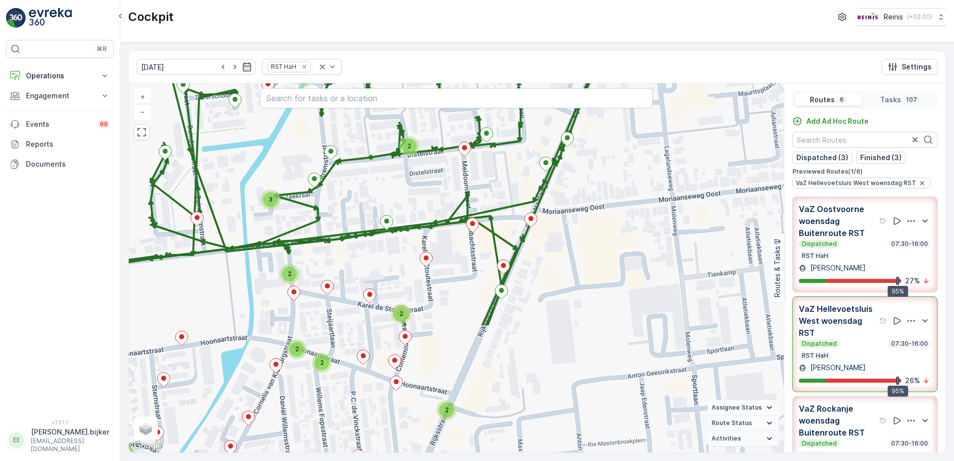
drag, startPoint x: 439, startPoint y: 300, endPoint x: 484, endPoint y: 289, distance: 46.2
click at [471, 173] on div "2 3 2 2 3 2 2 2 2 2 2 3 + − Satellite Roadmap Terrain Hybrid Leaflet Keyboard s…" at bounding box center [456, 267] width 655 height 369
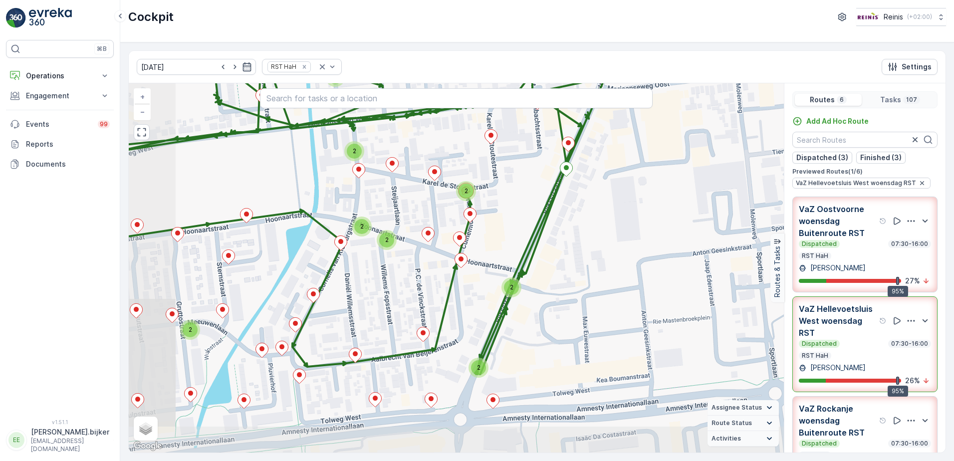
click at [513, 279] on div "2" at bounding box center [511, 287] width 20 height 20
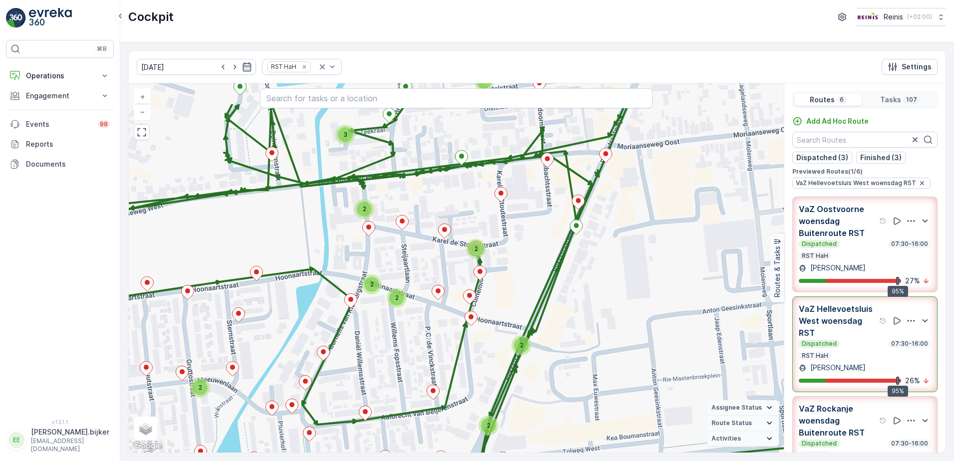
drag, startPoint x: 506, startPoint y: 233, endPoint x: 516, endPoint y: 291, distance: 58.7
click at [516, 291] on div "2 3 2 2 3 2 2 2 2 2 2 3 21965348 + − Satellite Roadmap Terrain Hybrid Leaflet K…" at bounding box center [456, 267] width 655 height 369
click at [504, 230] on icon at bounding box center [506, 228] width 7 height 3
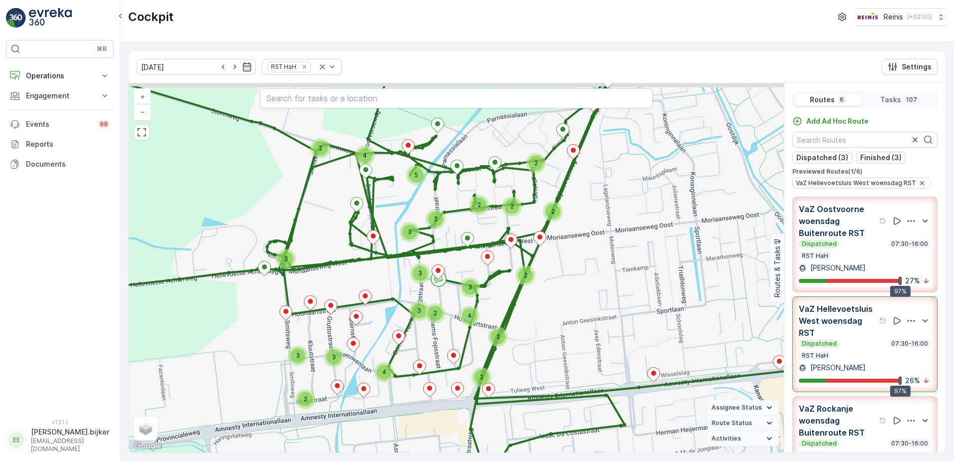
drag, startPoint x: 492, startPoint y: 208, endPoint x: 502, endPoint y: 244, distance: 36.9
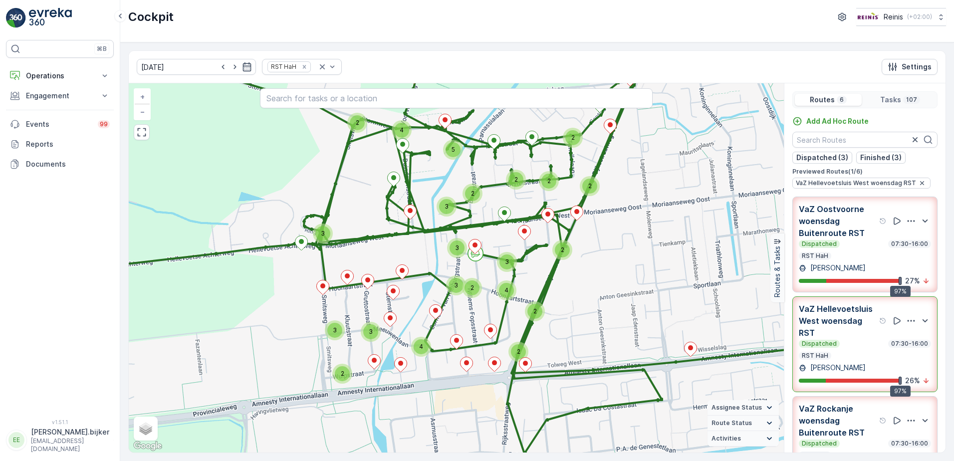
click at [512, 307] on div "5 2 2 3 3 3 4 3 2 2 4 2 4 3 3 2 2 2 2 2 2 3 2 + − Satellite Roadmap Terrain Hyb…" at bounding box center [456, 267] width 655 height 369
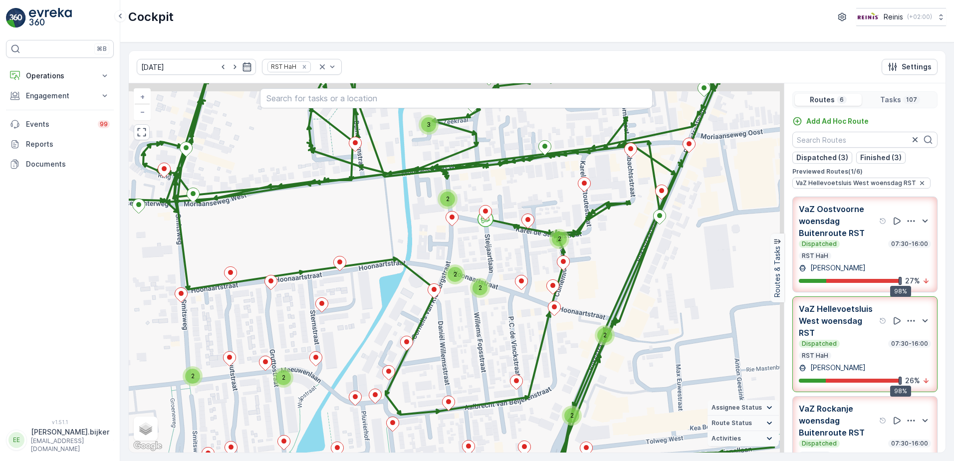
drag, startPoint x: 615, startPoint y: 265, endPoint x: 539, endPoint y: 283, distance: 78.4
click at [539, 283] on div "3 3 2 3 2 2 2 2 2 2 2 2 21958391 + − Satellite Roadmap Terrain Hybrid Leaflet K…" at bounding box center [456, 267] width 655 height 369
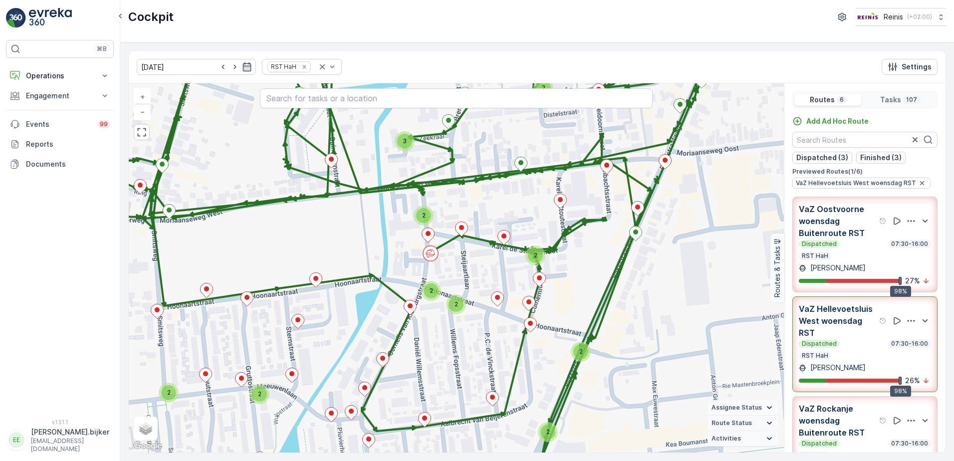
drag, startPoint x: 639, startPoint y: 219, endPoint x: 614, endPoint y: 233, distance: 28.1
click at [615, 234] on div "3 3 2 3 2 2 2 2 2 2 2 2 + − Satellite Roadmap Terrain Hybrid Leaflet Keyboard s…" at bounding box center [456, 267] width 655 height 369
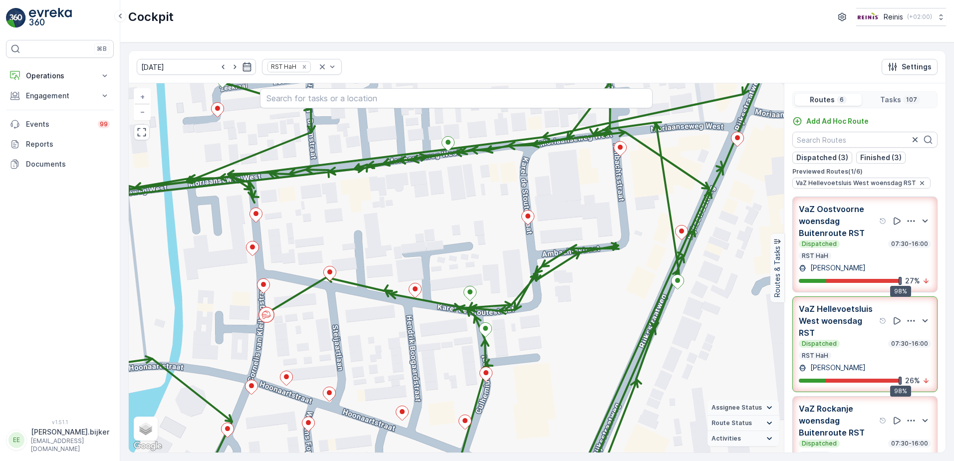
drag, startPoint x: 606, startPoint y: 190, endPoint x: 604, endPoint y: 215, distance: 25.0
click at [604, 215] on div "+ − Satellite Roadmap Terrain Hybrid Leaflet Keyboard shortcuts Map Data Map da…" at bounding box center [456, 267] width 655 height 369
click at [268, 314] on icon at bounding box center [267, 313] width 6 height 5
drag, startPoint x: 355, startPoint y: 357, endPoint x: 383, endPoint y: 310, distance: 54.6
click at [383, 310] on div "+ − Satellite Roadmap Terrain Hybrid Leaflet Keyboard shortcuts Map Data Map da…" at bounding box center [456, 267] width 655 height 369
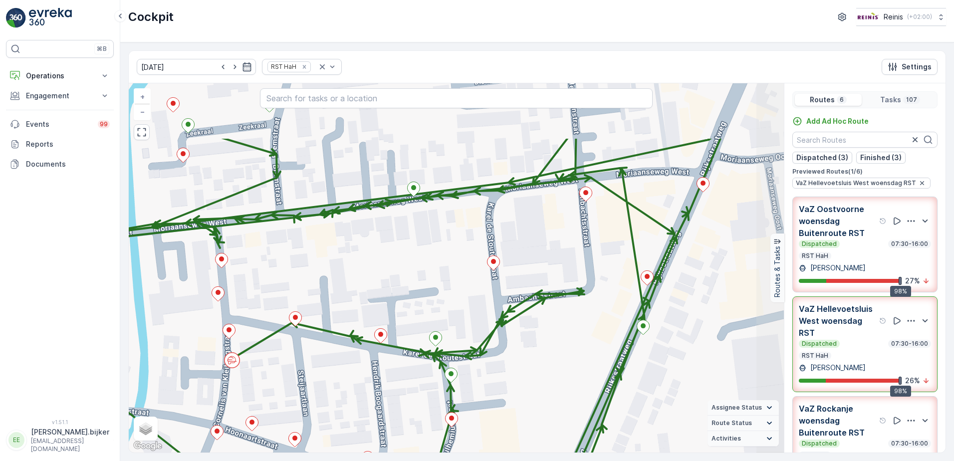
drag, startPoint x: 454, startPoint y: 281, endPoint x: 392, endPoint y: 374, distance: 111.4
click at [392, 374] on div "+ − Satellite Roadmap Terrain Hybrid Leaflet Keyboard shortcuts Map Data Map da…" at bounding box center [456, 267] width 655 height 369
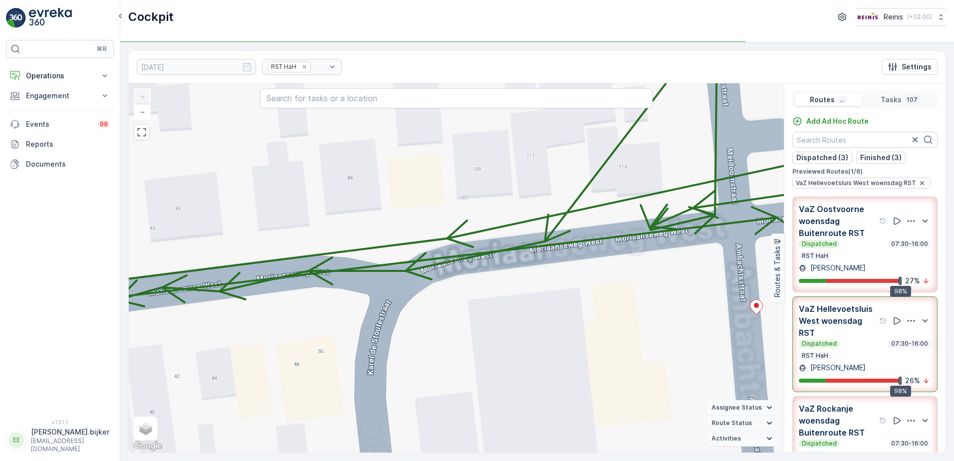
drag, startPoint x: 529, startPoint y: 164, endPoint x: 473, endPoint y: 320, distance: 165.2
click at [473, 320] on div "+ − Satellite Roadmap Terrain Hybrid Leaflet Keyboard shortcuts Map Data Map da…" at bounding box center [456, 267] width 655 height 369
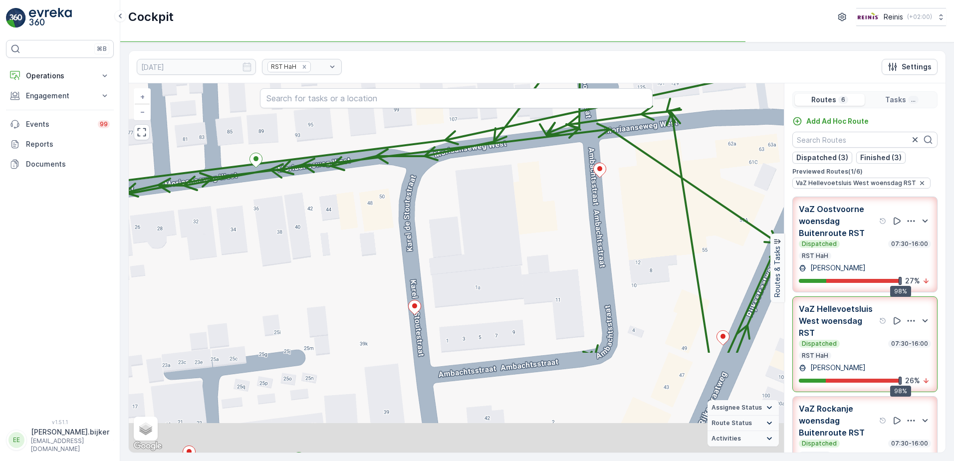
drag, startPoint x: 487, startPoint y: 329, endPoint x: 488, endPoint y: 251, distance: 78.3
click at [481, 240] on div "+ − Satellite Roadmap Terrain Hybrid Leaflet Keyboard shortcuts Map Data Map da…" at bounding box center [456, 267] width 655 height 369
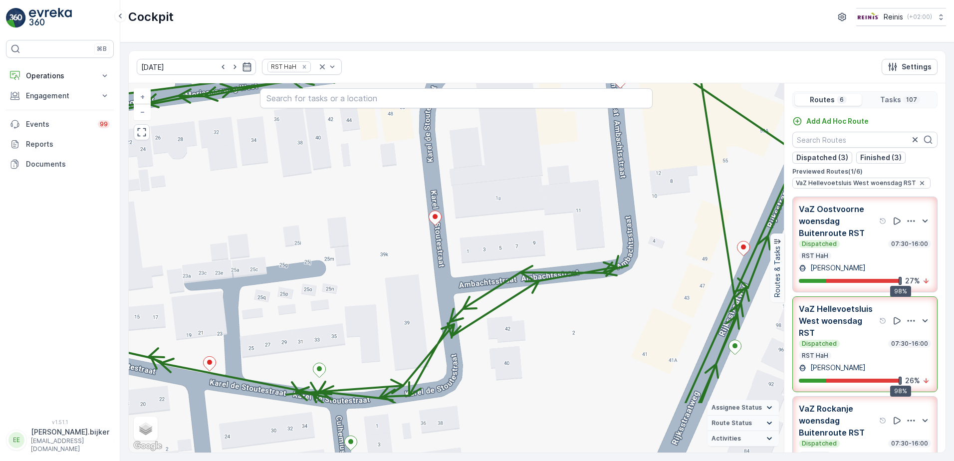
drag, startPoint x: 488, startPoint y: 309, endPoint x: 513, endPoint y: 209, distance: 103.2
click at [513, 209] on div "+ − Satellite Roadmap Terrain Hybrid Leaflet Keyboard shortcuts Map Data Map da…" at bounding box center [456, 267] width 655 height 369
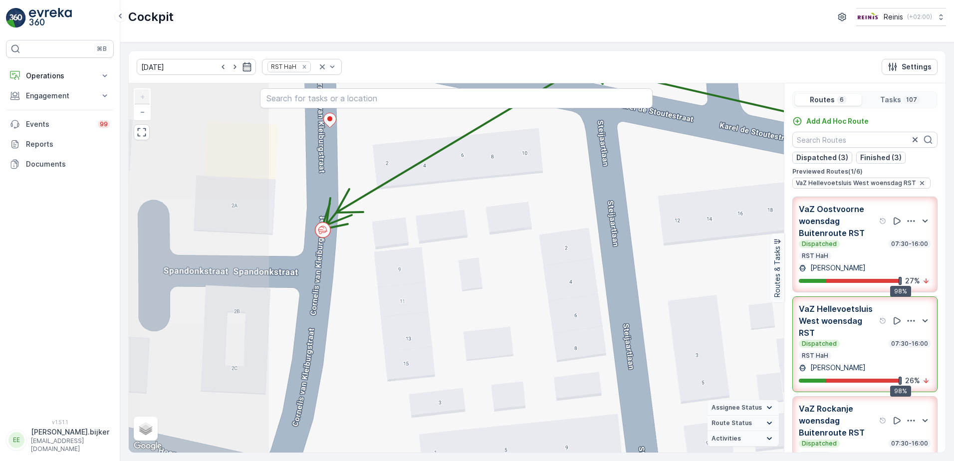
drag, startPoint x: 237, startPoint y: 338, endPoint x: 432, endPoint y: 277, distance: 204.3
click at [432, 277] on div "+ − Satellite Roadmap Terrain Hybrid Leaflet Keyboard shortcuts Map Data Map da…" at bounding box center [456, 267] width 655 height 369
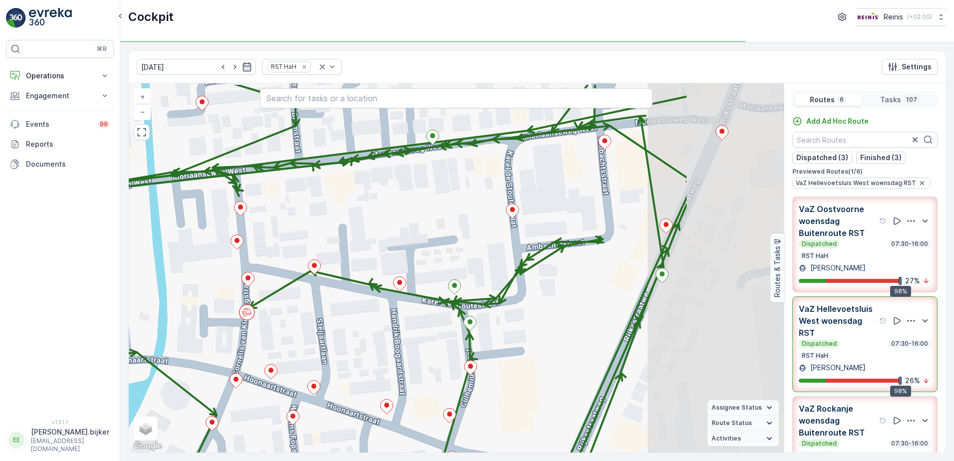
drag, startPoint x: 410, startPoint y: 301, endPoint x: 387, endPoint y: 305, distance: 24.4
click at [387, 305] on div "+ − Satellite Roadmap Terrain Hybrid Leaflet Keyboard shortcuts Map Data Map da…" at bounding box center [456, 267] width 655 height 369
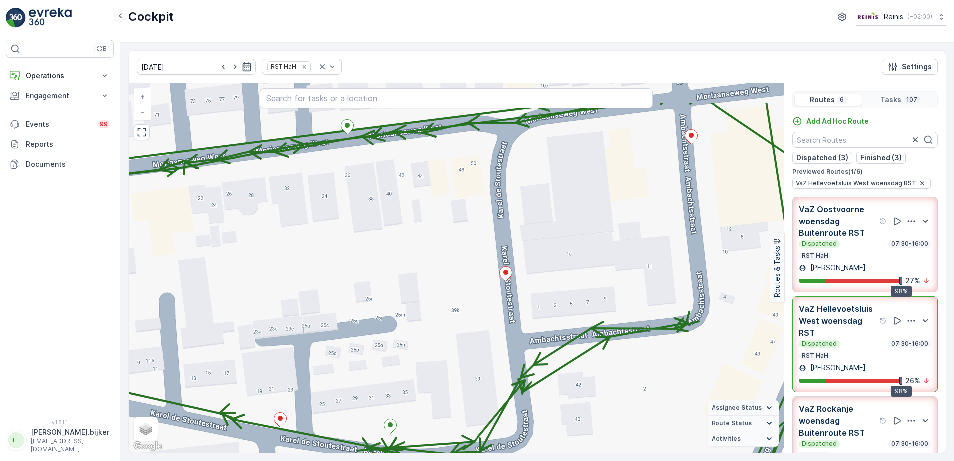
drag, startPoint x: 545, startPoint y: 244, endPoint x: 544, endPoint y: 278, distance: 33.9
click at [544, 278] on div "+ − Satellite Roadmap Terrain Hybrid Leaflet Keyboard shortcuts Map Data Map da…" at bounding box center [456, 267] width 655 height 369
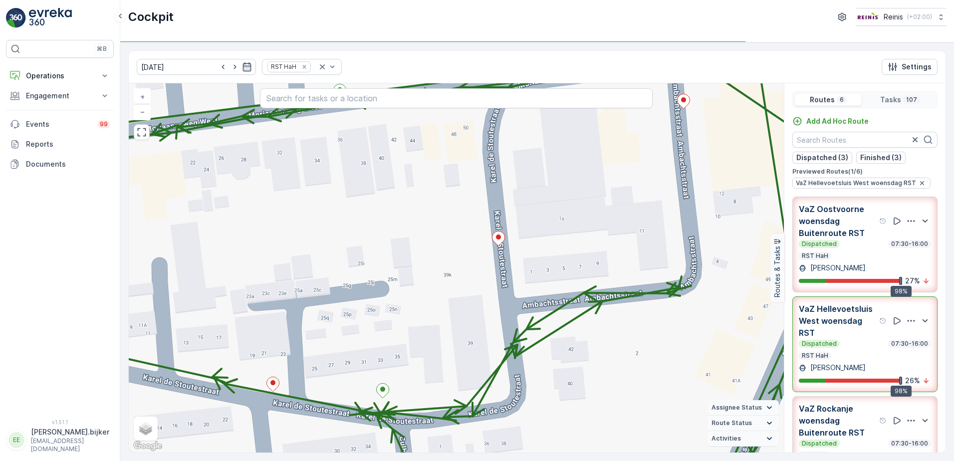
drag, startPoint x: 677, startPoint y: 392, endPoint x: 670, endPoint y: 357, distance: 36.2
click at [670, 357] on div "+ − Satellite Roadmap Terrain Hybrid Leaflet Keyboard shortcuts Map Data Map da…" at bounding box center [456, 267] width 655 height 369
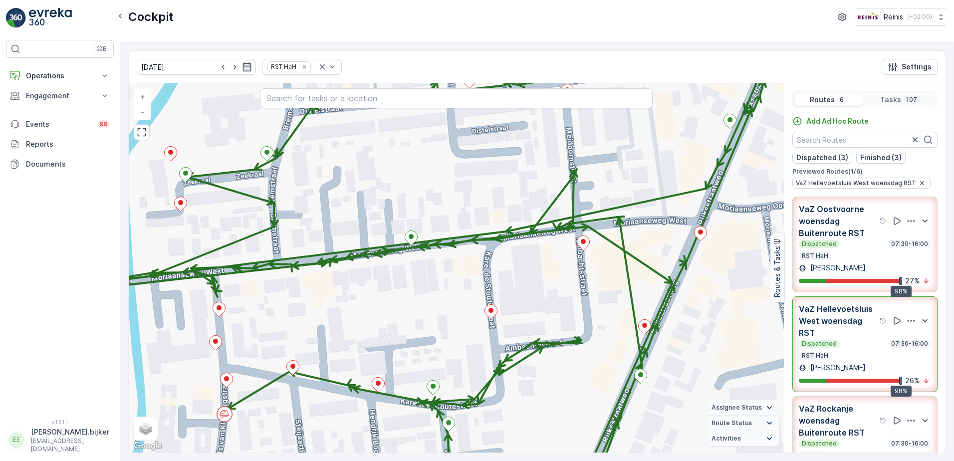
click at [599, 375] on div "+ − Satellite Roadmap Terrain Hybrid Leaflet Keyboard shortcuts Map Data Map da…" at bounding box center [456, 267] width 655 height 369
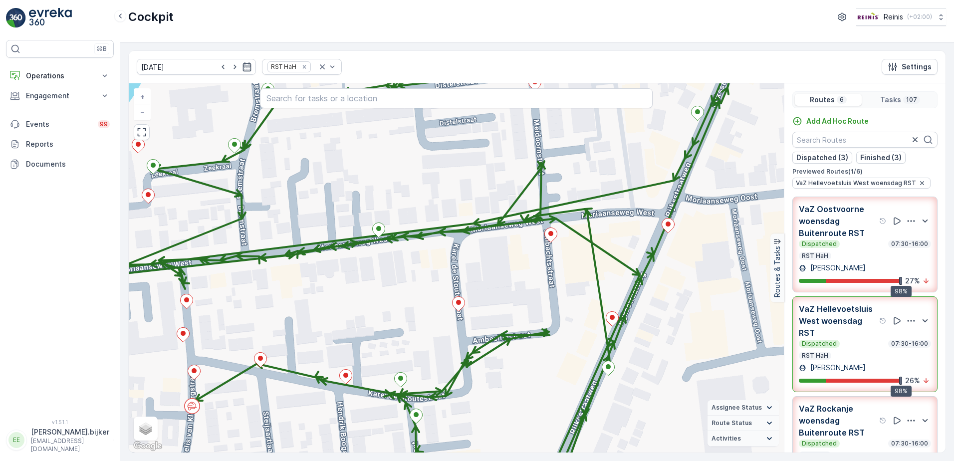
drag, startPoint x: 607, startPoint y: 371, endPoint x: 575, endPoint y: 363, distance: 33.4
click at [575, 363] on div "+ − Satellite Roadmap Terrain Hybrid Leaflet Keyboard shortcuts Map Data Map da…" at bounding box center [456, 267] width 655 height 369
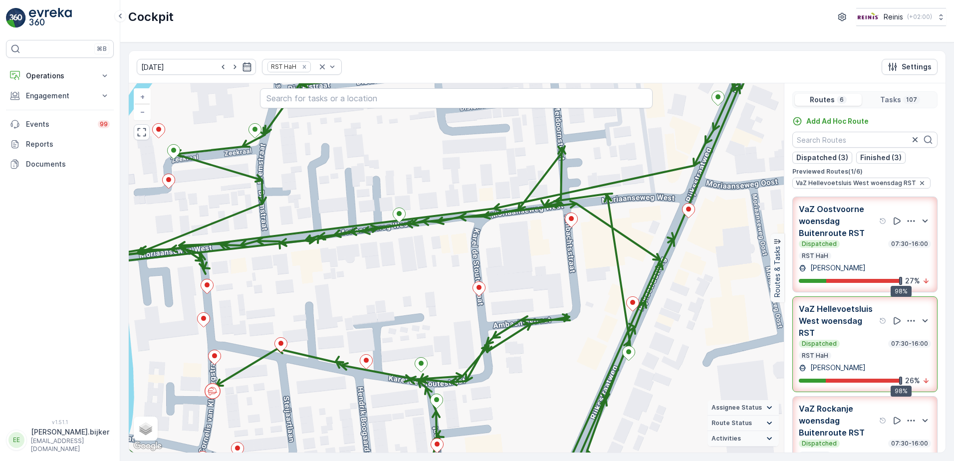
drag, startPoint x: 572, startPoint y: 366, endPoint x: 592, endPoint y: 351, distance: 25.3
click at [592, 351] on div "+ − Satellite Roadmap Terrain Hybrid Leaflet Keyboard shortcuts Map Data Map da…" at bounding box center [456, 267] width 655 height 369
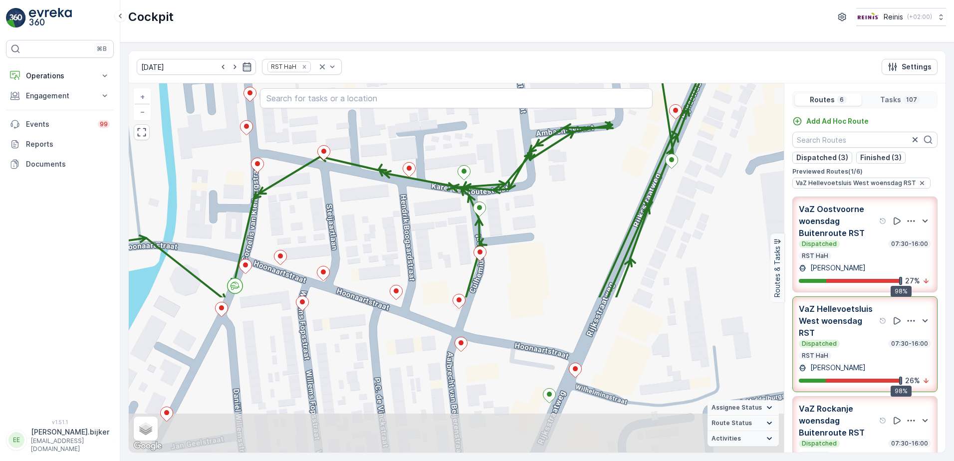
click at [602, 189] on div "+ − Satellite Roadmap Terrain Hybrid Leaflet Keyboard shortcuts Map Data Map da…" at bounding box center [456, 267] width 655 height 369
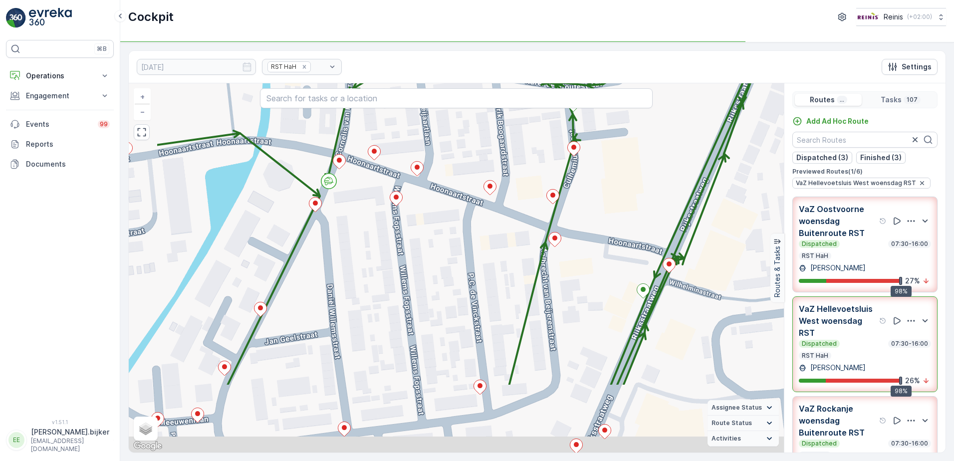
drag, startPoint x: 351, startPoint y: 415, endPoint x: 445, endPoint y: 310, distance: 140.6
click at [445, 310] on div "+ − Satellite Roadmap Terrain Hybrid Leaflet Keyboard shortcuts Map Data Map da…" at bounding box center [456, 267] width 655 height 369
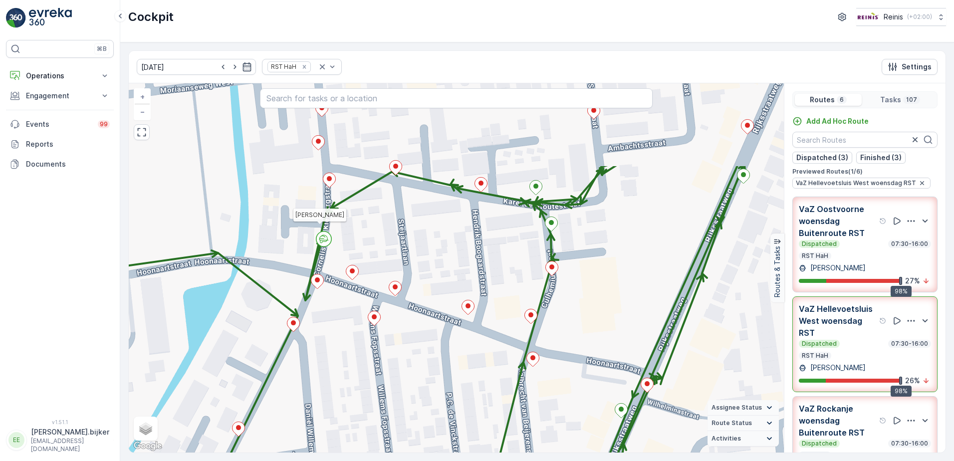
drag, startPoint x: 404, startPoint y: 154, endPoint x: 374, endPoint y: 256, distance: 106.8
click at [374, 256] on div "[PERSON_NAME] + − Satellite Roadmap Terrain Hybrid Leaflet Keyboard shortcuts M…" at bounding box center [456, 267] width 655 height 369
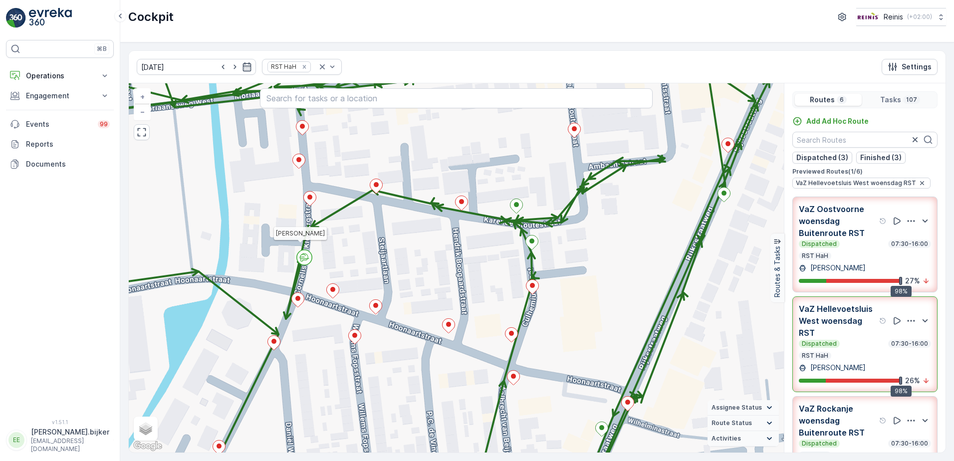
drag, startPoint x: 381, startPoint y: 251, endPoint x: 364, endPoint y: 263, distance: 21.0
click at [364, 263] on div "[PERSON_NAME] + − Satellite Roadmap Terrain Hybrid Leaflet Keyboard shortcuts M…" at bounding box center [456, 267] width 655 height 369
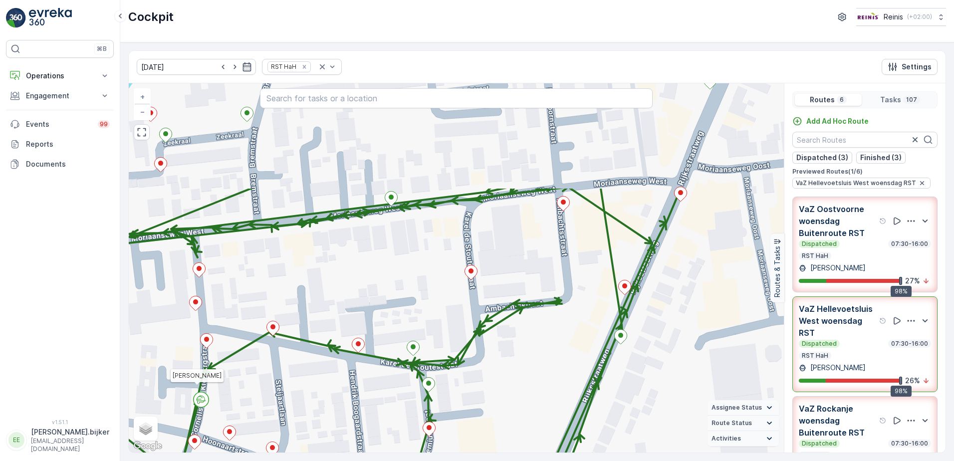
drag, startPoint x: 449, startPoint y: 260, endPoint x: 346, endPoint y: 402, distance: 175.7
click at [346, 402] on div "[PERSON_NAME] + − Satellite Roadmap Terrain Hybrid Leaflet Keyboard shortcuts M…" at bounding box center [456, 267] width 655 height 369
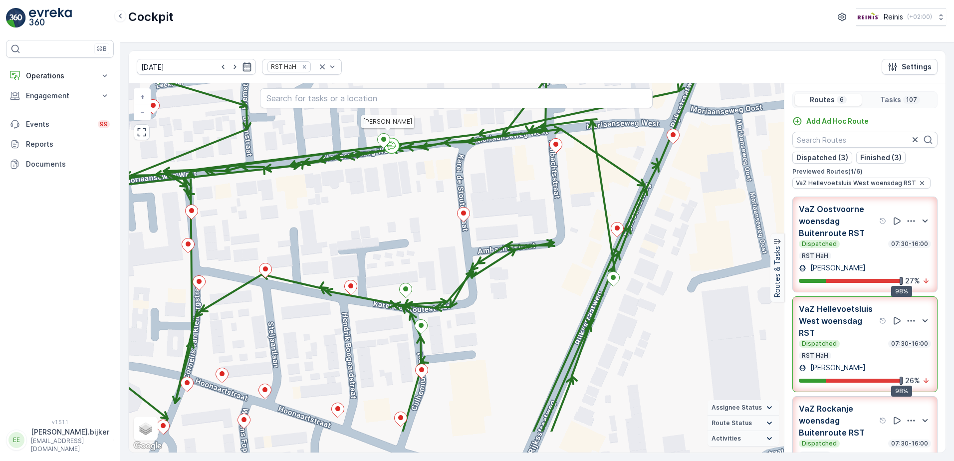
drag, startPoint x: 443, startPoint y: 360, endPoint x: 446, endPoint y: 342, distance: 18.2
click at [443, 342] on div "[PERSON_NAME] + − Satellite Roadmap Terrain Hybrid Leaflet Keyboard shortcuts M…" at bounding box center [456, 267] width 655 height 369
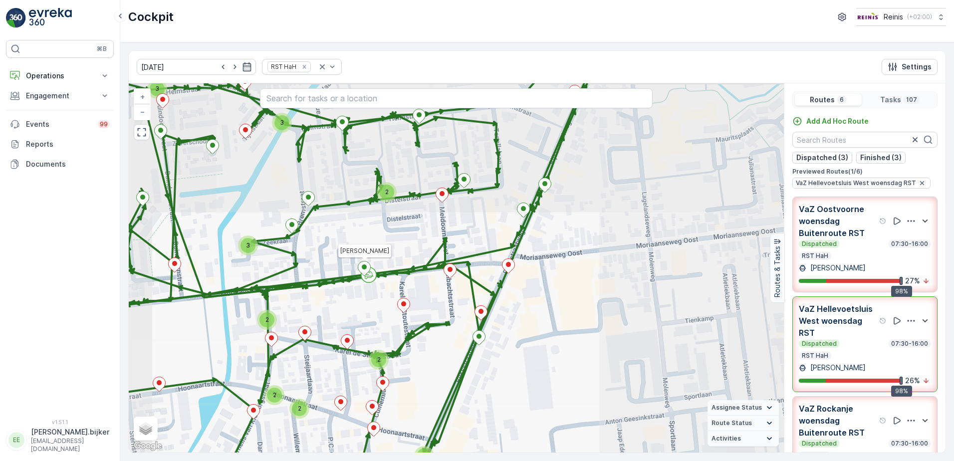
drag, startPoint x: 431, startPoint y: 247, endPoint x: 413, endPoint y: 259, distance: 21.6
click at [413, 259] on div "3 3 2 3 2 2 2 2 2 2 2 2 [PERSON_NAME] + − Satellite Roadmap Terrain Hybrid Leaf…" at bounding box center [456, 267] width 655 height 369
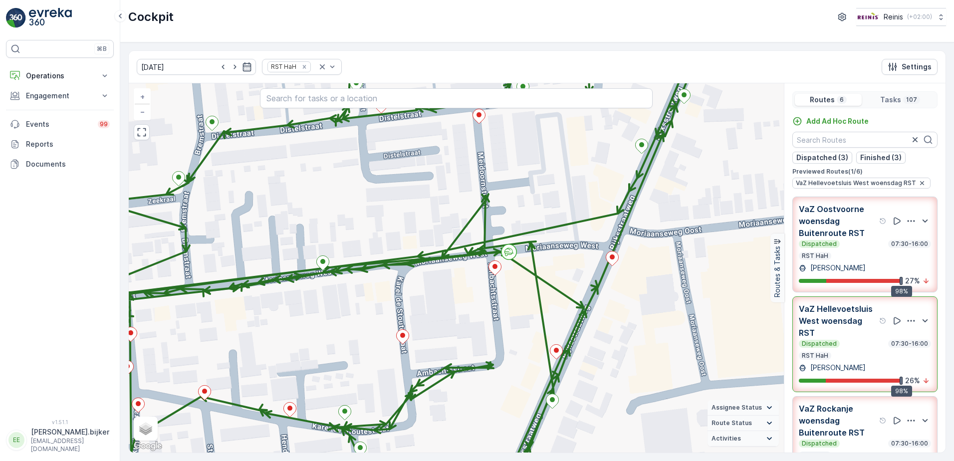
drag, startPoint x: 490, startPoint y: 410, endPoint x: 497, endPoint y: 373, distance: 38.6
click at [497, 373] on div "+ − Satellite Roadmap Terrain Hybrid Leaflet Keyboard shortcuts Map Data Map da…" at bounding box center [456, 267] width 655 height 369
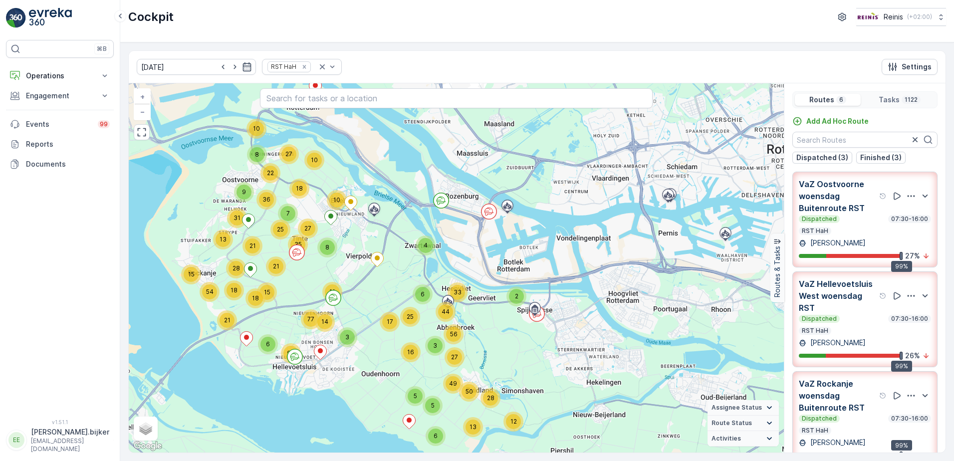
click at [831, 300] on p "VaZ Hellevoetsluis West woensdag RST" at bounding box center [837, 296] width 78 height 36
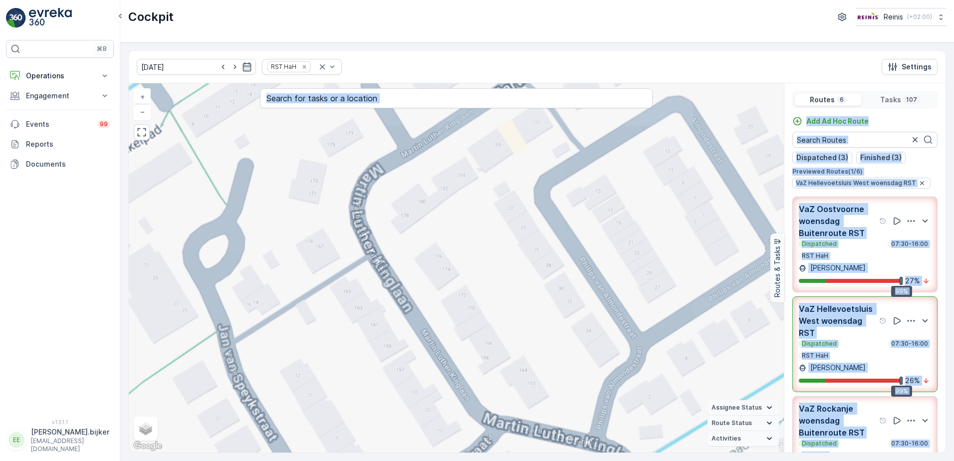
drag, startPoint x: 495, startPoint y: 307, endPoint x: 813, endPoint y: 485, distance: 364.4
click at [813, 460] on html "⌘B Operations Insights Planning Routes & Tasks Cockpit Settings Engagement Insi…" at bounding box center [477, 230] width 954 height 461
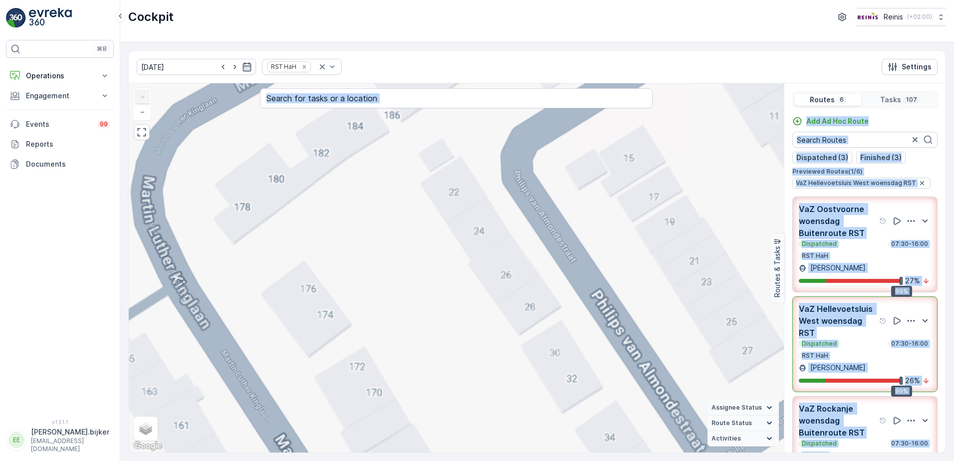
click at [498, 327] on div "+ − Satellite Roadmap Terrain Hybrid Leaflet Keyboard shortcuts Map Data Map da…" at bounding box center [456, 267] width 655 height 369
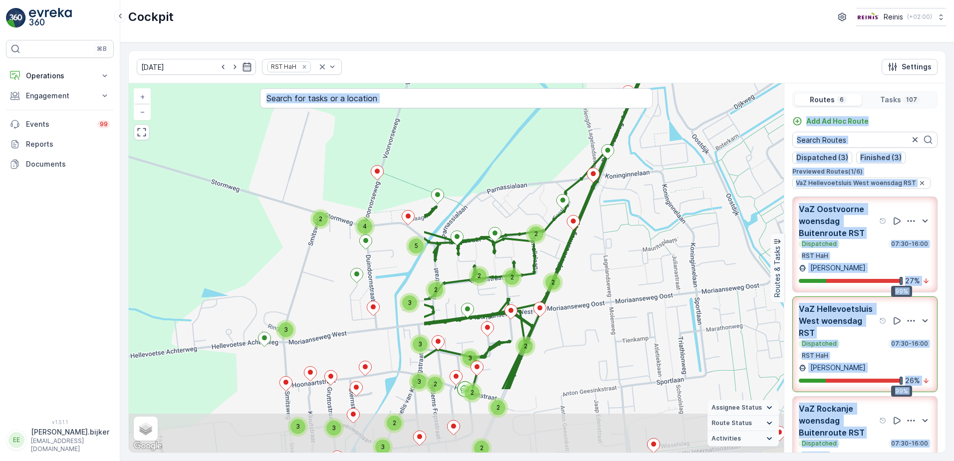
drag, startPoint x: 222, startPoint y: 375, endPoint x: 587, endPoint y: 267, distance: 379.8
click at [587, 267] on div "2 2 2 2 4 2 3 2 2 2 5 3 2 3 3 2 2 3 2 3 2 3 3 2 + − Satellite Roadmap Terrain H…" at bounding box center [456, 267] width 655 height 369
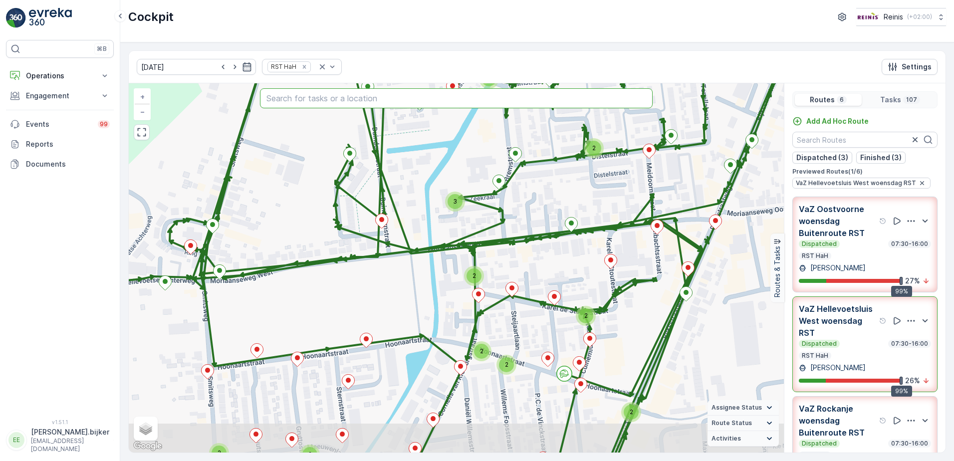
drag, startPoint x: 494, startPoint y: 214, endPoint x: 595, endPoint y: 101, distance: 151.5
click at [595, 101] on div "2 2 3 2 3 2 2 2 2 2 2 2 2 + − Satellite Roadmap Terrain Hybrid Leaflet Keyboard…" at bounding box center [456, 267] width 655 height 369
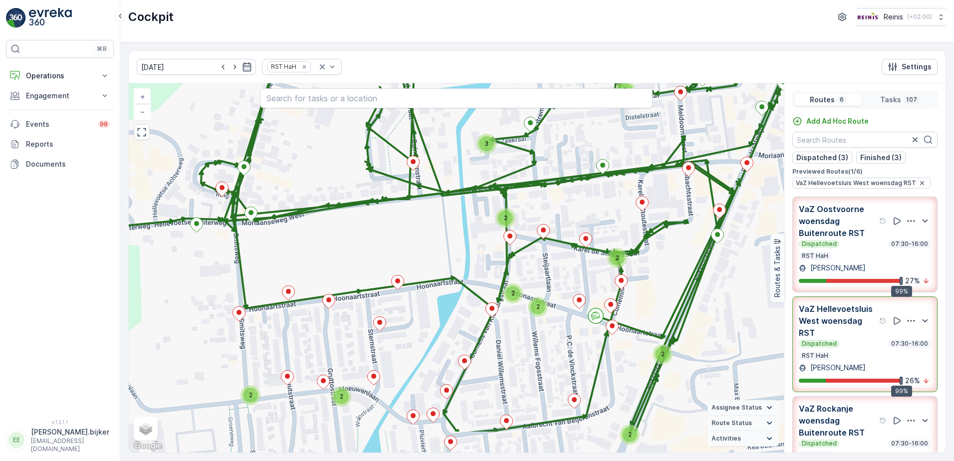
drag, startPoint x: 490, startPoint y: 347, endPoint x: 525, endPoint y: 284, distance: 72.1
click at [523, 286] on div "2" at bounding box center [513, 293] width 20 height 20
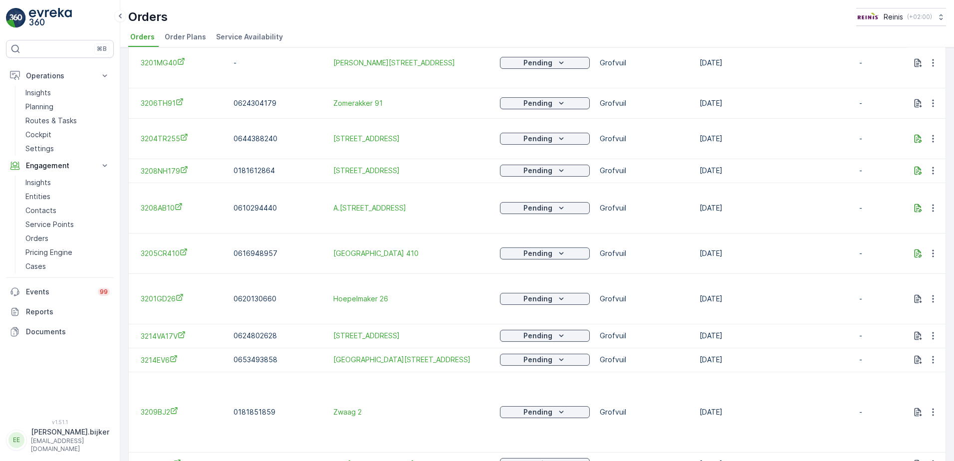
scroll to position [1033, 0]
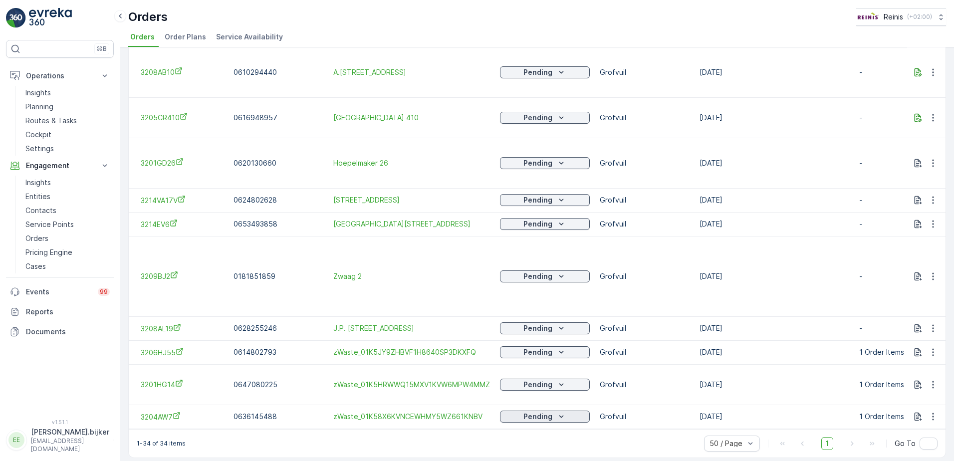
click at [560, 411] on icon "Pending" at bounding box center [561, 416] width 10 height 10
click at [524, 361] on span "Escalated" at bounding box center [521, 364] width 33 height 10
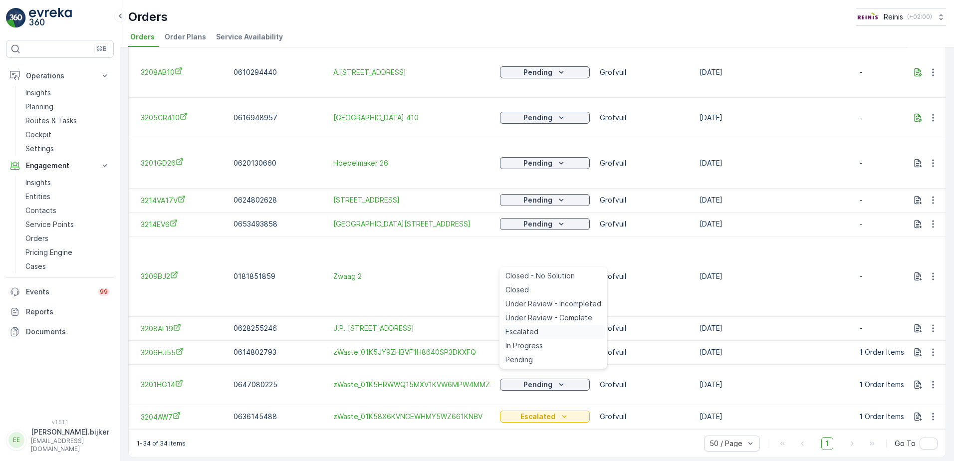
click at [539, 331] on div "Escalated" at bounding box center [553, 332] width 104 height 14
click at [563, 347] on icon "Pending" at bounding box center [561, 352] width 10 height 10
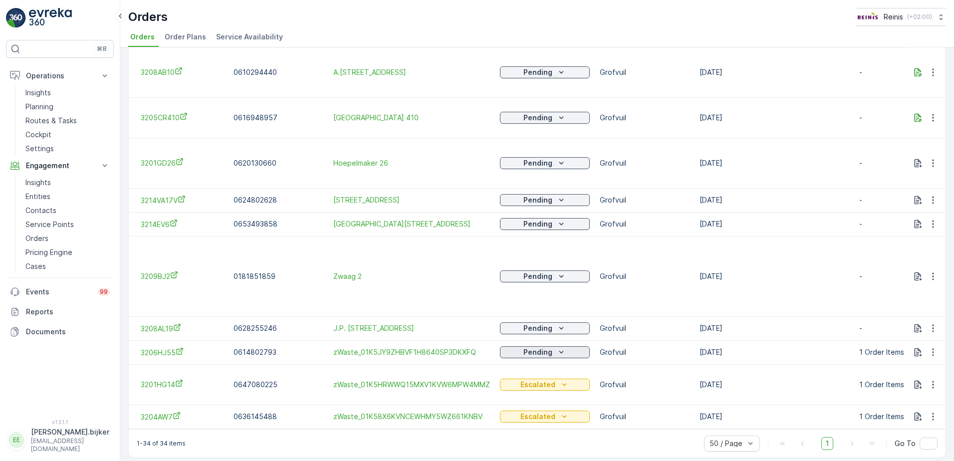
click at [559, 347] on icon "Pending" at bounding box center [561, 352] width 10 height 10
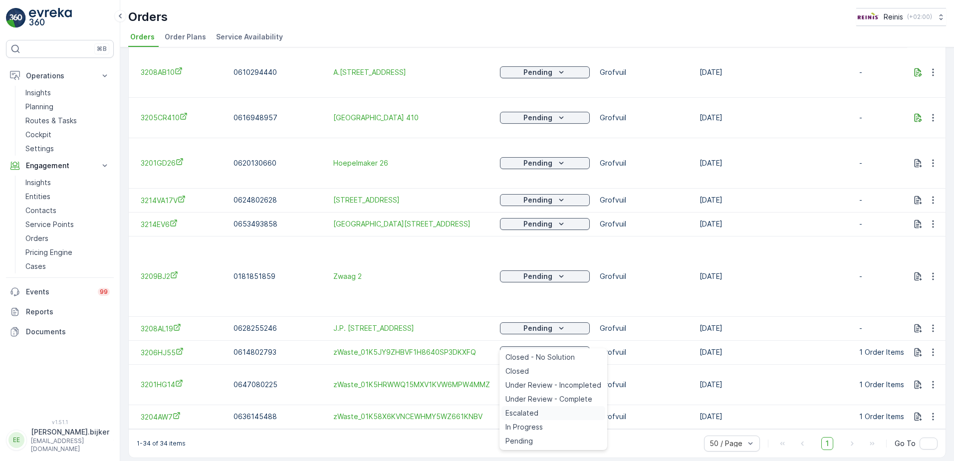
click at [531, 410] on span "Escalated" at bounding box center [521, 413] width 33 height 10
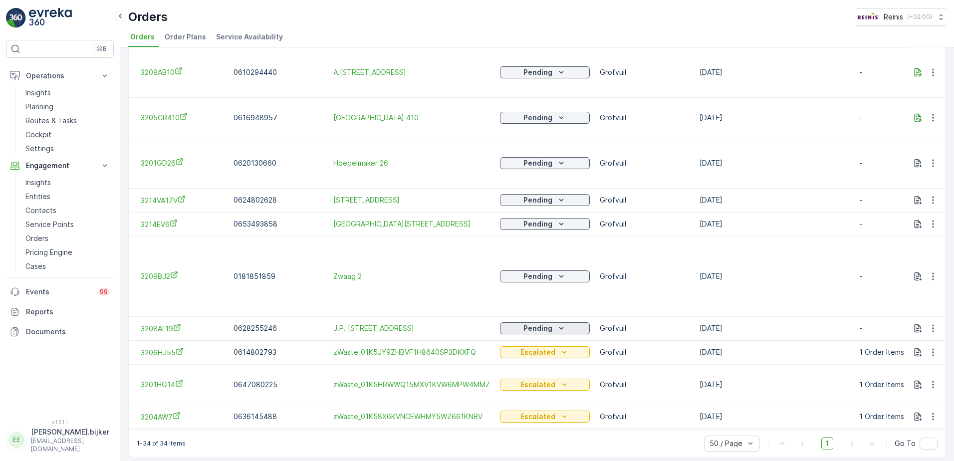
click at [557, 323] on icon "Pending" at bounding box center [561, 328] width 10 height 10
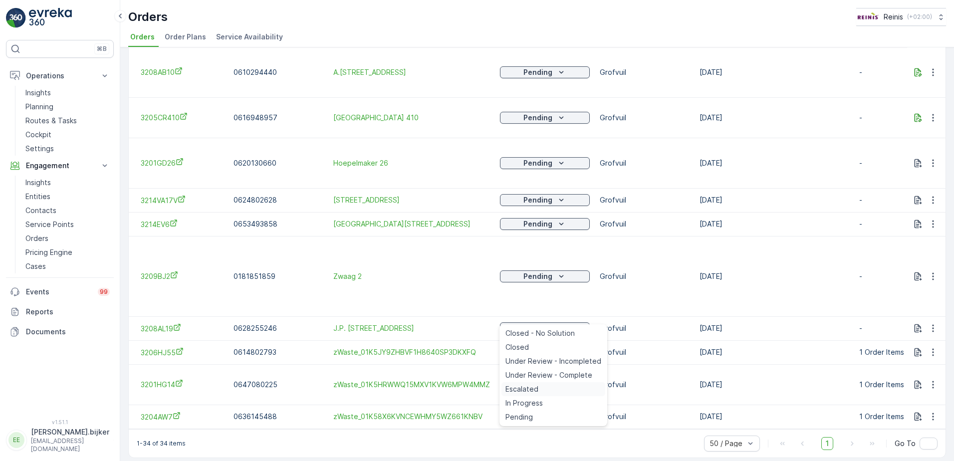
click at [530, 392] on span "Escalated" at bounding box center [521, 389] width 33 height 10
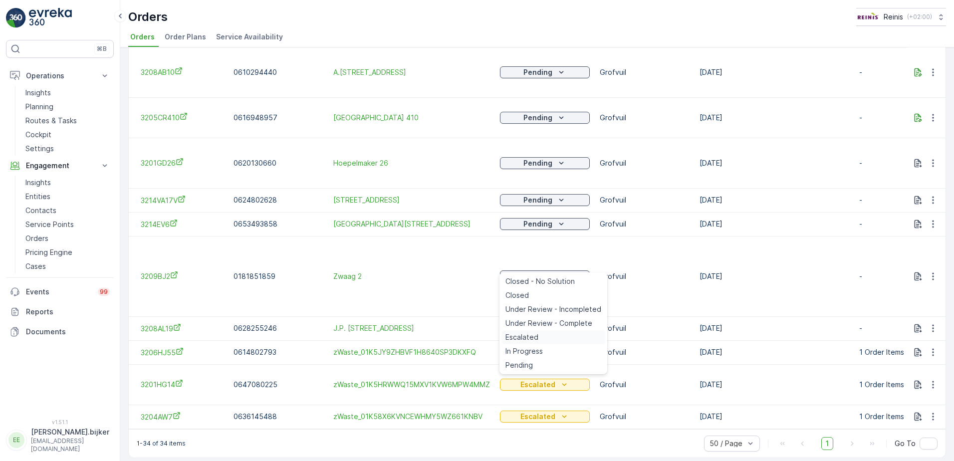
click at [531, 335] on span "Escalated" at bounding box center [521, 337] width 33 height 10
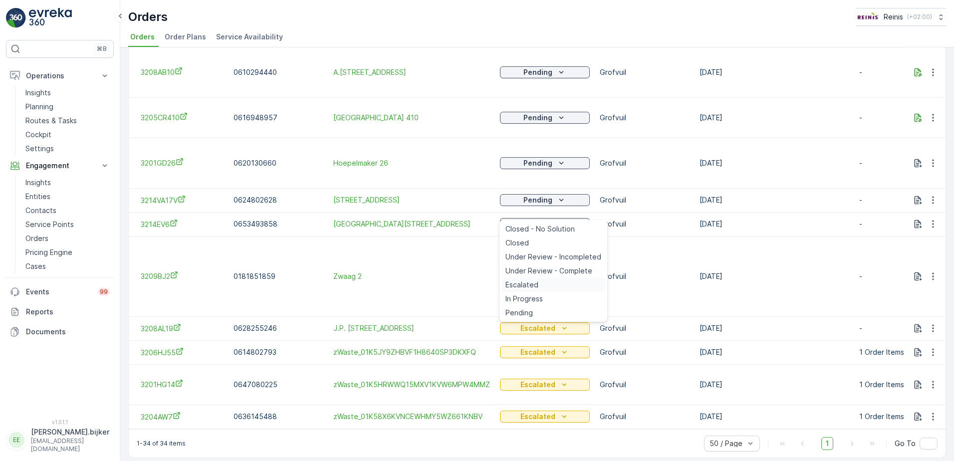
click at [526, 283] on span "Escalated" at bounding box center [521, 285] width 33 height 10
click at [534, 260] on span "Escalated" at bounding box center [521, 261] width 33 height 10
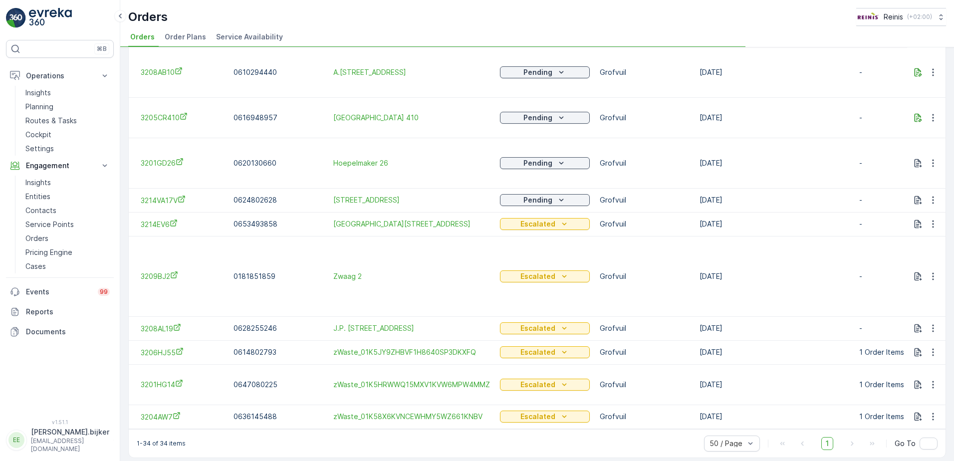
scroll to position [984, 0]
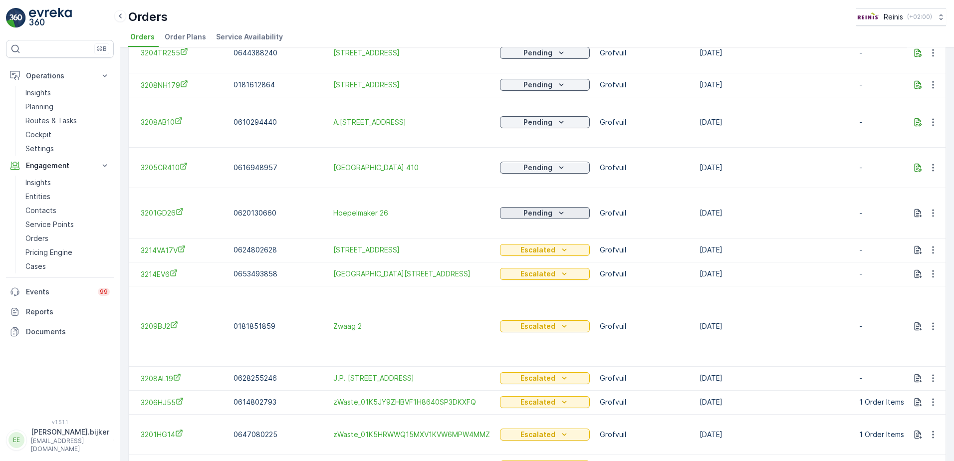
click at [560, 211] on icon "Pending" at bounding box center [561, 212] width 4 height 2
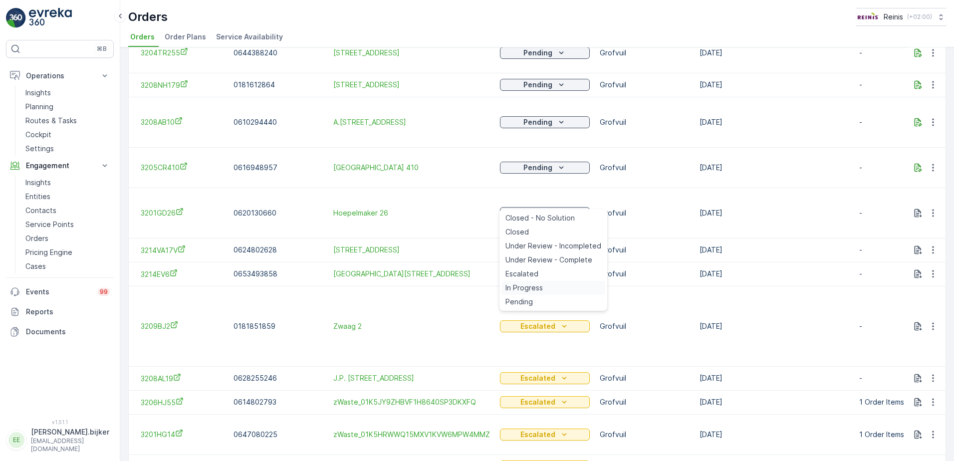
click at [534, 286] on span "In Progress" at bounding box center [523, 288] width 37 height 10
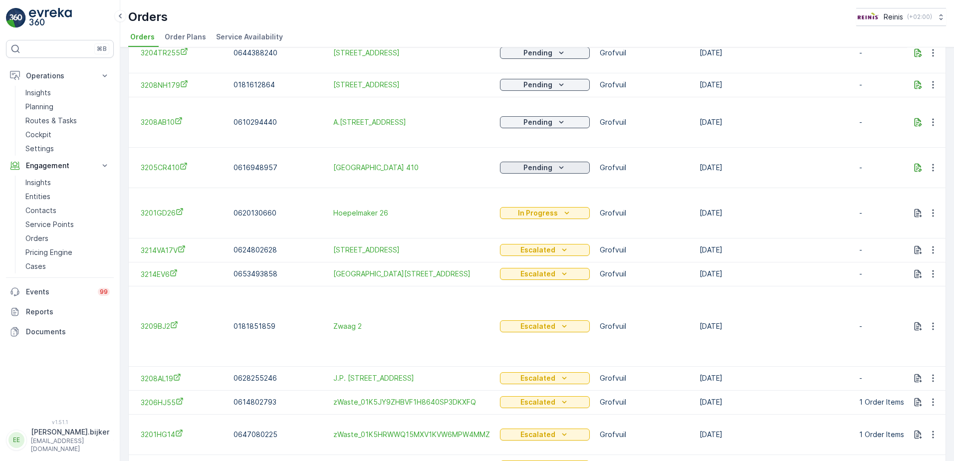
click at [560, 163] on icon "Pending" at bounding box center [561, 168] width 10 height 10
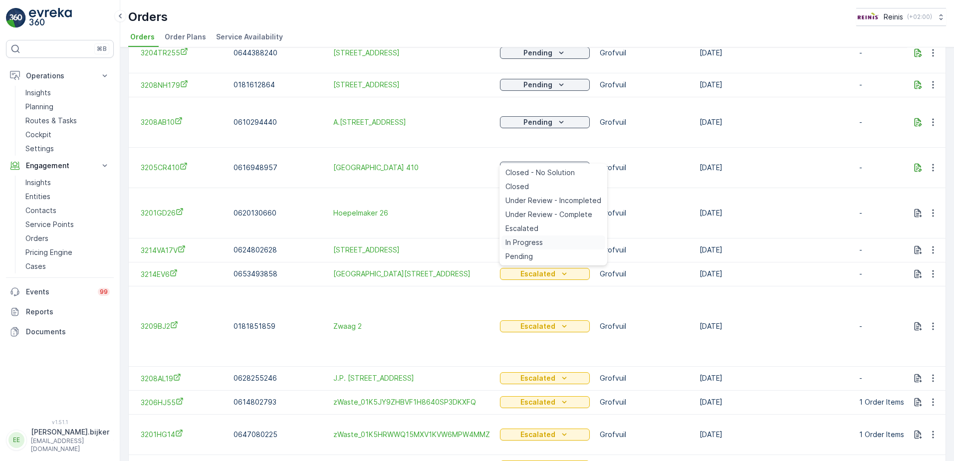
click at [532, 241] on span "In Progress" at bounding box center [523, 242] width 37 height 10
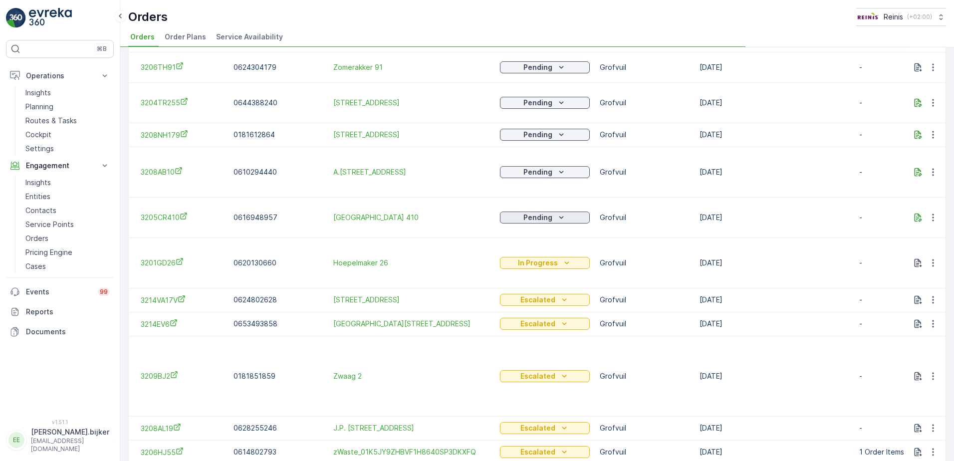
scroll to position [884, 0]
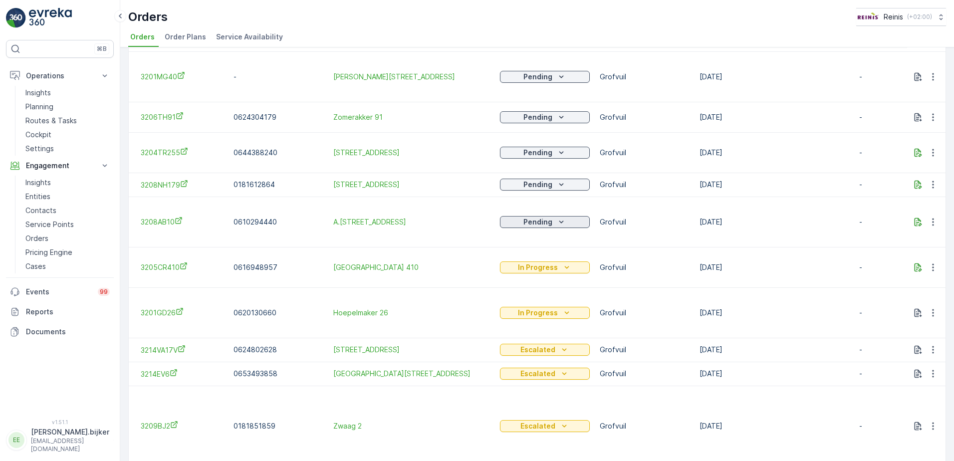
click at [563, 217] on icon "Pending" at bounding box center [561, 222] width 10 height 10
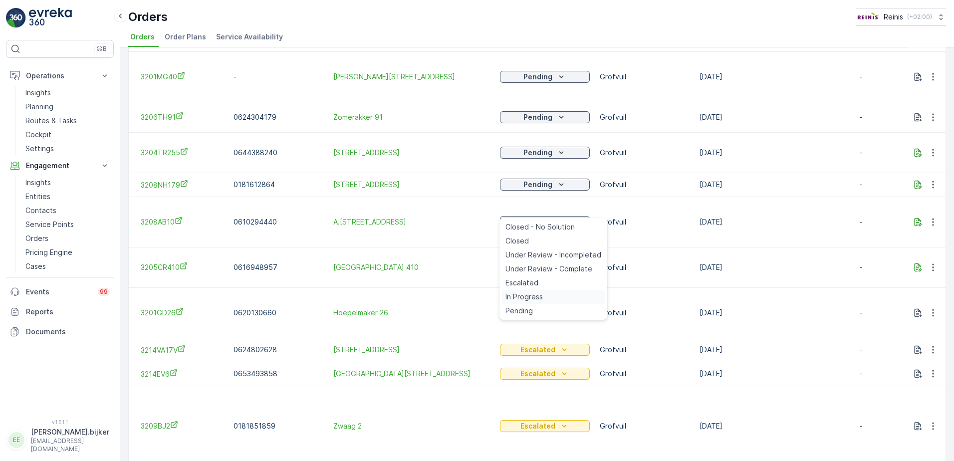
click at [526, 297] on span "In Progress" at bounding box center [523, 297] width 37 height 10
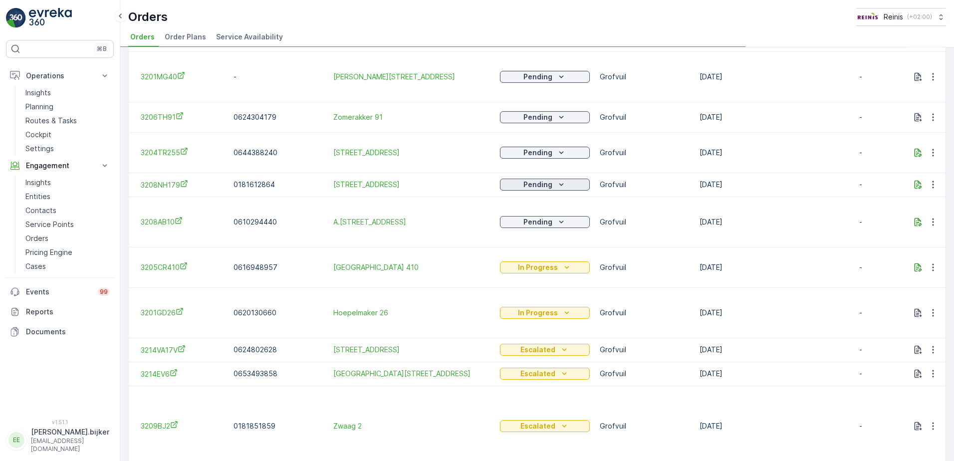
click at [562, 183] on icon "Pending" at bounding box center [561, 184] width 4 height 2
click at [559, 180] on icon "Pending" at bounding box center [561, 185] width 10 height 10
click at [533, 247] on span "Escalated" at bounding box center [521, 245] width 33 height 10
click at [556, 148] on icon "Pending" at bounding box center [561, 153] width 10 height 10
click at [520, 212] on span "Escalated" at bounding box center [521, 213] width 33 height 10
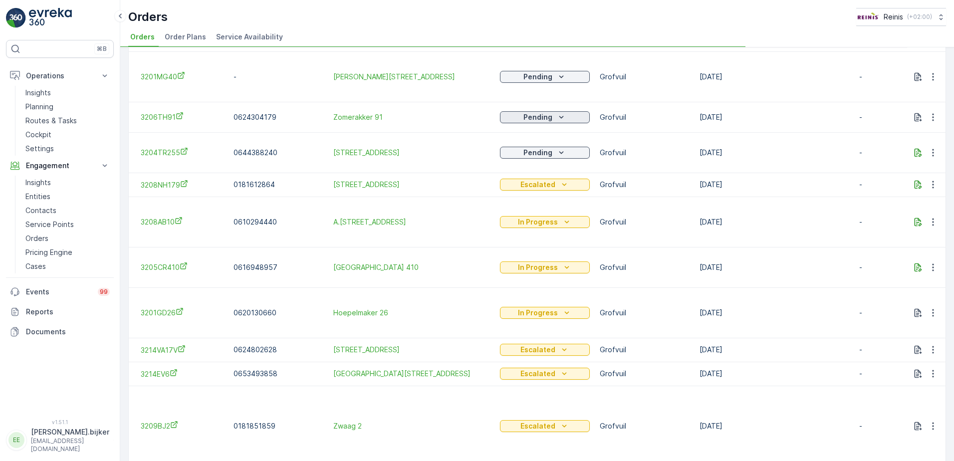
click at [566, 112] on div "Pending" at bounding box center [545, 117] width 82 height 10
click at [565, 72] on div "Pending" at bounding box center [545, 77] width 82 height 10
click at [531, 135] on span "Escalated" at bounding box center [521, 138] width 33 height 10
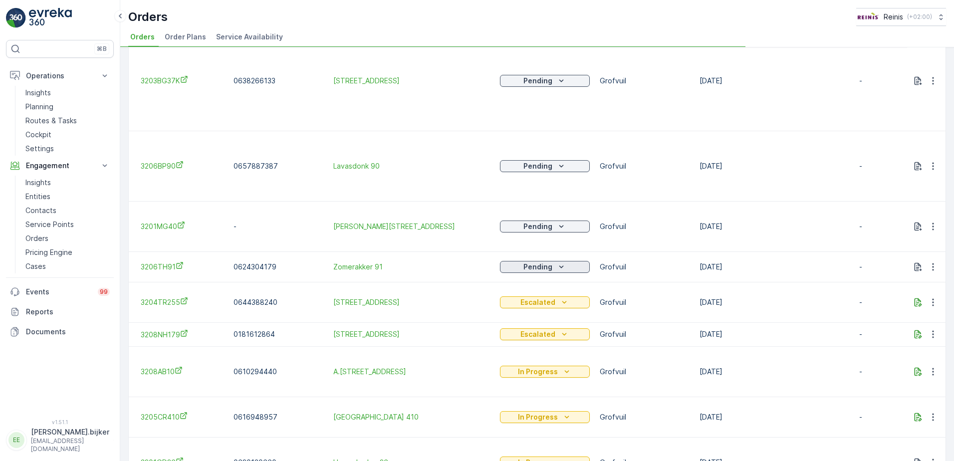
scroll to position [684, 0]
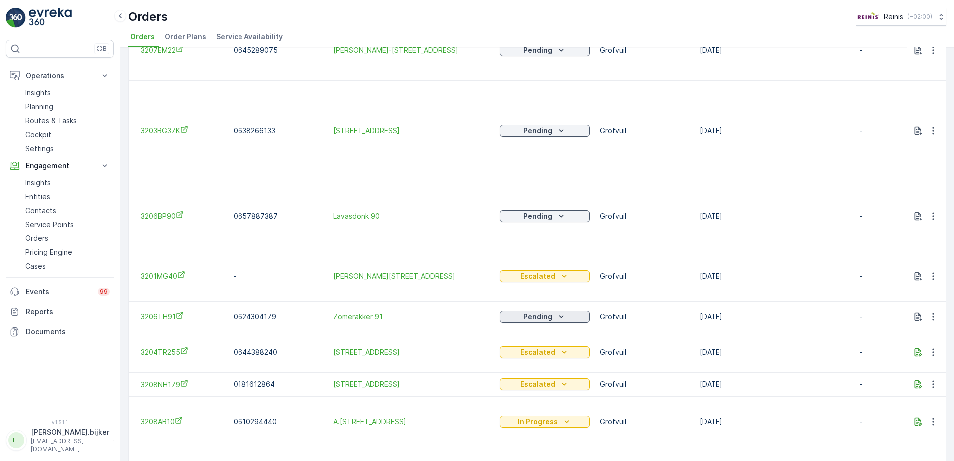
click at [560, 312] on icon "Pending" at bounding box center [561, 317] width 10 height 10
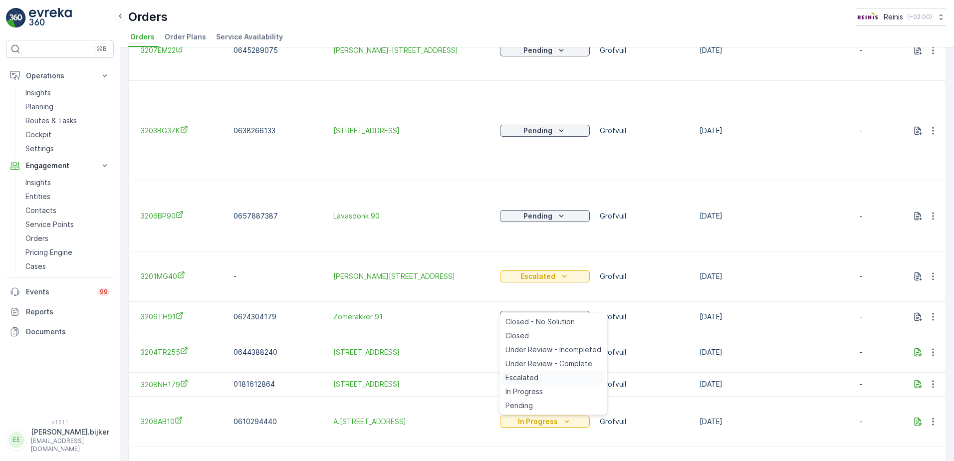
click at [534, 377] on span "Escalated" at bounding box center [521, 378] width 33 height 10
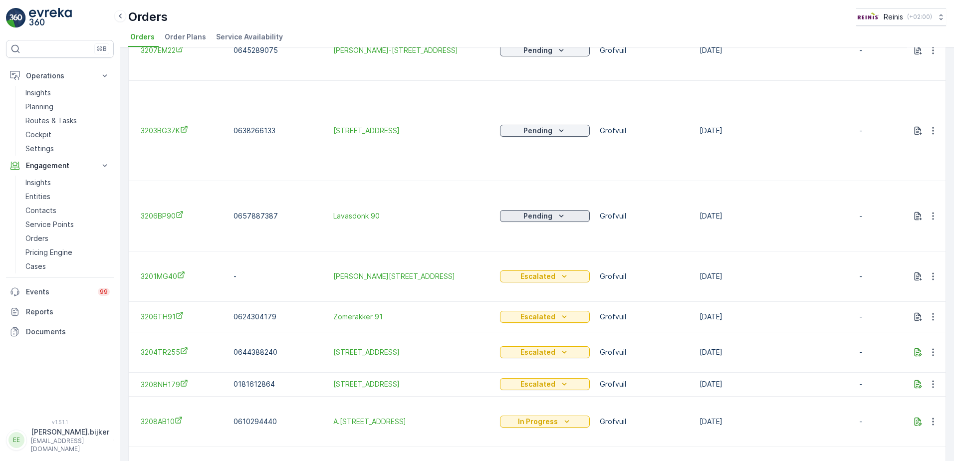
click at [561, 211] on icon "Pending" at bounding box center [561, 216] width 10 height 10
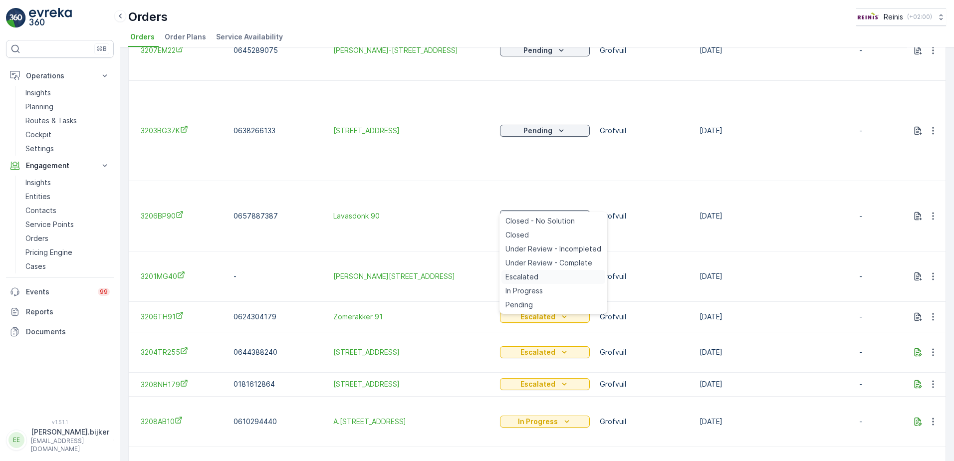
click at [529, 276] on span "Escalated" at bounding box center [521, 277] width 33 height 10
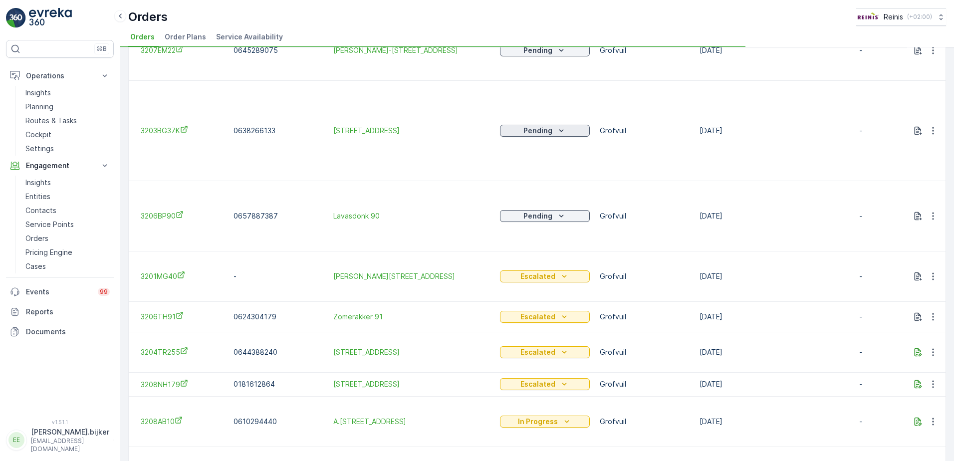
click at [560, 129] on icon "Pending" at bounding box center [561, 130] width 4 height 2
click at [533, 194] on td "Pending" at bounding box center [545, 216] width 100 height 70
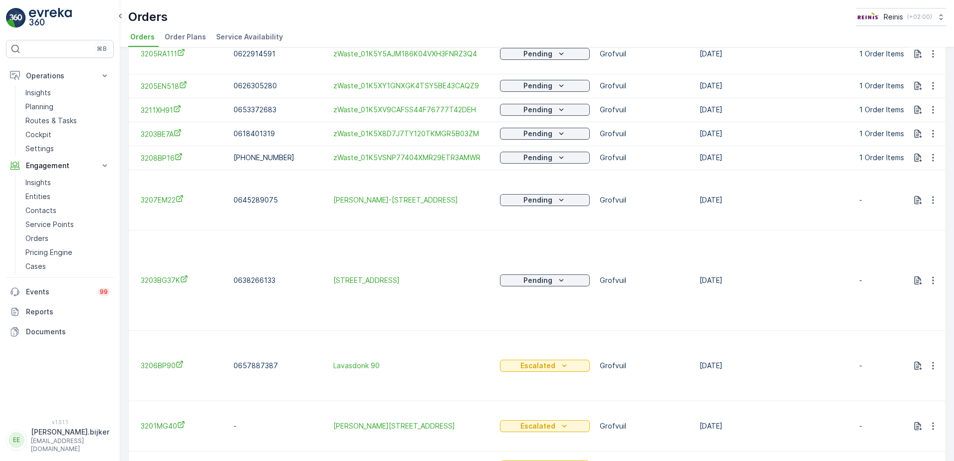
scroll to position [485, 0]
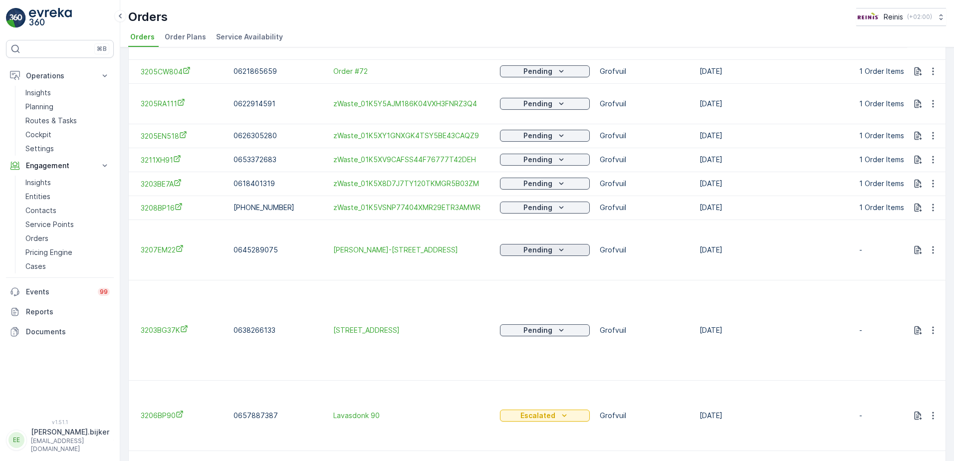
click at [558, 245] on icon "Pending" at bounding box center [561, 250] width 10 height 10
click at [522, 310] on span "Escalated" at bounding box center [521, 311] width 33 height 10
click at [563, 202] on icon "Pending" at bounding box center [561, 207] width 10 height 10
click at [526, 268] on td "Pending" at bounding box center [545, 249] width 100 height 60
click at [558, 325] on icon "Pending" at bounding box center [561, 330] width 10 height 10
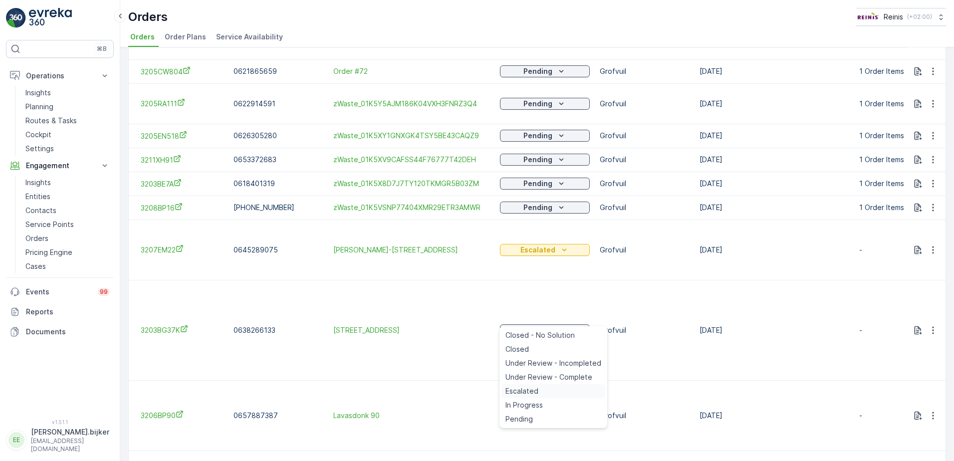
click at [521, 391] on span "Escalated" at bounding box center [521, 391] width 33 height 10
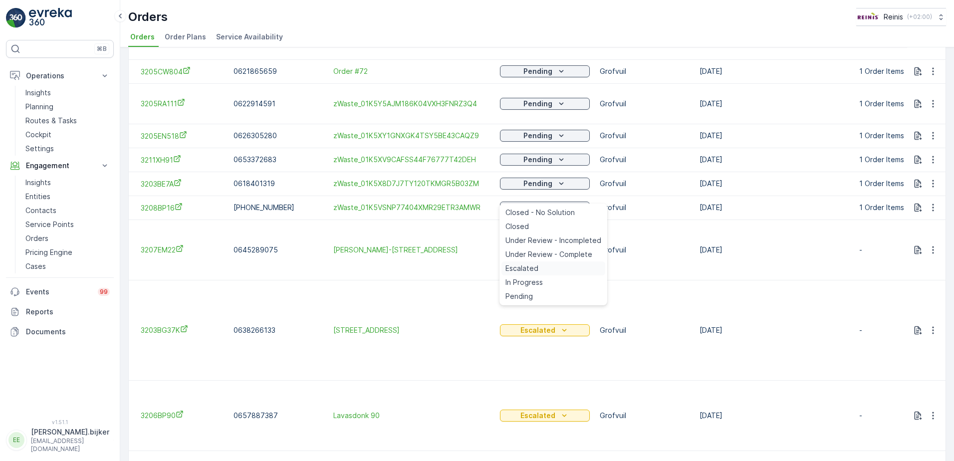
click at [534, 266] on span "Escalated" at bounding box center [521, 268] width 33 height 10
drag, startPoint x: 534, startPoint y: 266, endPoint x: 770, endPoint y: 302, distance: 238.1
click at [769, 303] on td "[DATE]" at bounding box center [771, 330] width 154 height 100
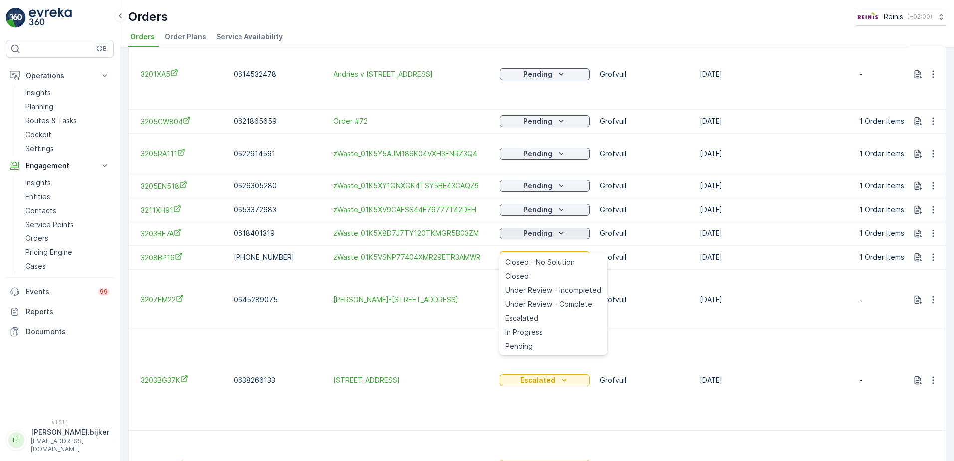
click at [562, 228] on icon "Pending" at bounding box center [561, 233] width 10 height 10
click at [533, 292] on span "Escalated" at bounding box center [521, 294] width 33 height 10
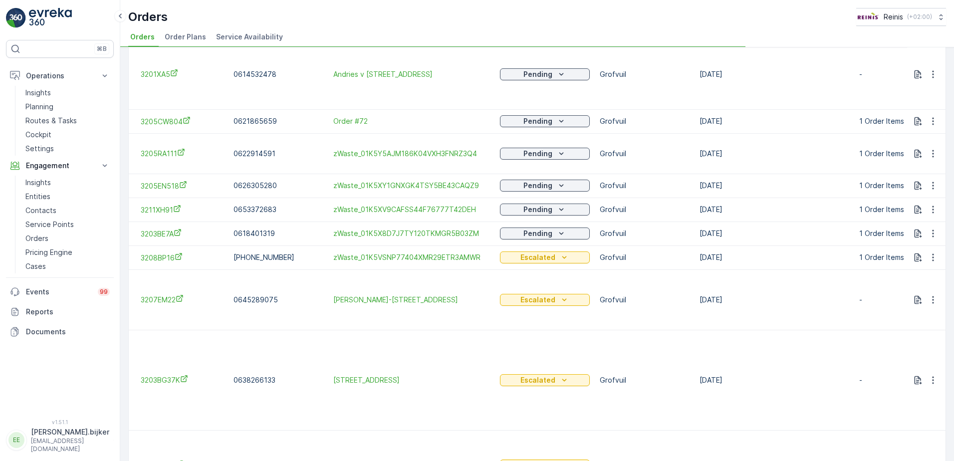
scroll to position [385, 0]
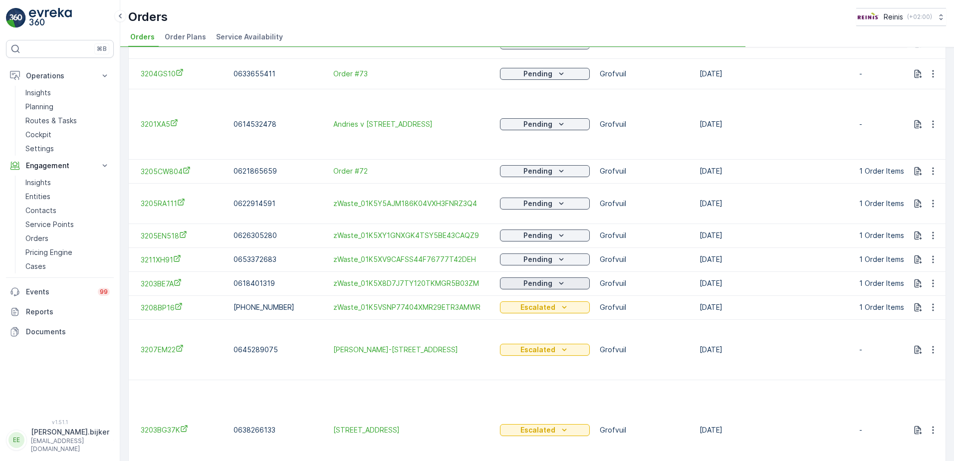
click at [557, 278] on icon "Pending" at bounding box center [561, 283] width 10 height 10
click at [562, 254] on icon "Pending" at bounding box center [561, 259] width 10 height 10
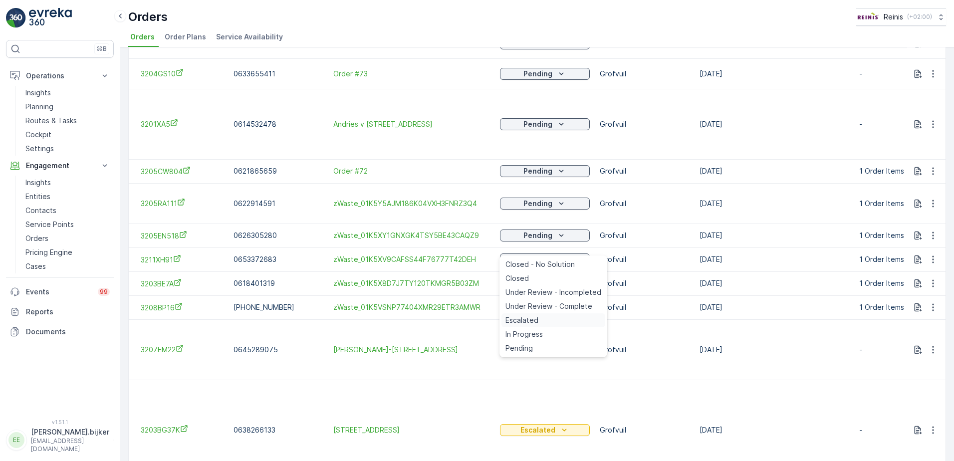
click at [528, 320] on span "Escalated" at bounding box center [521, 320] width 33 height 10
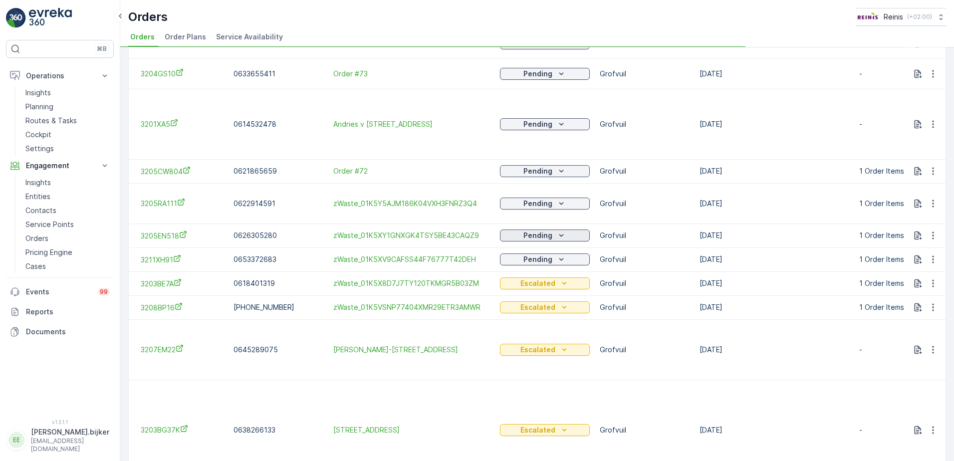
click at [561, 234] on icon "Pending" at bounding box center [561, 235] width 4 height 2
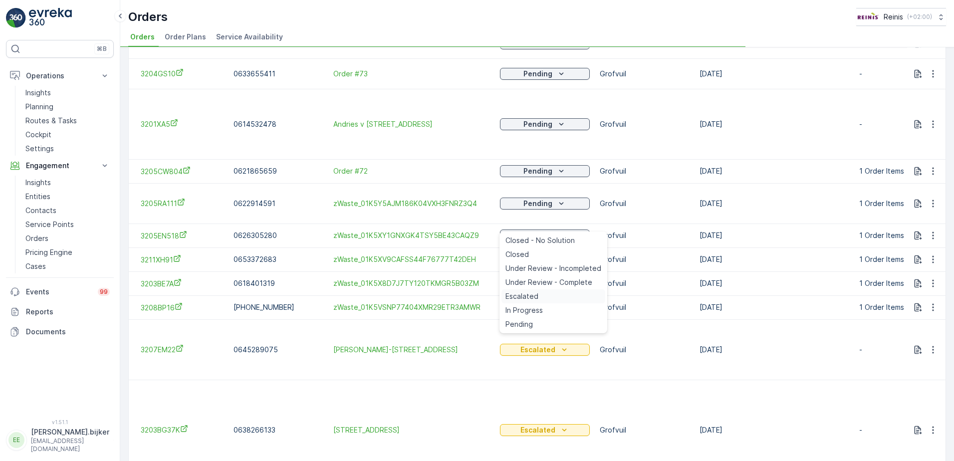
click at [539, 293] on div "Escalated" at bounding box center [553, 296] width 104 height 14
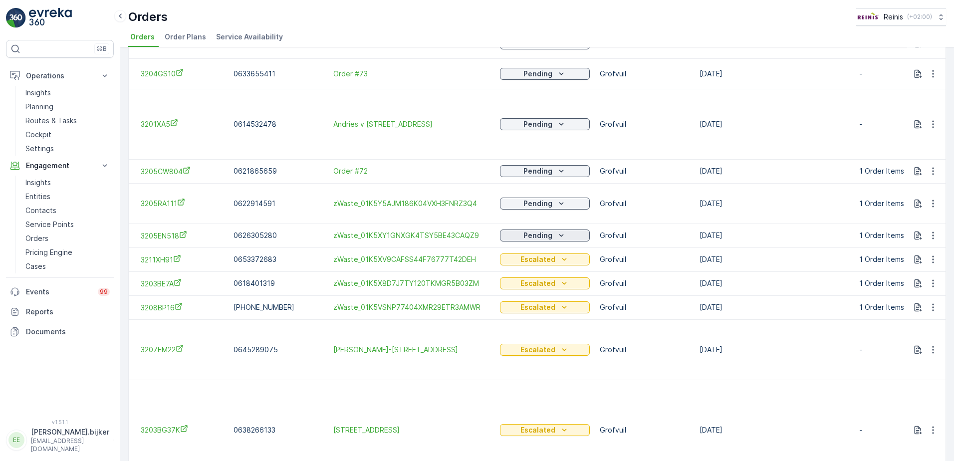
click at [554, 230] on div "Pending" at bounding box center [545, 235] width 82 height 10
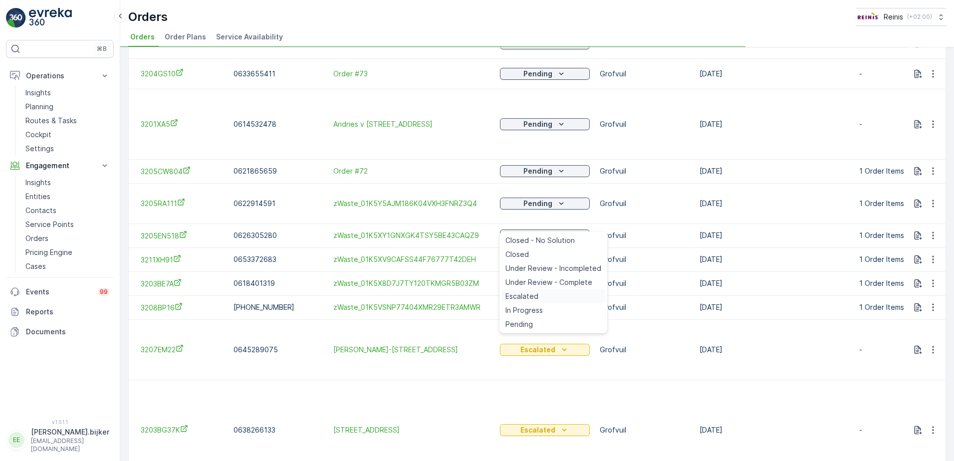
click at [534, 292] on span "Escalated" at bounding box center [521, 296] width 33 height 10
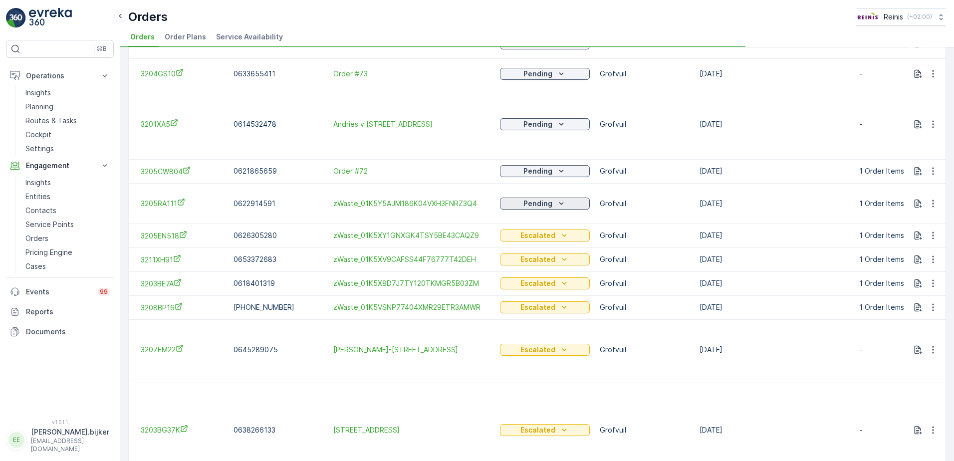
click at [559, 198] on icon "Pending" at bounding box center [561, 203] width 10 height 10
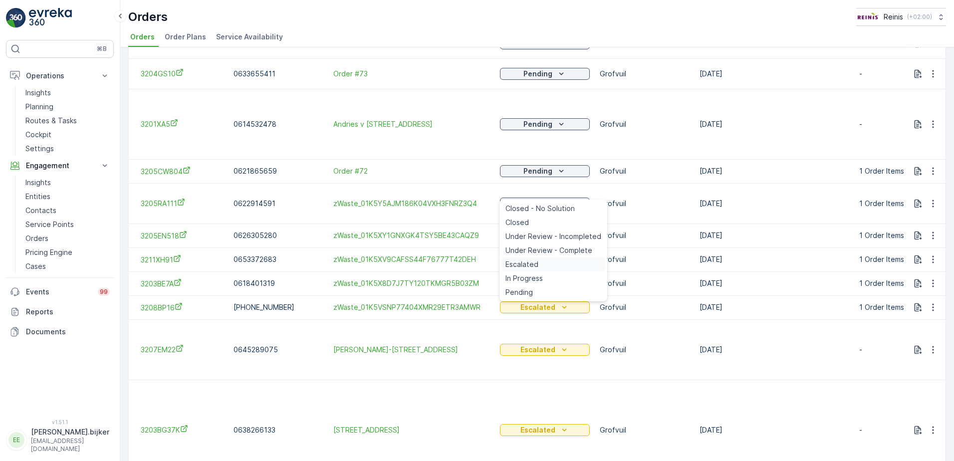
click at [536, 264] on span "Escalated" at bounding box center [521, 264] width 33 height 10
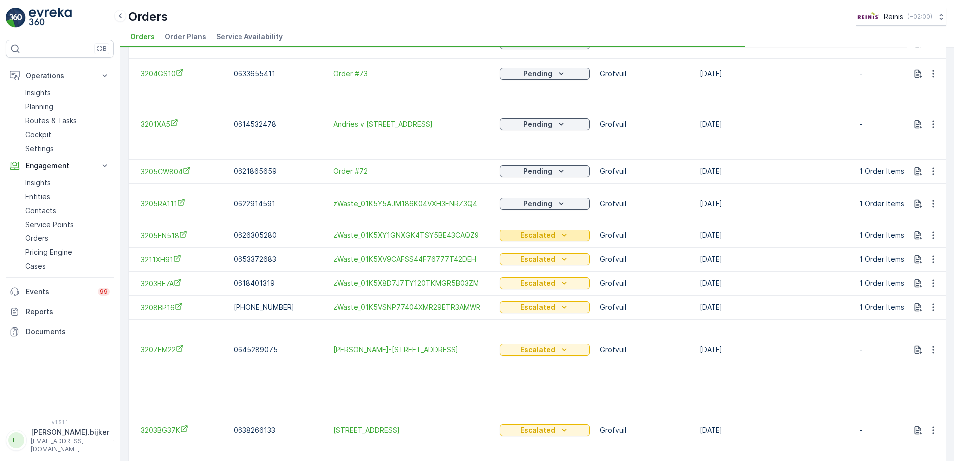
scroll to position [335, 0]
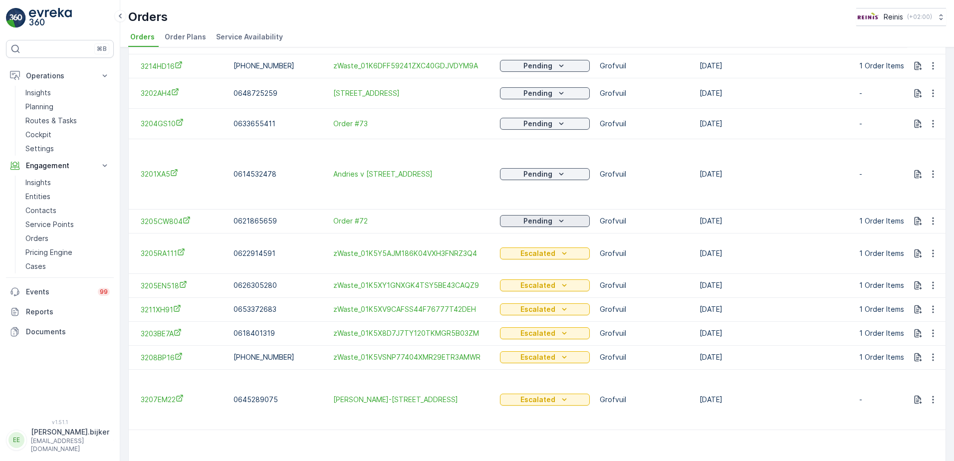
click at [560, 216] on icon "Pending" at bounding box center [561, 221] width 10 height 10
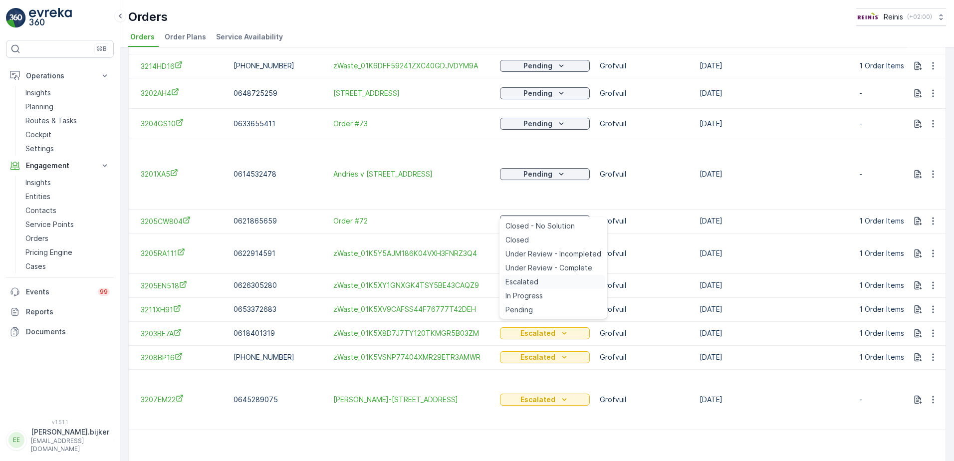
click at [525, 280] on span "Escalated" at bounding box center [521, 282] width 33 height 10
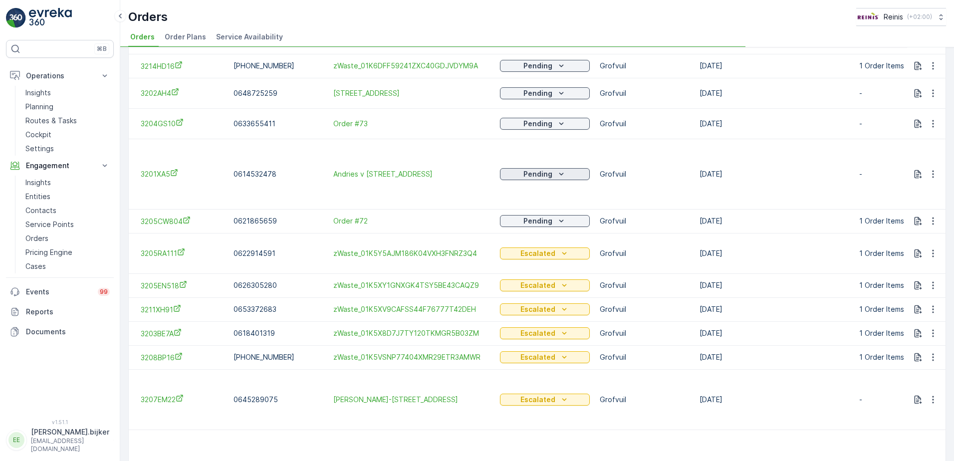
click at [561, 169] on icon "Pending" at bounding box center [561, 174] width 10 height 10
click at [560, 169] on icon "Pending" at bounding box center [561, 174] width 10 height 10
click at [518, 236] on span "Escalated" at bounding box center [521, 235] width 33 height 10
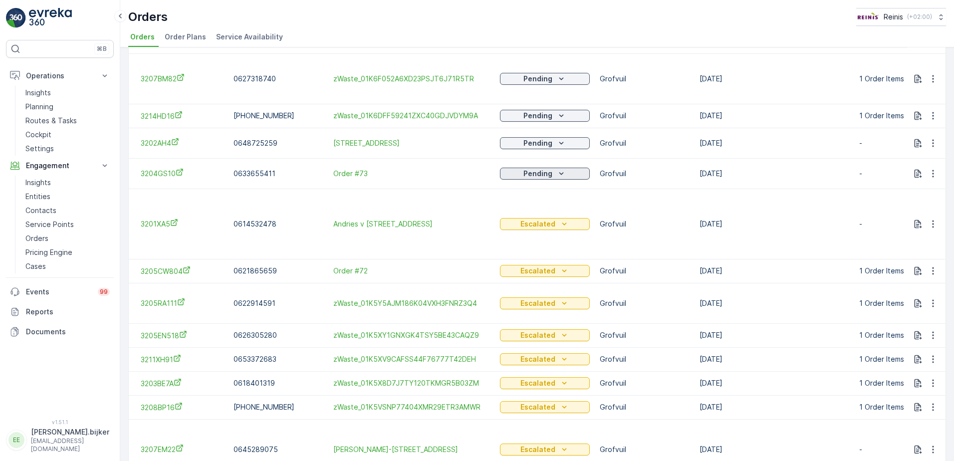
click at [563, 169] on icon "Pending" at bounding box center [561, 174] width 10 height 10
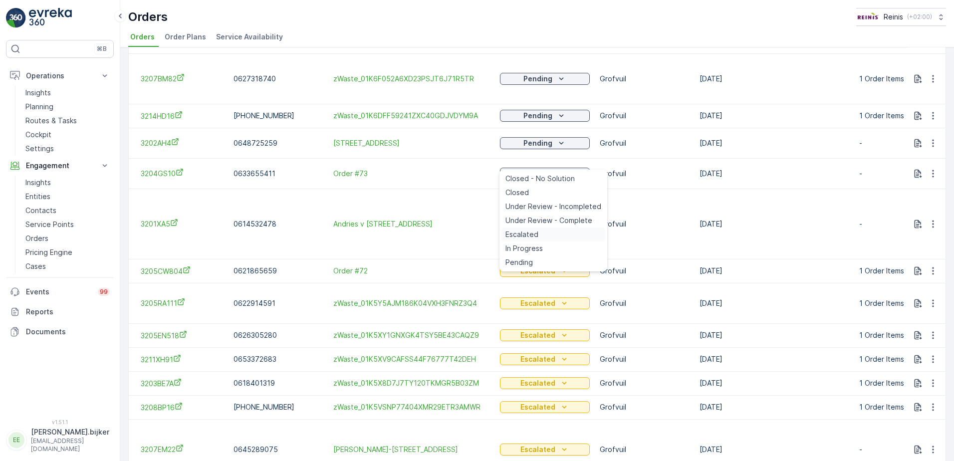
click at [532, 233] on span "Escalated" at bounding box center [521, 234] width 33 height 10
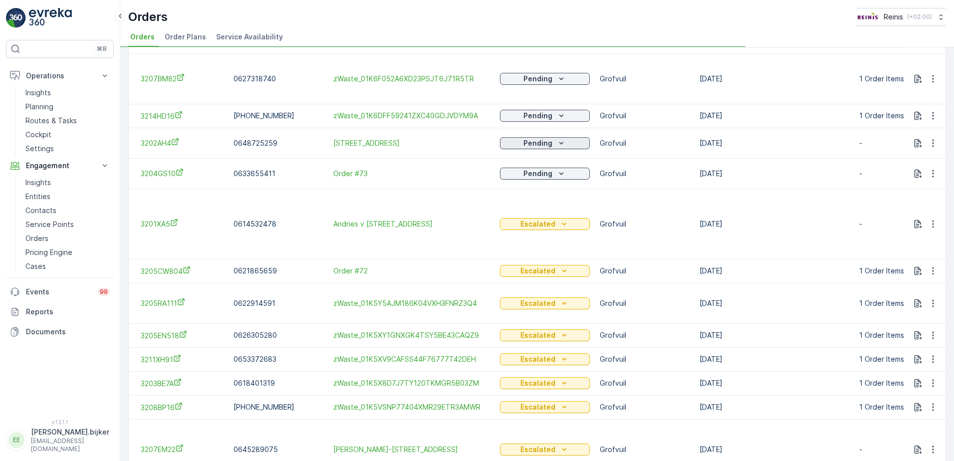
click at [557, 138] on icon "Pending" at bounding box center [561, 143] width 10 height 10
click at [552, 137] on button "Pending" at bounding box center [545, 143] width 90 height 12
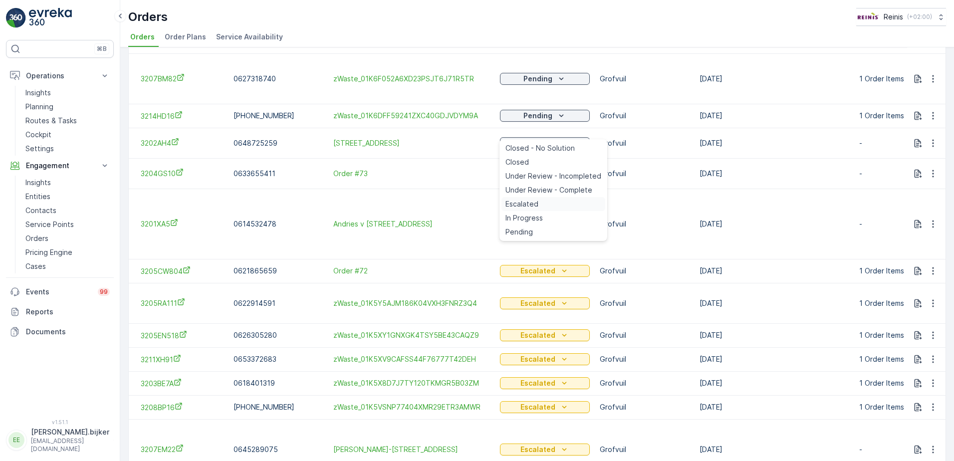
click at [532, 203] on span "Escalated" at bounding box center [521, 204] width 33 height 10
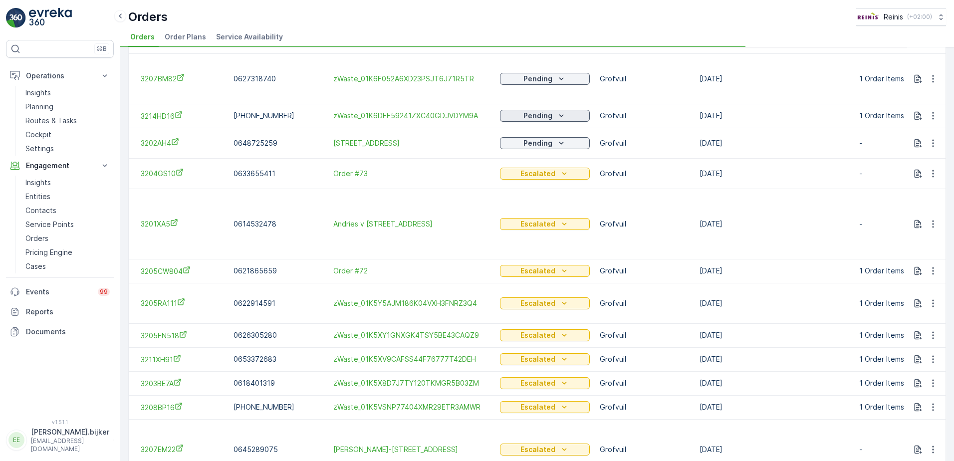
click at [553, 111] on div "Pending" at bounding box center [545, 116] width 82 height 10
click at [528, 173] on span "Escalated" at bounding box center [521, 177] width 33 height 10
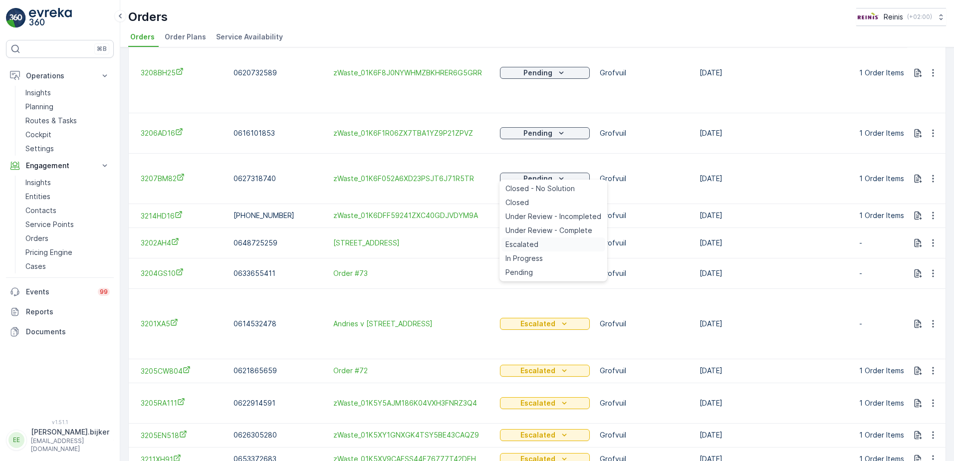
click at [539, 243] on div "Escalated" at bounding box center [553, 244] width 104 height 14
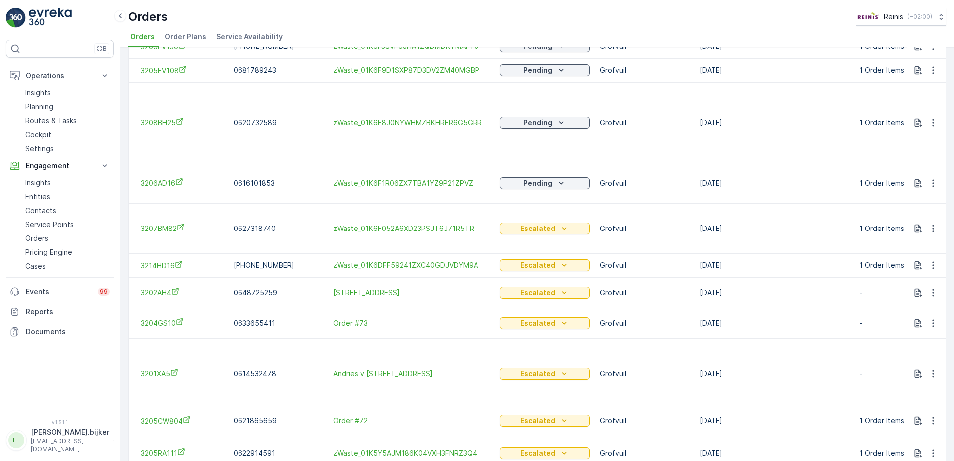
scroll to position [36, 0]
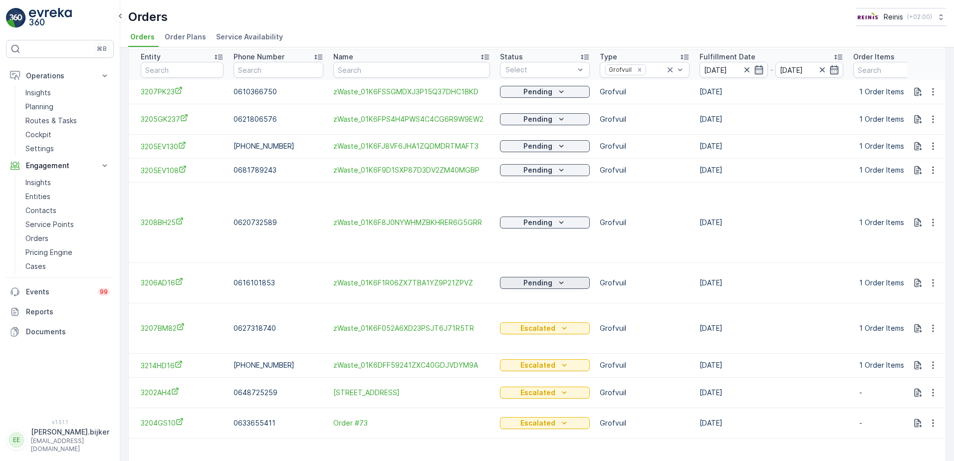
click at [558, 279] on icon "Pending" at bounding box center [561, 283] width 10 height 10
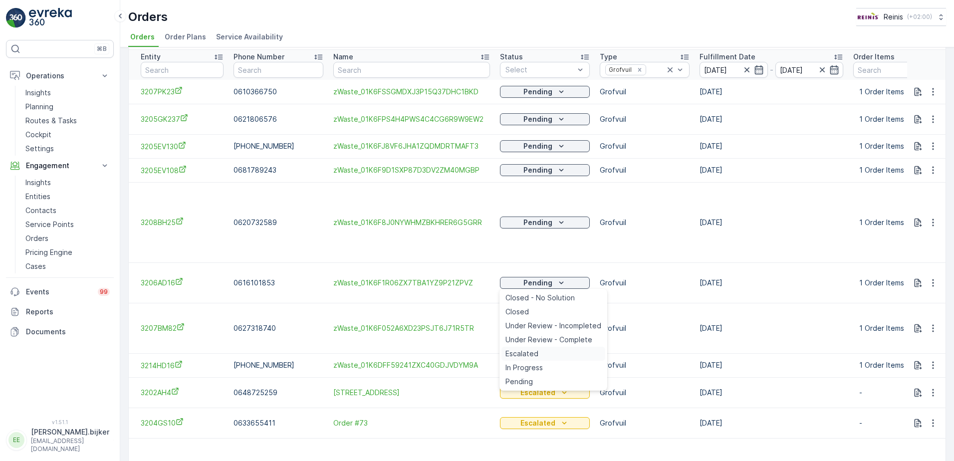
click at [530, 351] on span "Escalated" at bounding box center [521, 354] width 33 height 10
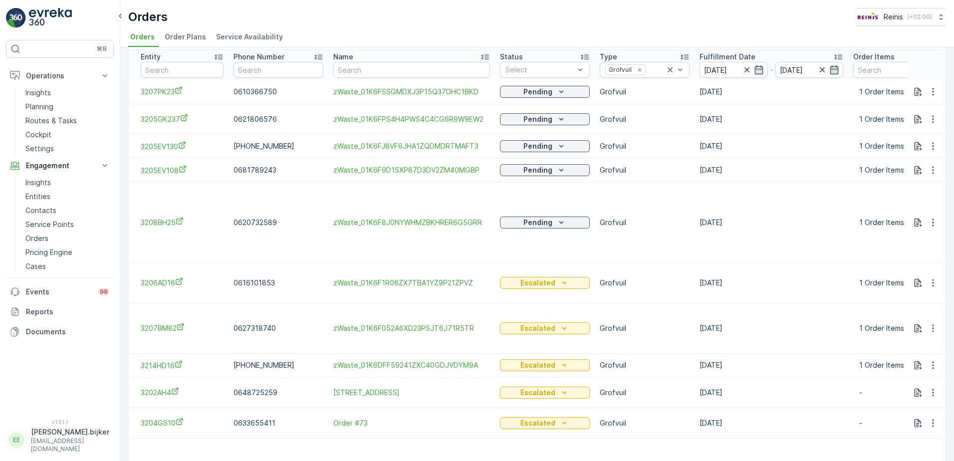
scroll to position [0, 0]
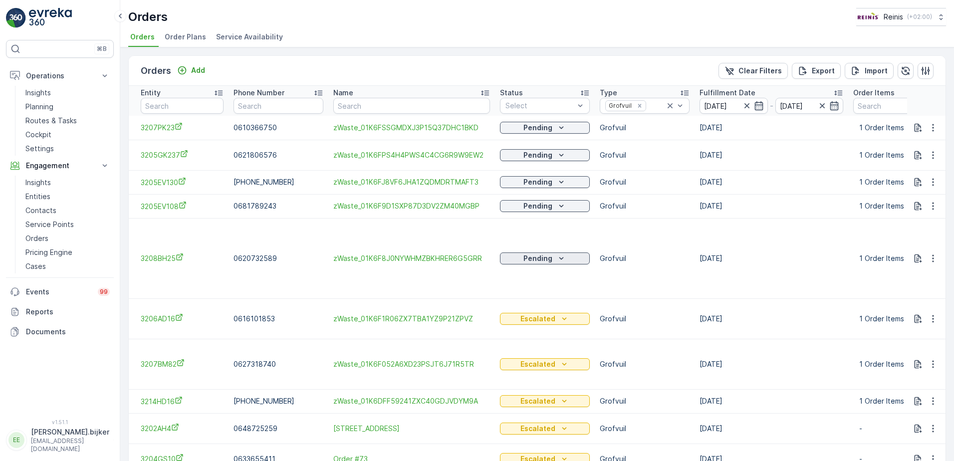
click at [552, 253] on div "Pending" at bounding box center [545, 258] width 82 height 10
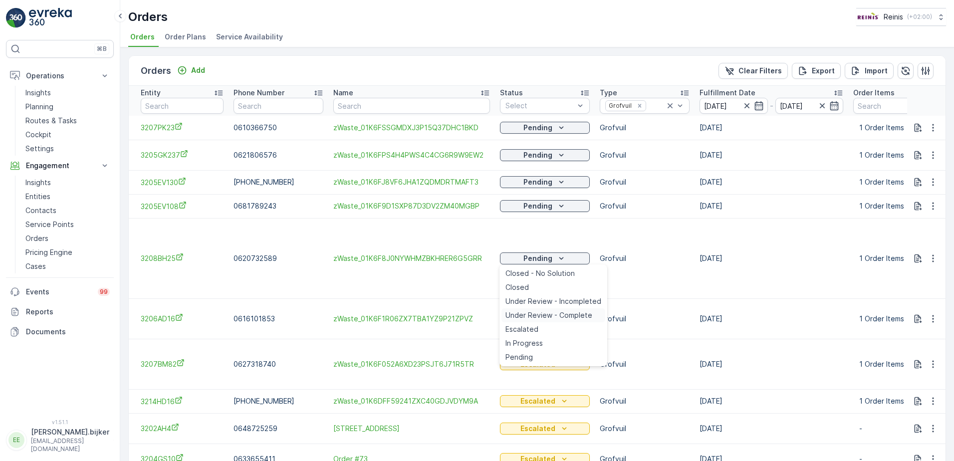
click at [515, 319] on span "Under Review - Complete" at bounding box center [548, 315] width 87 height 10
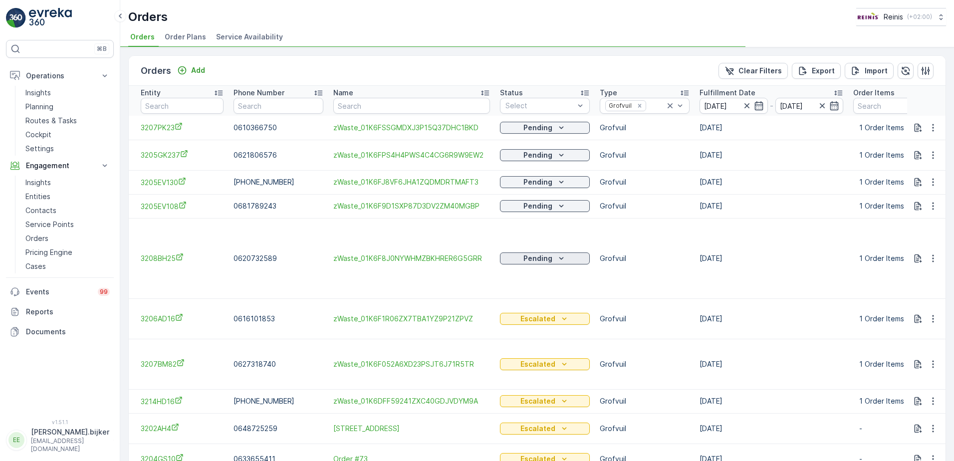
click at [565, 254] on icon "Pending" at bounding box center [561, 258] width 10 height 10
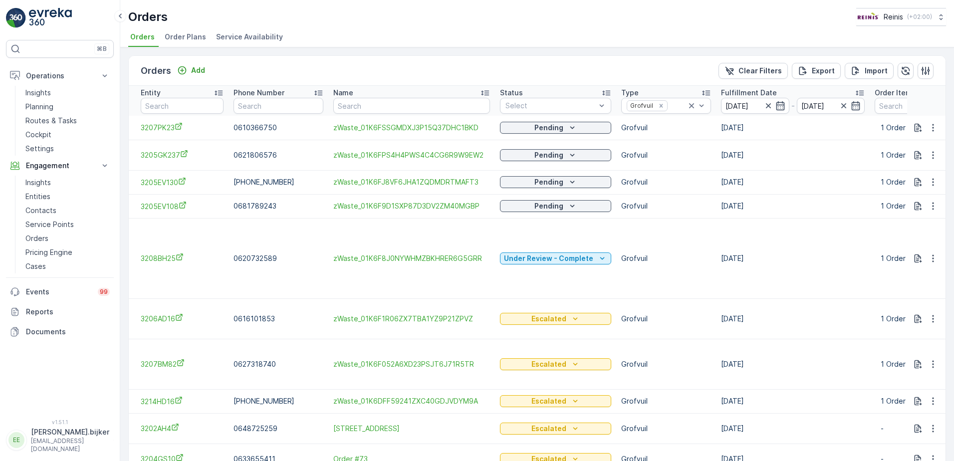
click at [531, 326] on td "Escalated" at bounding box center [555, 318] width 121 height 40
click at [602, 255] on icon "Under Review - Complete" at bounding box center [602, 258] width 10 height 10
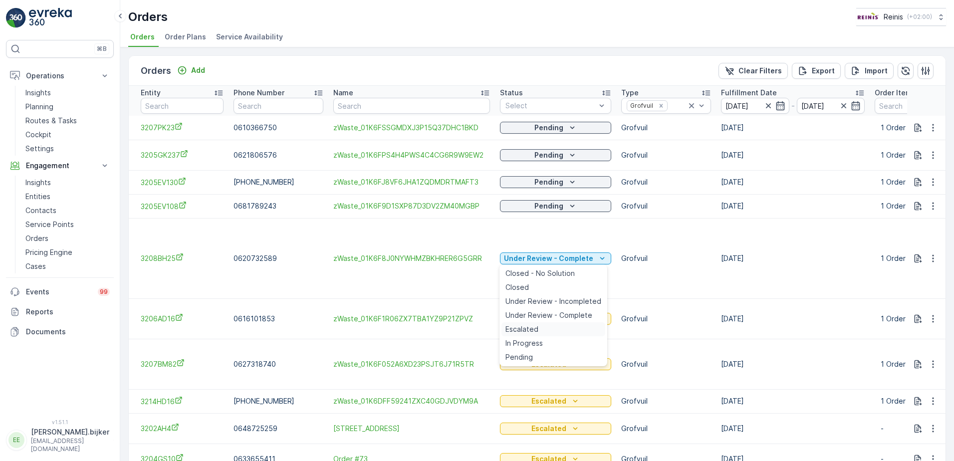
click at [524, 327] on span "Escalated" at bounding box center [521, 329] width 33 height 10
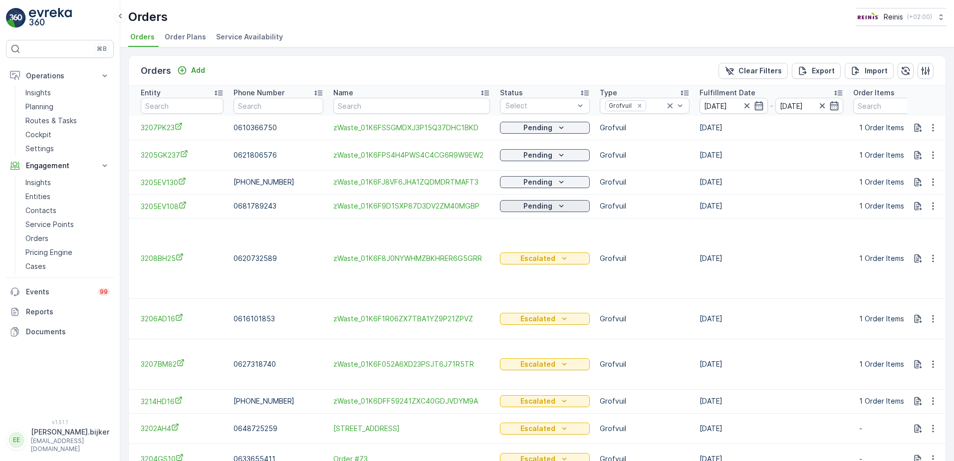
click at [562, 204] on icon "Pending" at bounding box center [561, 206] width 10 height 10
click at [532, 274] on span "Escalated" at bounding box center [521, 277] width 33 height 10
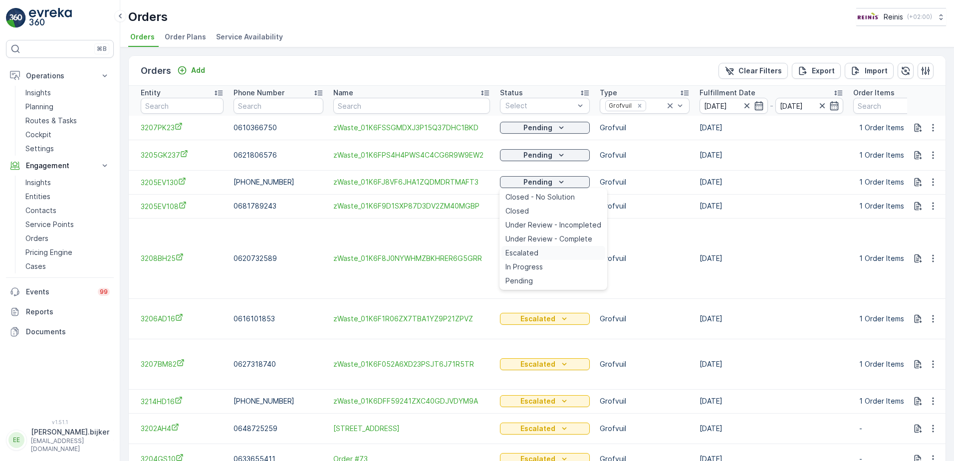
click at [537, 251] on span "Escalated" at bounding box center [521, 253] width 33 height 10
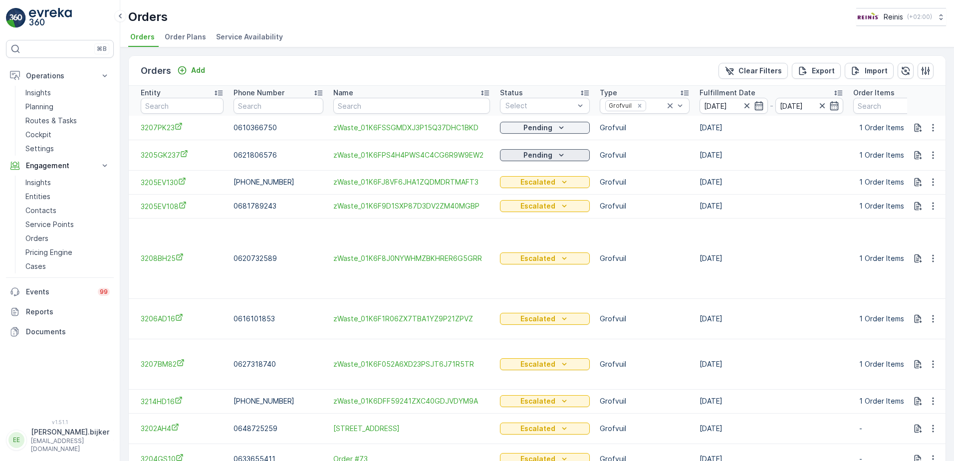
click at [560, 154] on icon "Pending" at bounding box center [561, 155] width 10 height 10
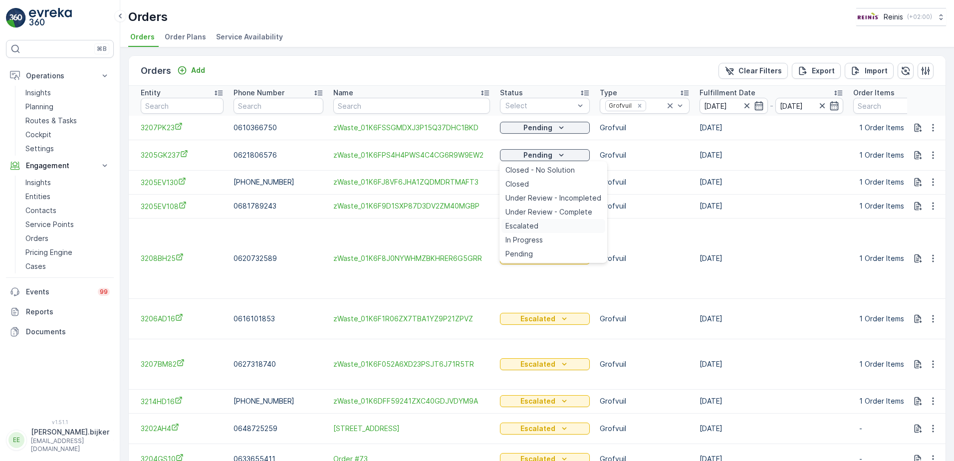
click at [526, 221] on span "Escalated" at bounding box center [521, 226] width 33 height 10
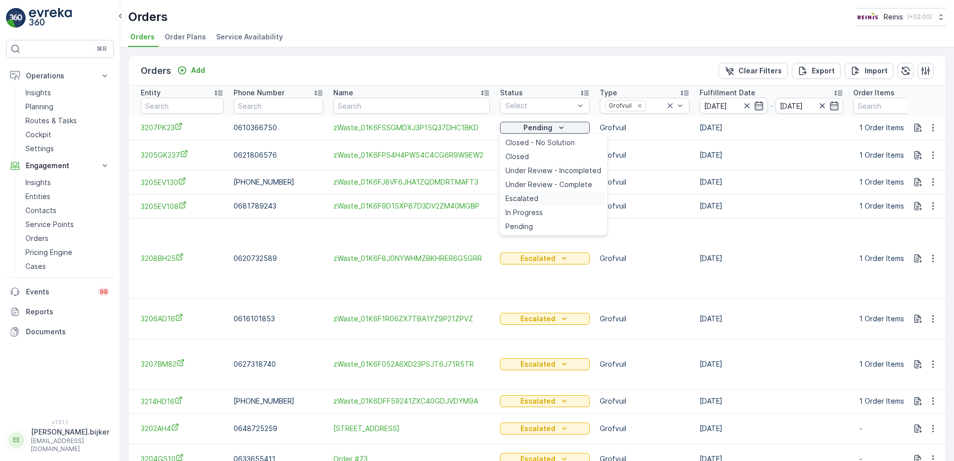
click at [528, 197] on span "Escalated" at bounding box center [521, 199] width 33 height 10
